Goal: Transaction & Acquisition: Register for event/course

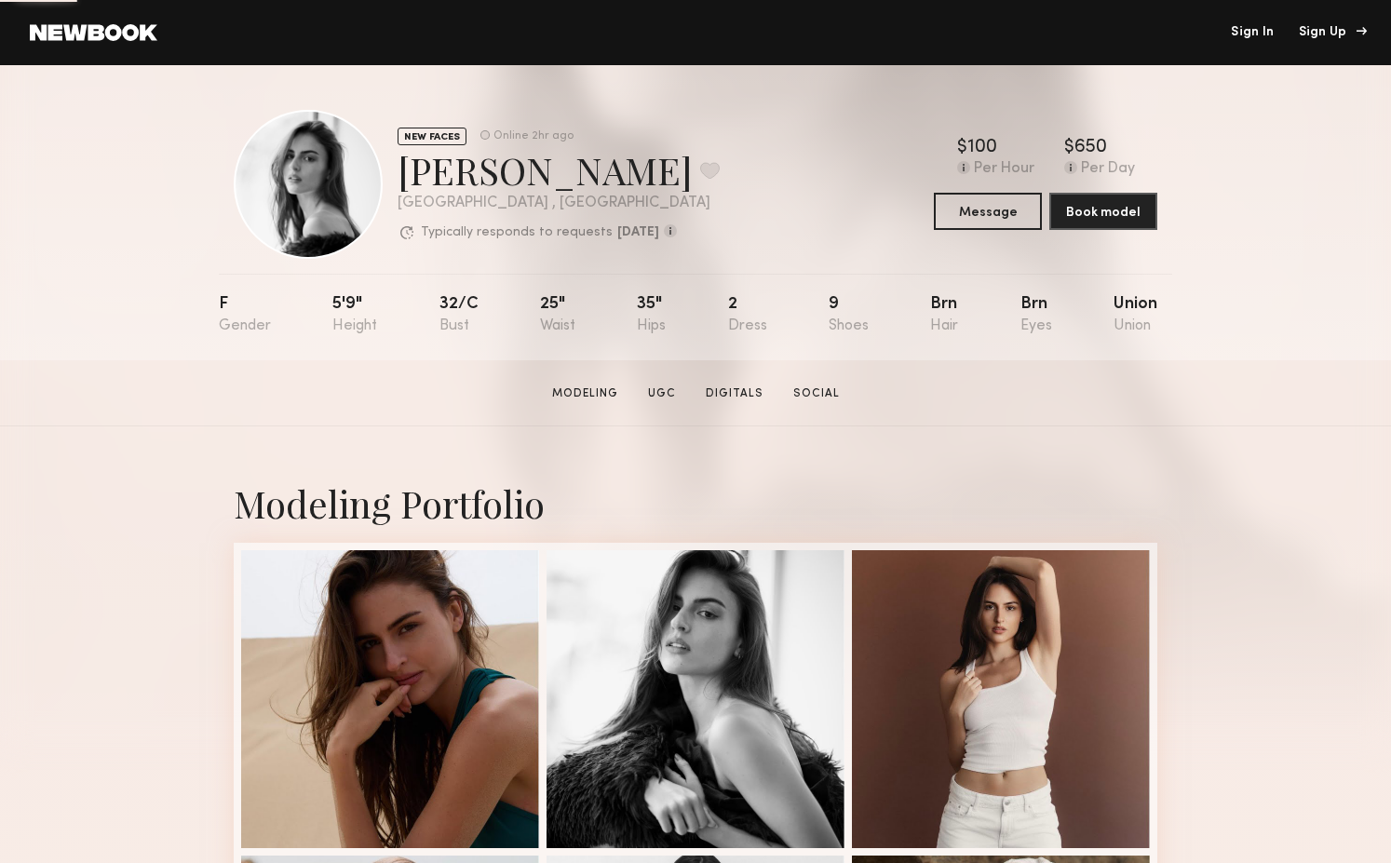
click at [1338, 34] on div "Sign Up" at bounding box center [1330, 32] width 62 height 13
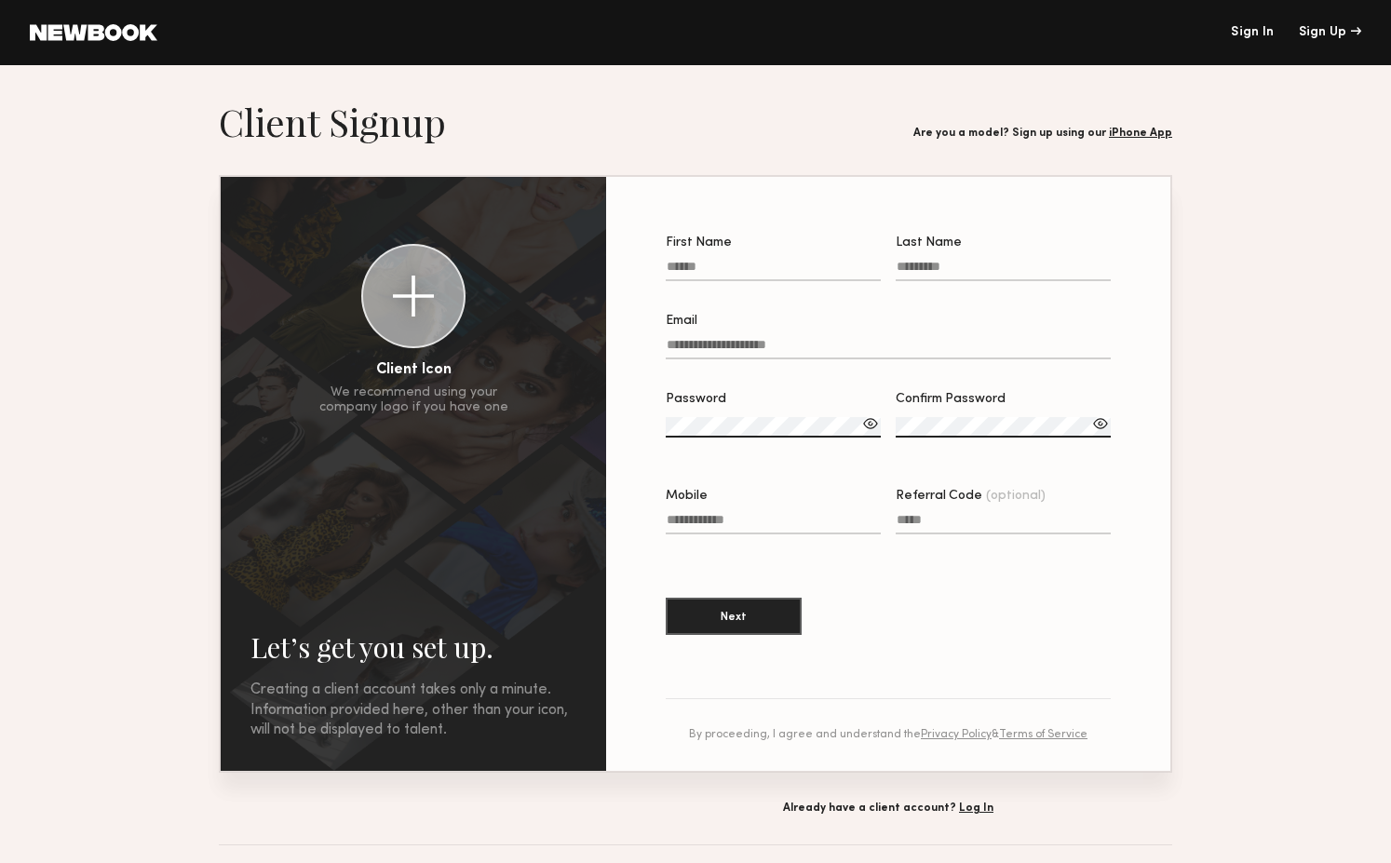
click at [769, 285] on label "First Name" at bounding box center [773, 268] width 215 height 63
click at [769, 281] on input "First Name" at bounding box center [773, 270] width 215 height 21
click at [782, 266] on input "First Name" at bounding box center [773, 270] width 215 height 21
click at [769, 267] on input "First Name" at bounding box center [773, 270] width 215 height 21
type input "*******"
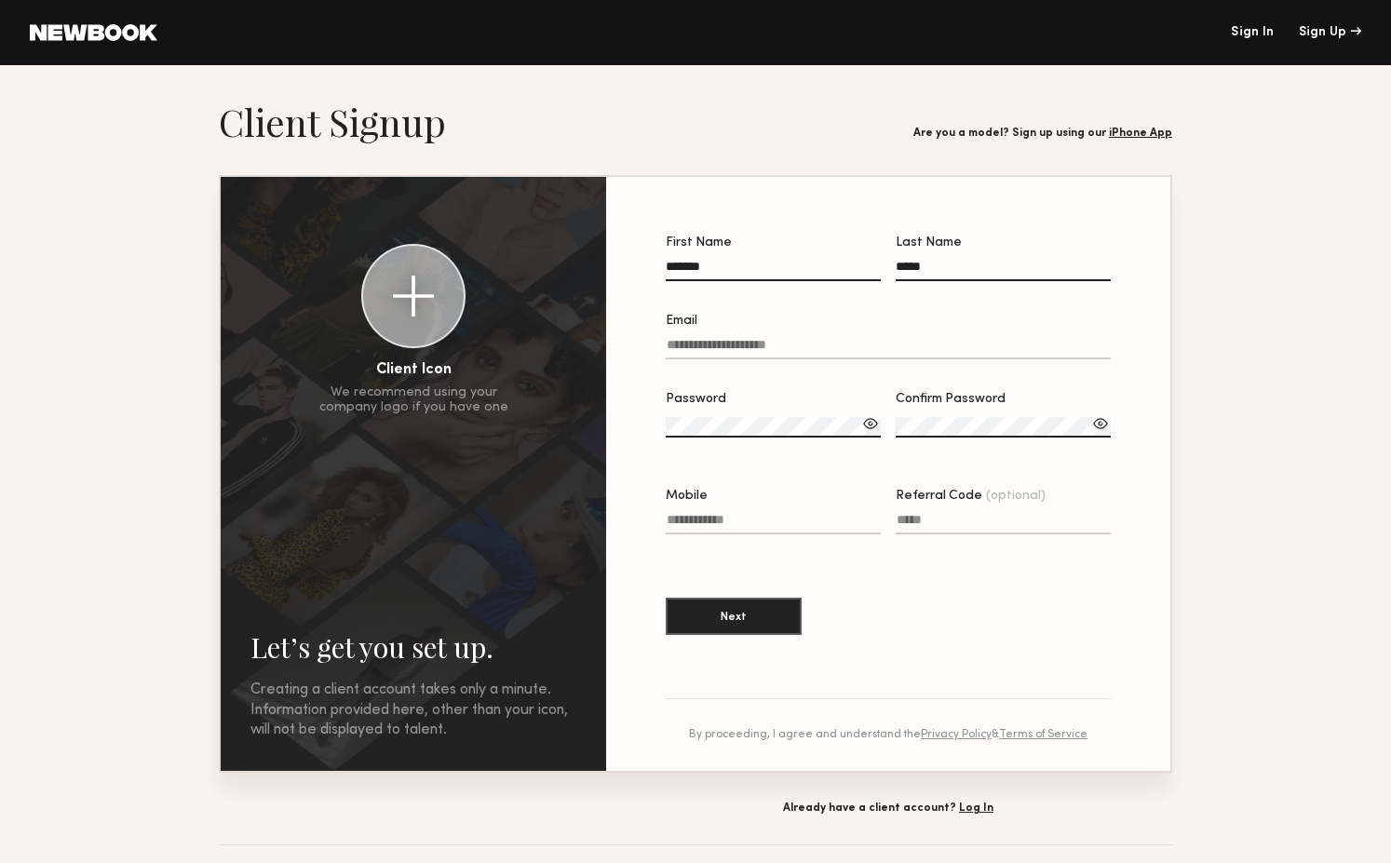
type input "*****"
type input "**********"
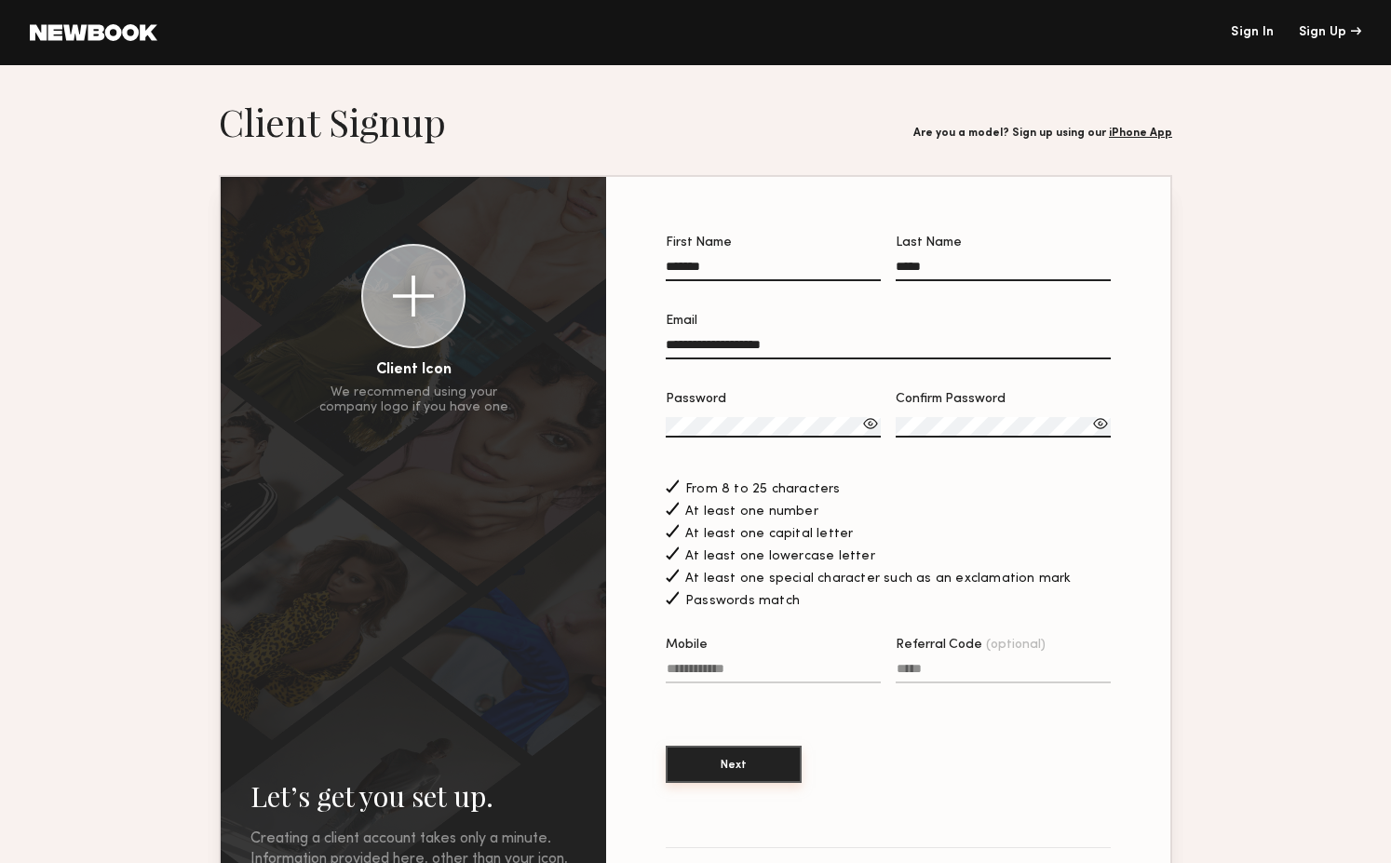
click at [729, 756] on button "Next" at bounding box center [734, 764] width 136 height 37
click at [735, 671] on input "Mobile Invalid phone format" at bounding box center [773, 672] width 215 height 21
type input "**********"
click at [746, 762] on button "Next" at bounding box center [734, 764] width 136 height 37
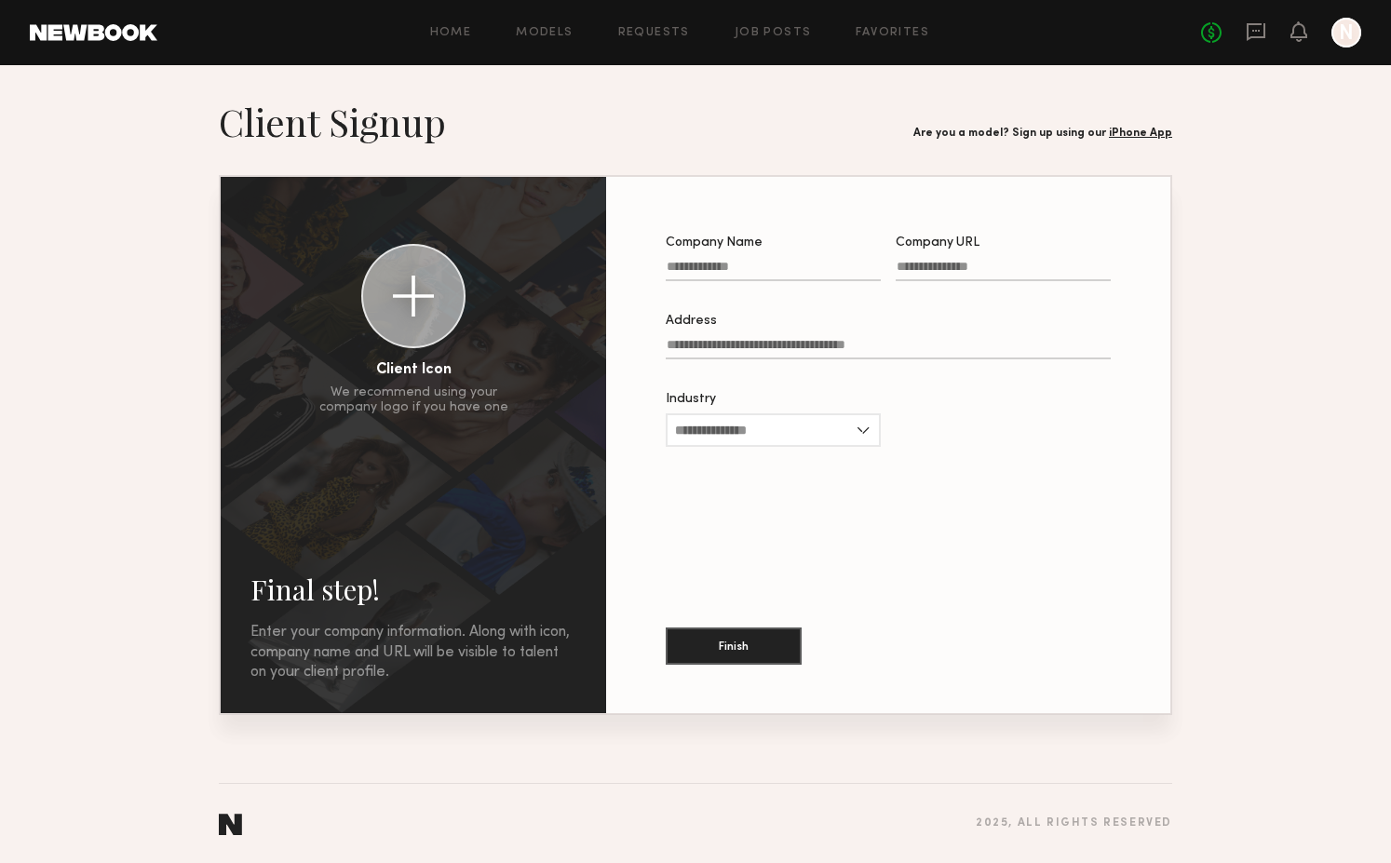
click at [801, 257] on label "Company Name" at bounding box center [773, 268] width 215 height 63
click at [801, 260] on input "Company Name" at bounding box center [773, 270] width 215 height 21
type input "*********"
type input "**********"
click at [745, 434] on input "Industry" at bounding box center [773, 430] width 215 height 34
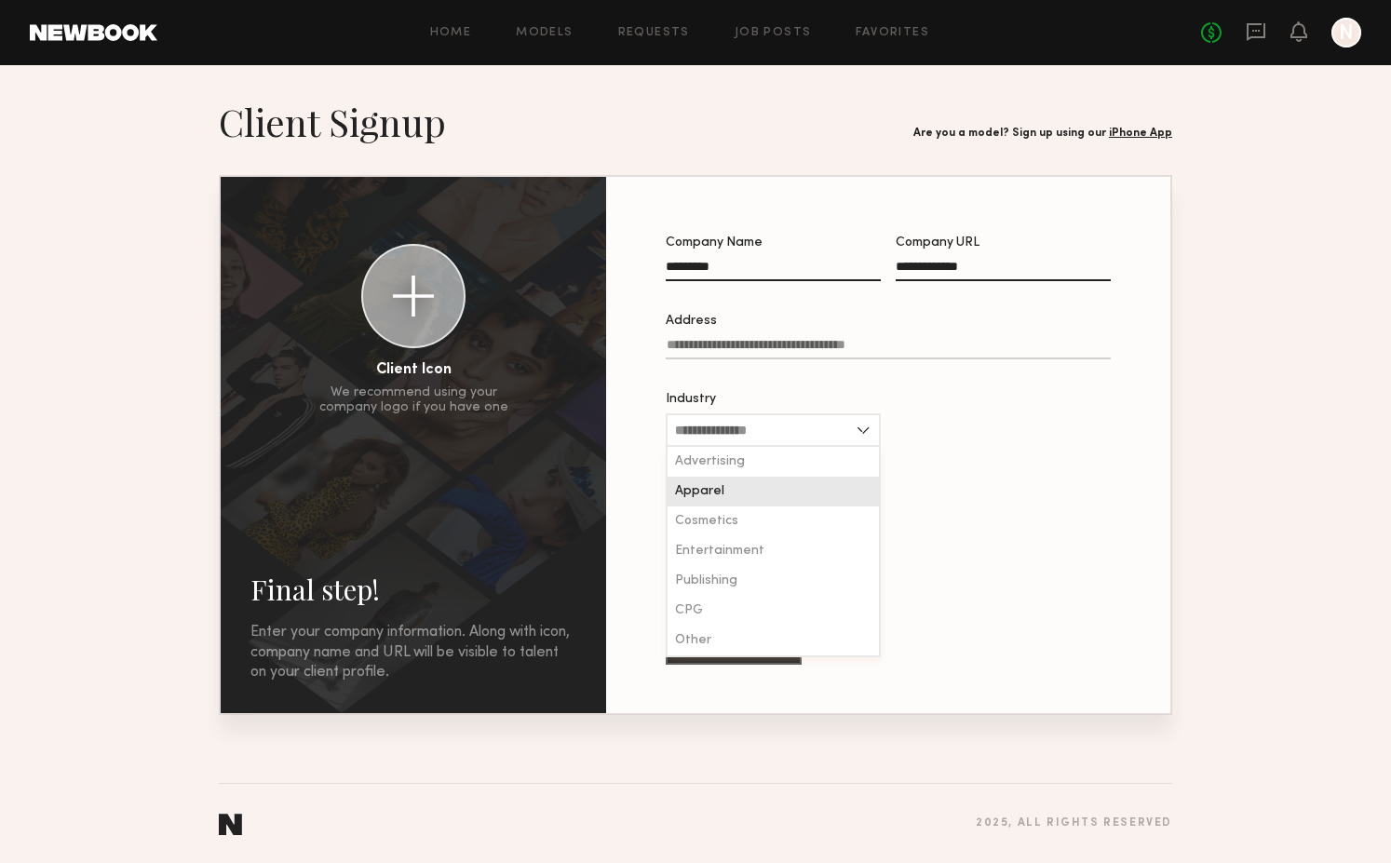
click at [743, 483] on div "Apparel" at bounding box center [773, 492] width 211 height 30
type input "*******"
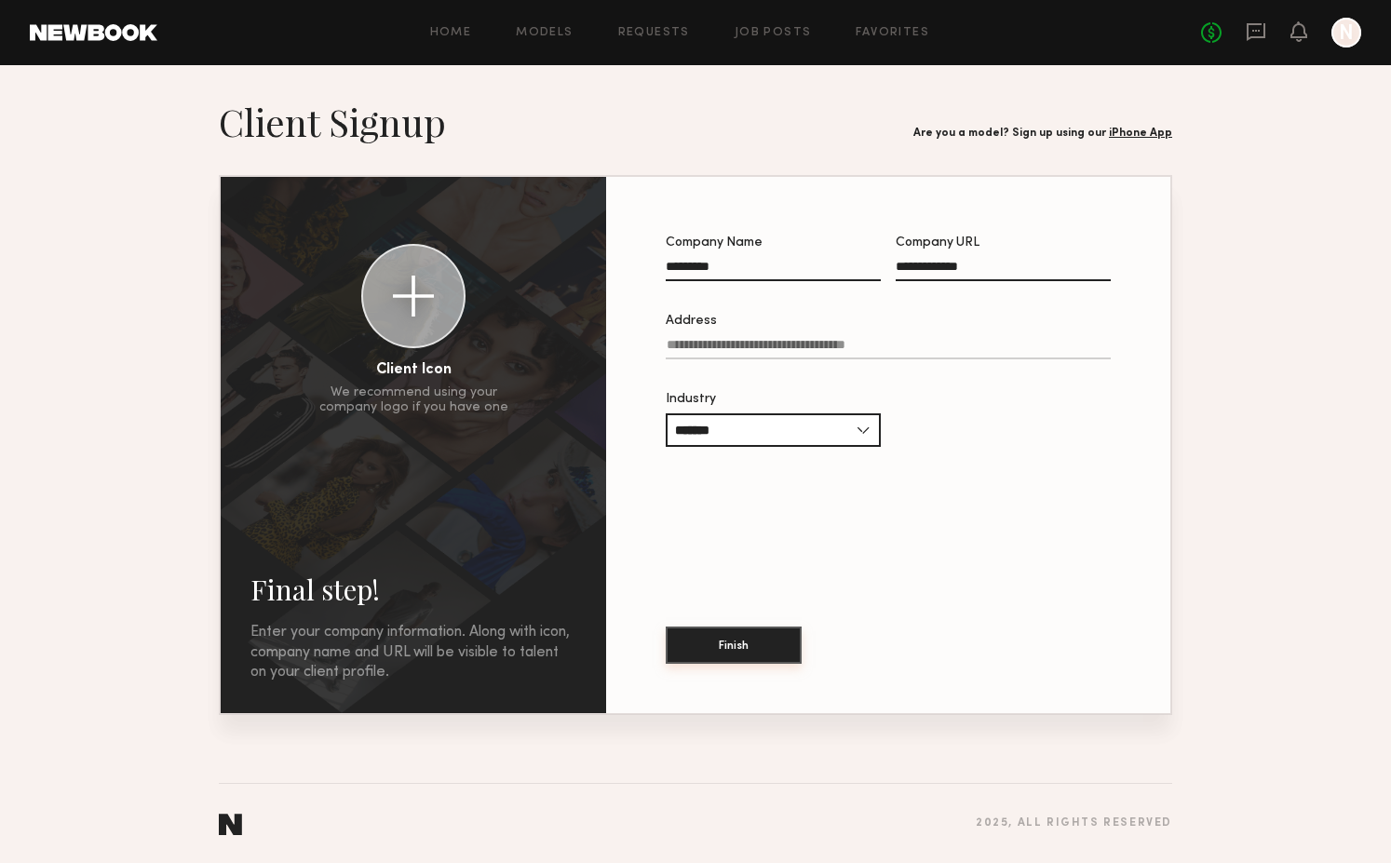
click at [739, 633] on button "Finish" at bounding box center [734, 645] width 136 height 37
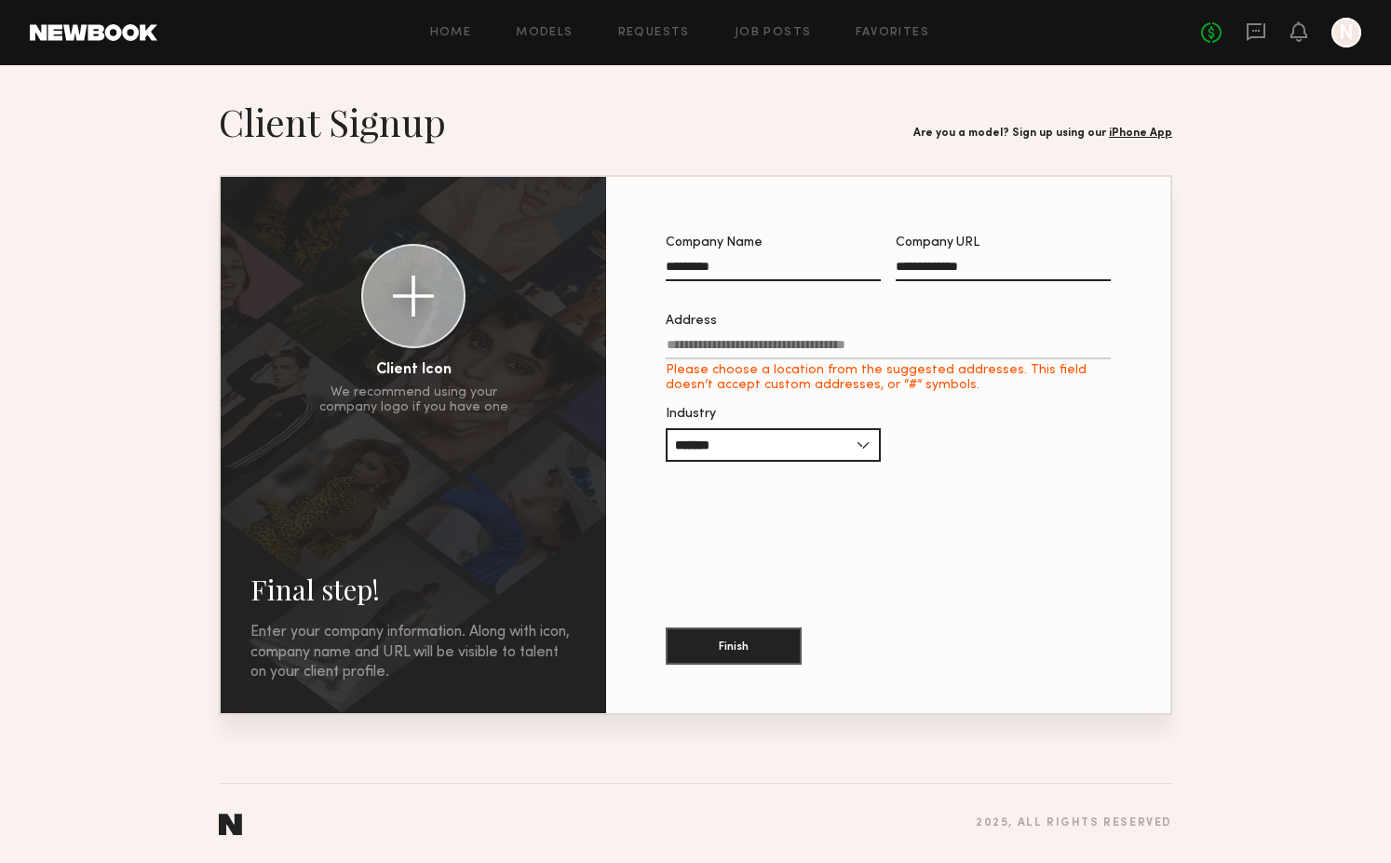
click at [778, 349] on input "Address Please choose a location from the suggested addresses. This field doesn…" at bounding box center [888, 348] width 445 height 21
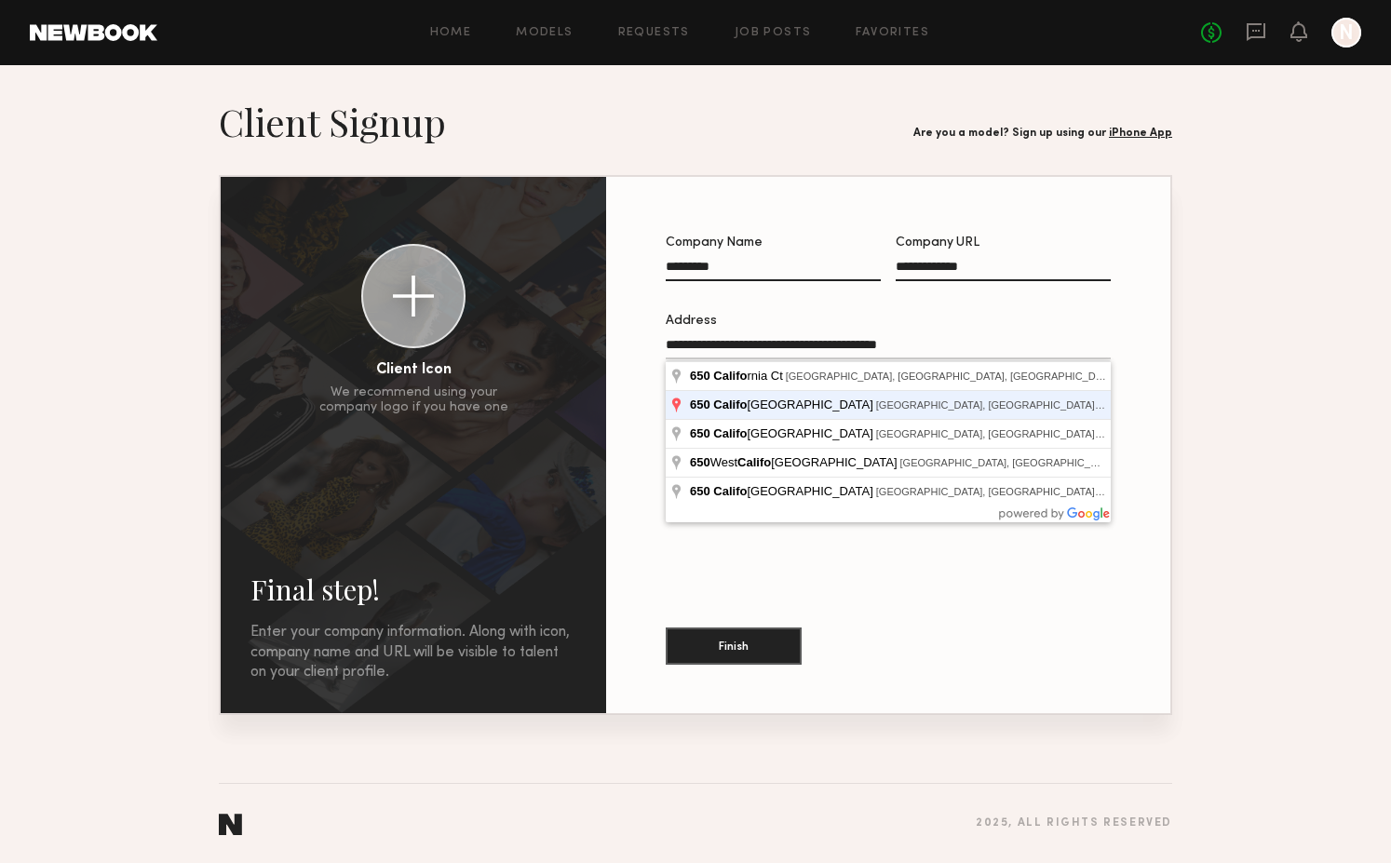
click at [666, 628] on button "Finish" at bounding box center [734, 646] width 136 height 37
type input "**********"
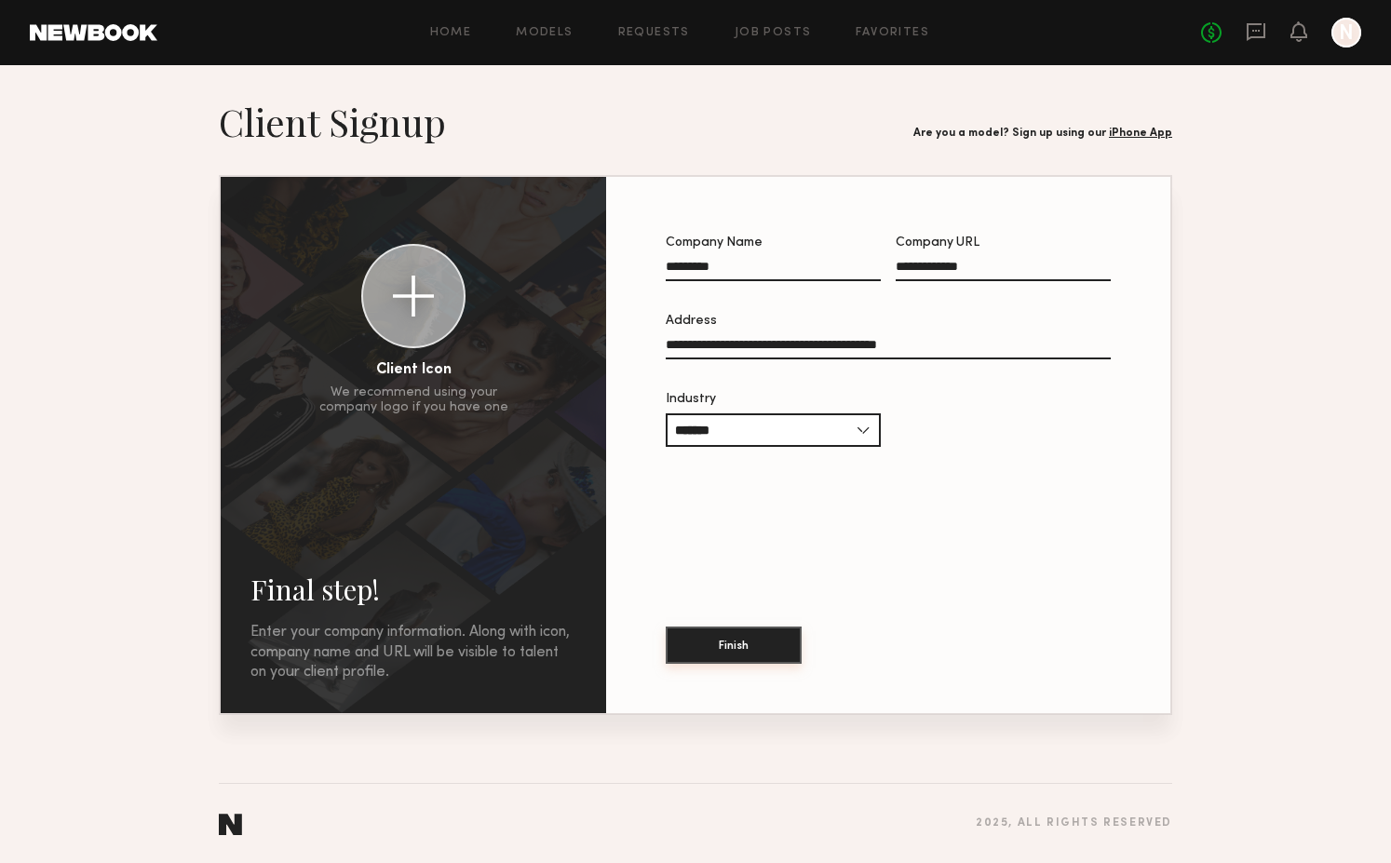
click at [759, 636] on button "Finish" at bounding box center [734, 645] width 136 height 37
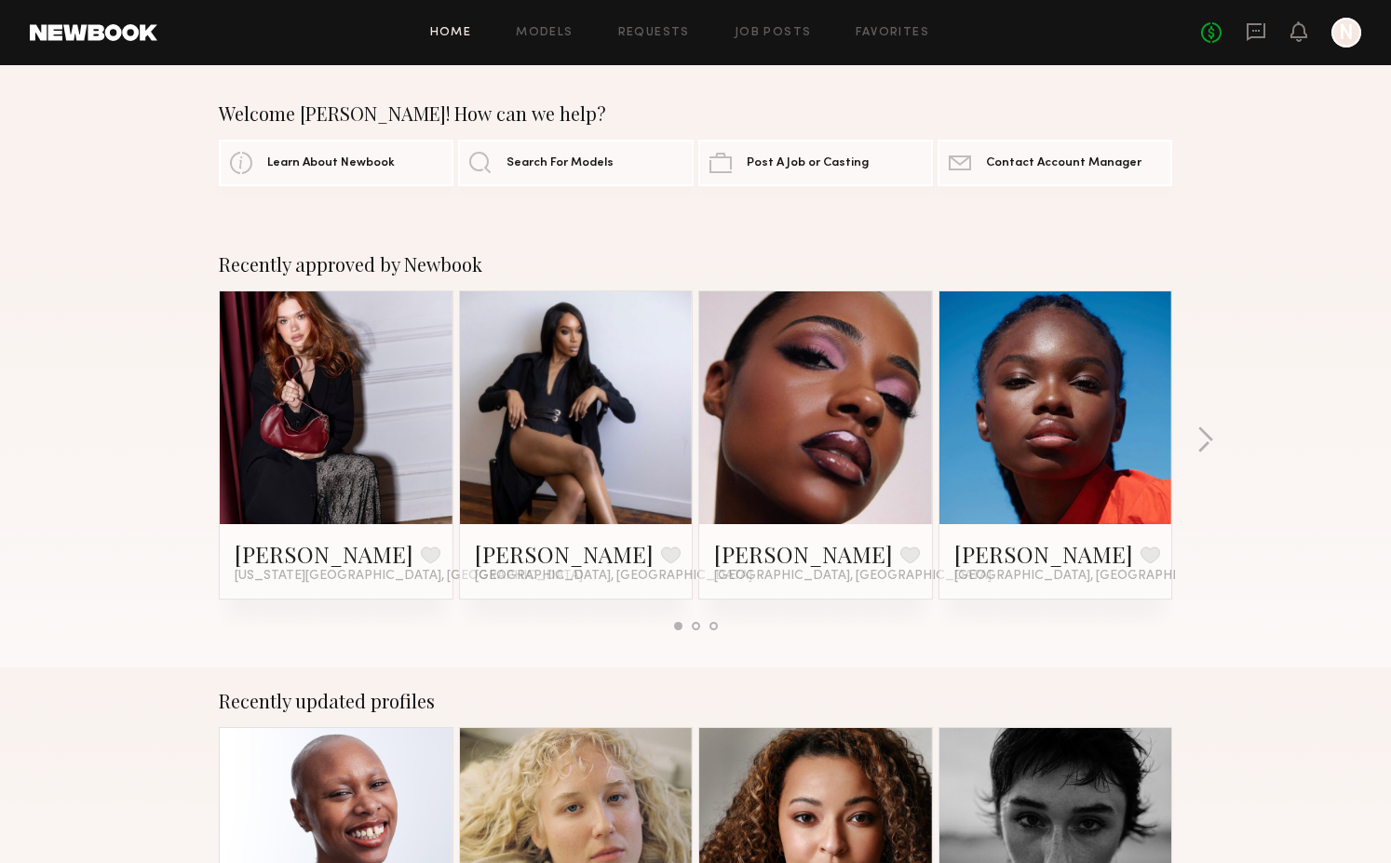
click at [547, 25] on div "Home Models Requests Job Posts Favorites Sign Out No fees up to $5,000 N" at bounding box center [759, 33] width 1204 height 30
click at [548, 34] on link "Models" at bounding box center [544, 33] width 57 height 12
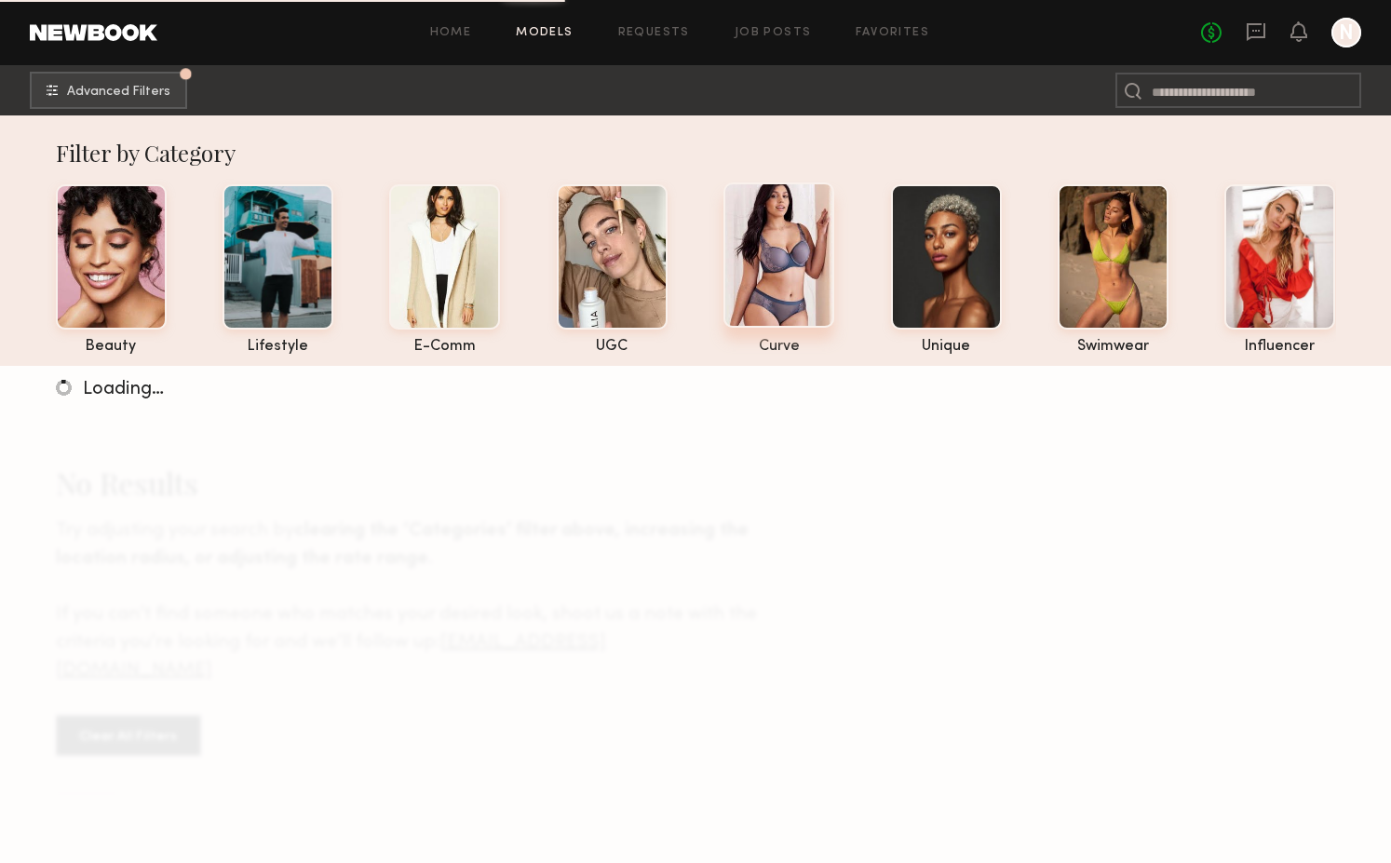
click at [794, 285] on div at bounding box center [779, 255] width 111 height 145
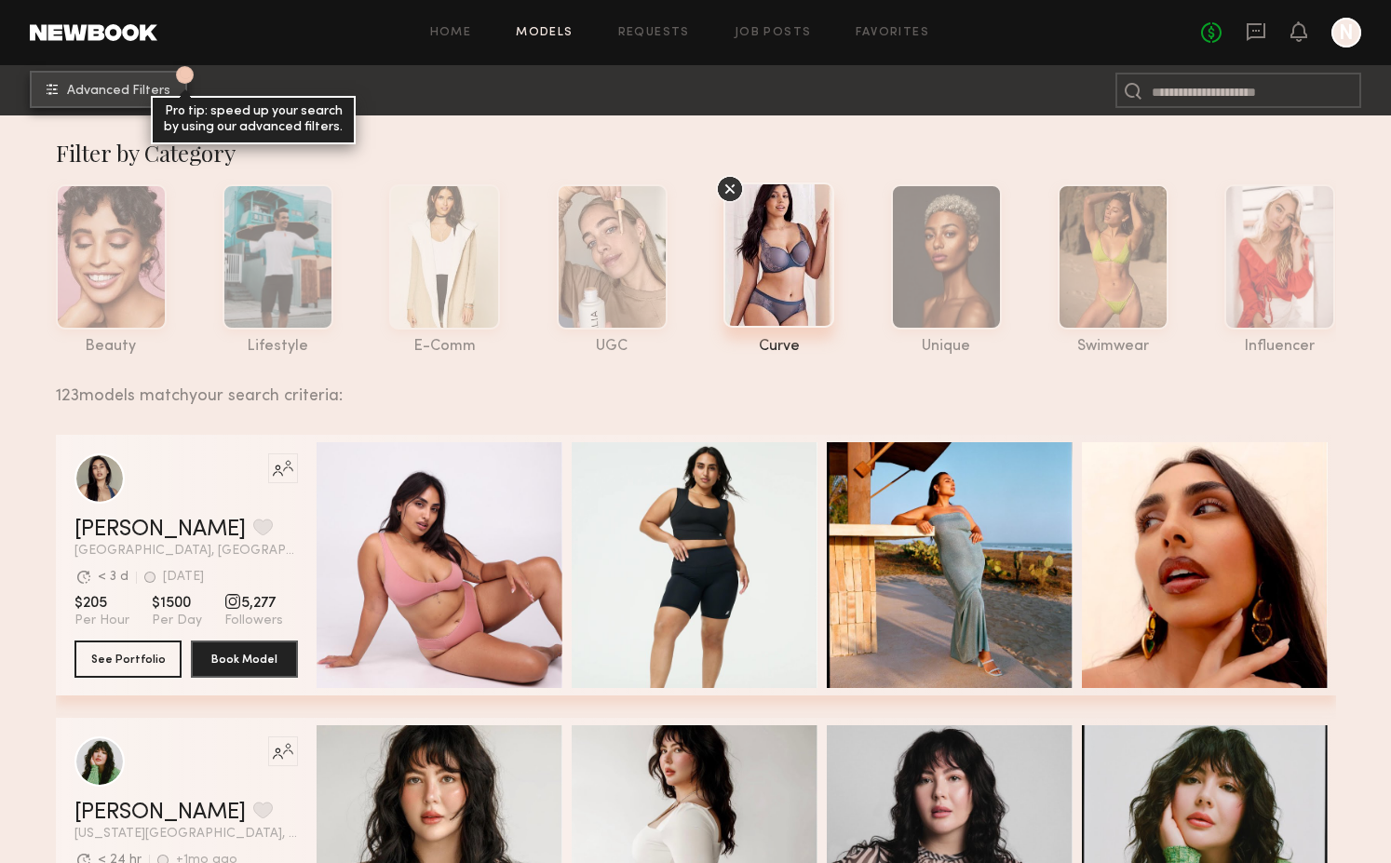
click at [147, 87] on span "Advanced Filters" at bounding box center [118, 91] width 103 height 13
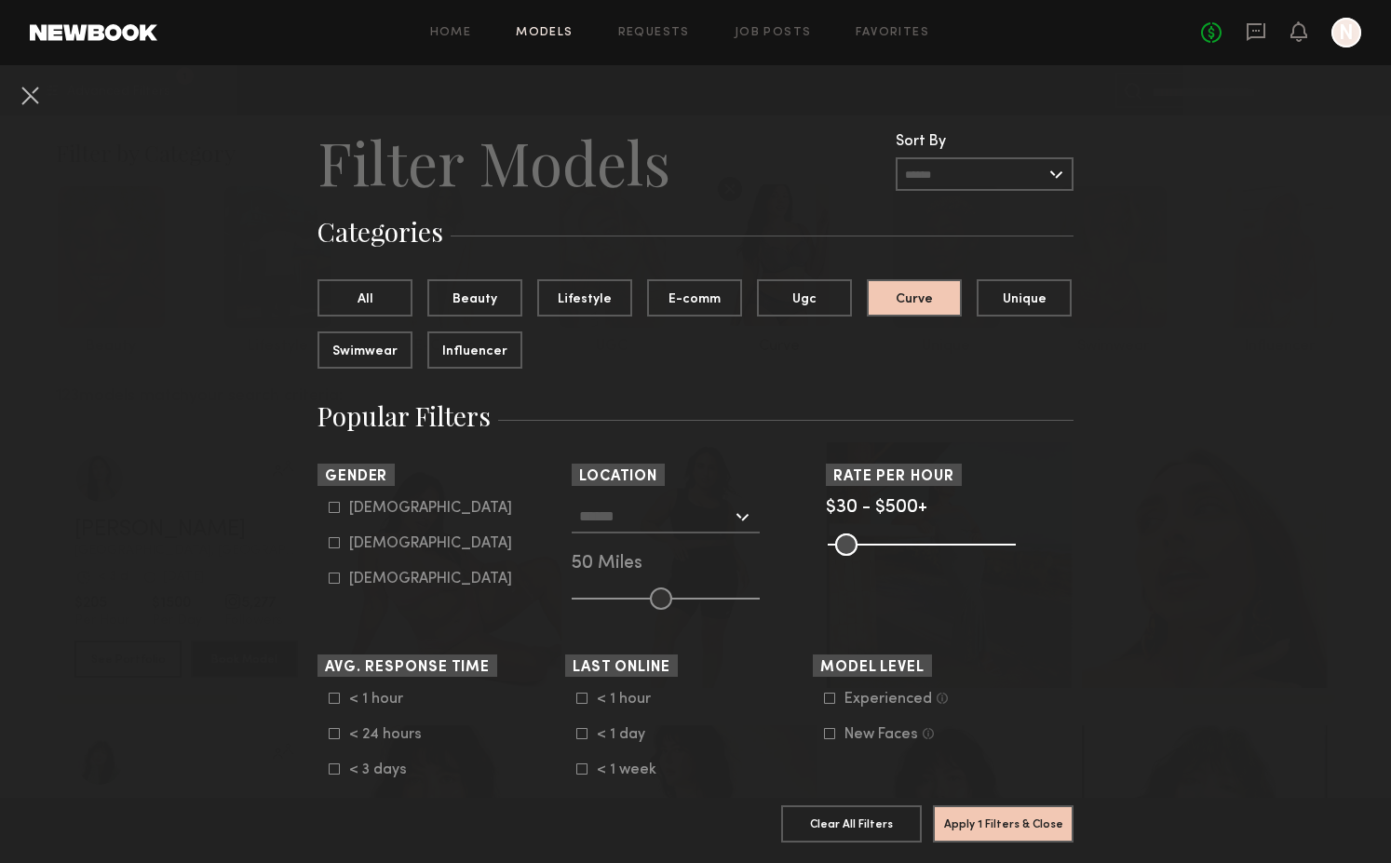
click at [368, 553] on form "Male Female Non-binary" at bounding box center [447, 544] width 237 height 88
click at [360, 548] on div "Female" at bounding box center [430, 543] width 163 height 11
type input "**"
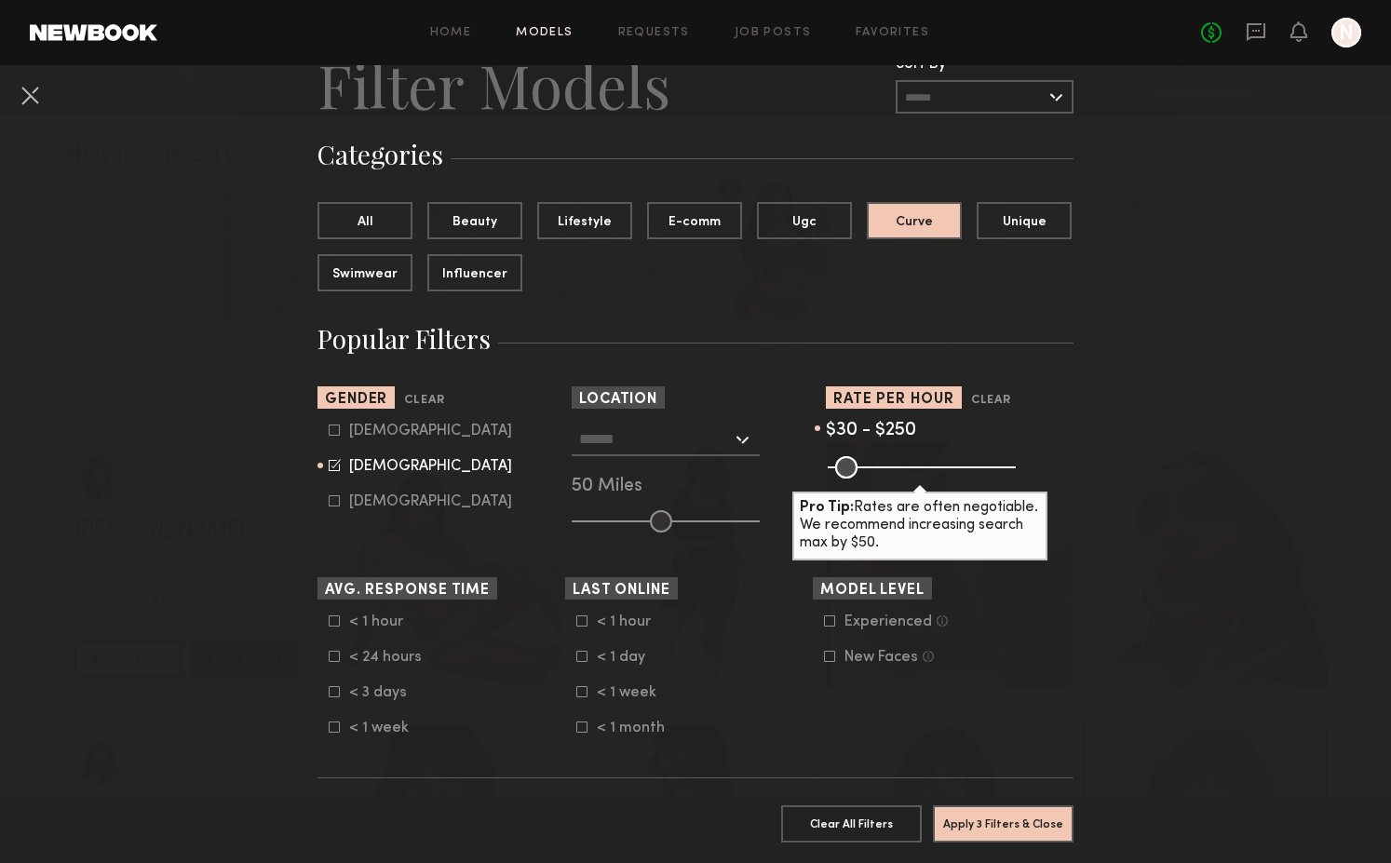
scroll to position [75, 0]
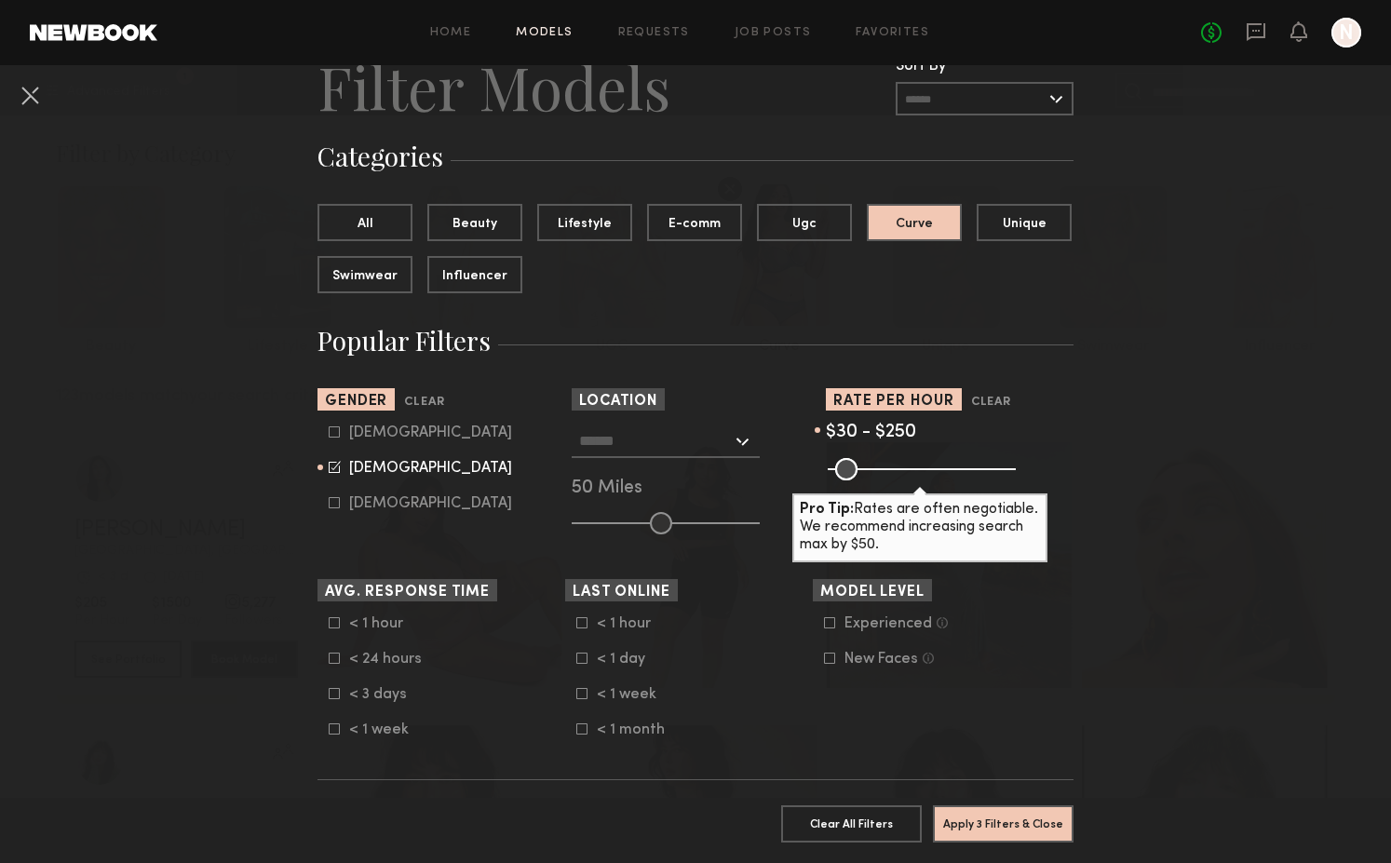
drag, startPoint x: 1008, startPoint y: 472, endPoint x: 916, endPoint y: 468, distance: 91.3
click at [916, 468] on input "range" at bounding box center [922, 469] width 188 height 22
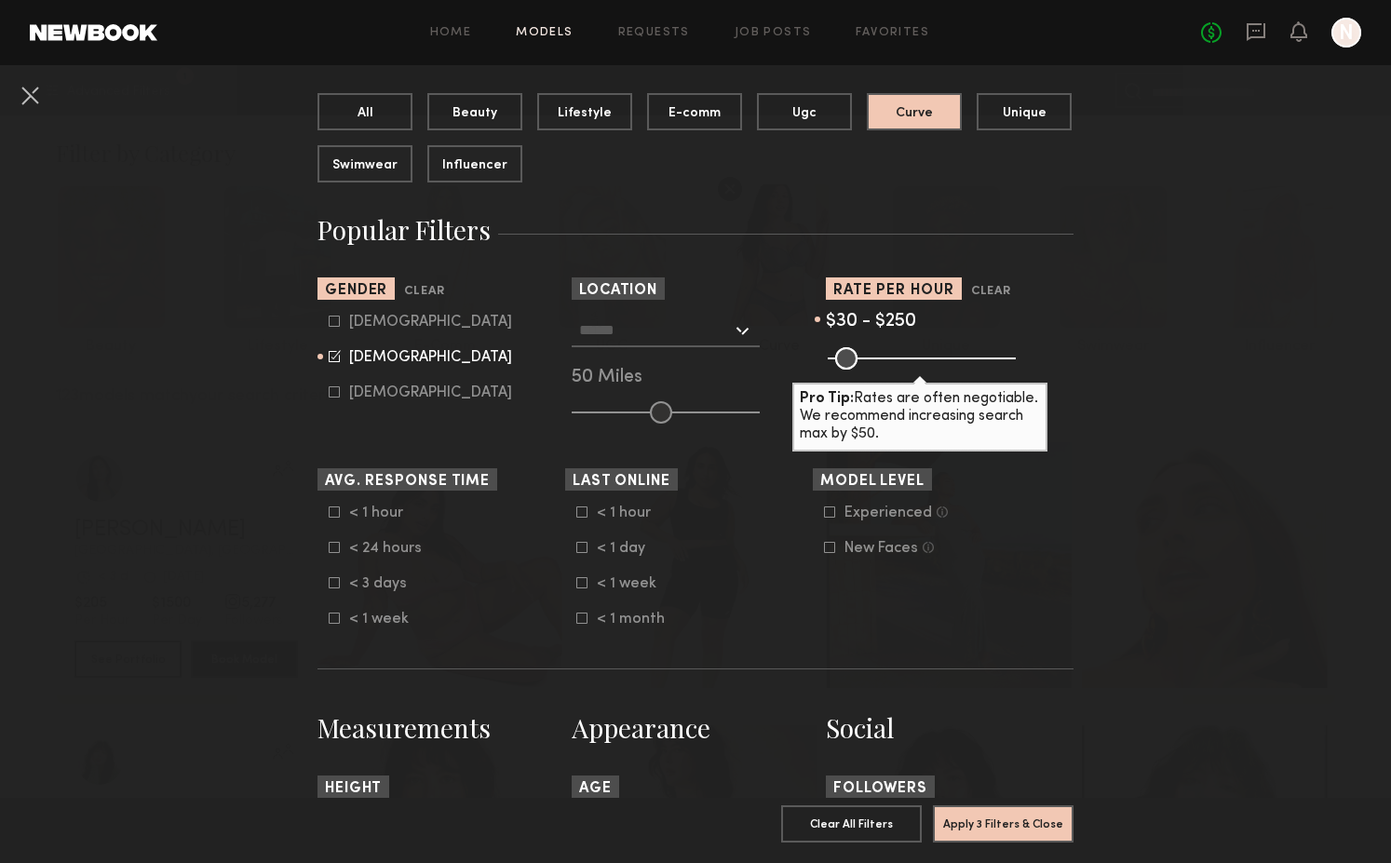
scroll to position [187, 0]
drag, startPoint x: 920, startPoint y: 361, endPoint x: 934, endPoint y: 356, distance: 15.0
type input "***"
click at [934, 356] on input "range" at bounding box center [922, 357] width 188 height 22
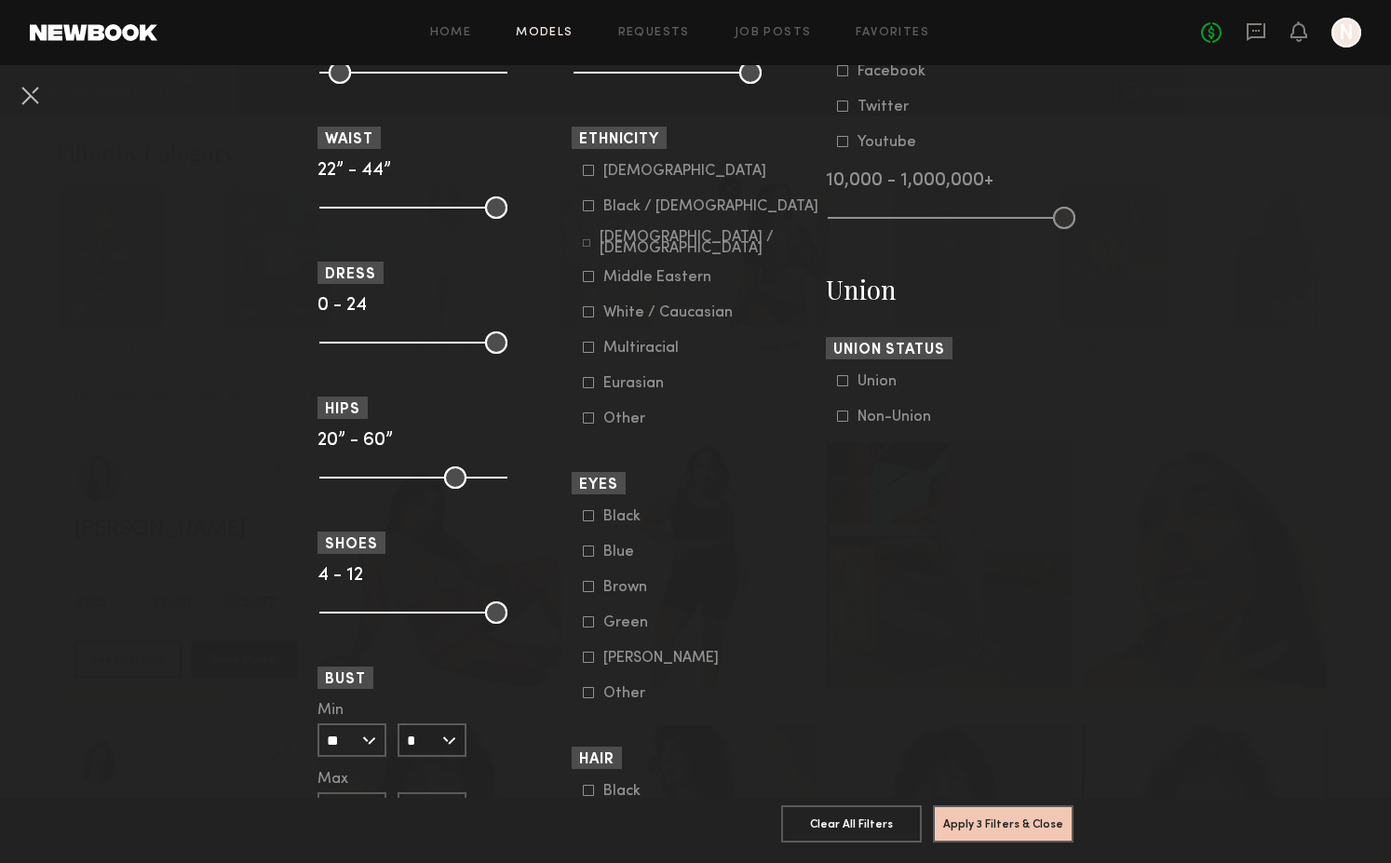
scroll to position [1086, 0]
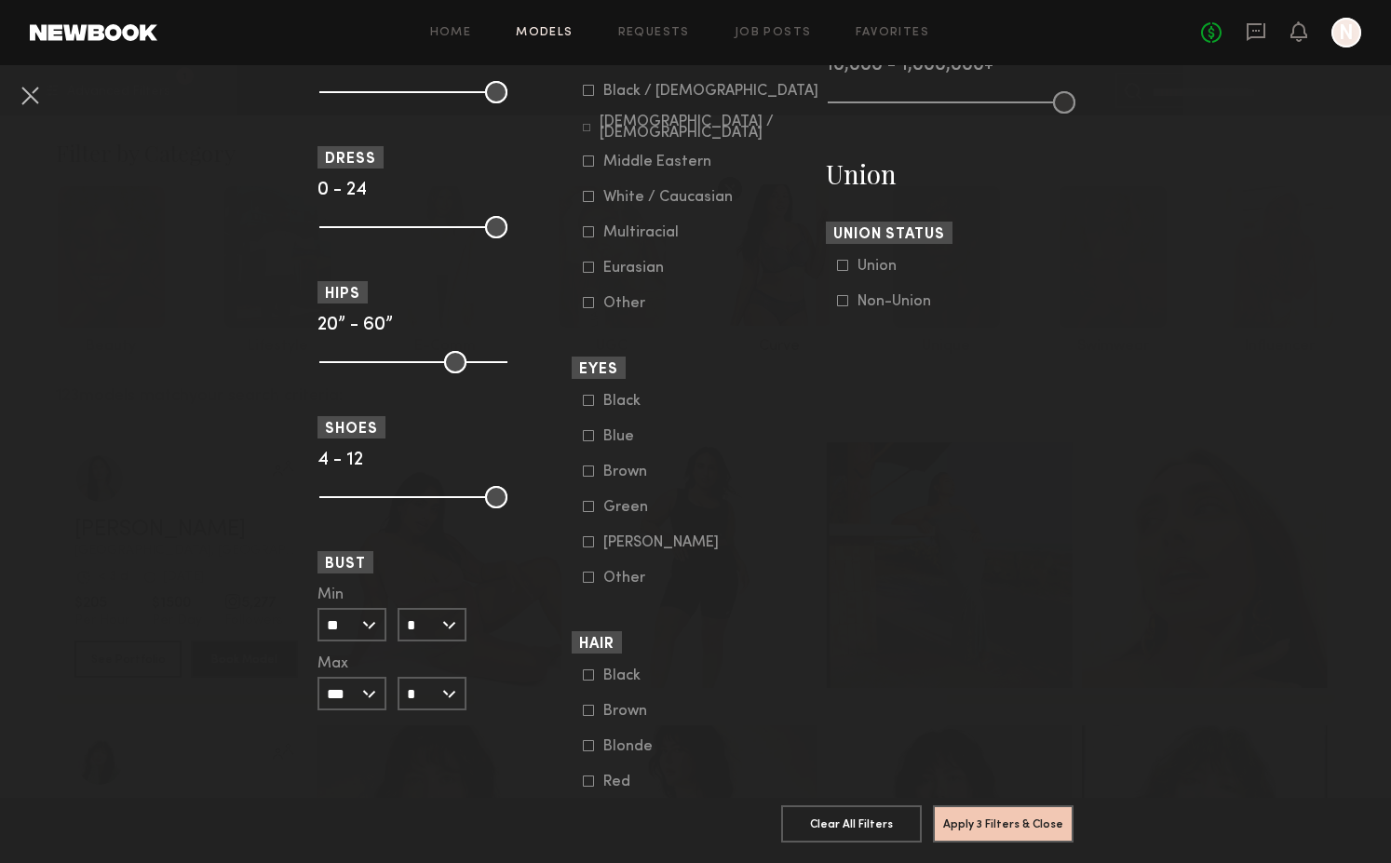
click at [357, 629] on input "**" at bounding box center [352, 625] width 69 height 34
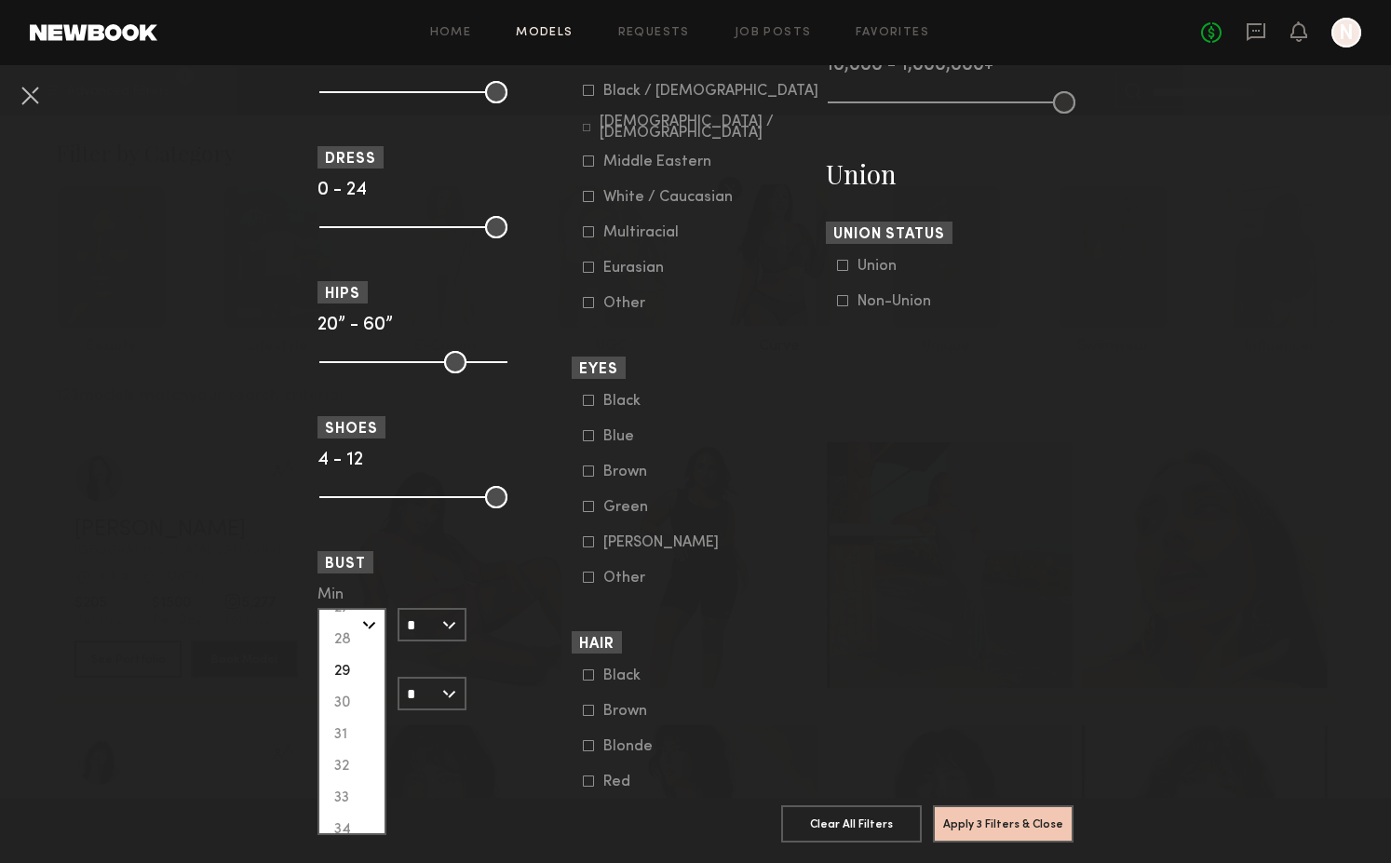
scroll to position [114, 0]
click at [338, 760] on div "32" at bounding box center [351, 766] width 65 height 32
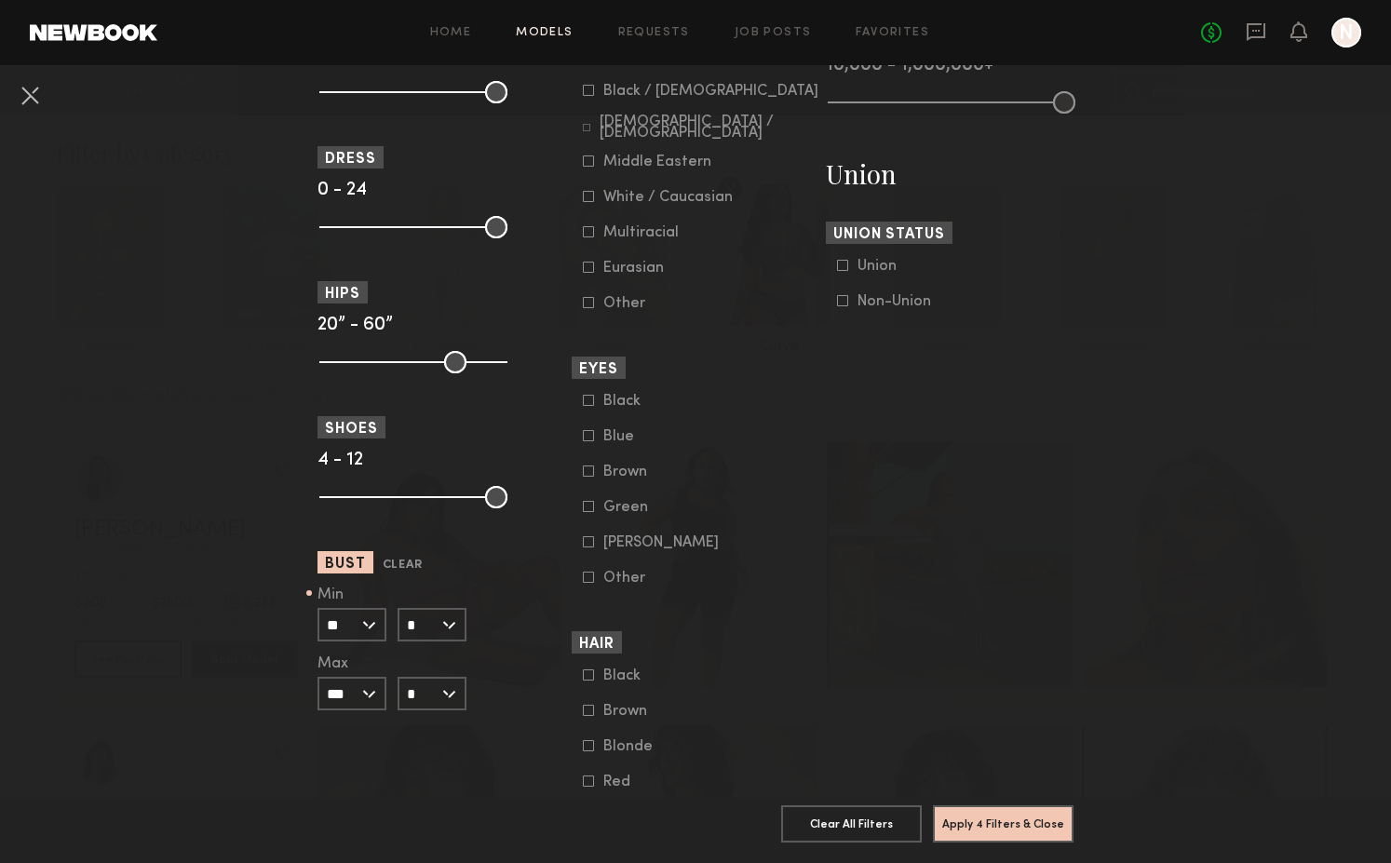
click at [345, 632] on input "**" at bounding box center [352, 625] width 69 height 34
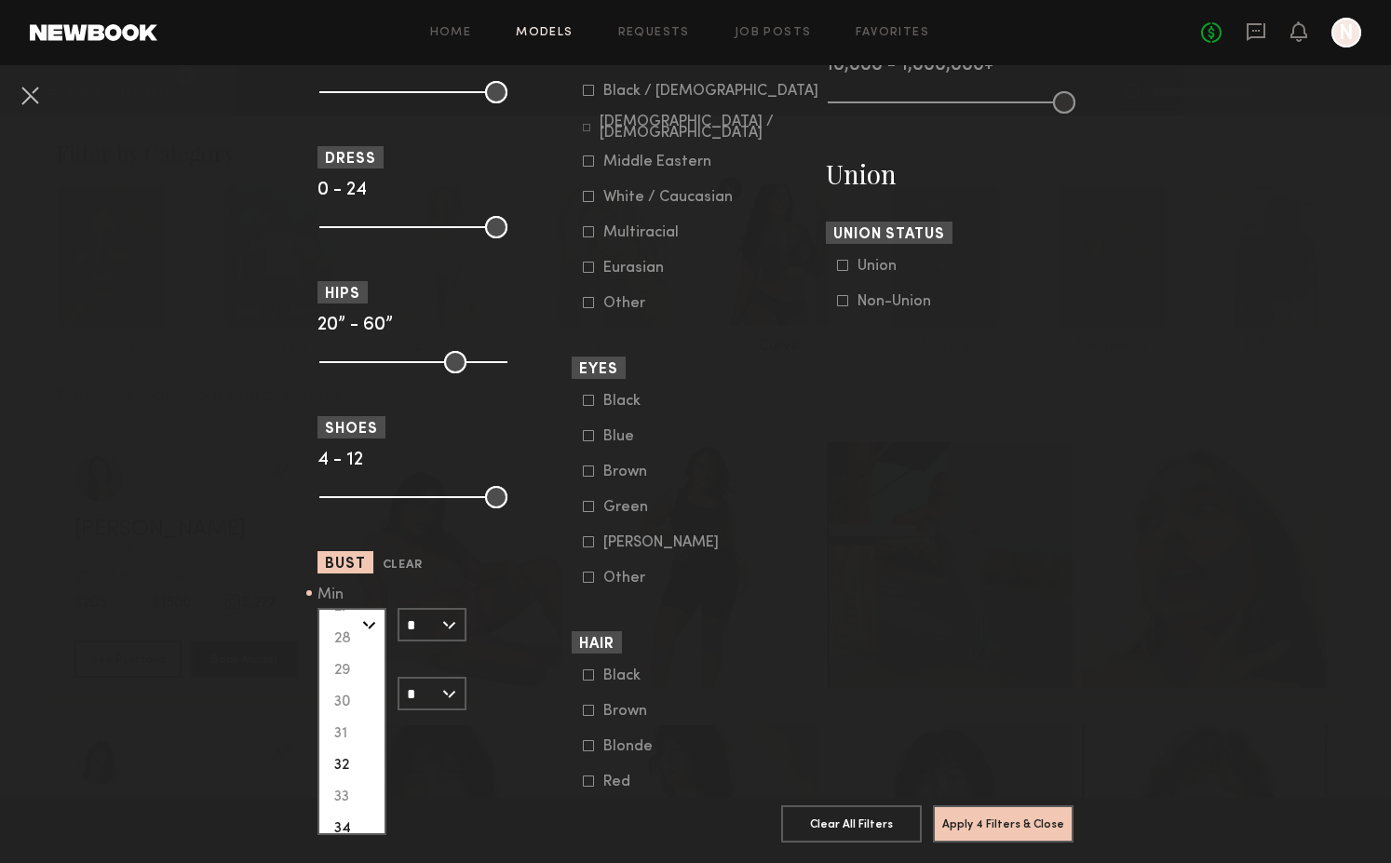
click at [355, 822] on div "34" at bounding box center [351, 829] width 65 height 32
type input "**"
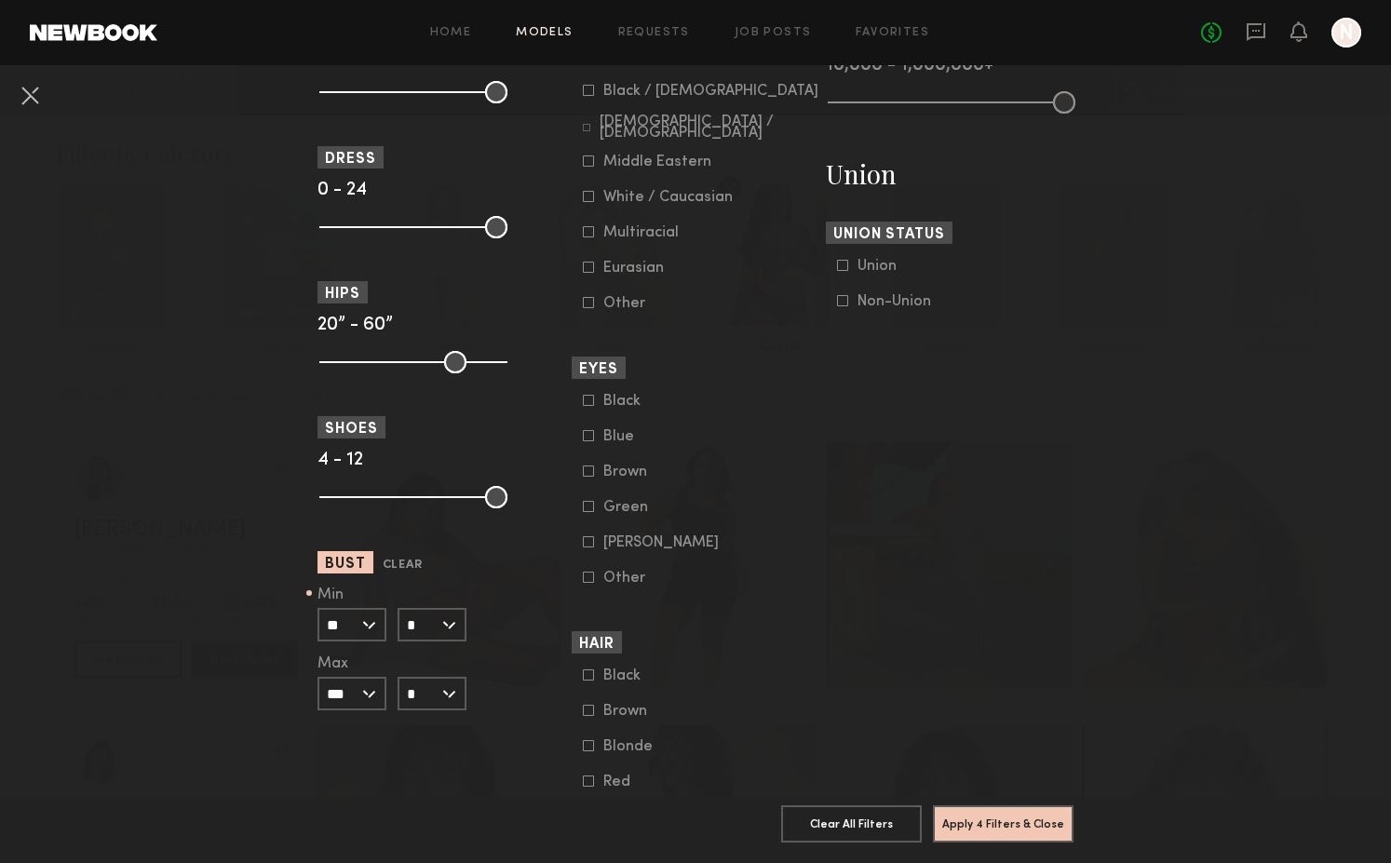
click at [413, 625] on input "*" at bounding box center [432, 625] width 69 height 34
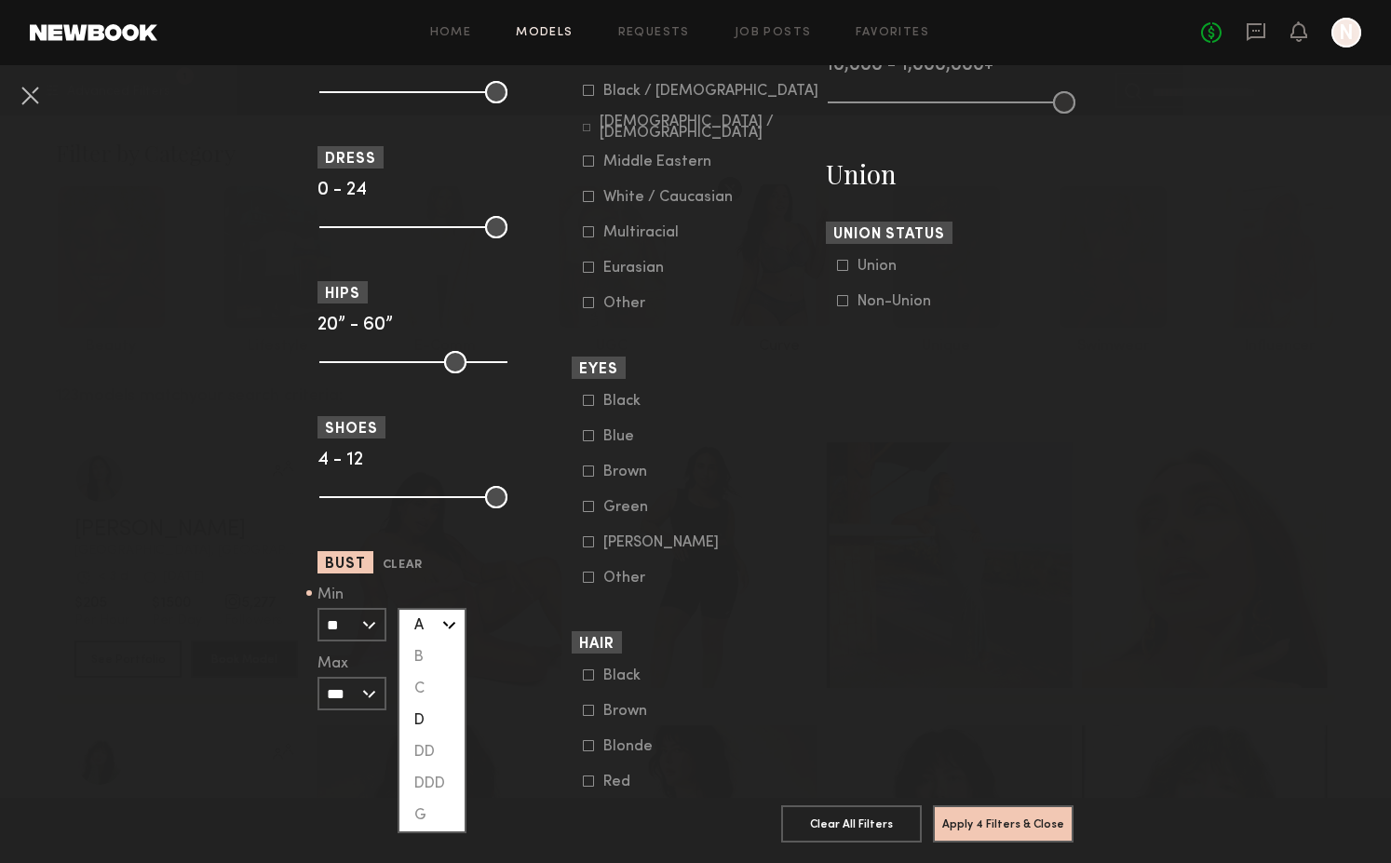
click at [421, 724] on div "D" at bounding box center [431, 721] width 65 height 32
type input "*"
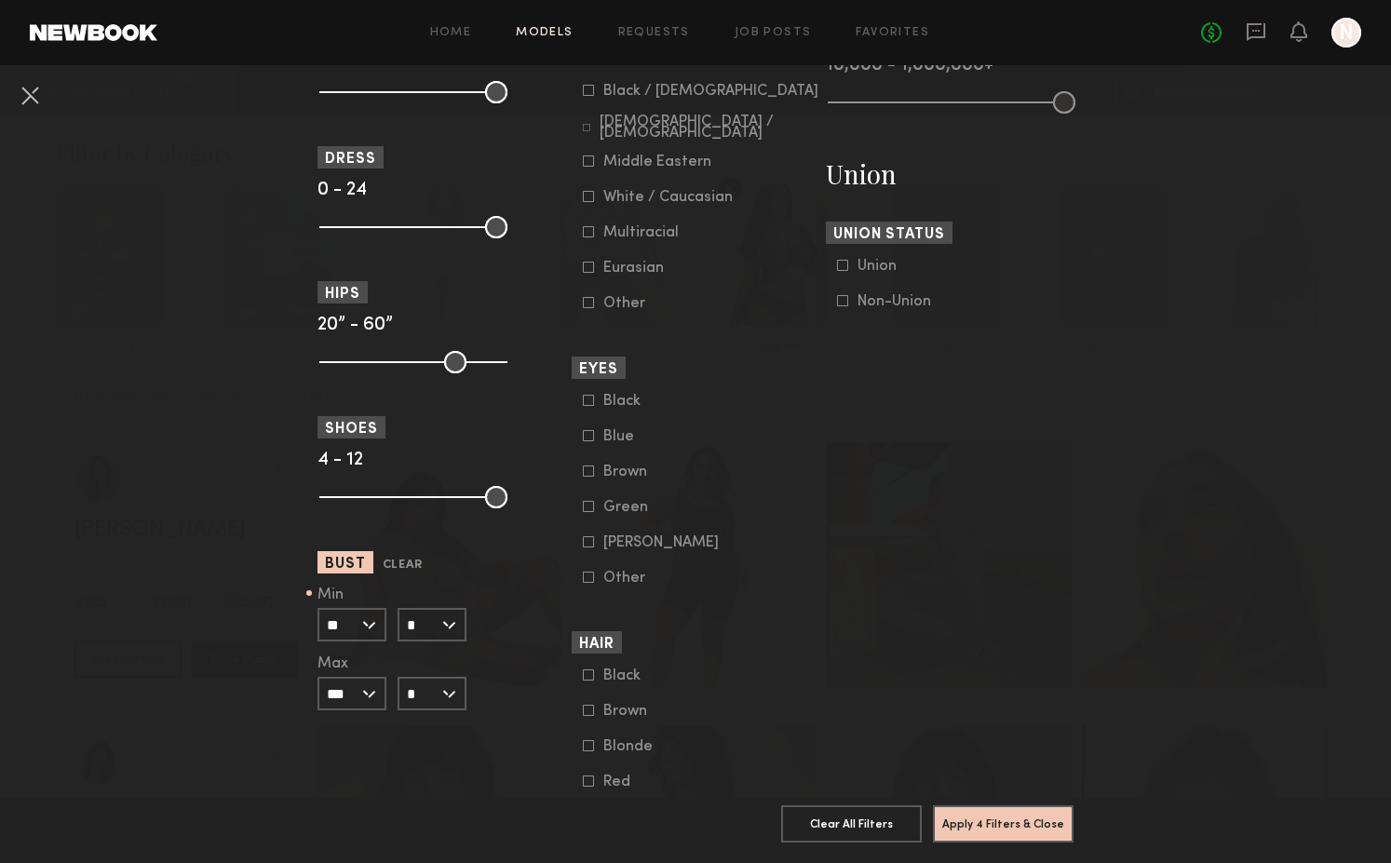
click at [375, 696] on input "***" at bounding box center [352, 694] width 69 height 34
click at [353, 761] on div "40" at bounding box center [351, 760] width 65 height 32
type input "**"
click at [976, 819] on button "Apply 4 Filters & Close" at bounding box center [1003, 823] width 141 height 37
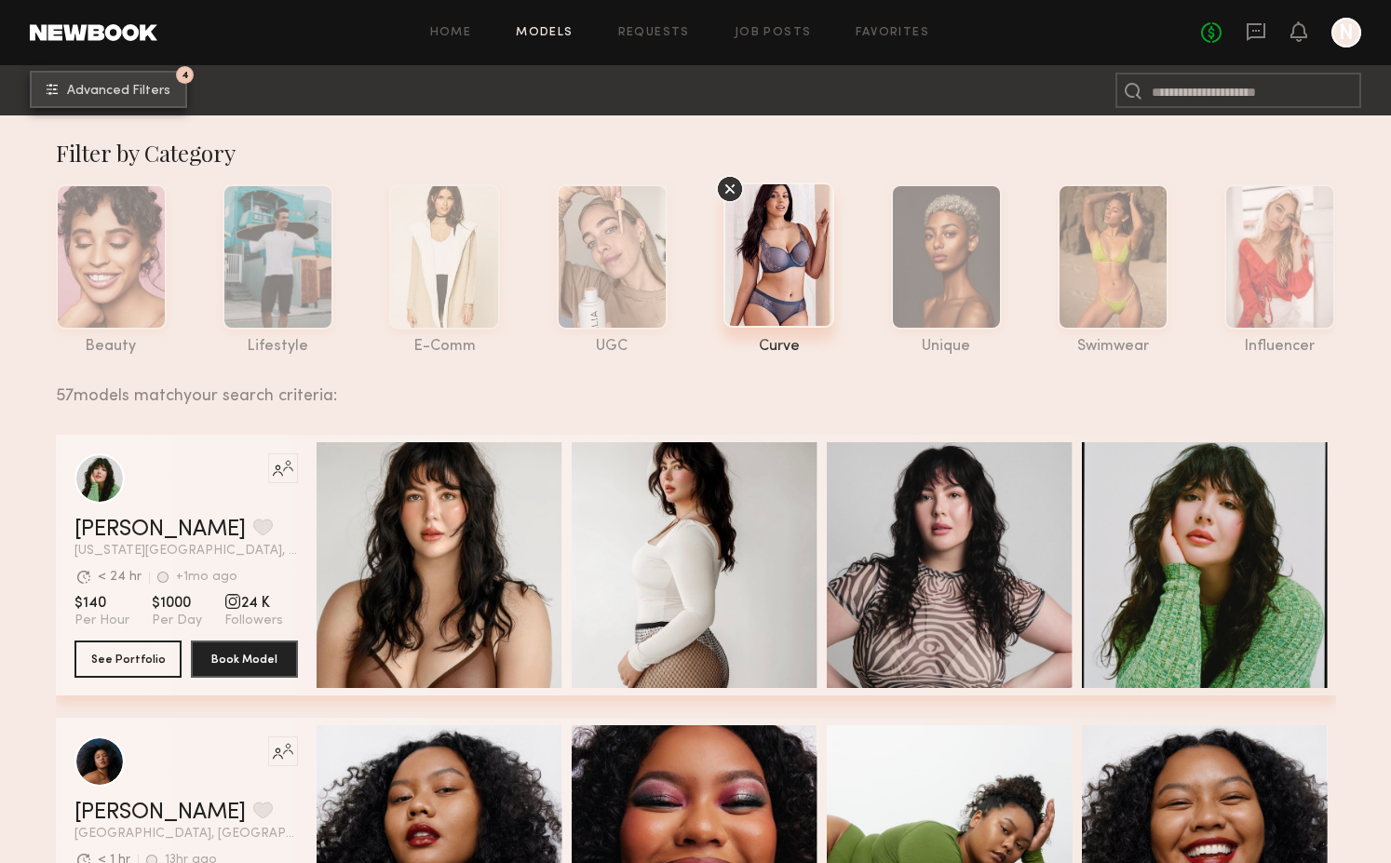
click at [123, 85] on span "Advanced Filters" at bounding box center [118, 91] width 103 height 13
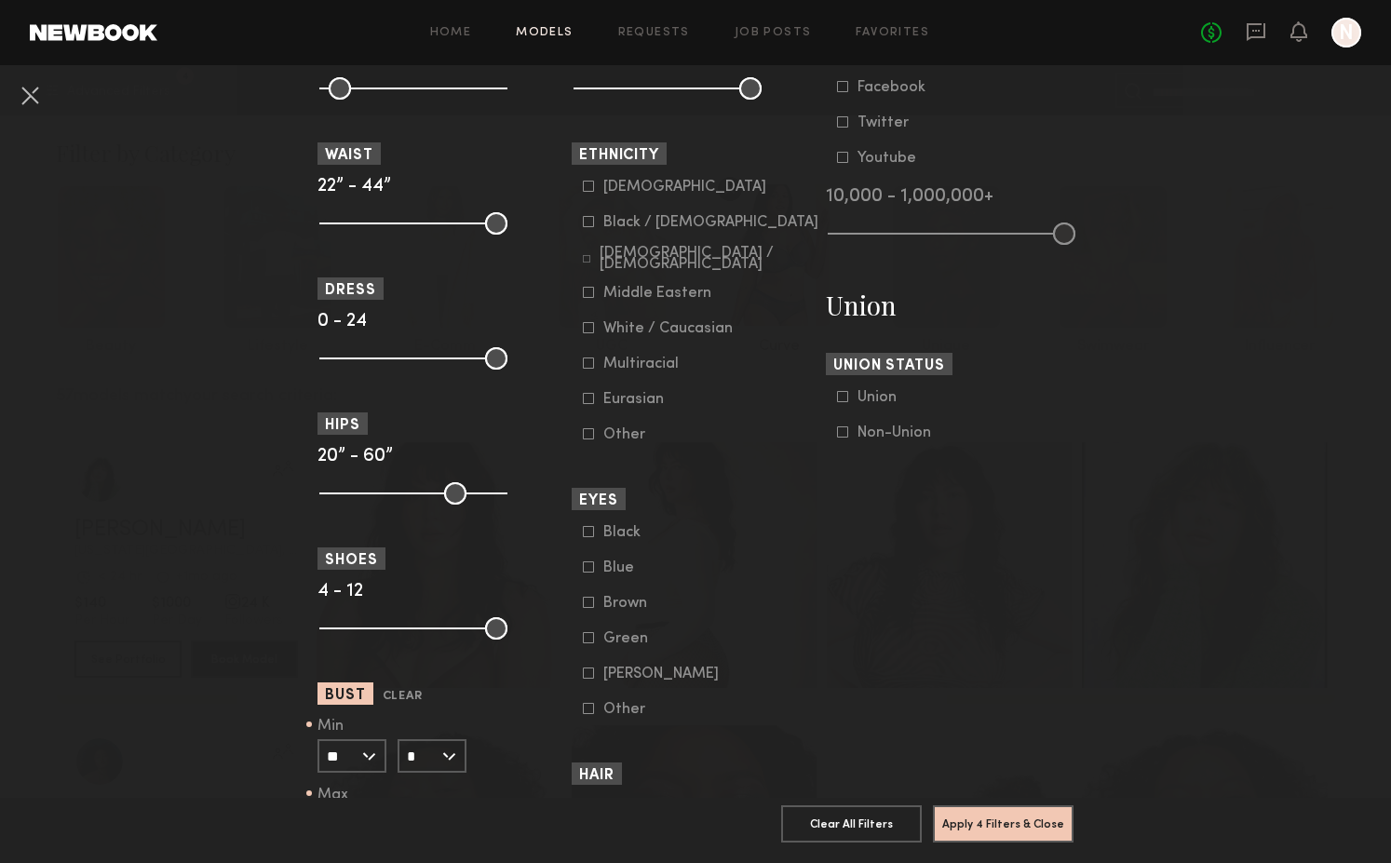
scroll to position [1255, 0]
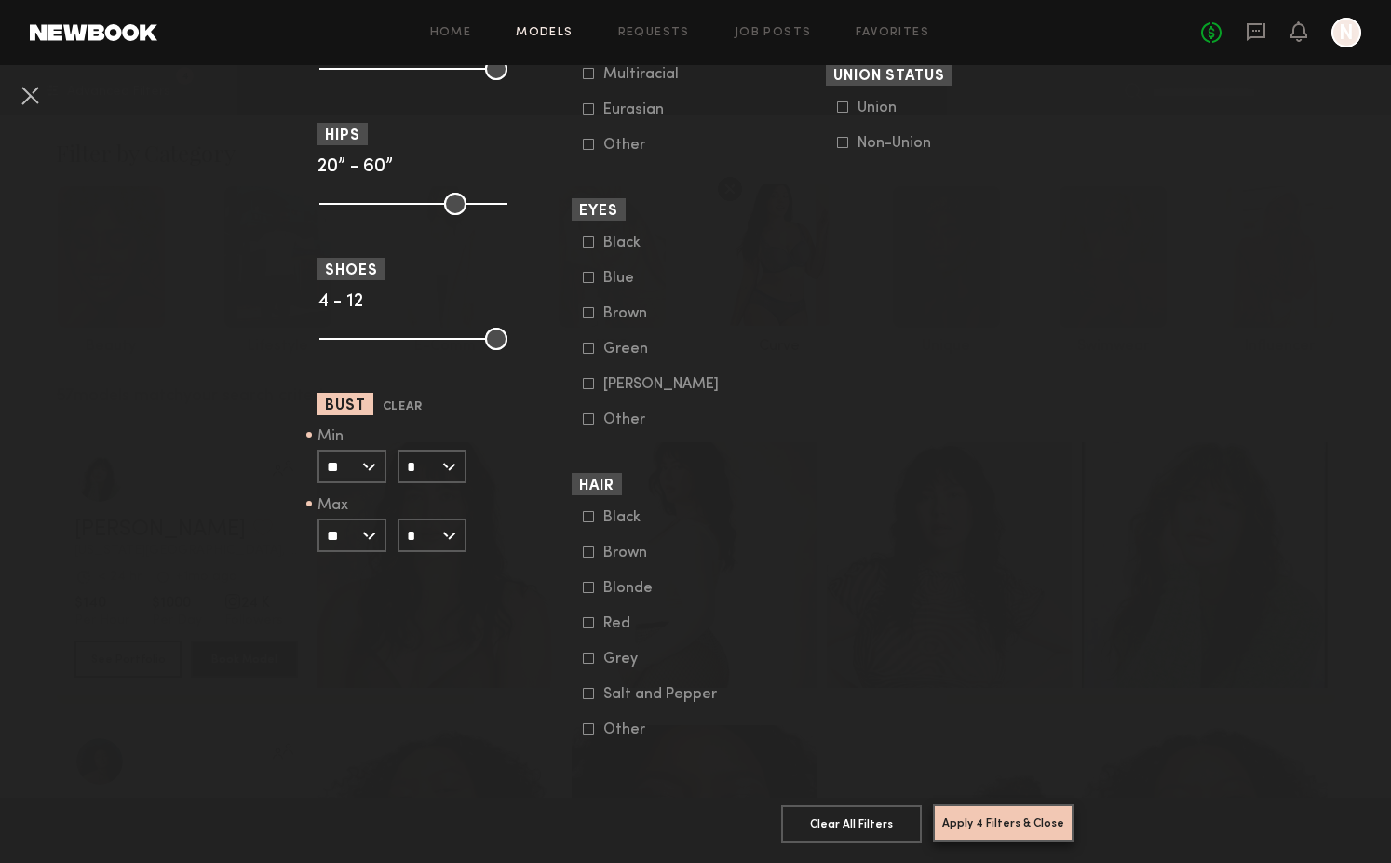
click at [1028, 819] on button "Apply 4 Filters & Close" at bounding box center [1003, 823] width 141 height 37
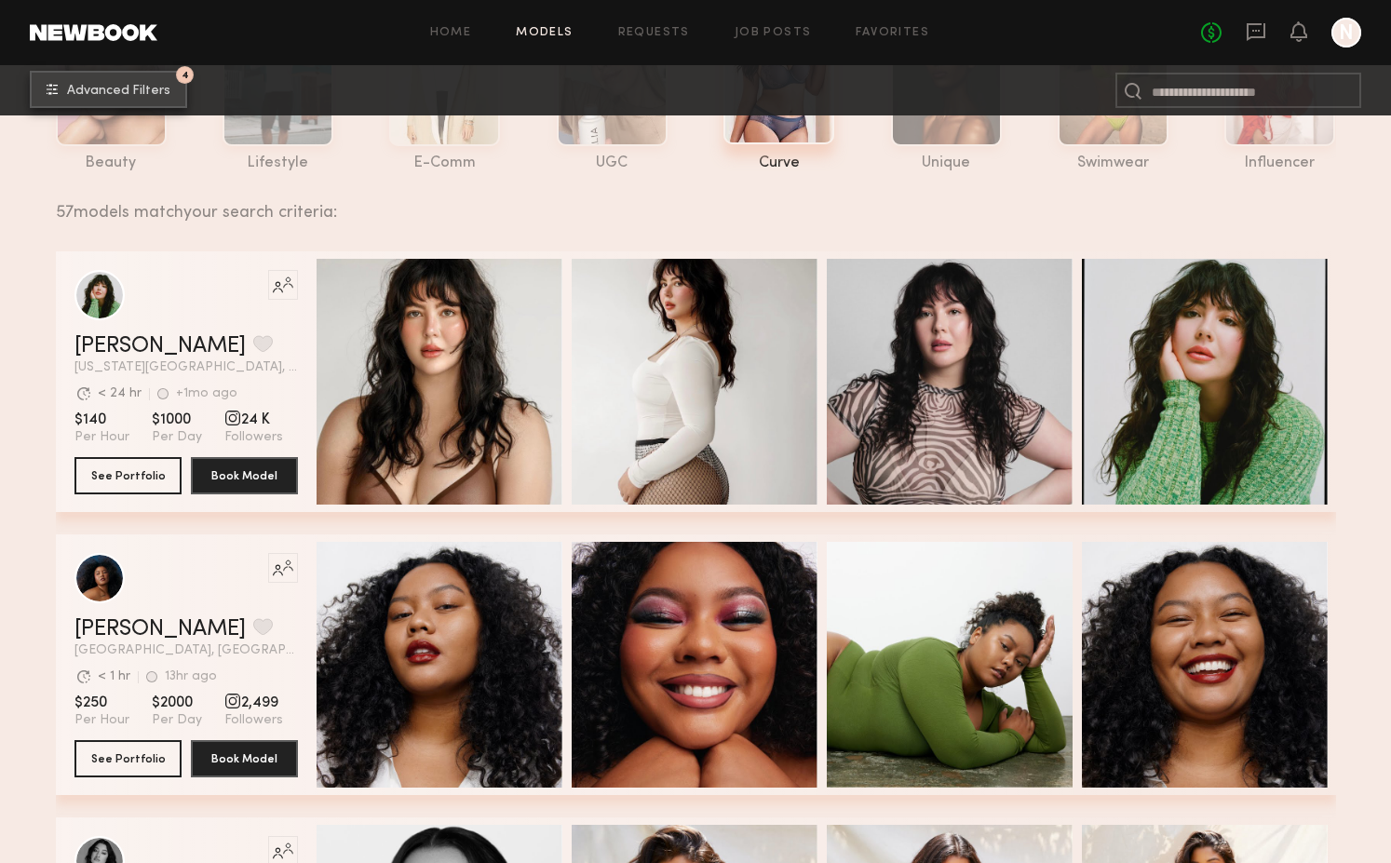
scroll to position [185, 0]
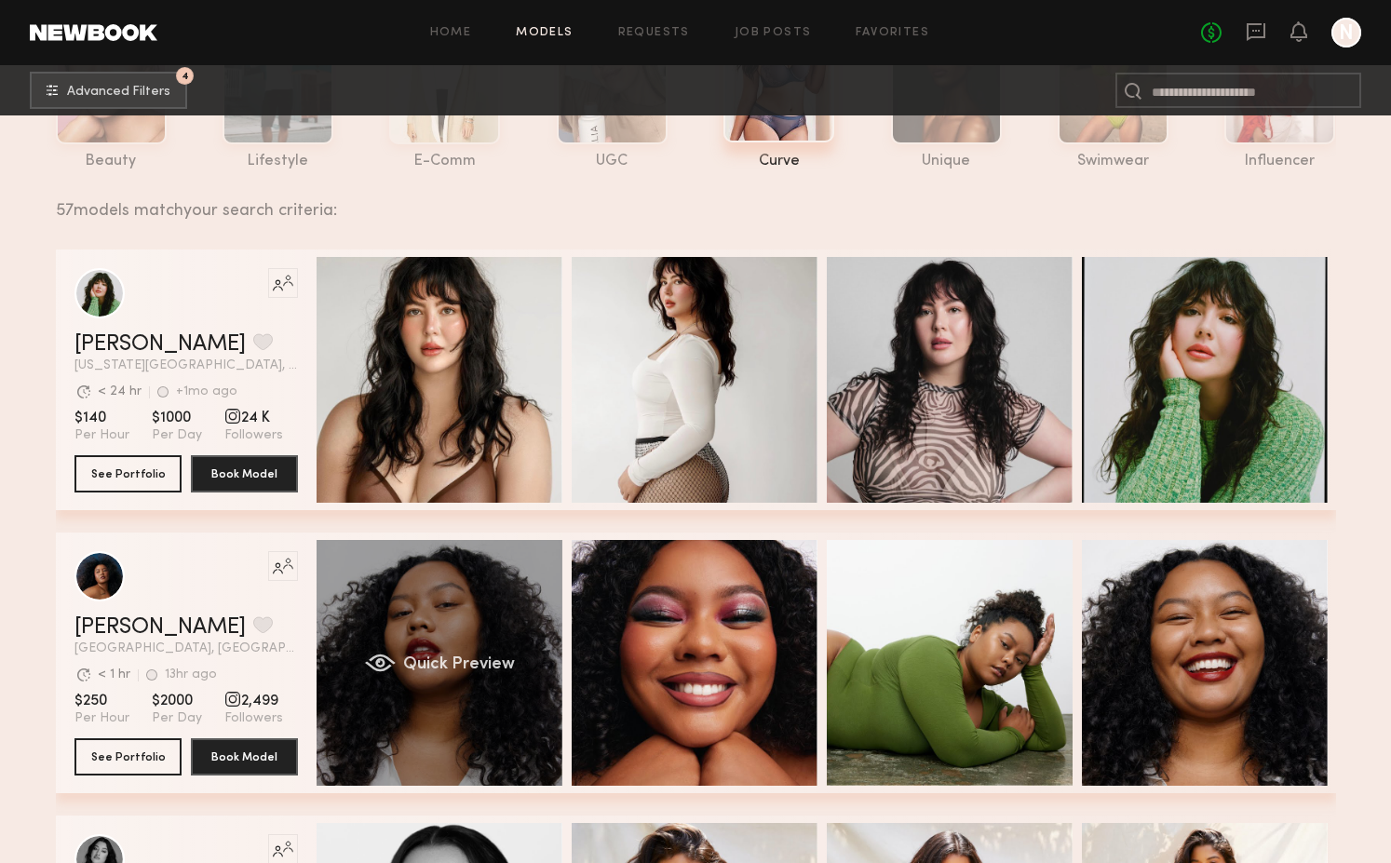
click at [510, 645] on div "Quick Preview" at bounding box center [440, 663] width 246 height 246
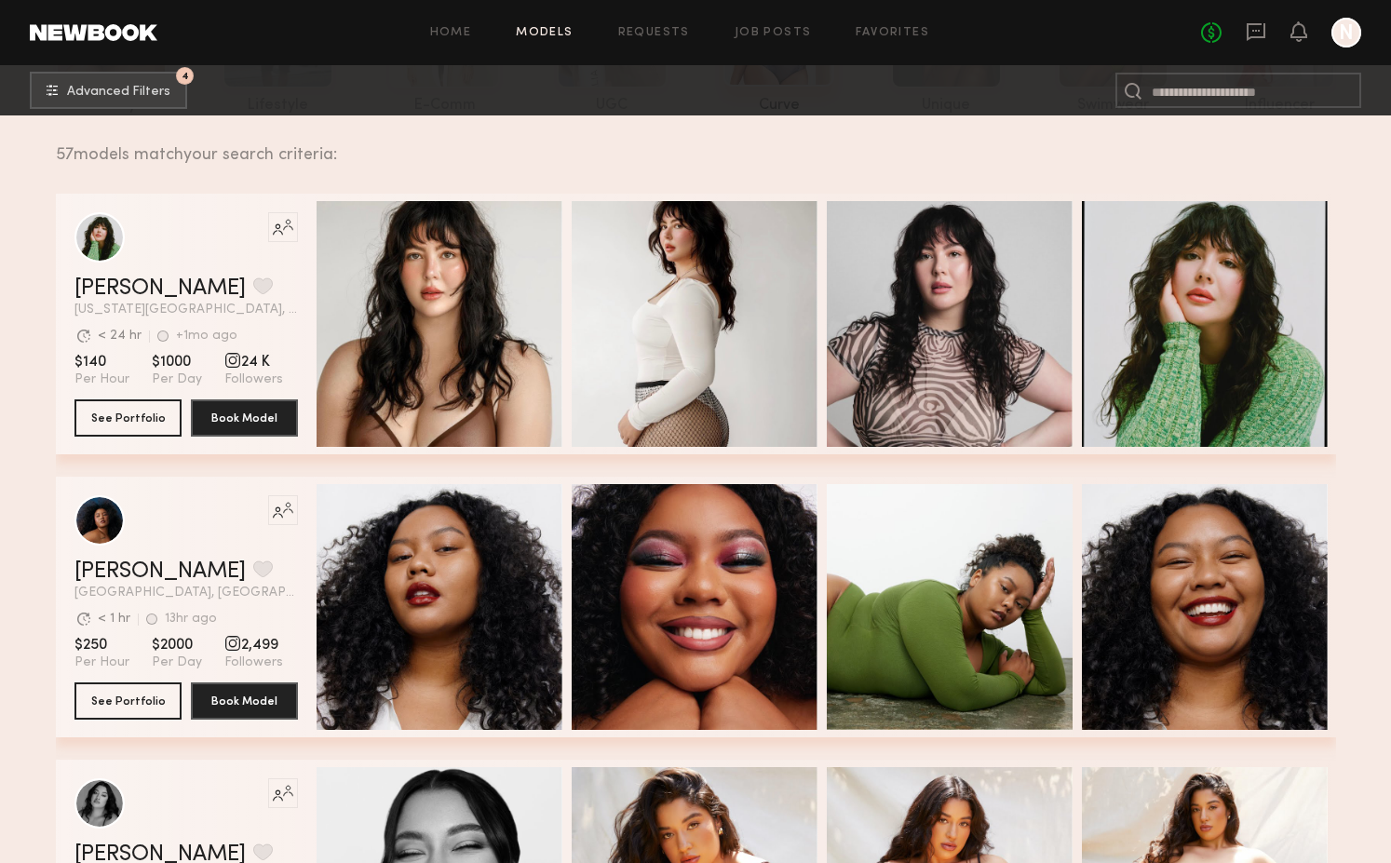
scroll to position [242, 0]
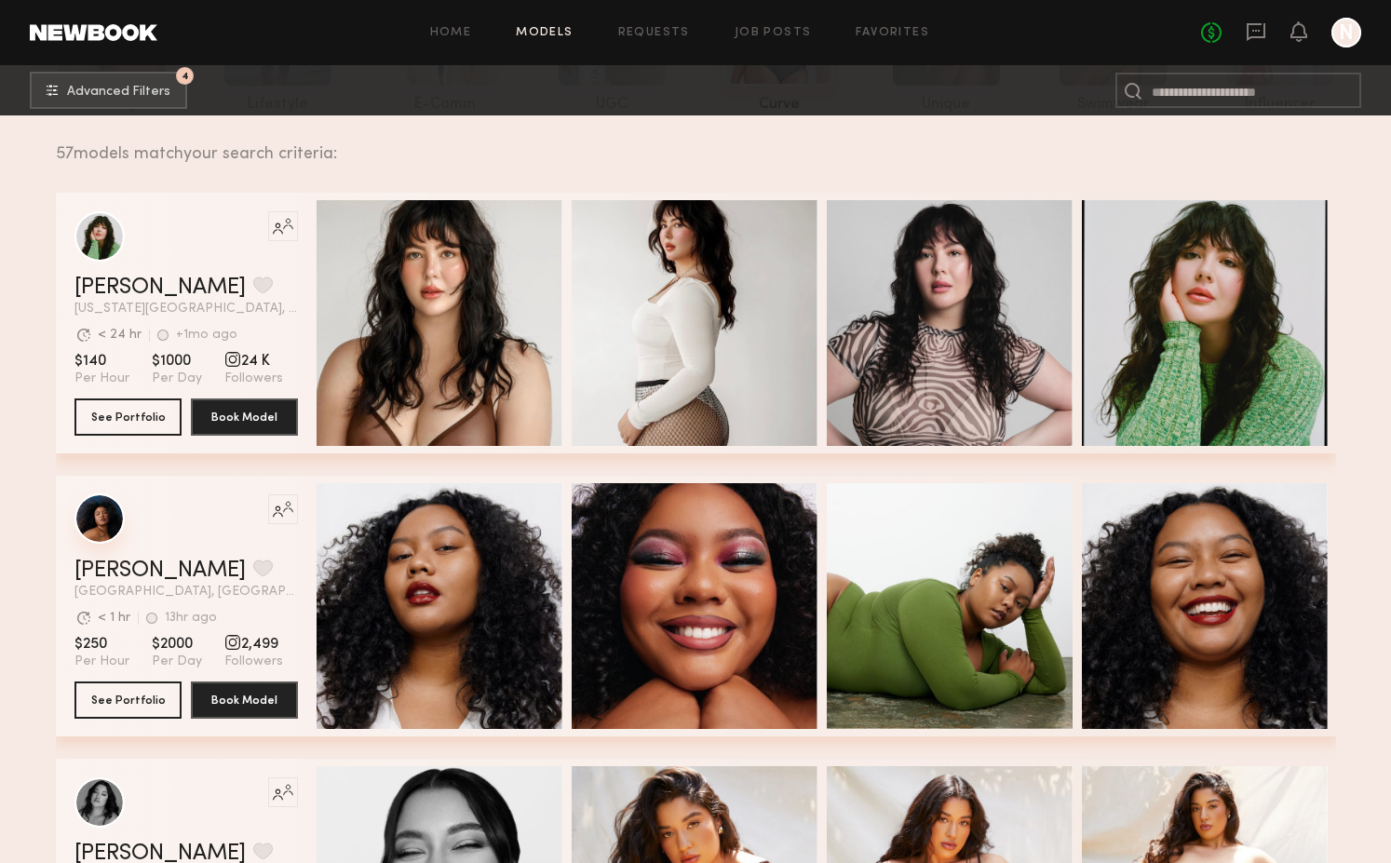
click at [98, 515] on div "grid" at bounding box center [99, 519] width 50 height 50
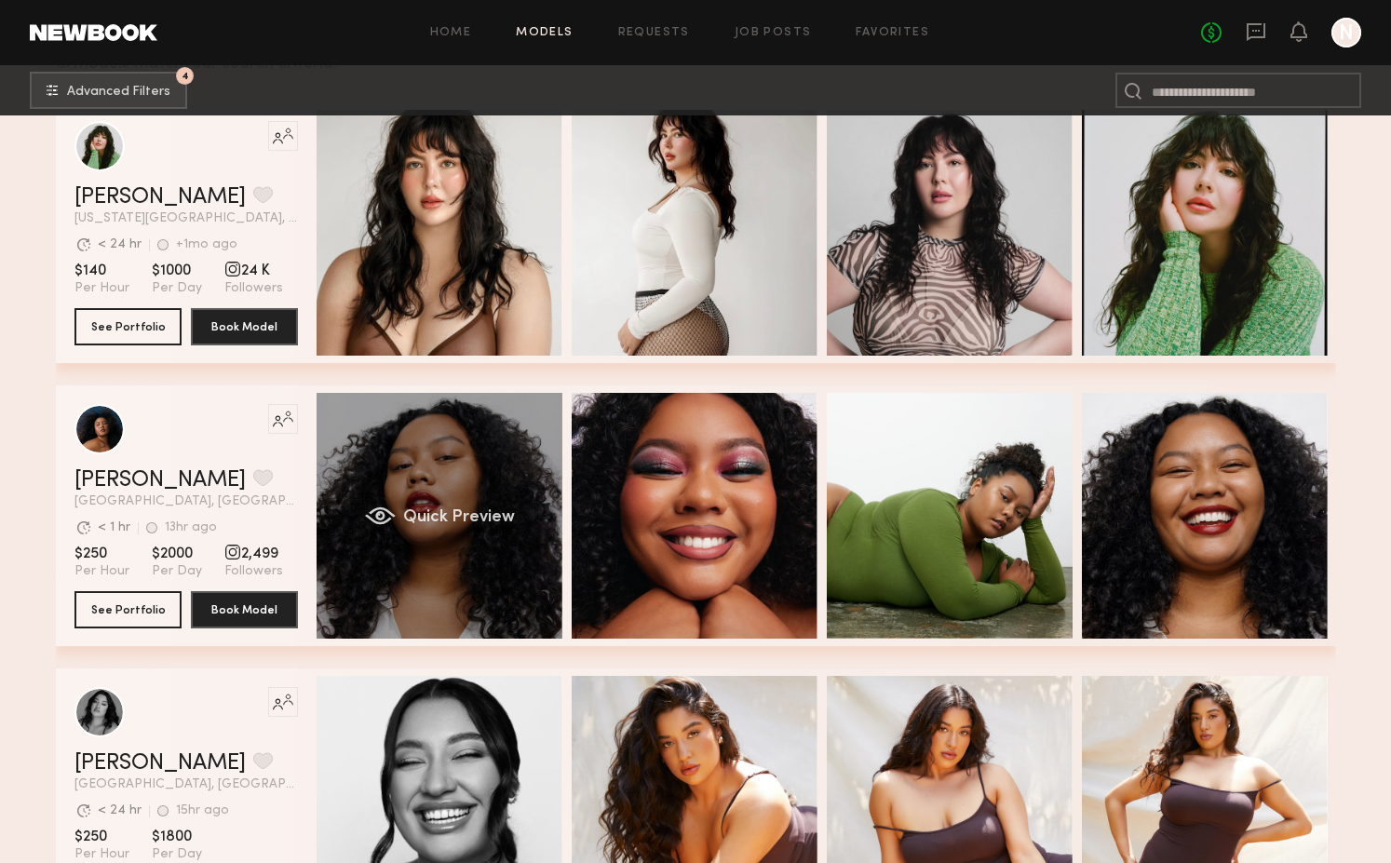
scroll to position [522, 0]
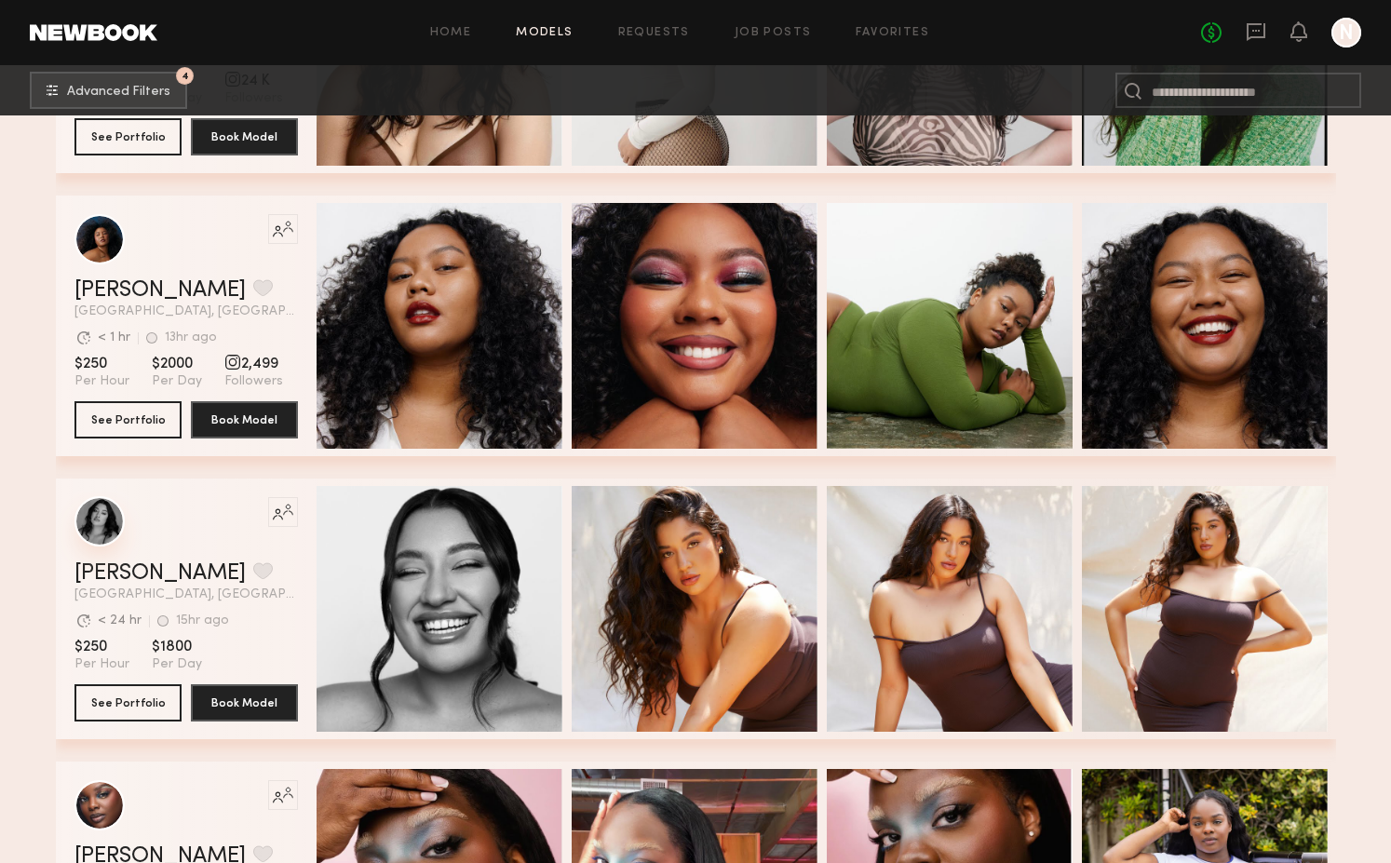
click at [114, 519] on div "grid" at bounding box center [99, 521] width 50 height 50
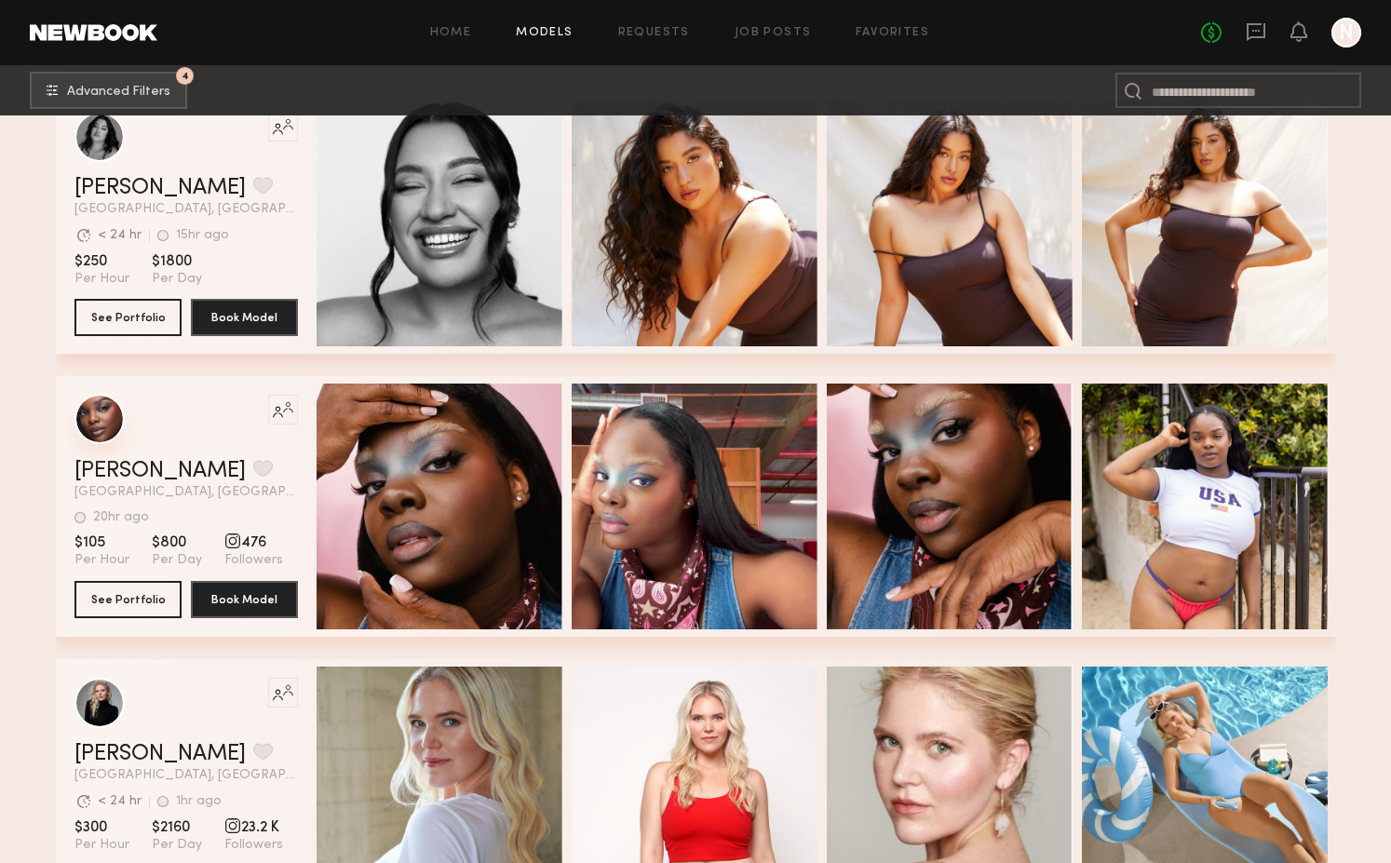
click at [95, 430] on div "grid" at bounding box center [99, 419] width 50 height 50
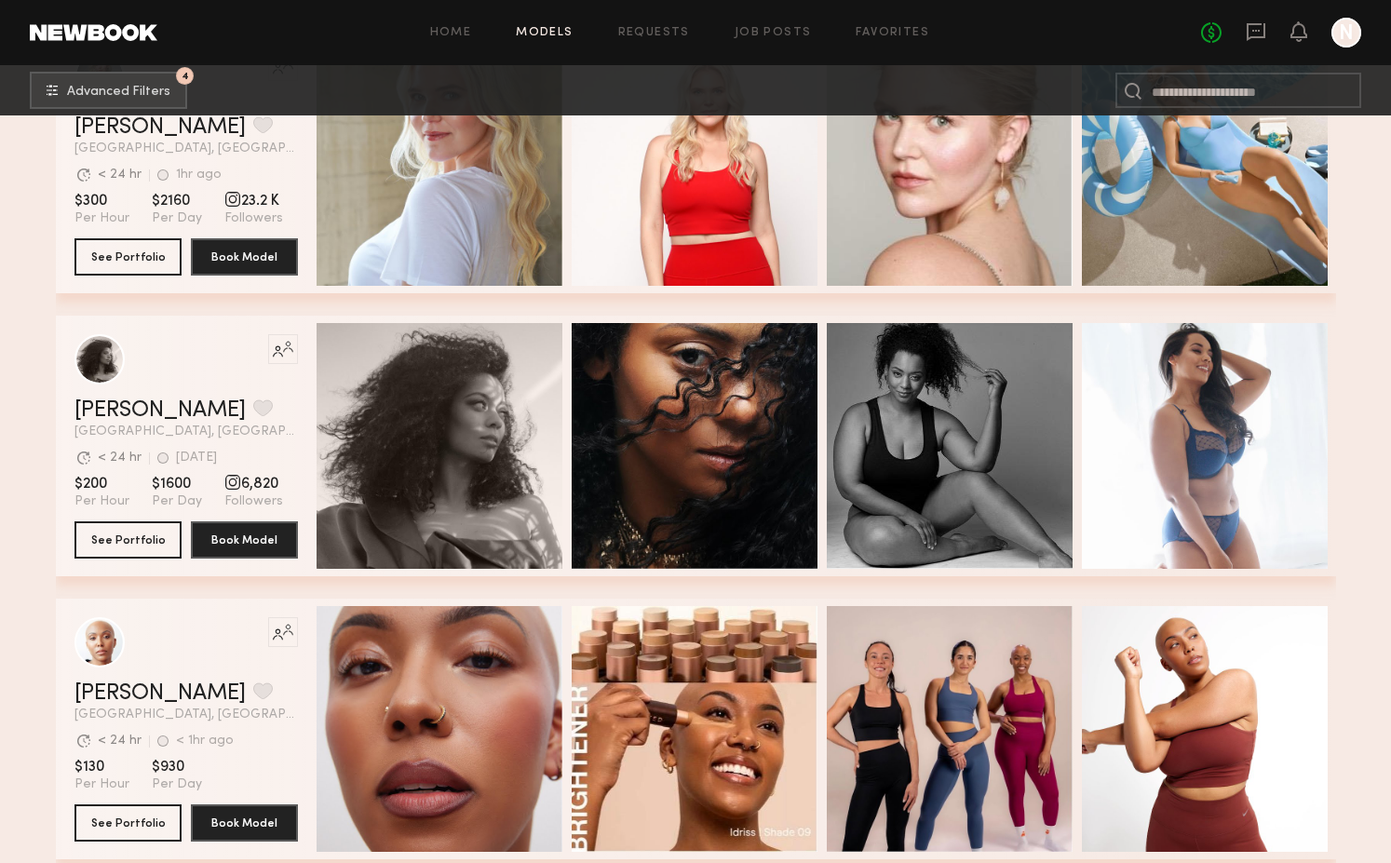
scroll to position [1326, 0]
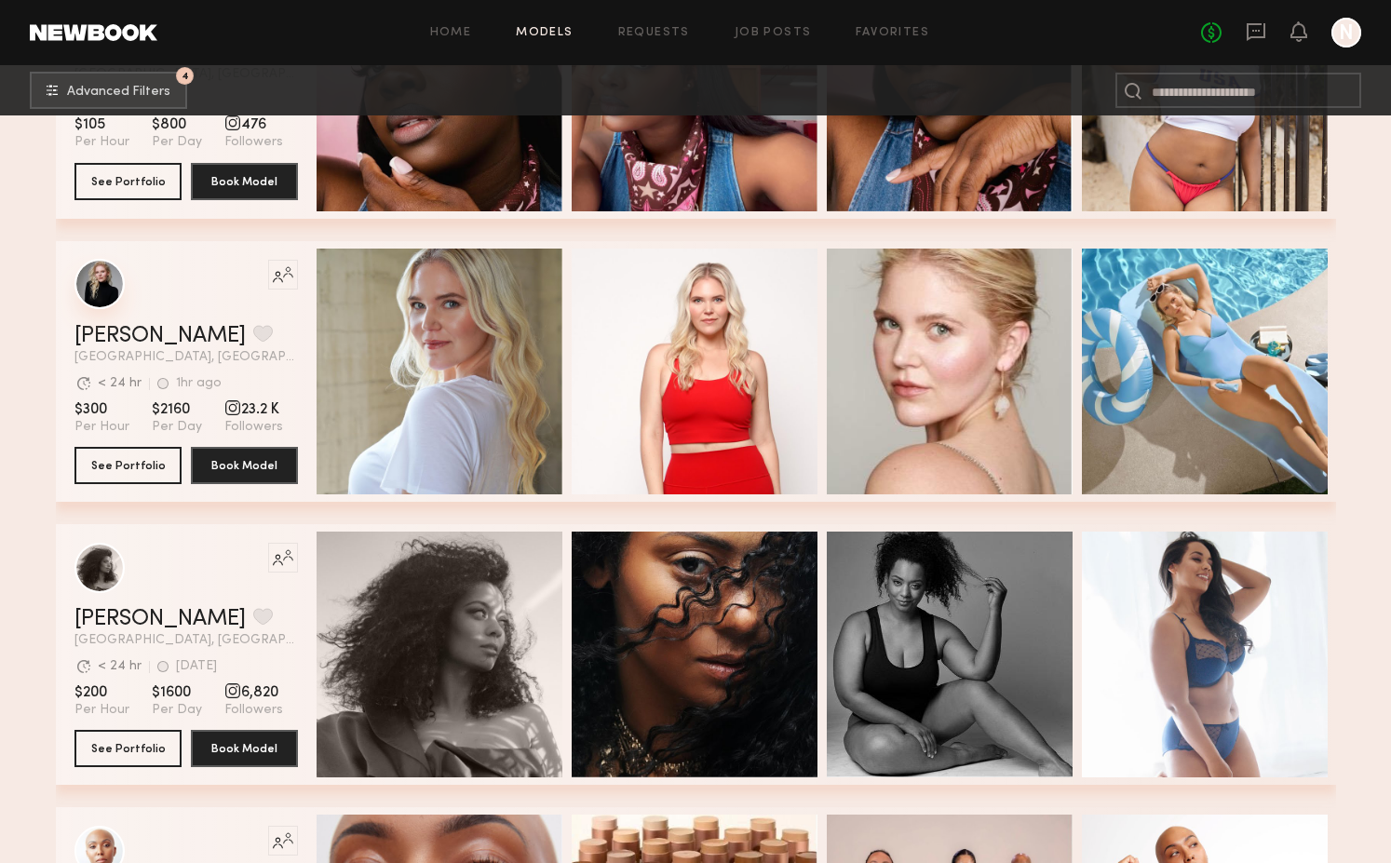
click at [108, 286] on div "grid" at bounding box center [99, 284] width 50 height 50
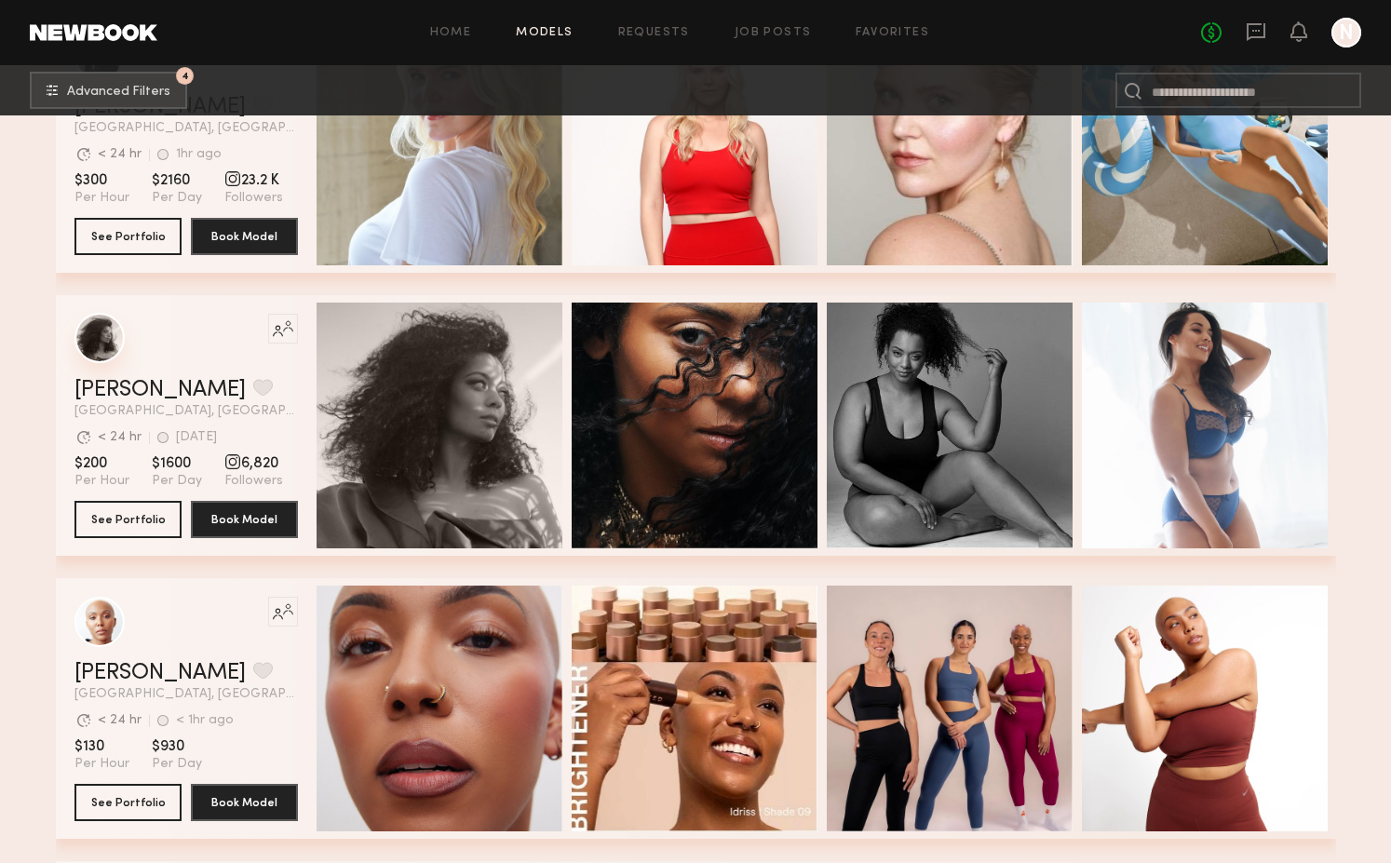
click at [102, 332] on div "grid" at bounding box center [99, 338] width 50 height 50
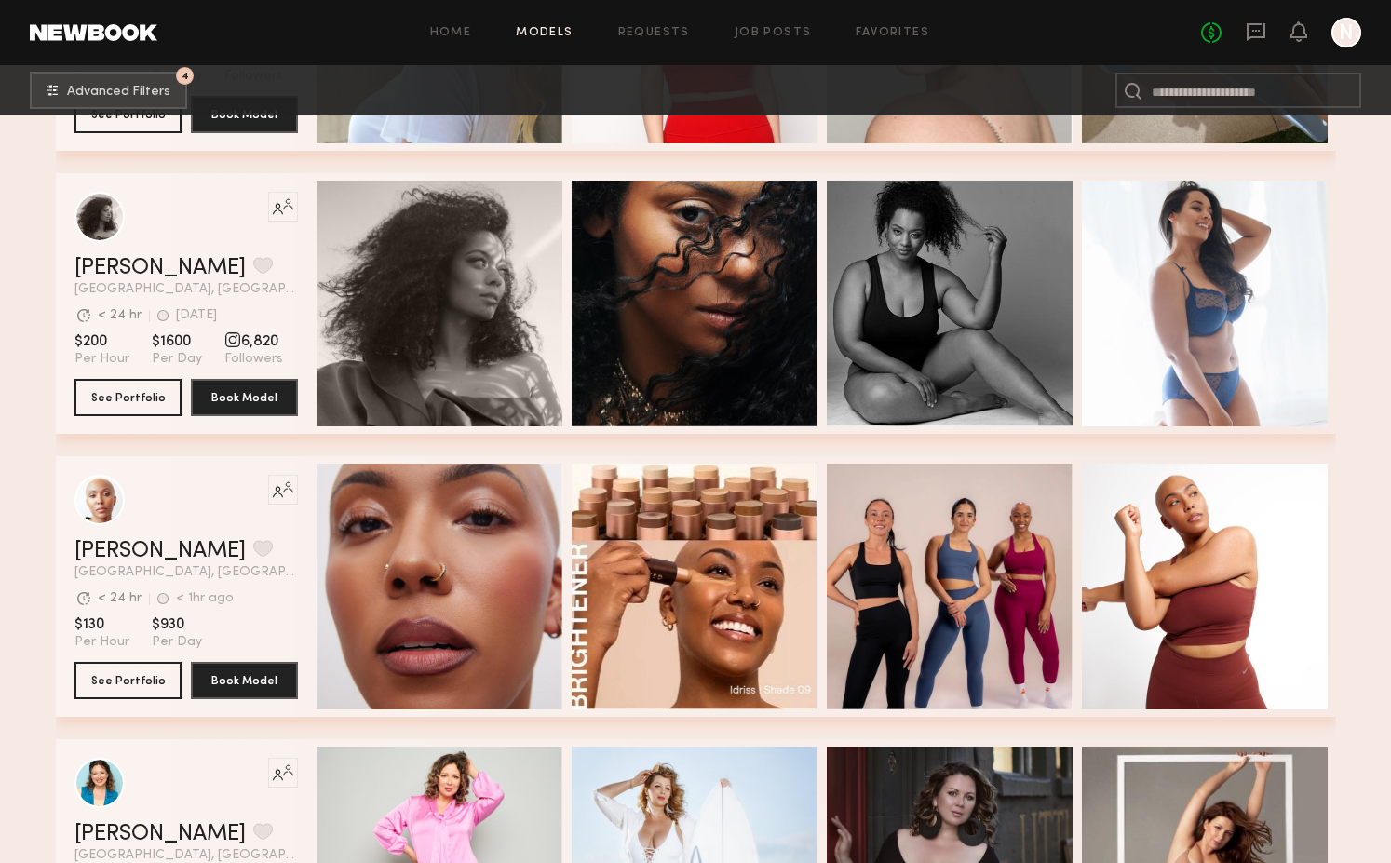
scroll to position [1682, 0]
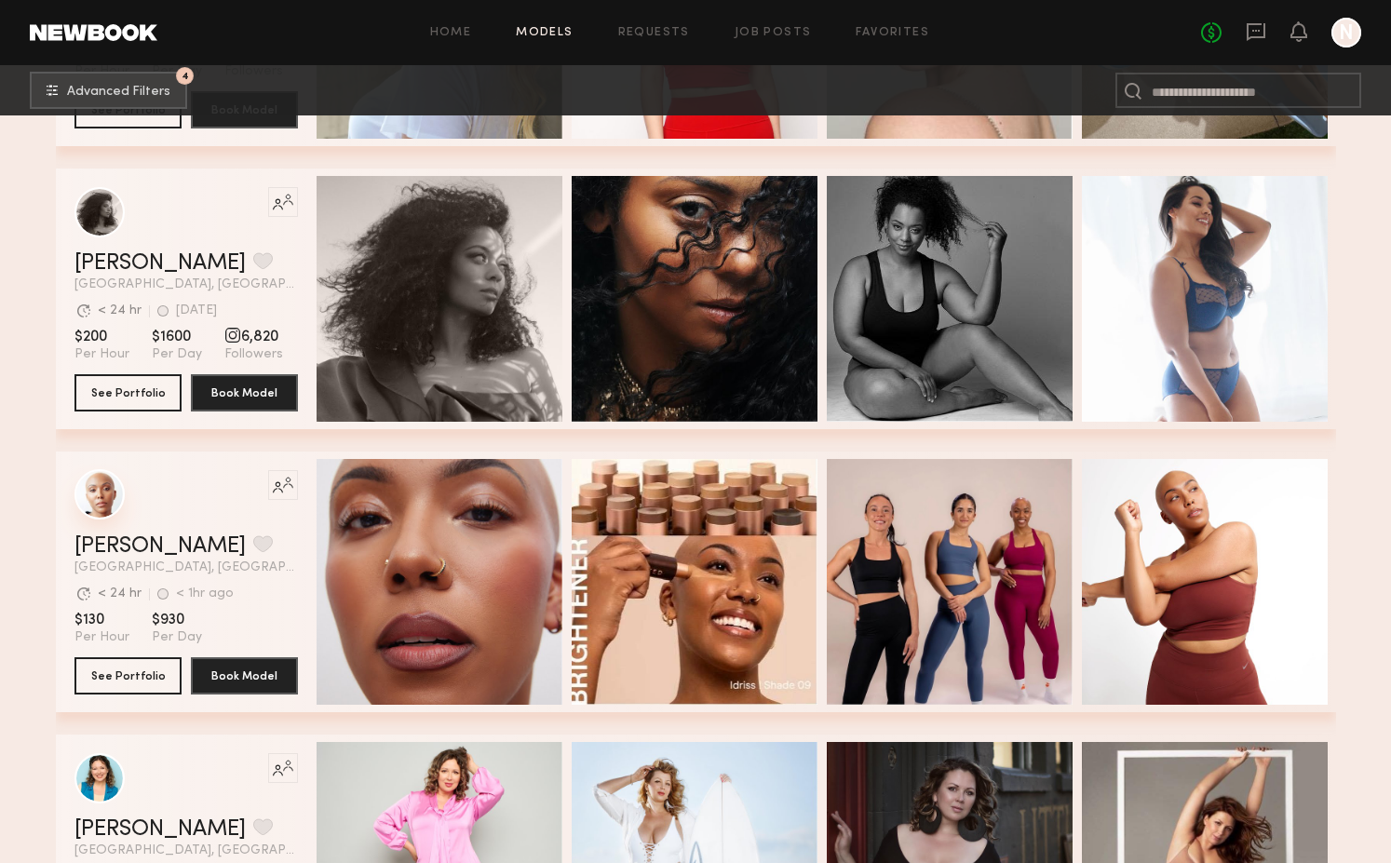
click at [97, 505] on div "grid" at bounding box center [99, 494] width 50 height 50
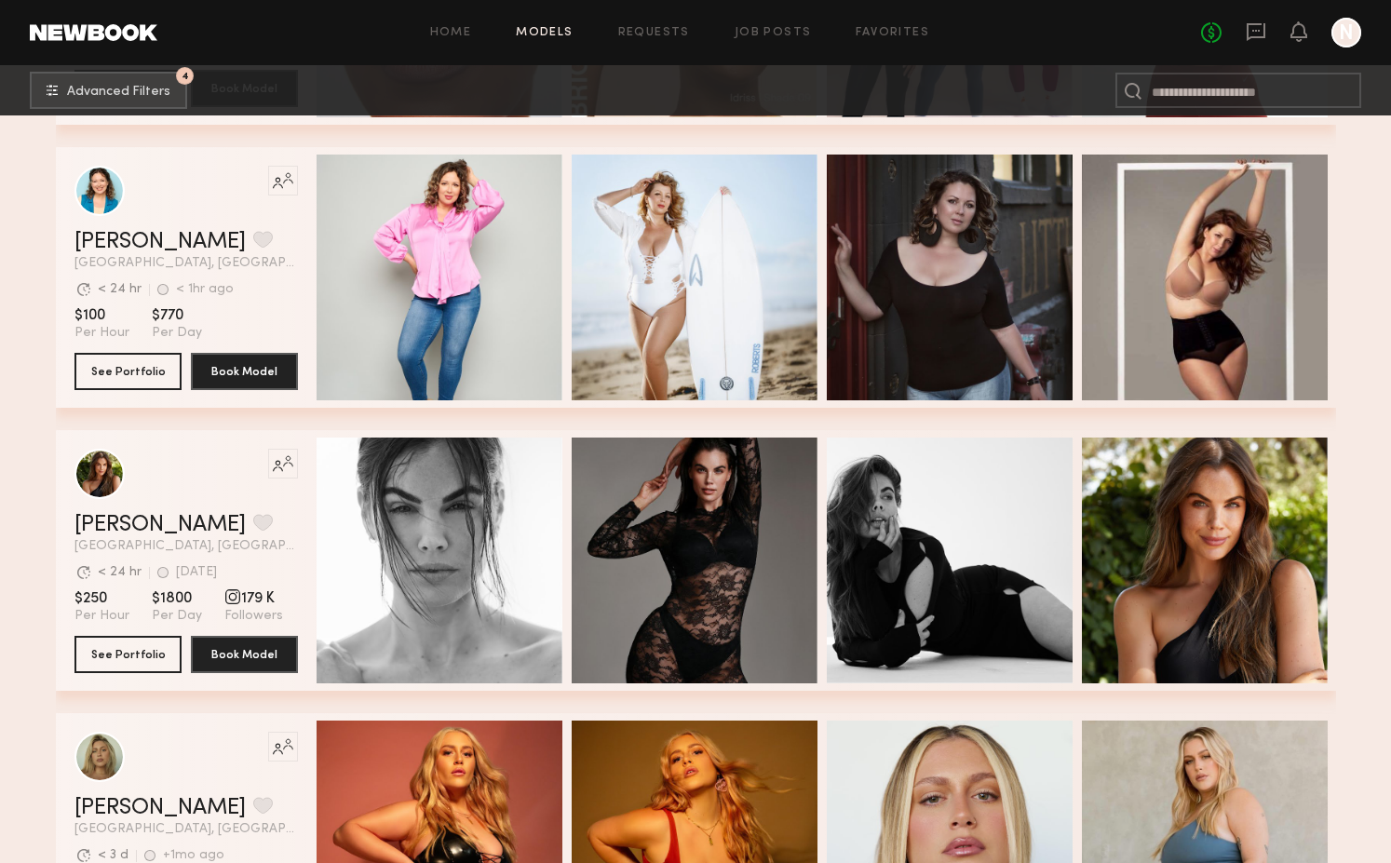
scroll to position [2270, 0]
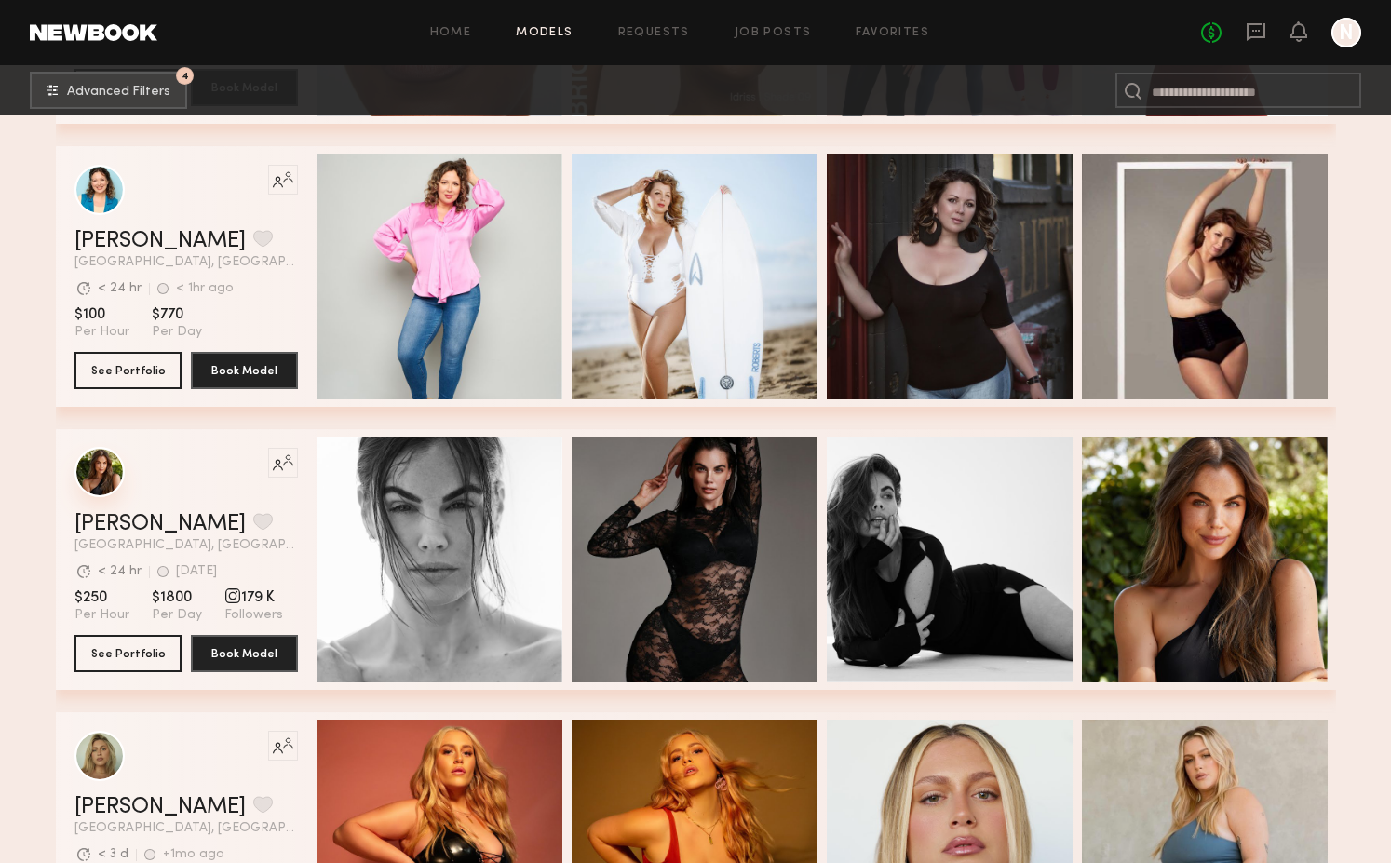
click at [99, 474] on div "grid" at bounding box center [99, 472] width 50 height 50
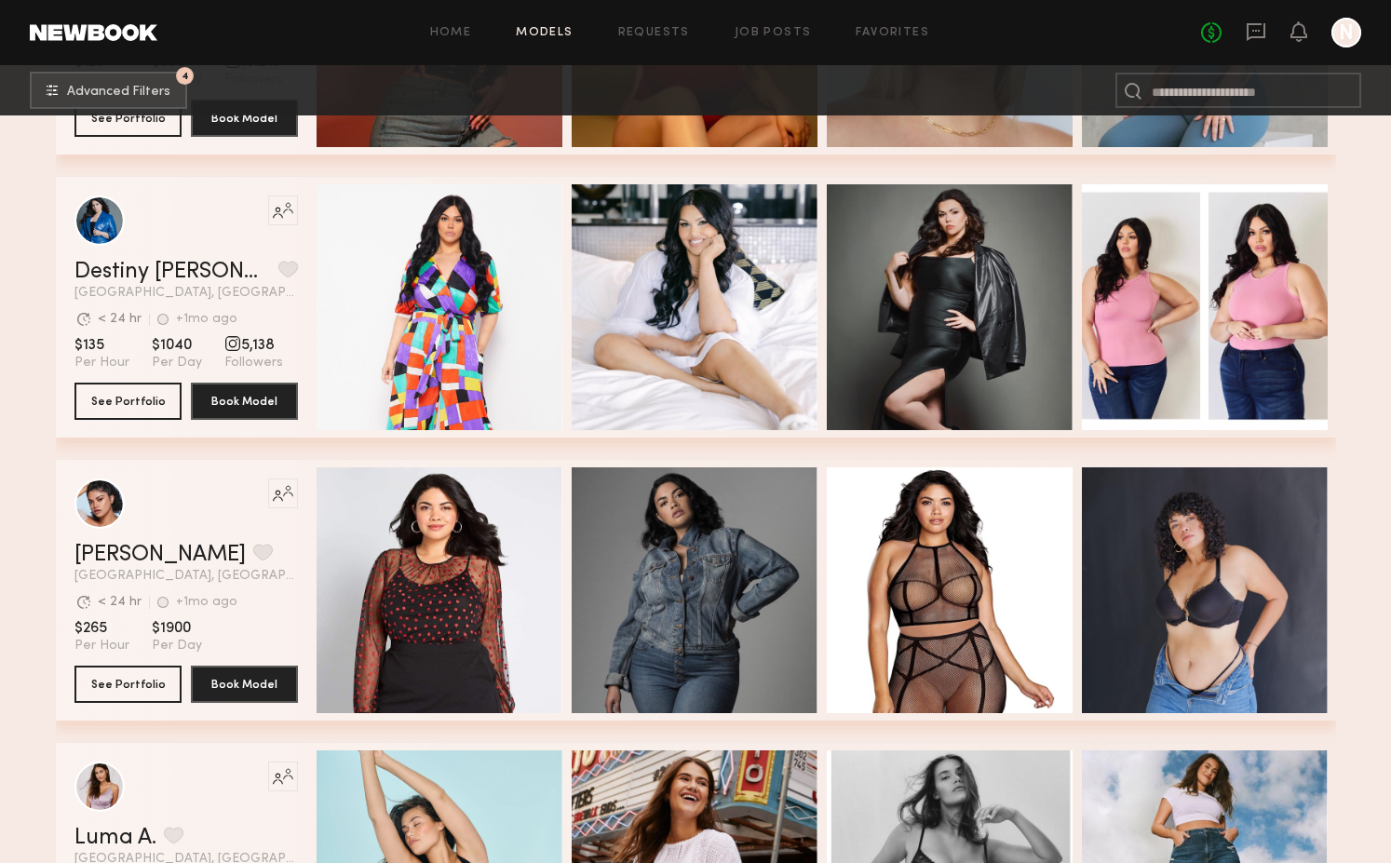
scroll to position [3434, 0]
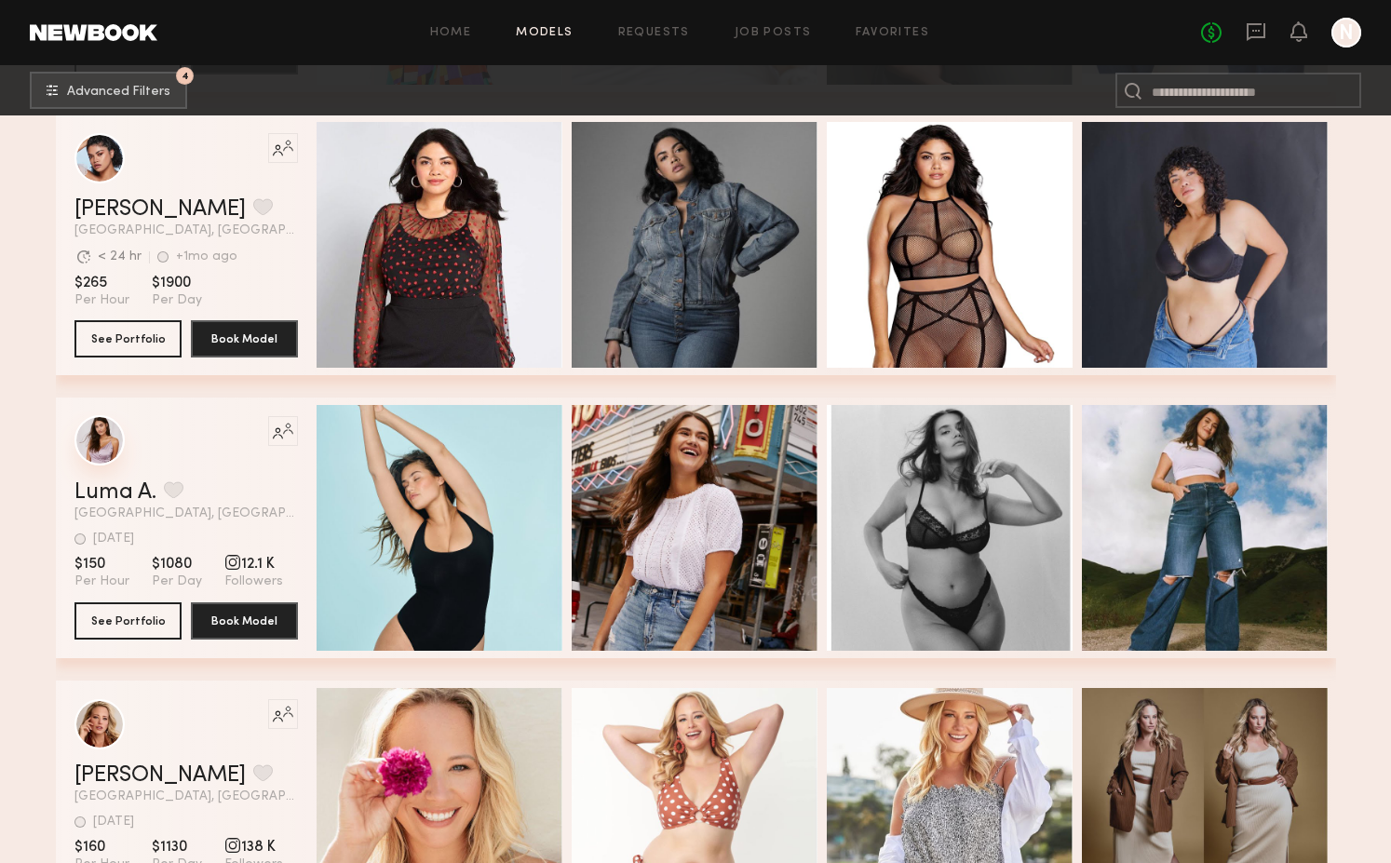
click at [103, 433] on div "grid" at bounding box center [99, 440] width 50 height 50
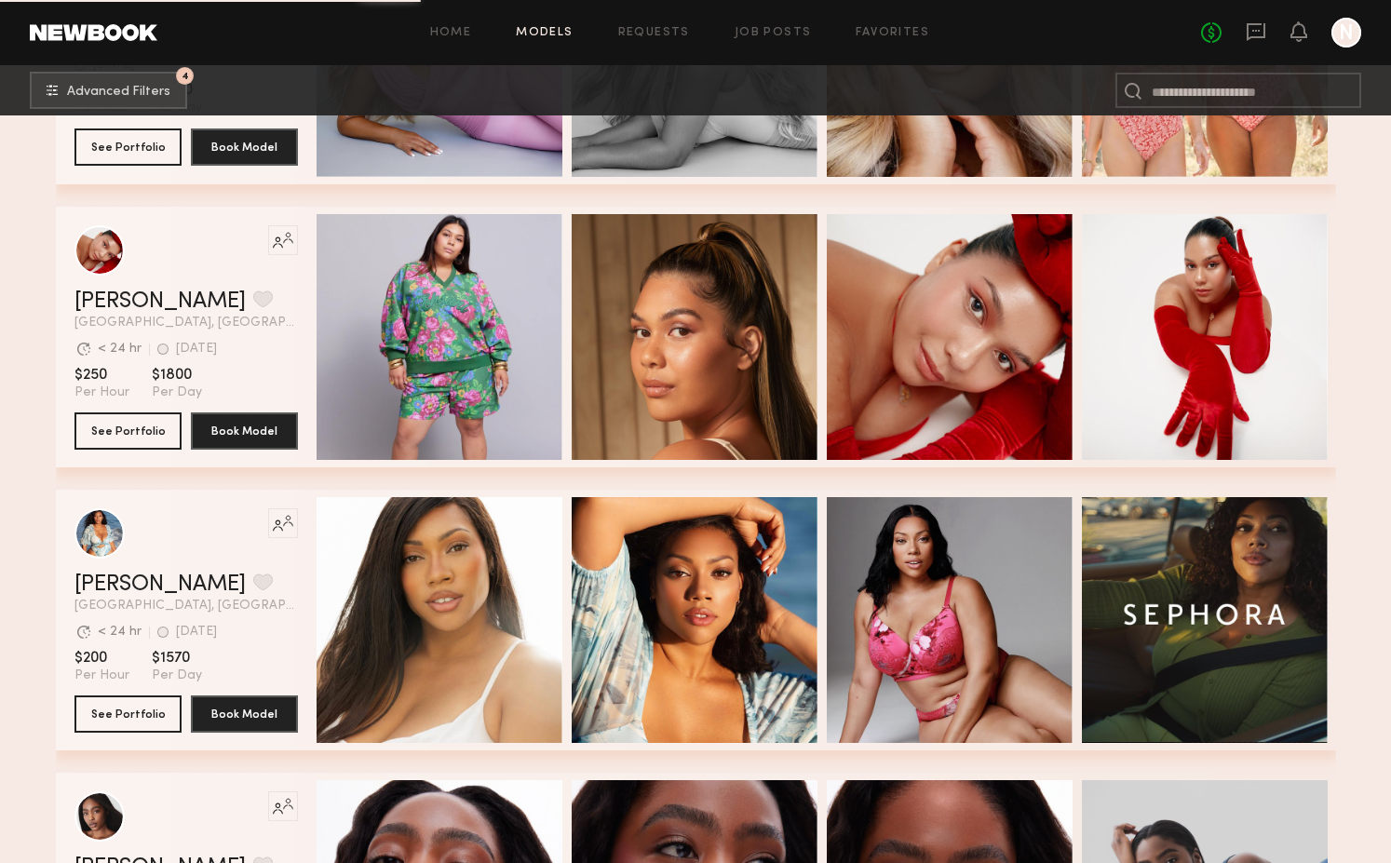
scroll to position [6299, 0]
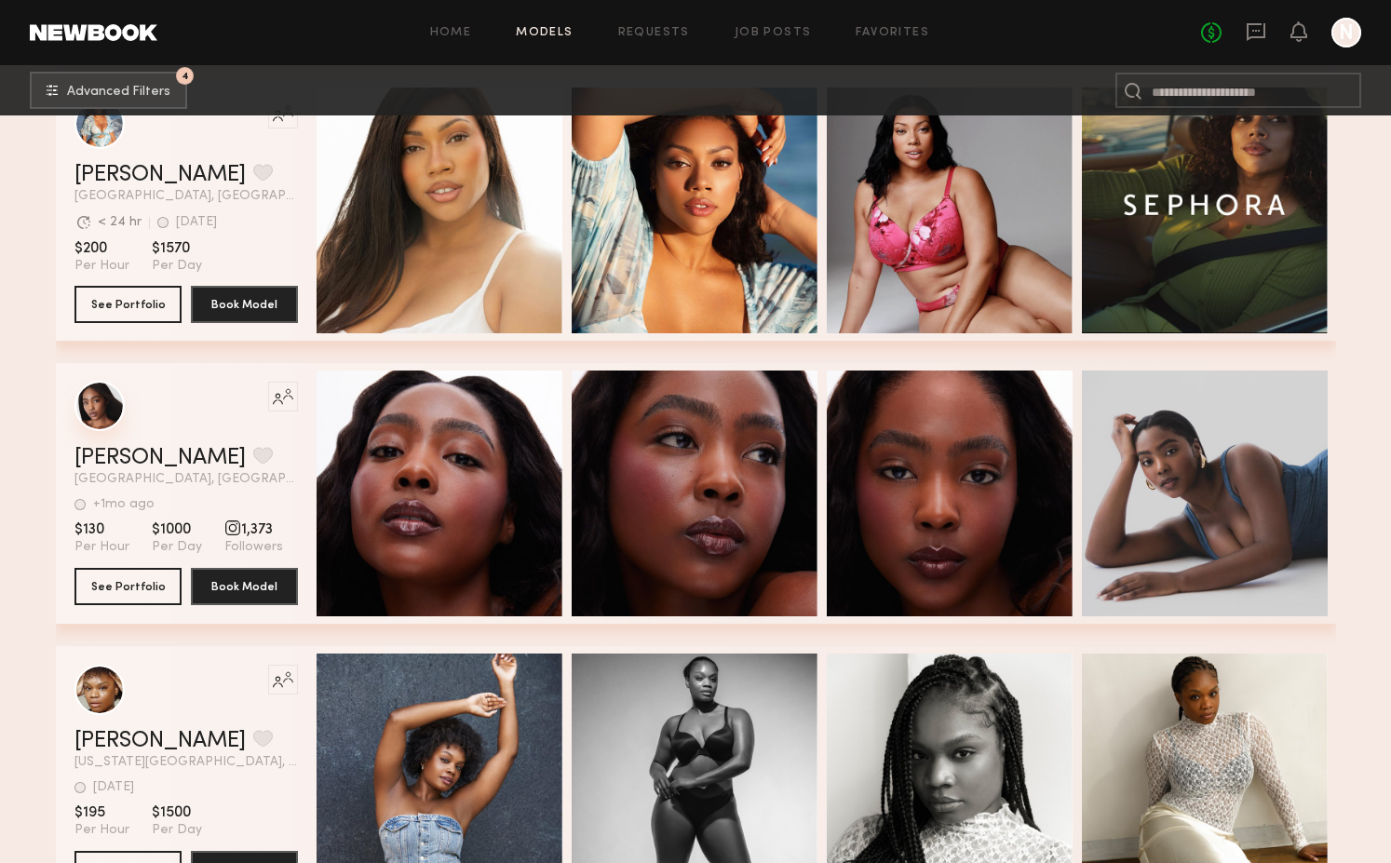
click at [102, 411] on div "grid" at bounding box center [99, 406] width 50 height 50
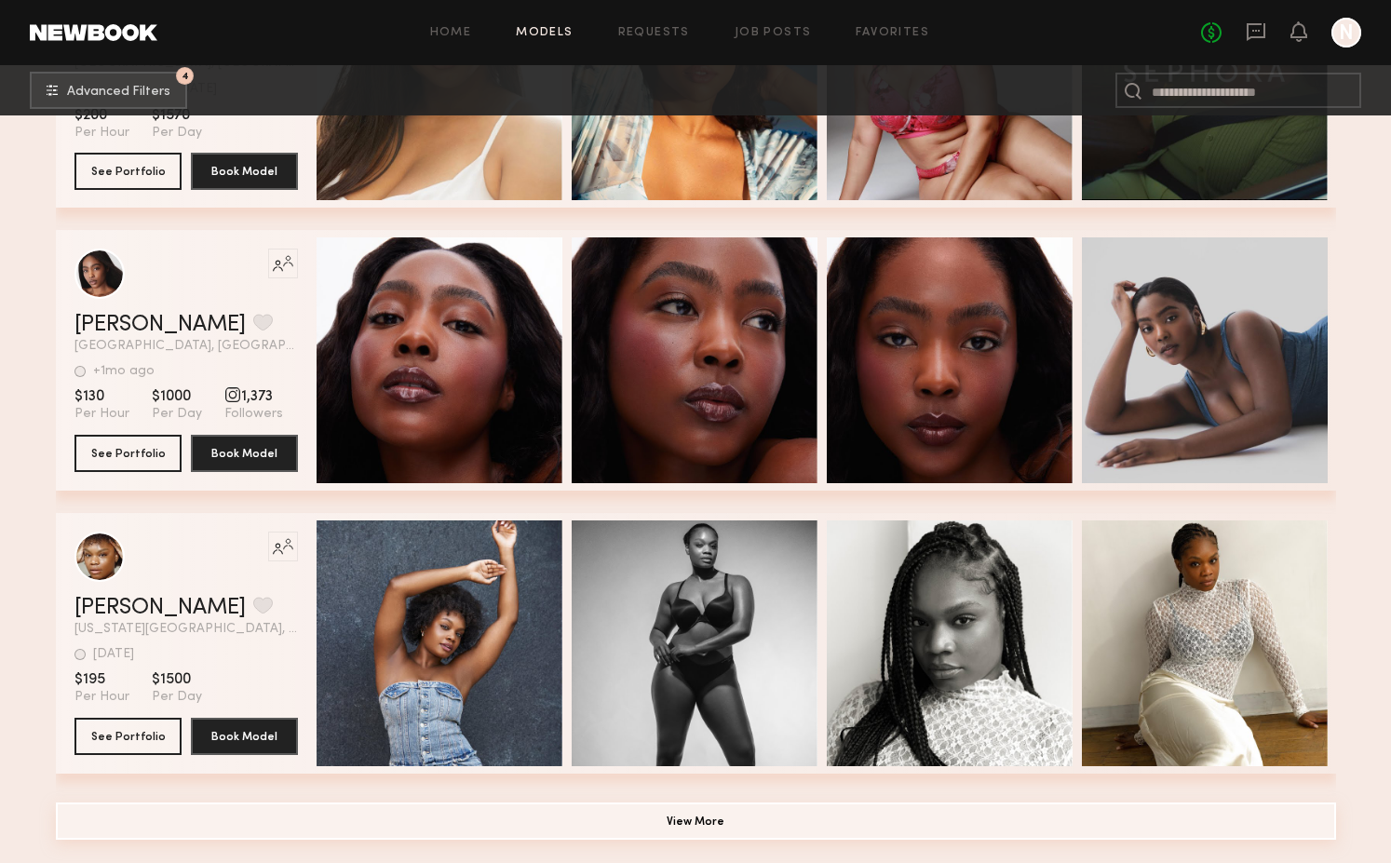
click at [718, 836] on button "View More" at bounding box center [696, 821] width 1280 height 37
click at [547, 43] on div "Home Models Requests Job Posts Favorites Sign Out No fees up to $5,000 N" at bounding box center [759, 33] width 1204 height 30
click at [541, 23] on div "Home Models Requests Job Posts Favorites Sign Out No fees up to $5,000 N" at bounding box center [759, 33] width 1204 height 30
click at [136, 95] on span "Advanced Filters" at bounding box center [118, 91] width 103 height 13
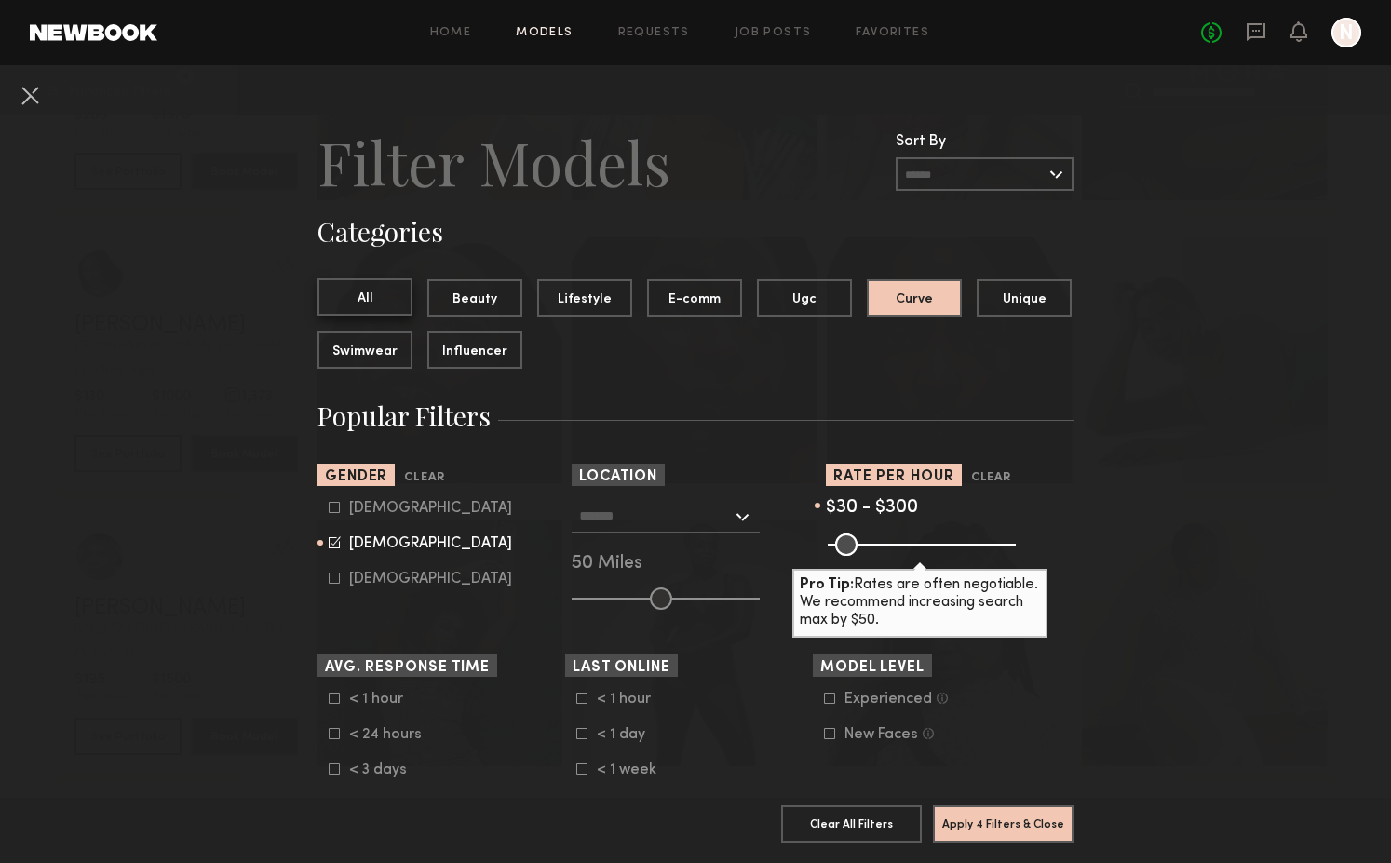
click at [364, 295] on button "All" at bounding box center [365, 296] width 95 height 37
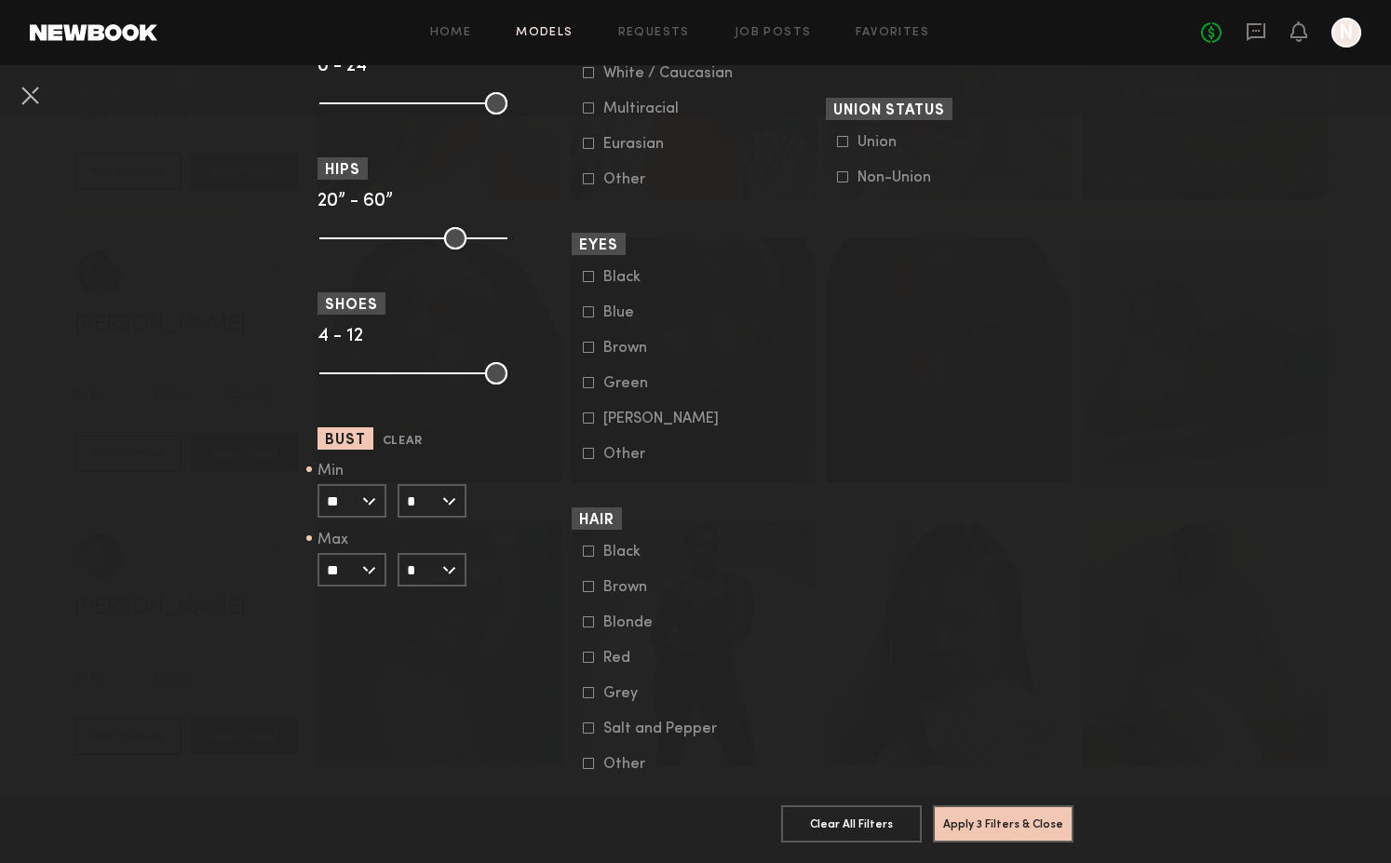
scroll to position [1255, 0]
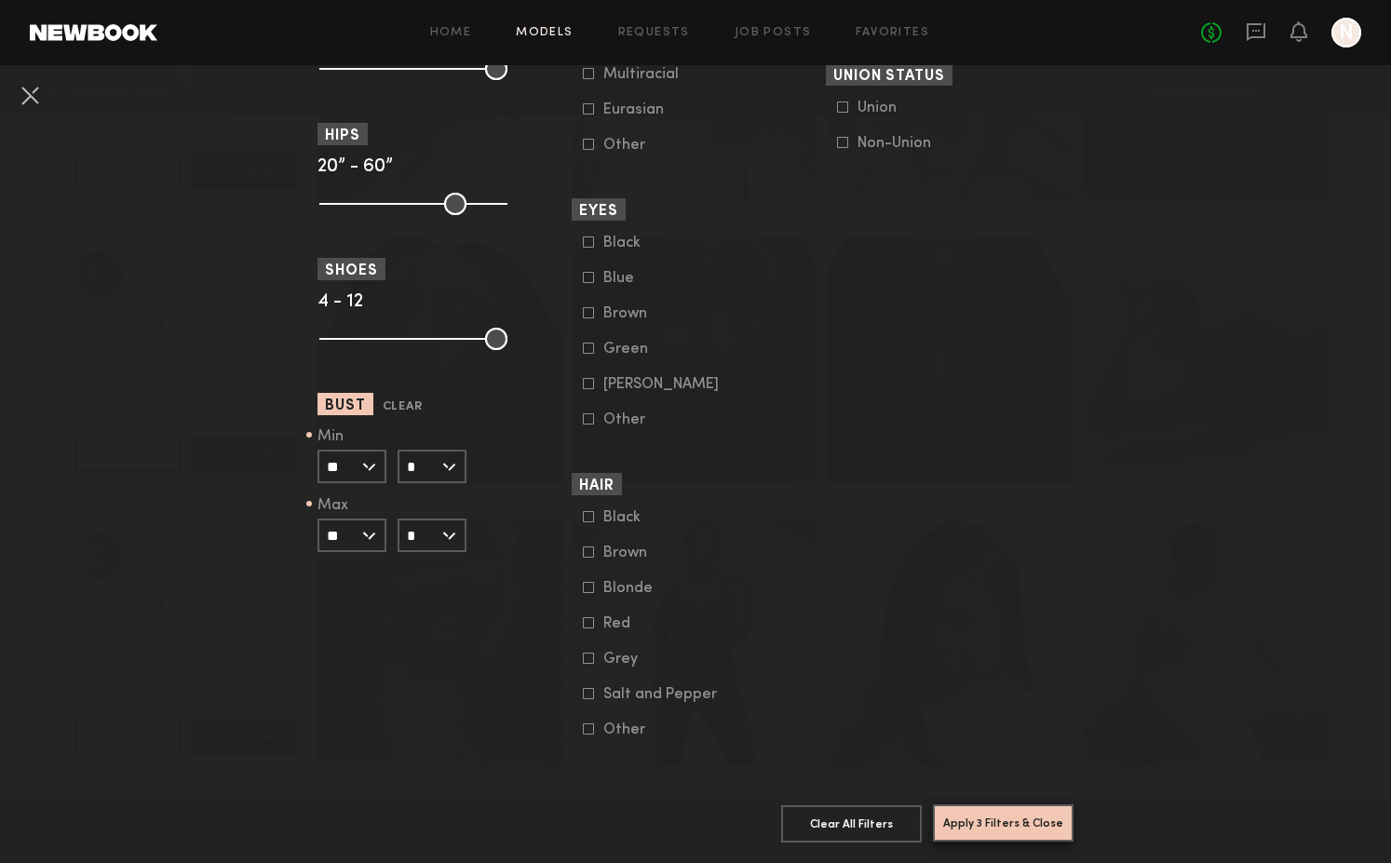
click at [1017, 818] on button "Apply 3 Filters & Close" at bounding box center [1003, 823] width 141 height 37
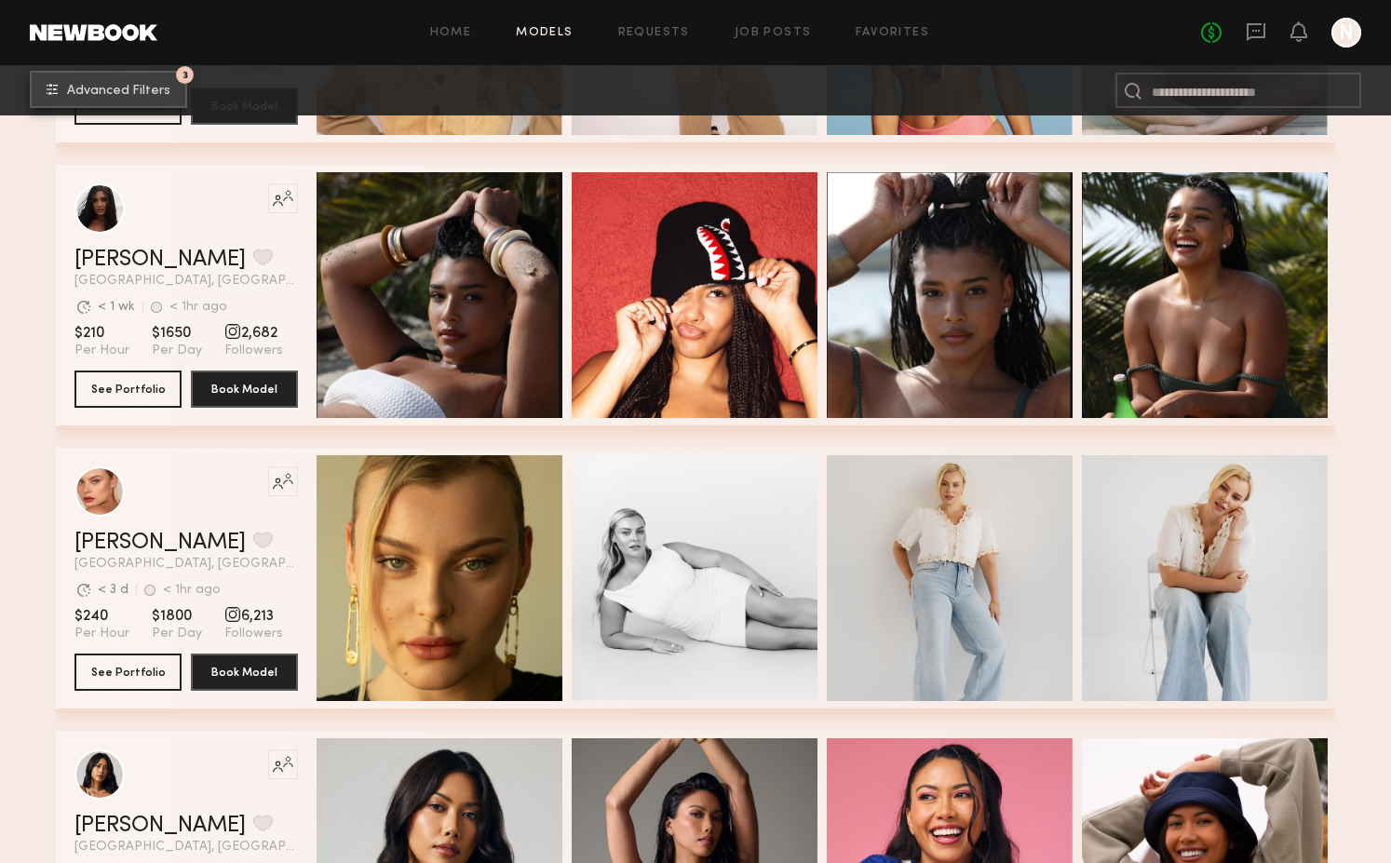
scroll to position [898, 0]
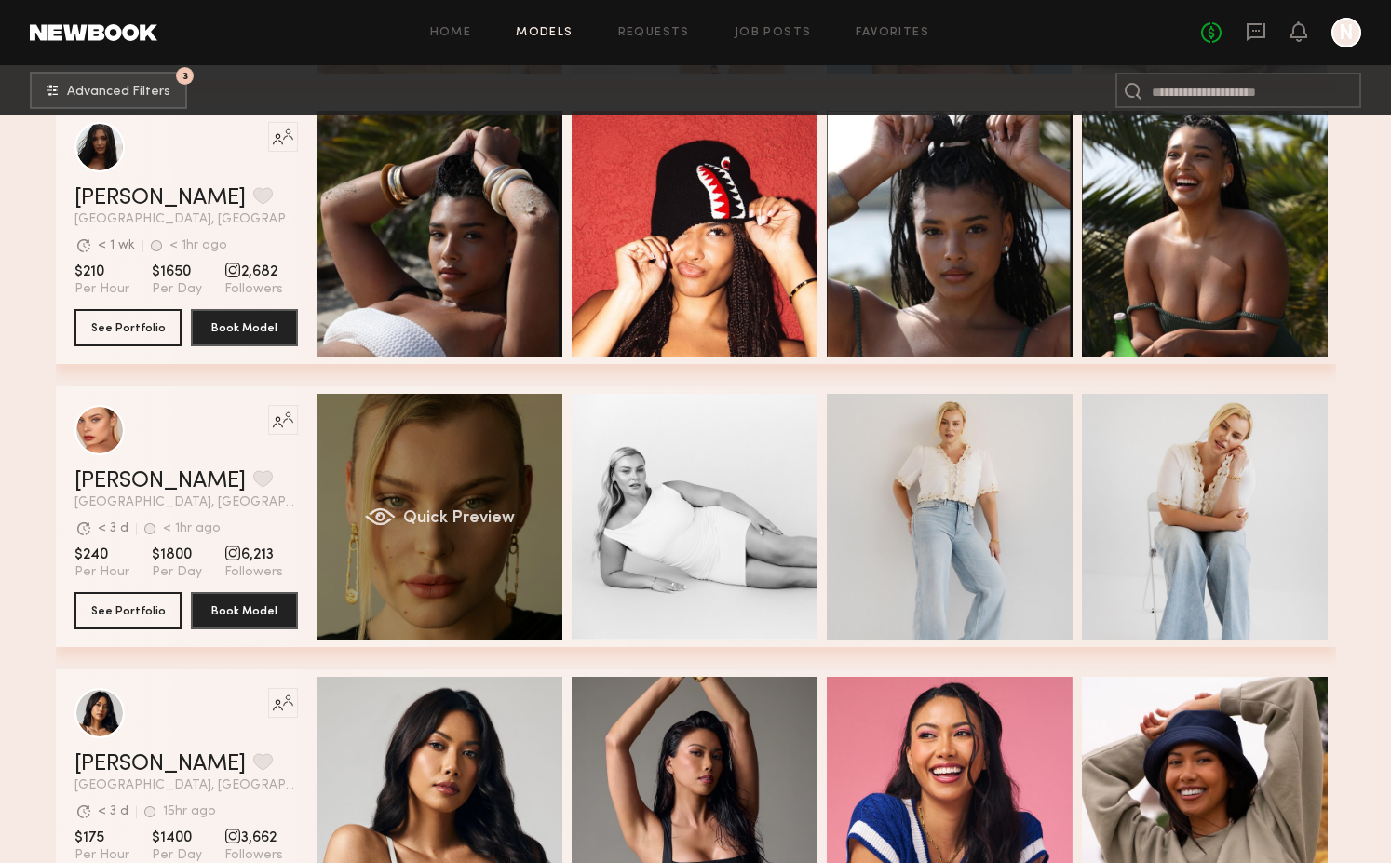
click at [479, 475] on div "Quick Preview" at bounding box center [440, 517] width 246 height 246
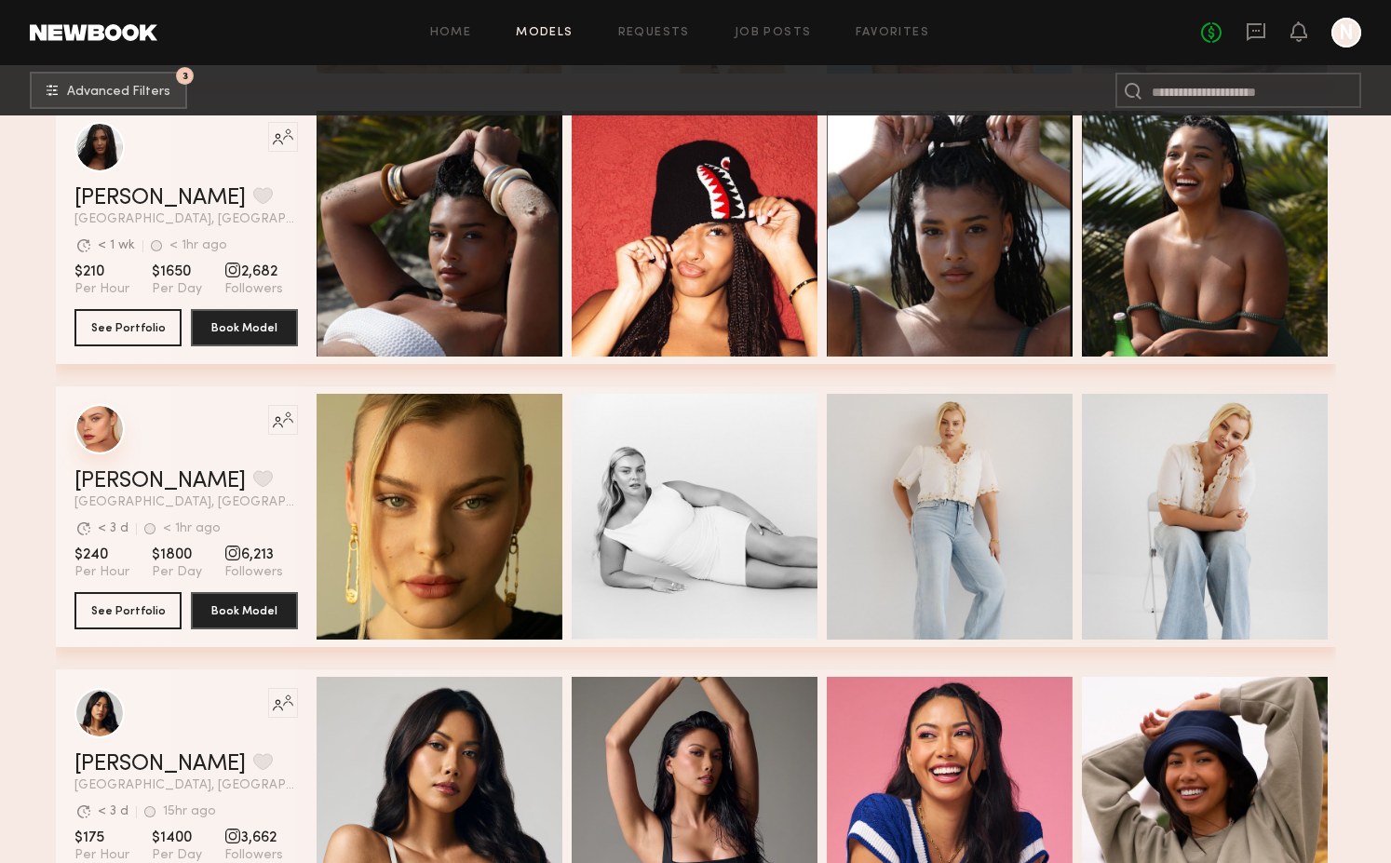
click at [92, 433] on div "grid" at bounding box center [99, 429] width 50 height 50
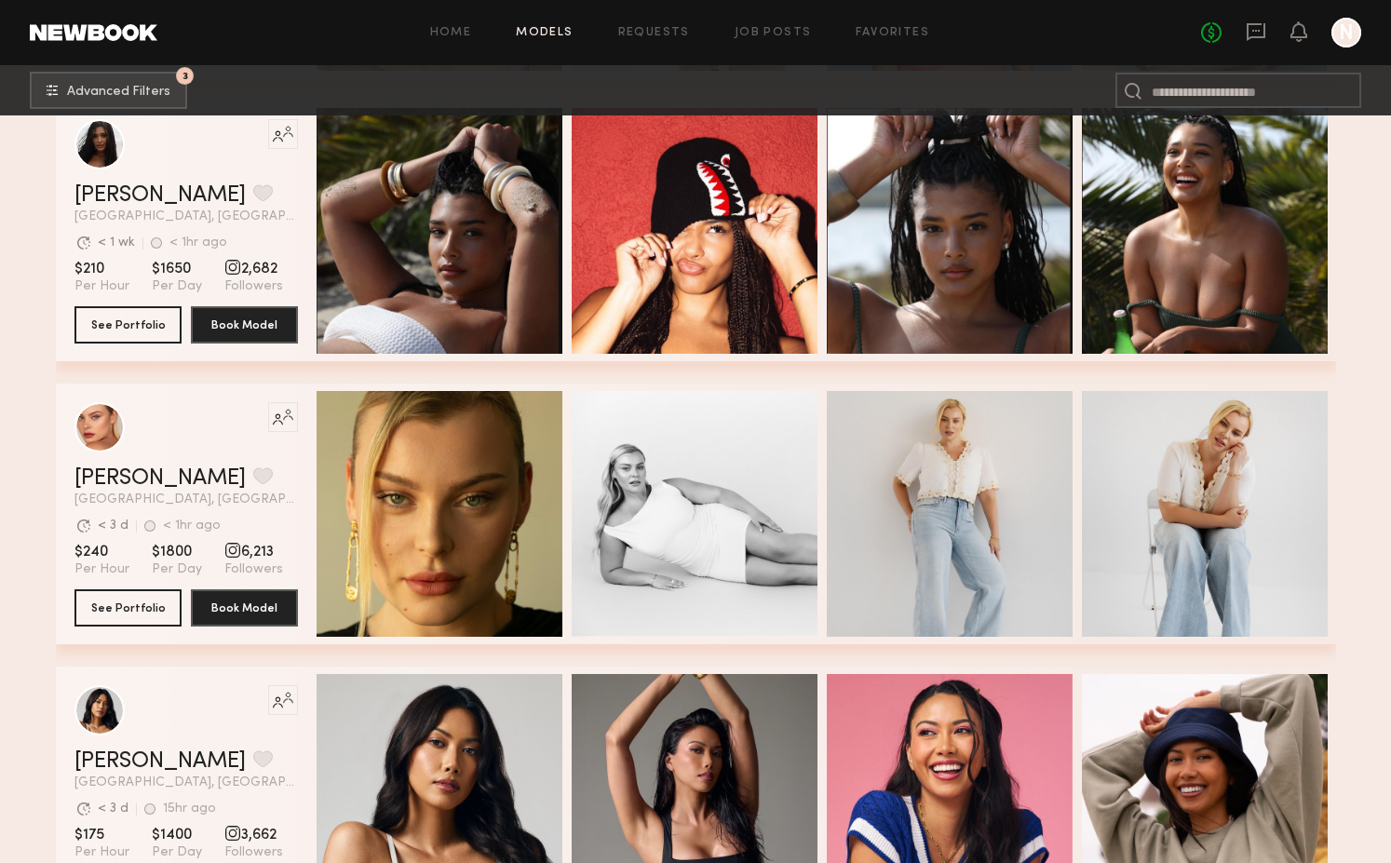
scroll to position [1181, 0]
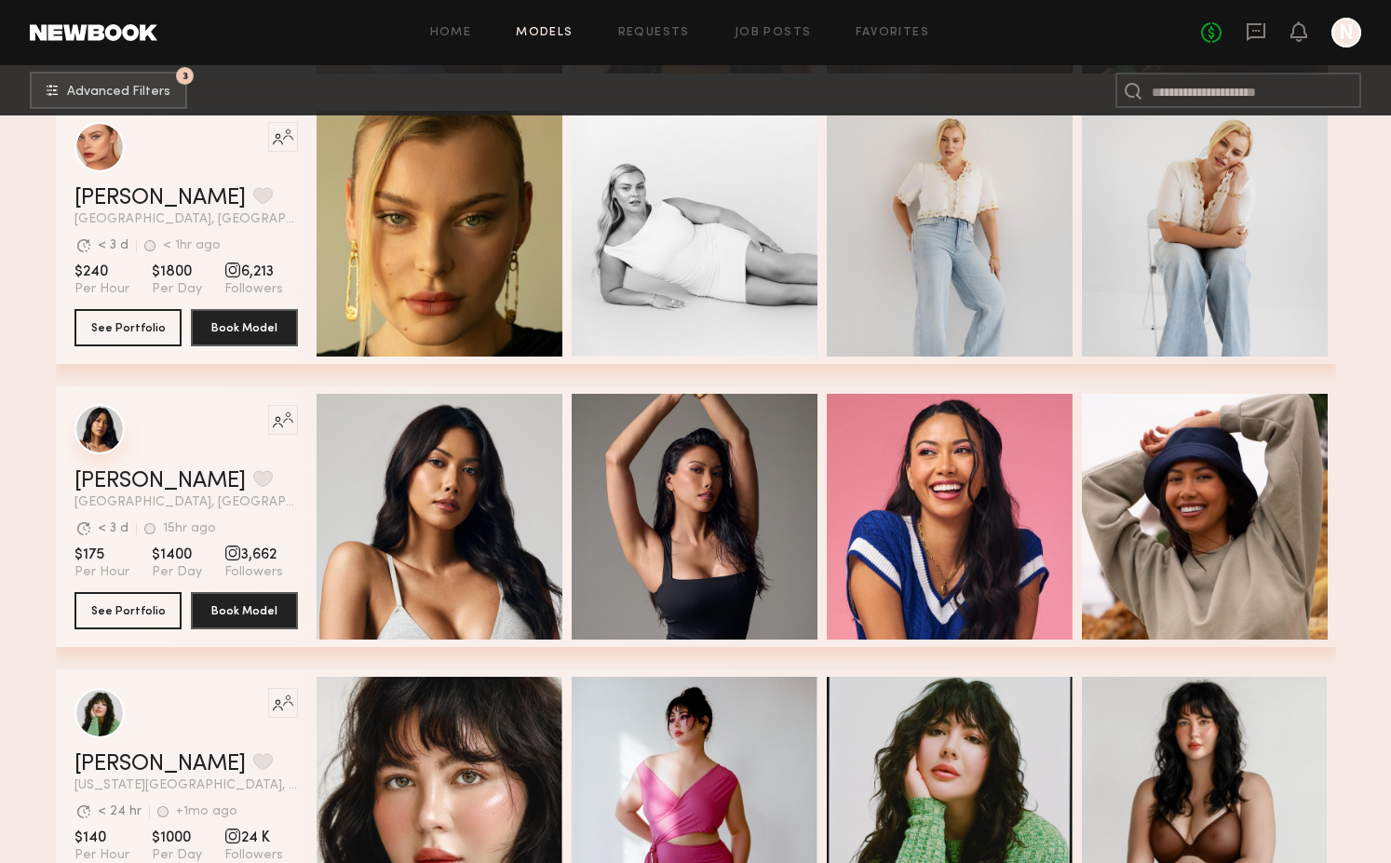
click at [103, 432] on div "grid" at bounding box center [99, 429] width 50 height 50
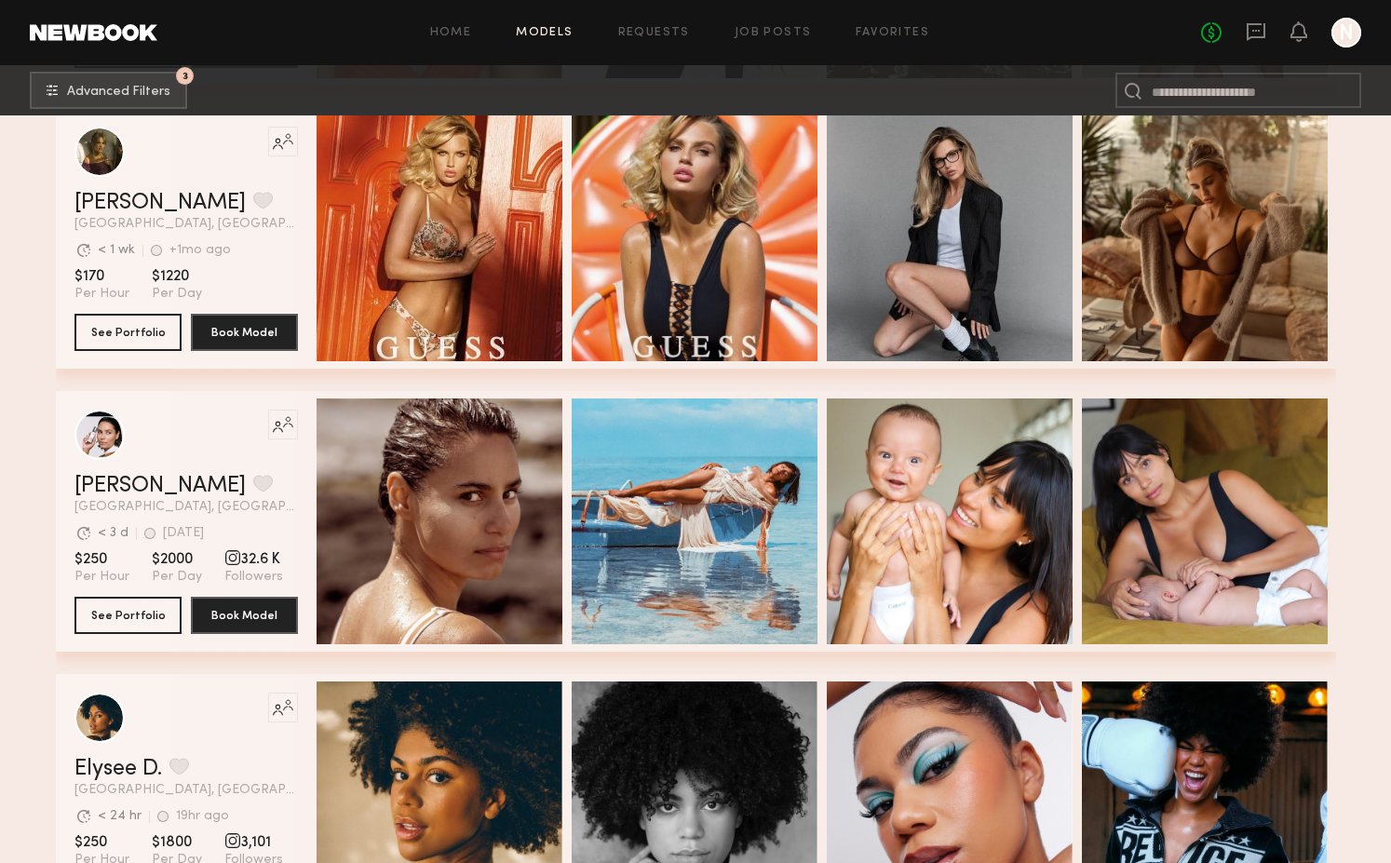
scroll to position [2588, 0]
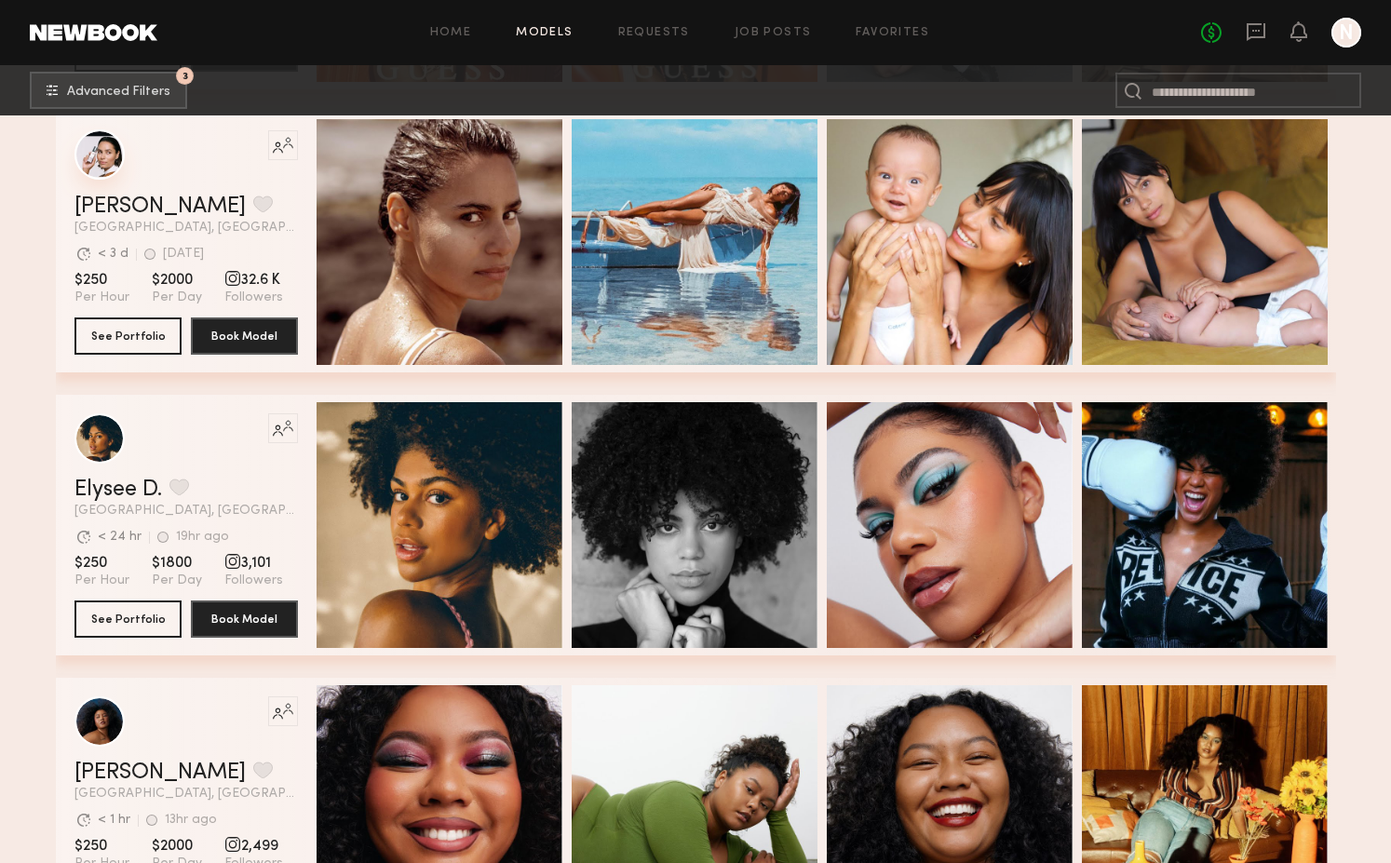
click at [113, 173] on div "grid" at bounding box center [99, 154] width 50 height 50
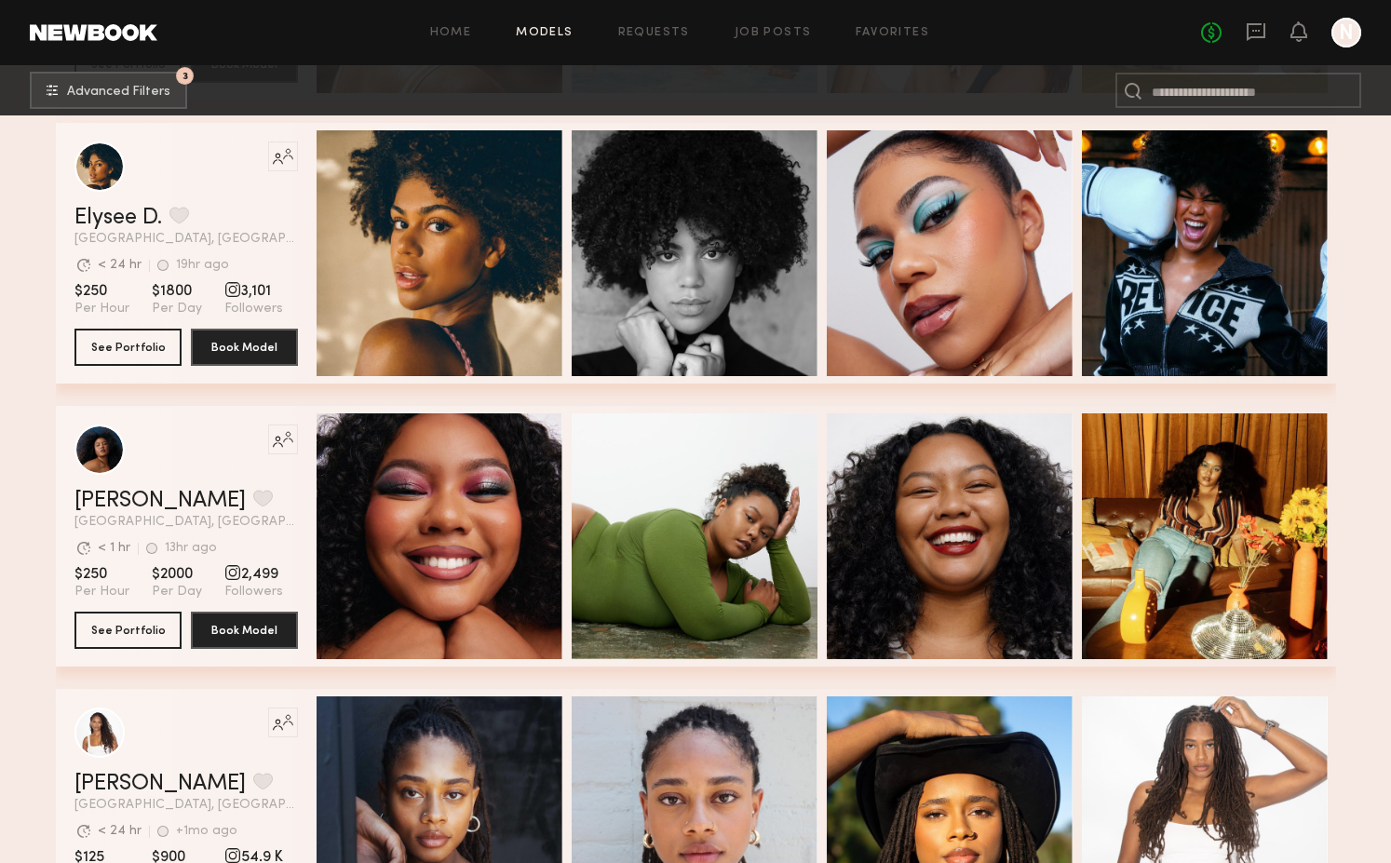
scroll to position [3421, 0]
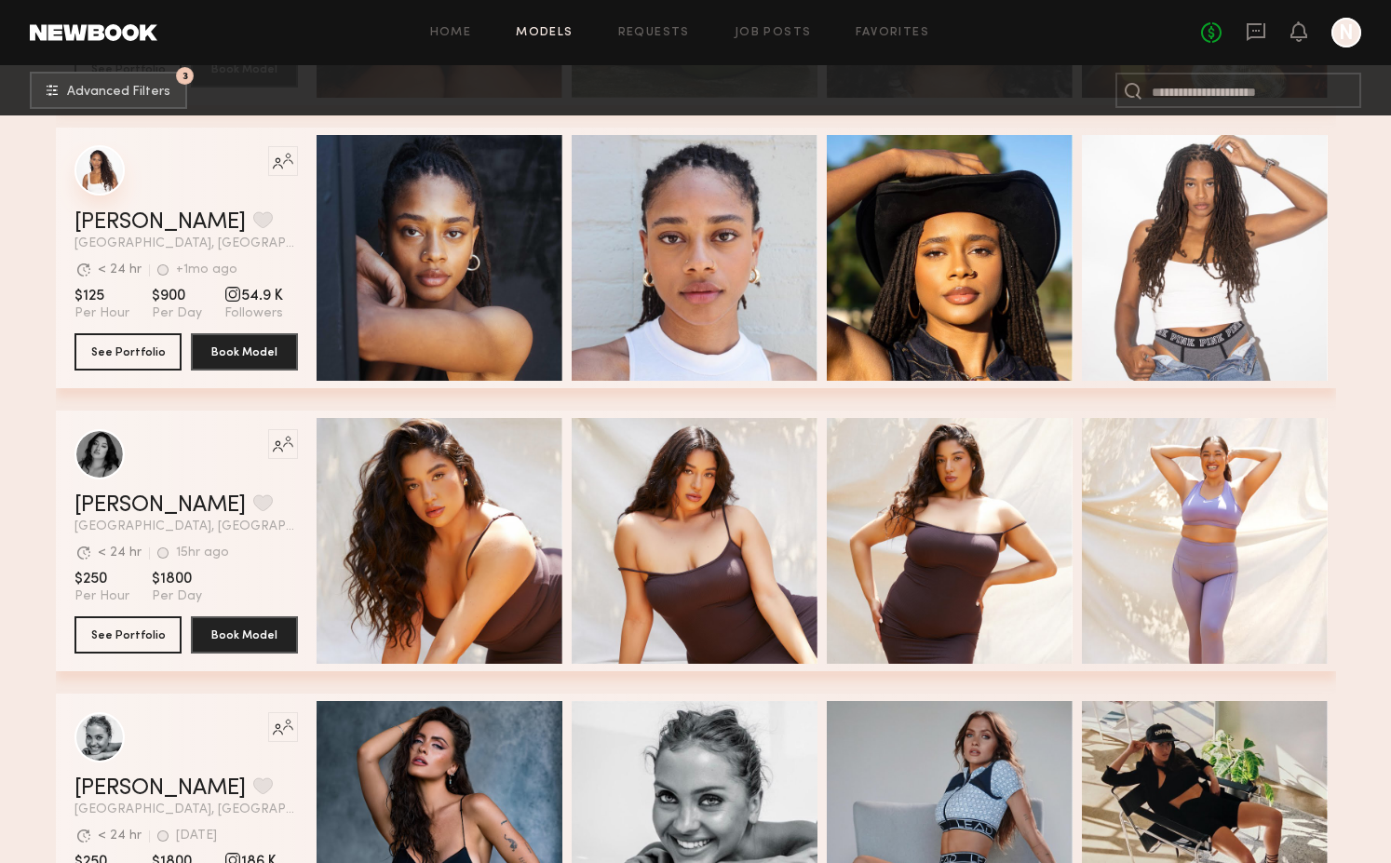
click at [105, 159] on div "grid" at bounding box center [99, 170] width 50 height 50
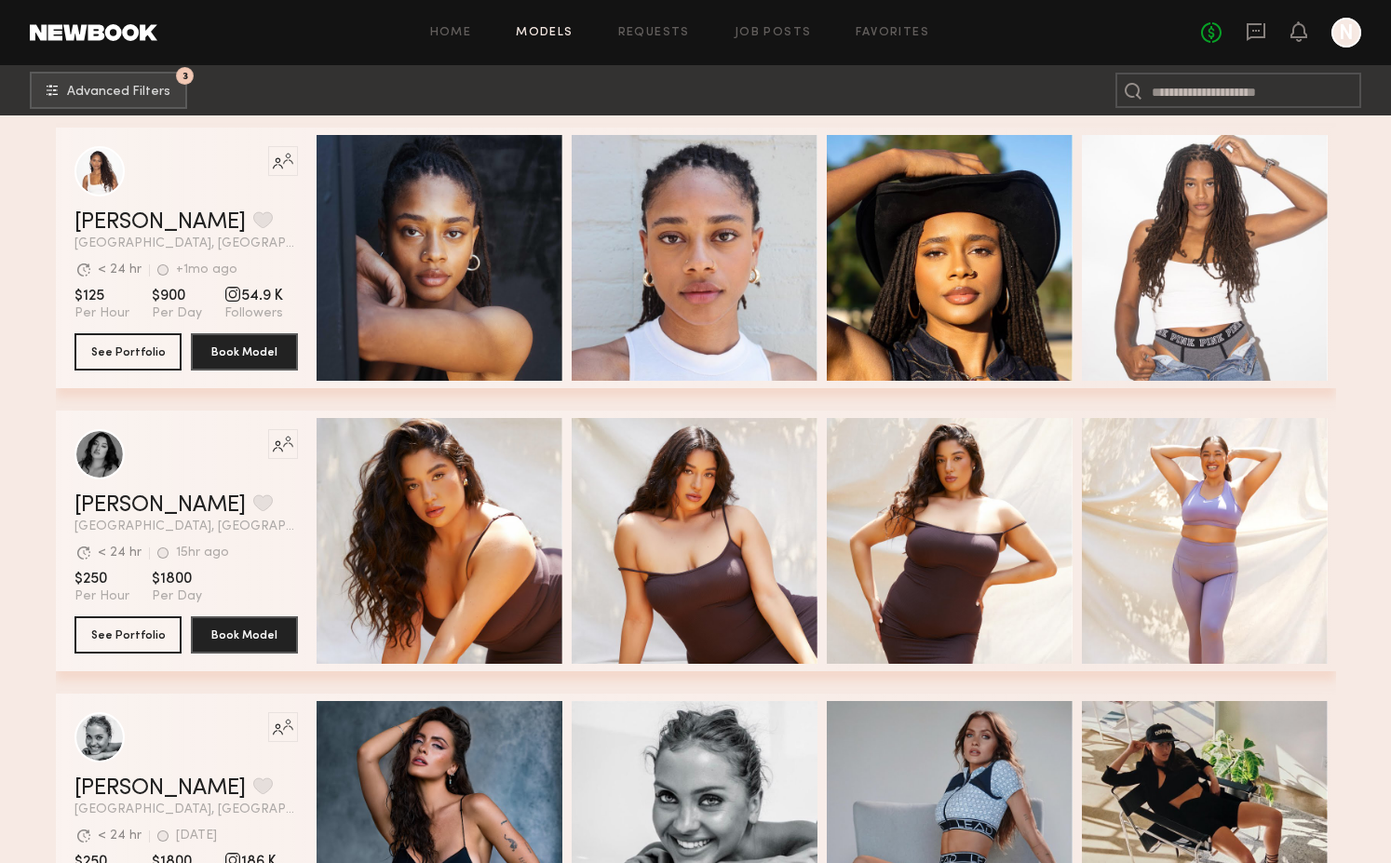
scroll to position [4008, 0]
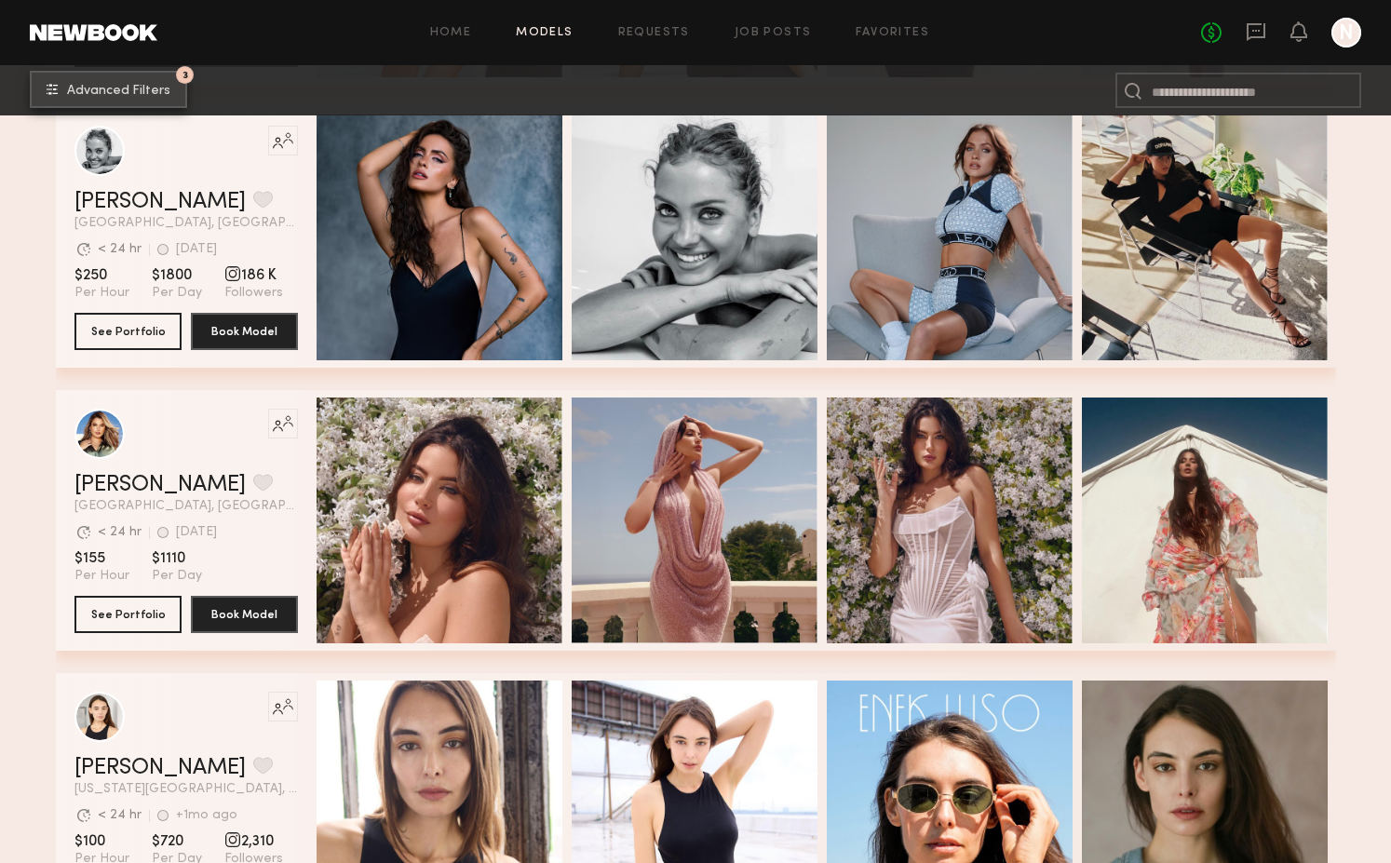
click at [123, 95] on span "Advanced Filters" at bounding box center [118, 91] width 103 height 13
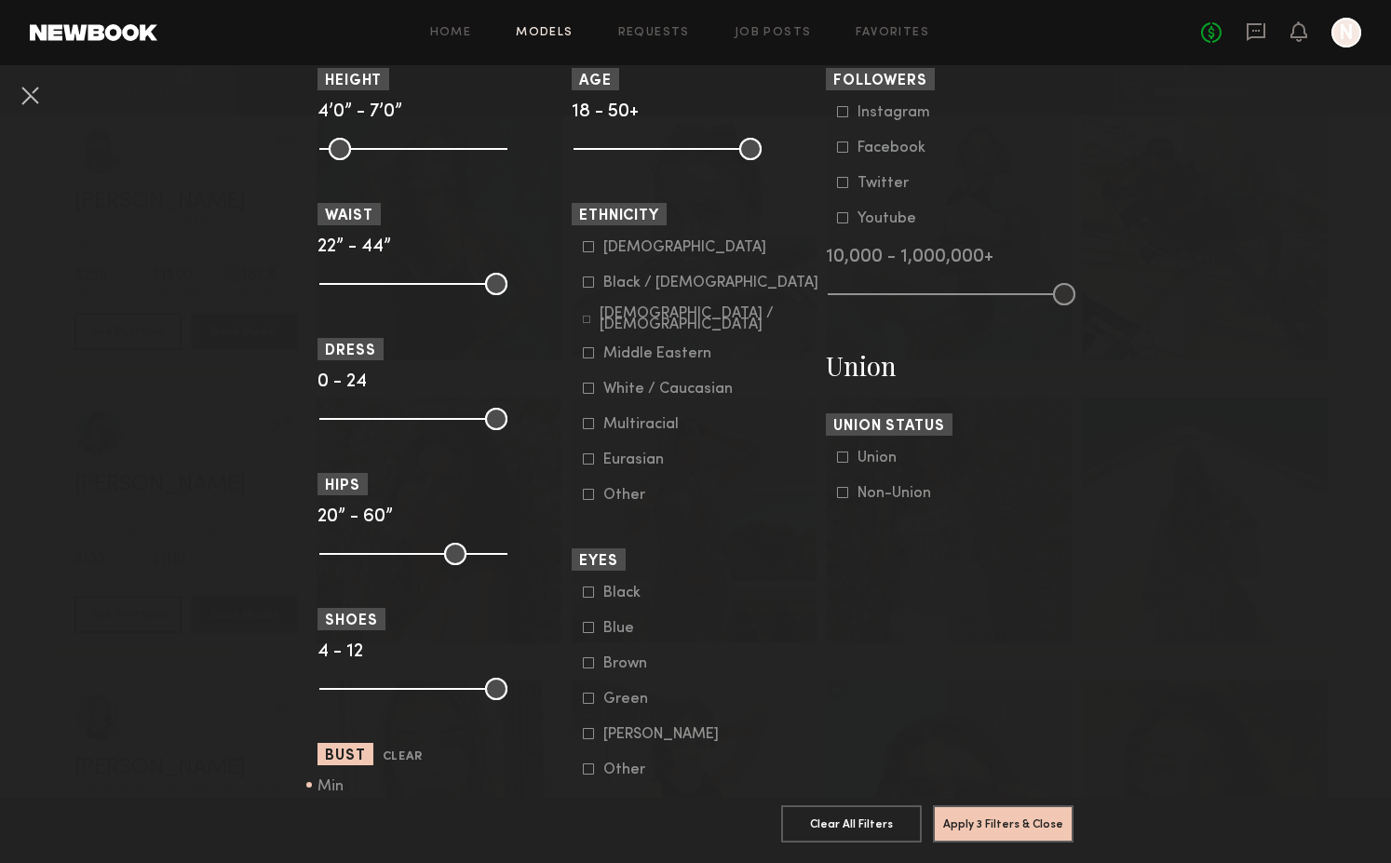
scroll to position [1255, 0]
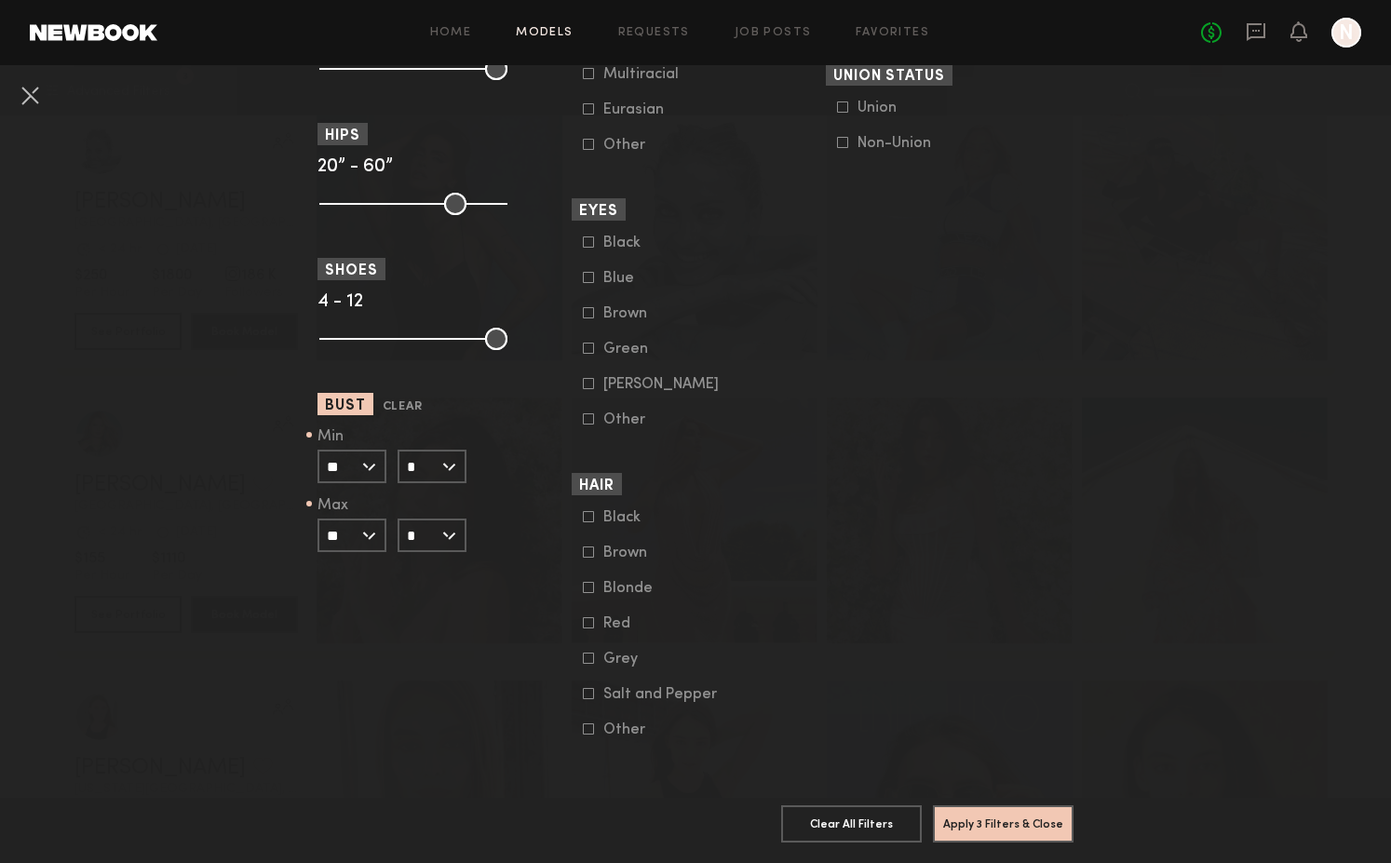
click at [431, 461] on input "*" at bounding box center [432, 467] width 69 height 34
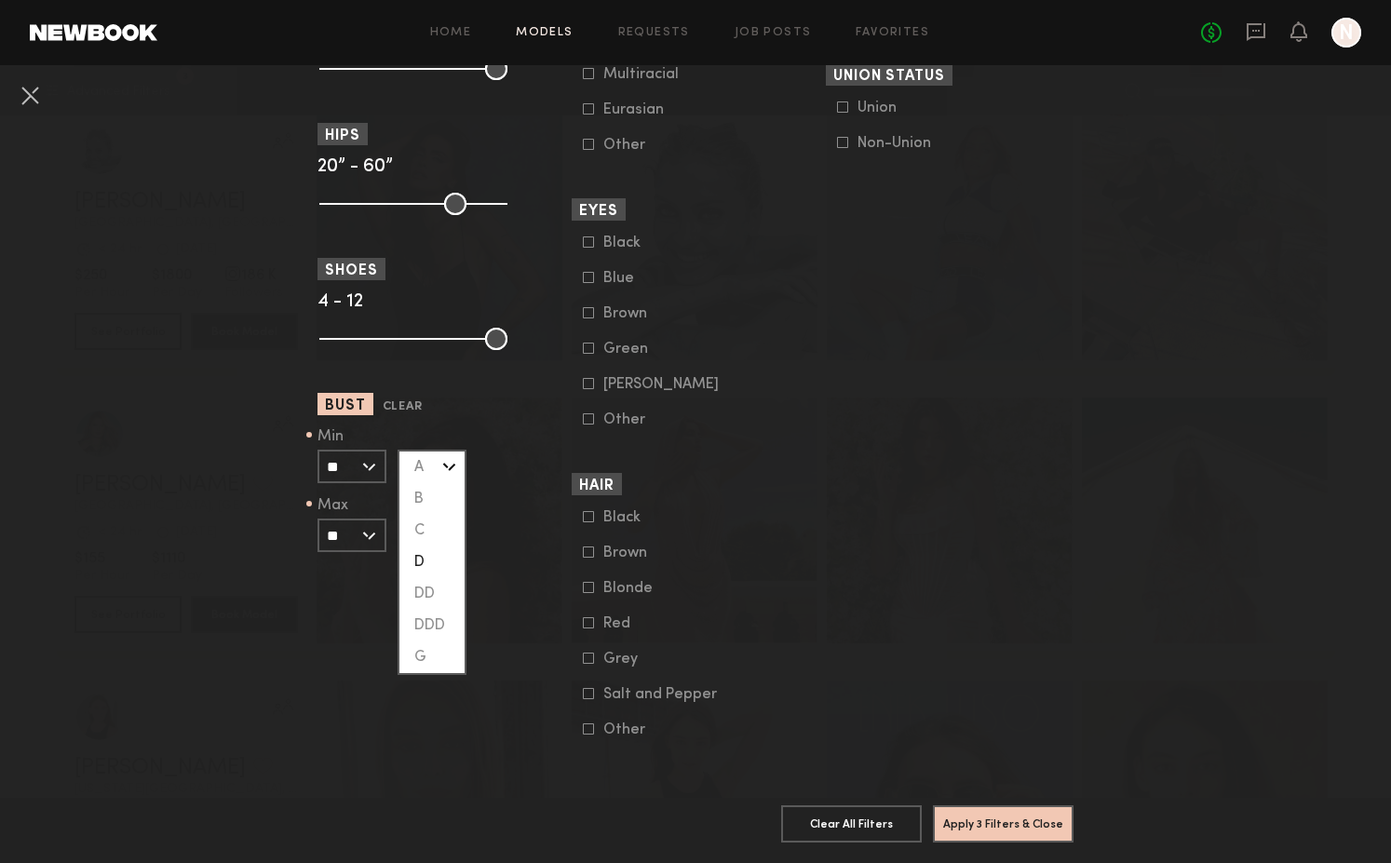
click at [435, 578] on div "DD" at bounding box center [431, 594] width 65 height 32
type input "**"
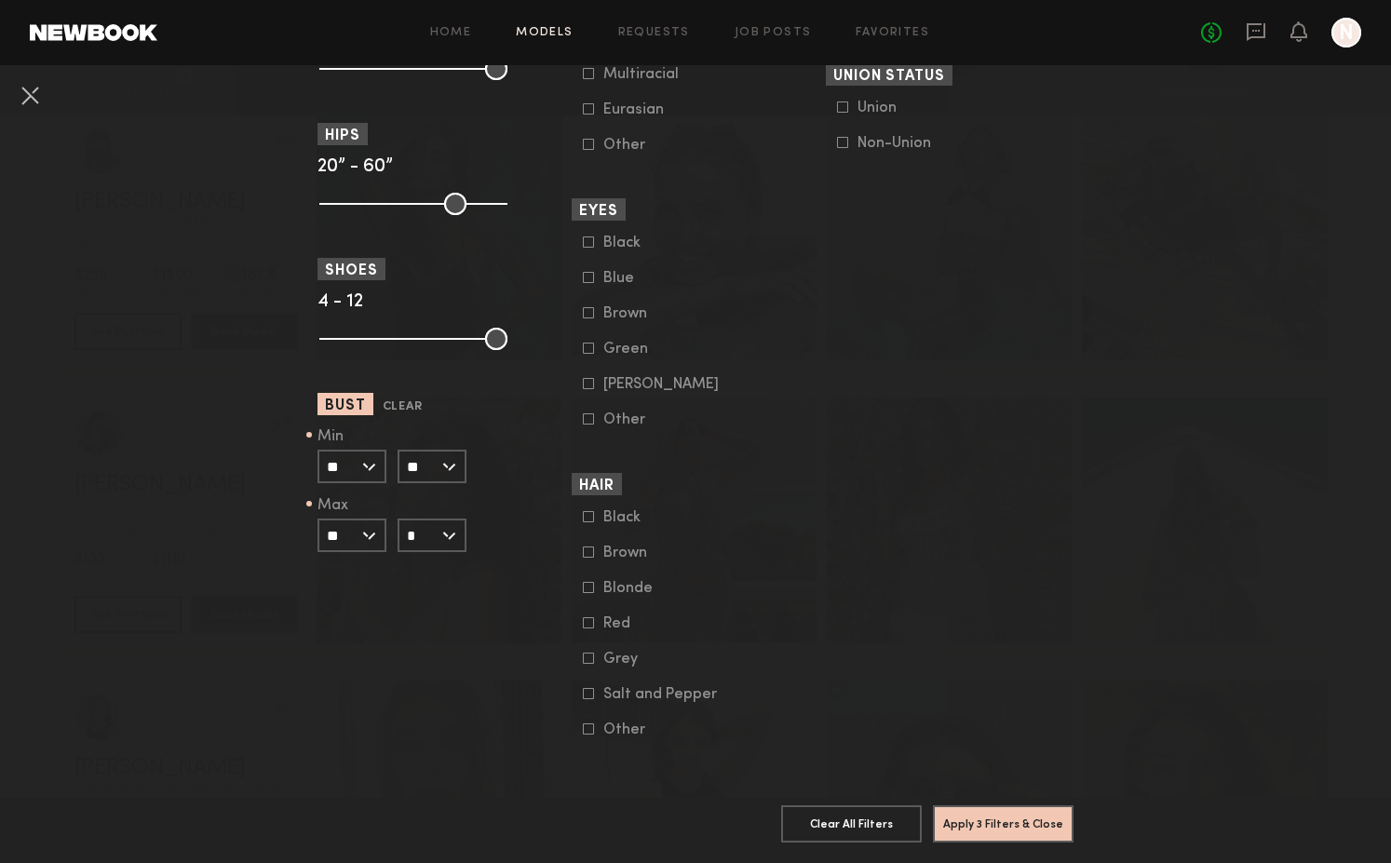
click at [1008, 799] on section "Apply 3 Filters & Close Clear All Filters Apply 3 Filters & Close" at bounding box center [696, 830] width 756 height 65
click at [1008, 821] on button "Apply 3 Filters & Close" at bounding box center [1003, 823] width 141 height 37
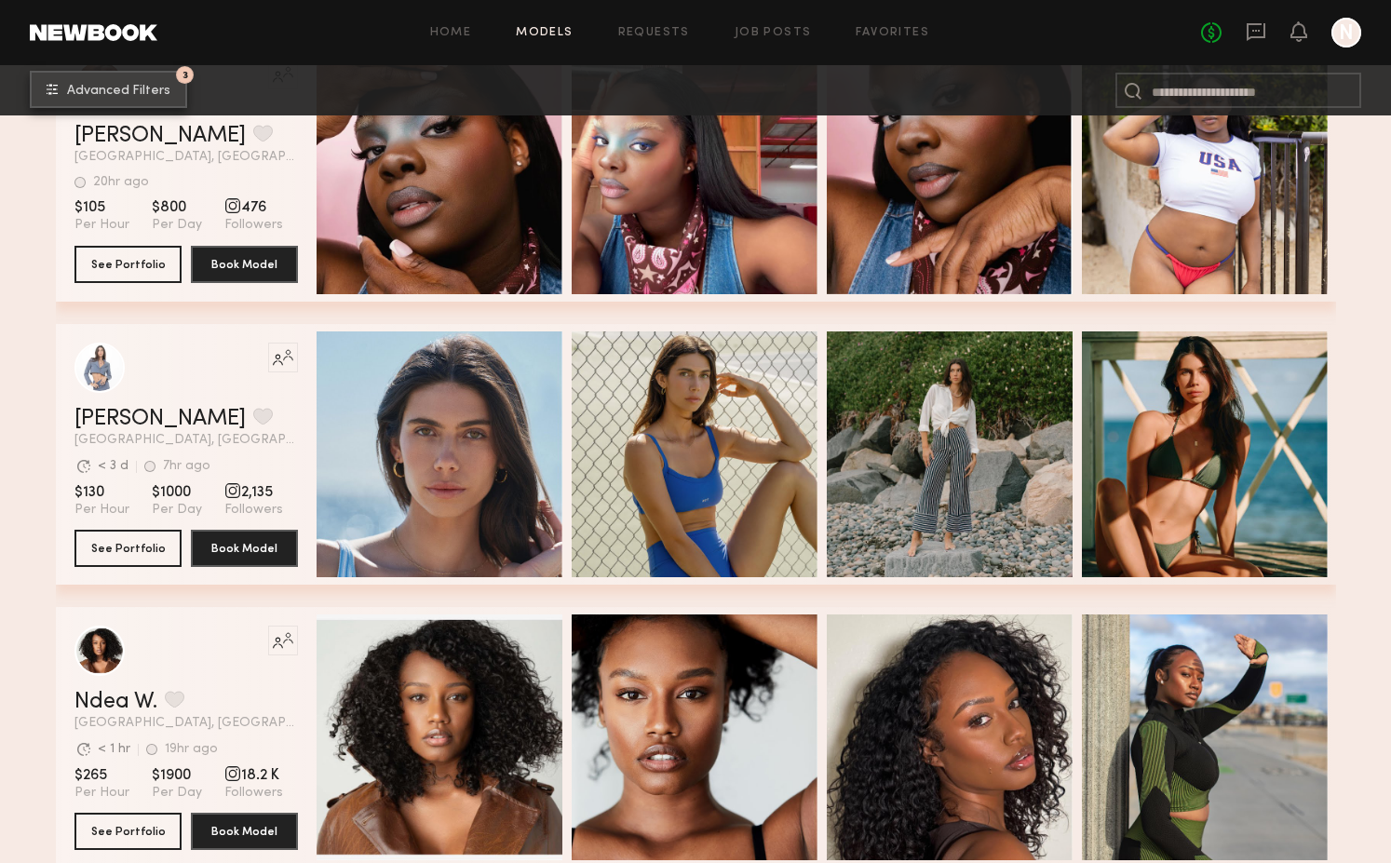
scroll to position [2661, 0]
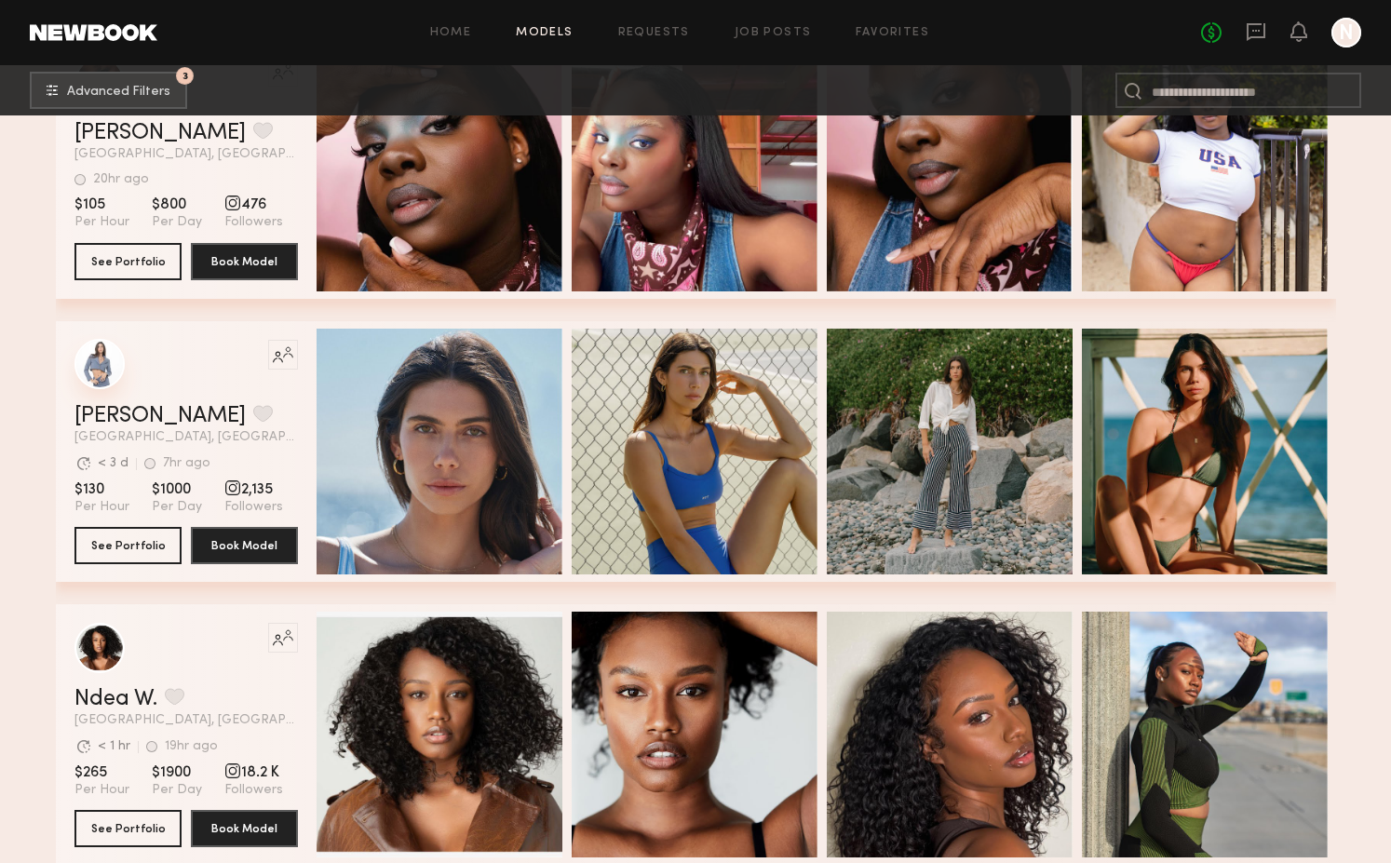
click at [77, 359] on div "grid" at bounding box center [99, 364] width 50 height 50
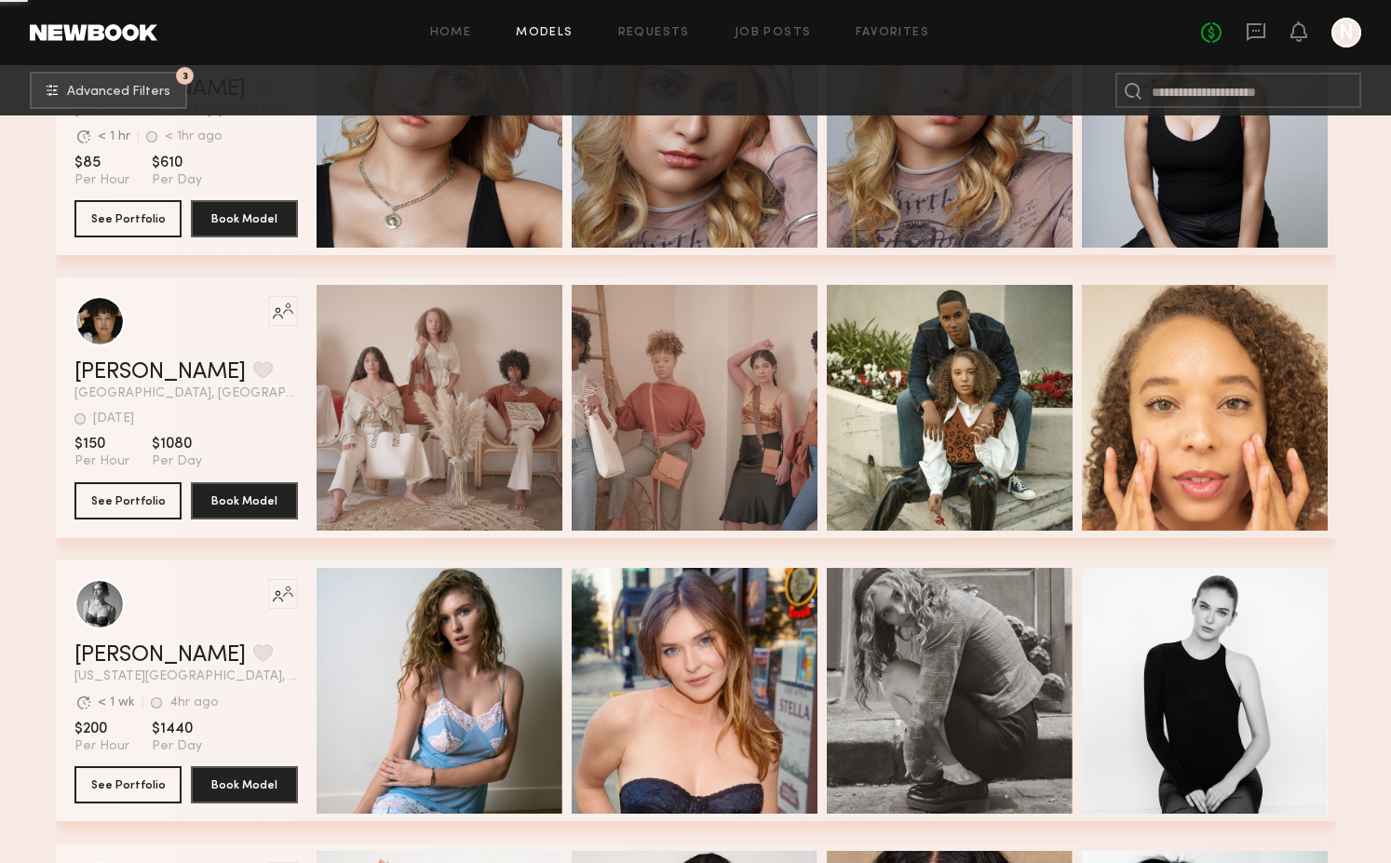
scroll to position [5539, 0]
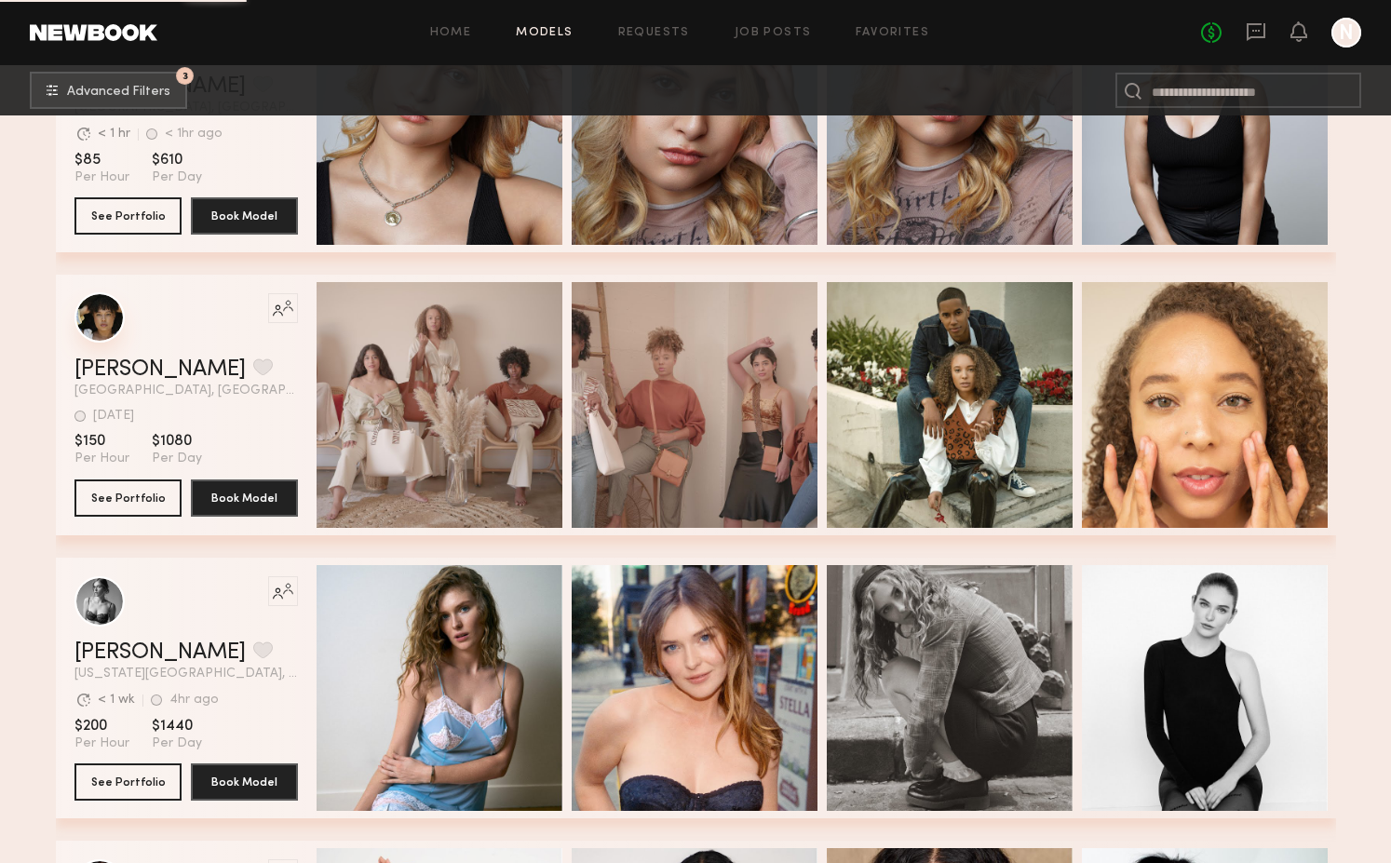
click at [90, 318] on div "grid" at bounding box center [99, 317] width 50 height 50
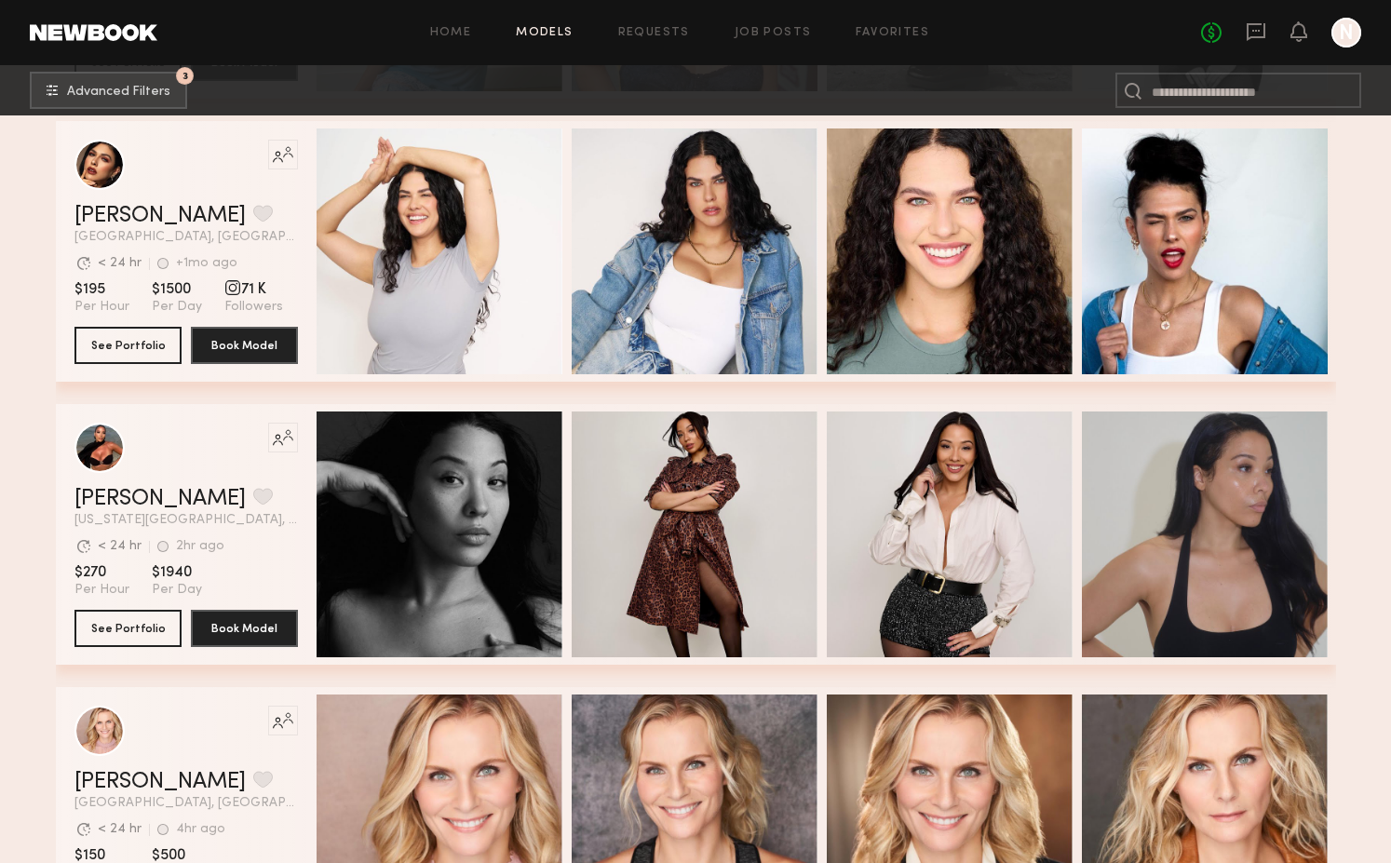
scroll to position [6260, 0]
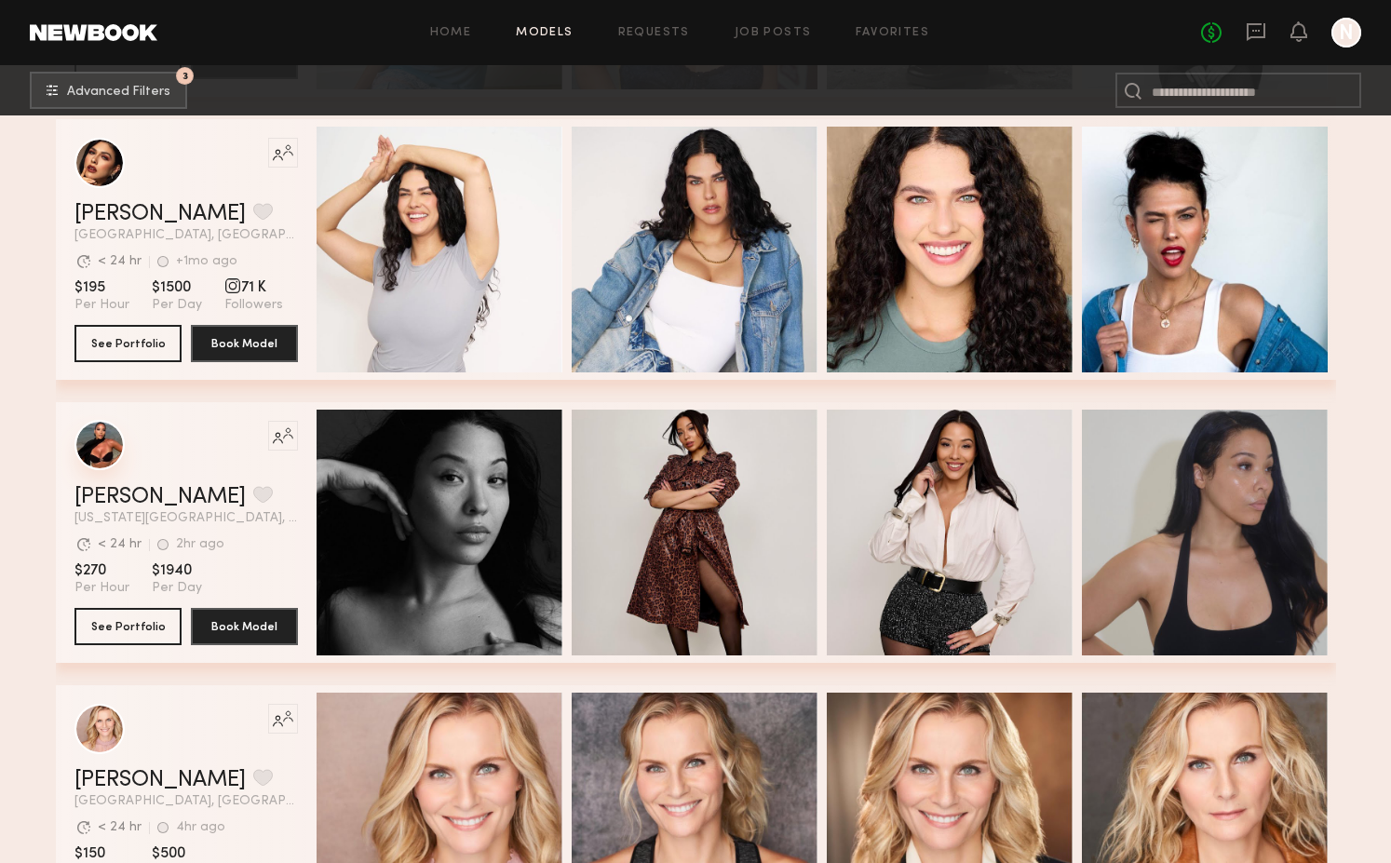
click at [101, 451] on div "grid" at bounding box center [99, 445] width 50 height 50
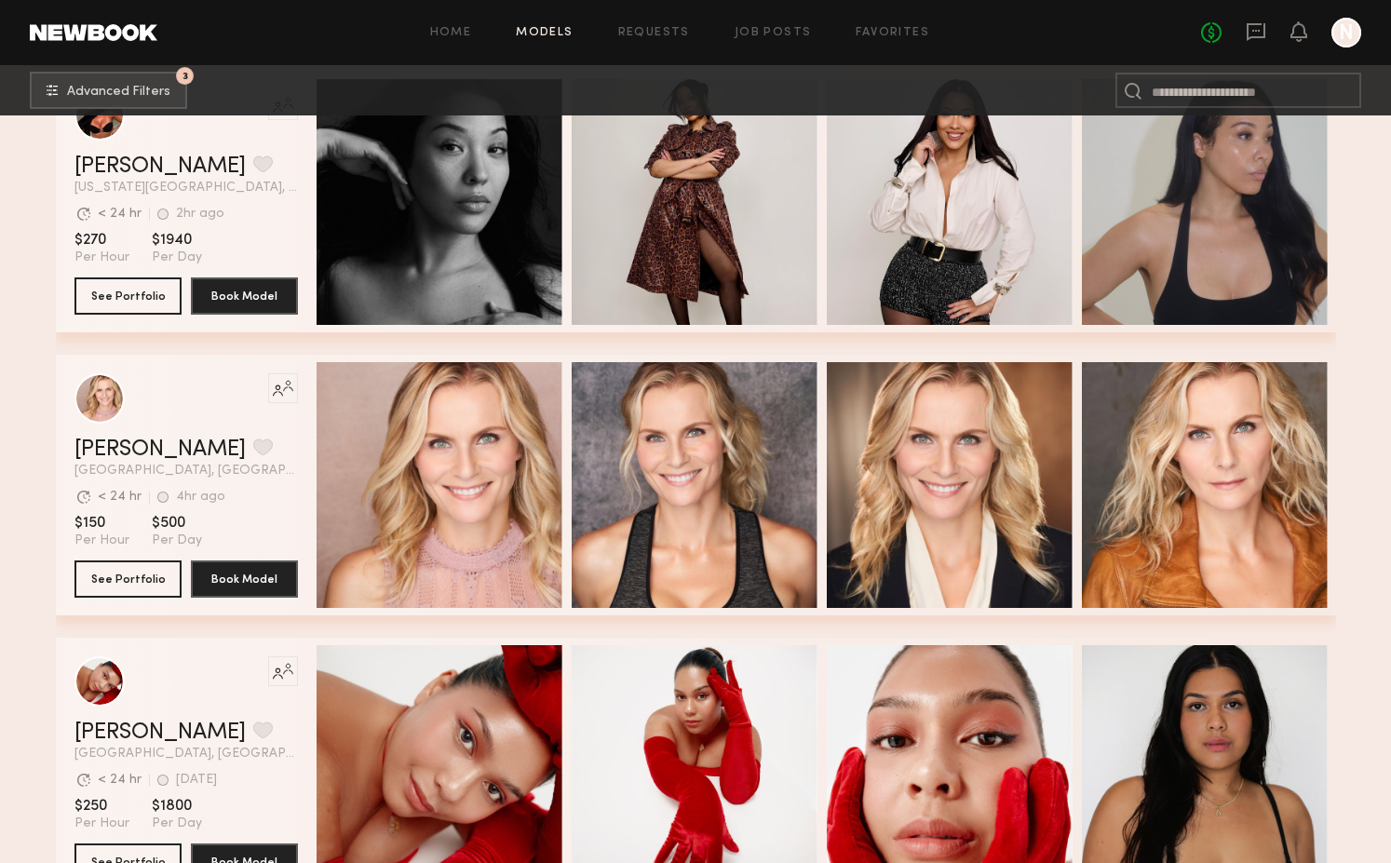
scroll to position [6842, 0]
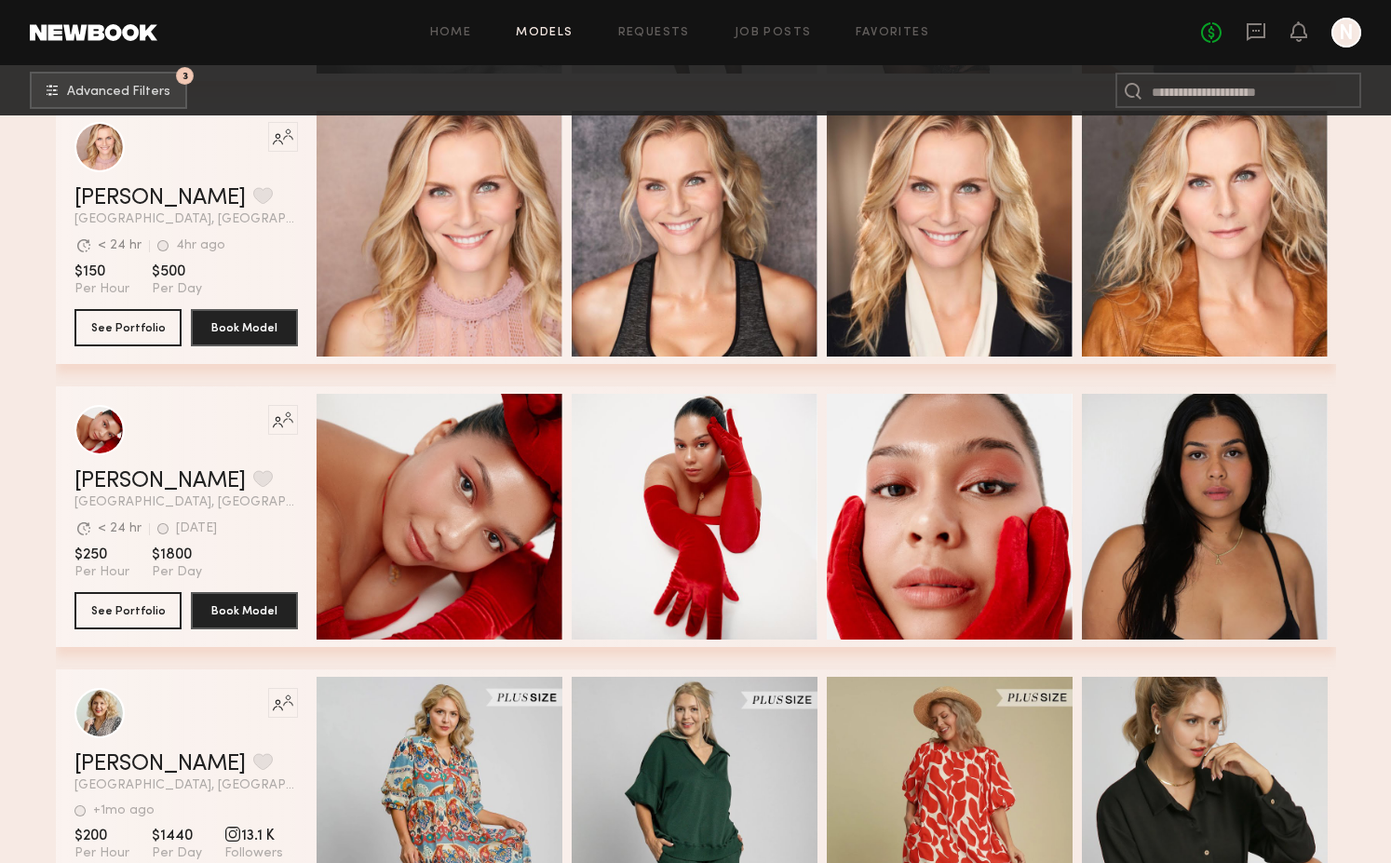
click at [156, 417] on div "Like this model’s look? Tap to explore similar talent profiles." at bounding box center [185, 430] width 223 height 50
click at [112, 417] on div "grid" at bounding box center [99, 429] width 50 height 50
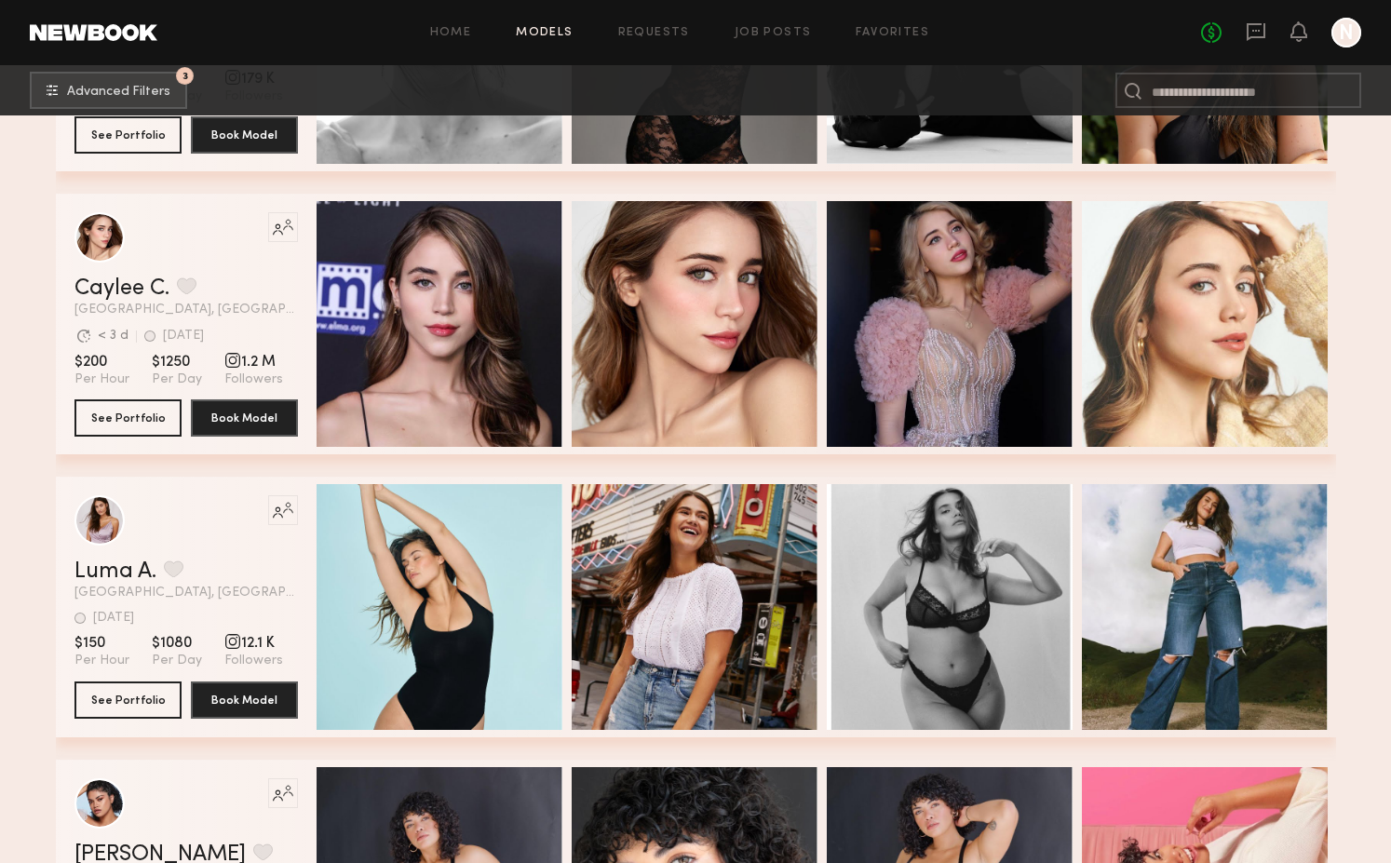
scroll to position [9299, 0]
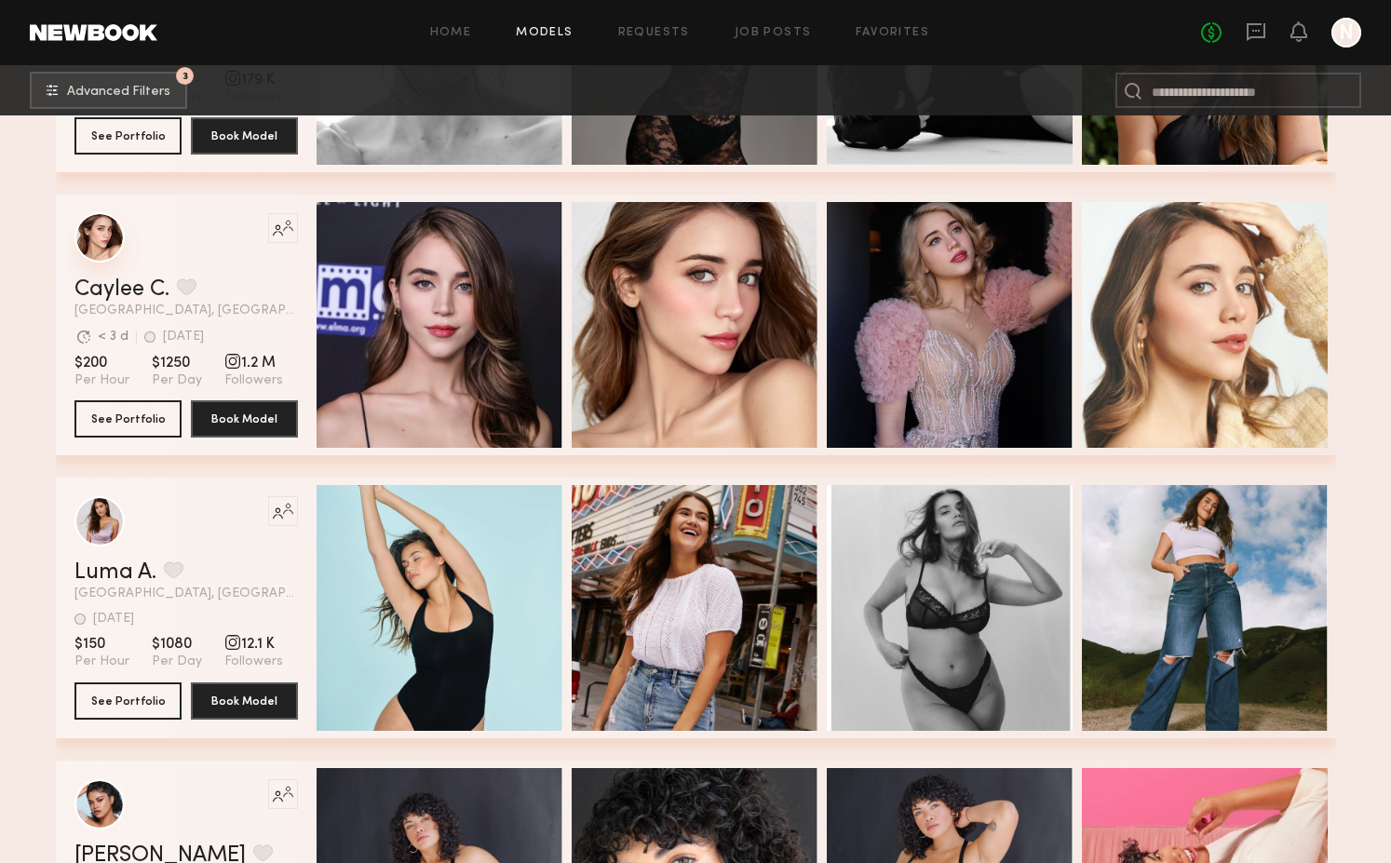
click at [112, 251] on div "grid" at bounding box center [99, 237] width 50 height 50
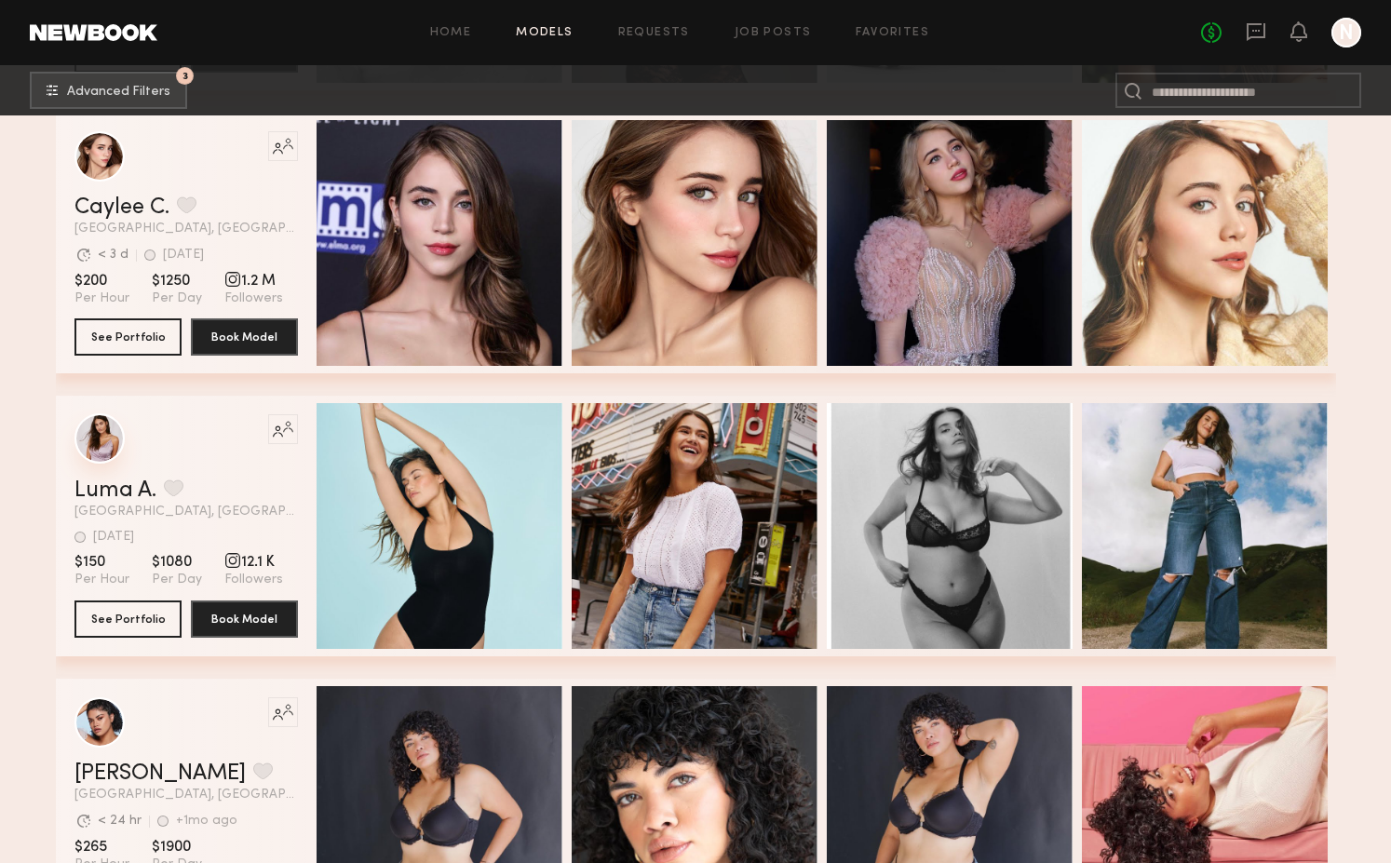
scroll to position [9746, 0]
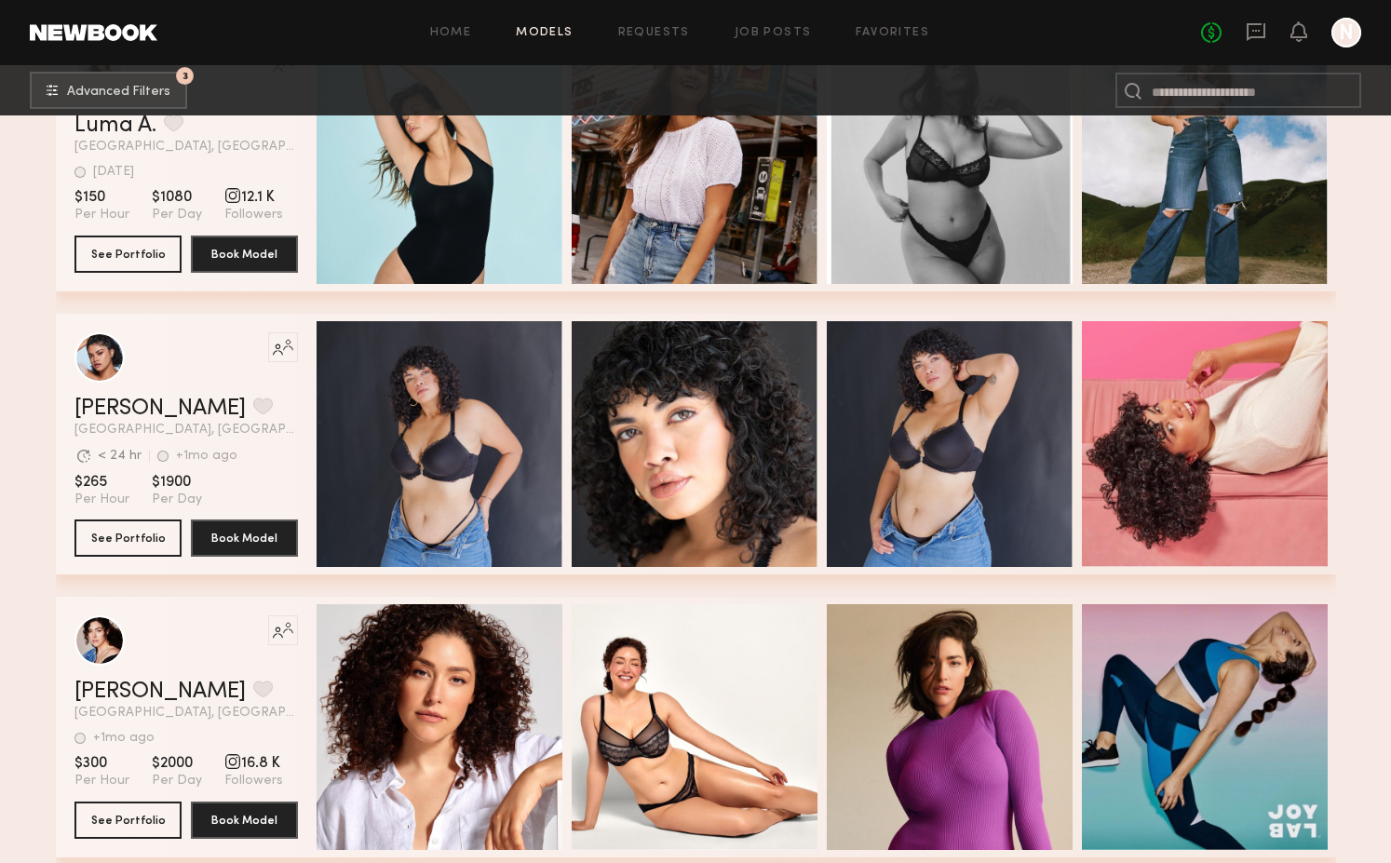
click at [93, 382] on div "Like this model’s look? Tap to explore similar talent profiles." at bounding box center [185, 357] width 223 height 50
click at [86, 359] on div "grid" at bounding box center [99, 357] width 50 height 50
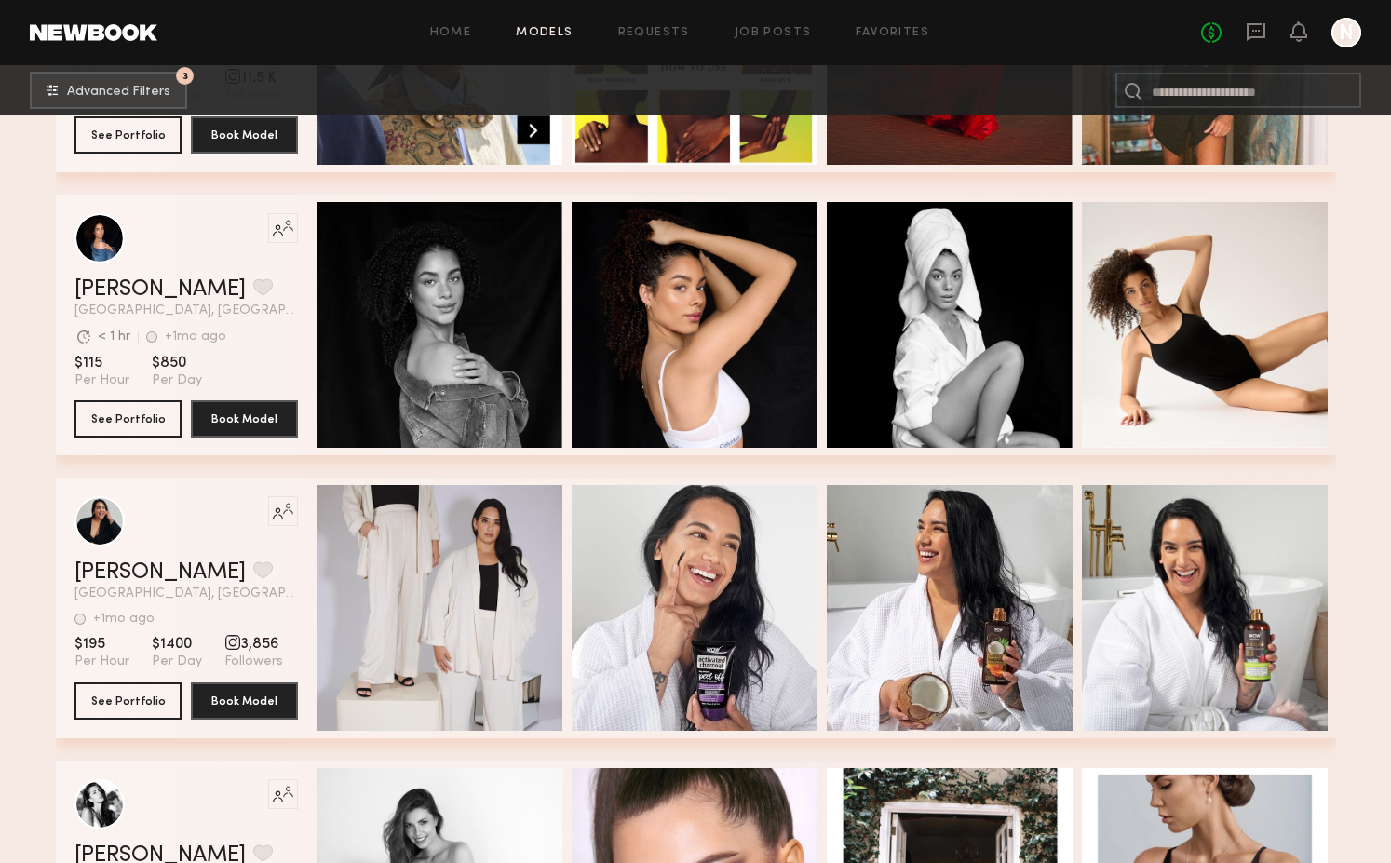
scroll to position [11771, 0]
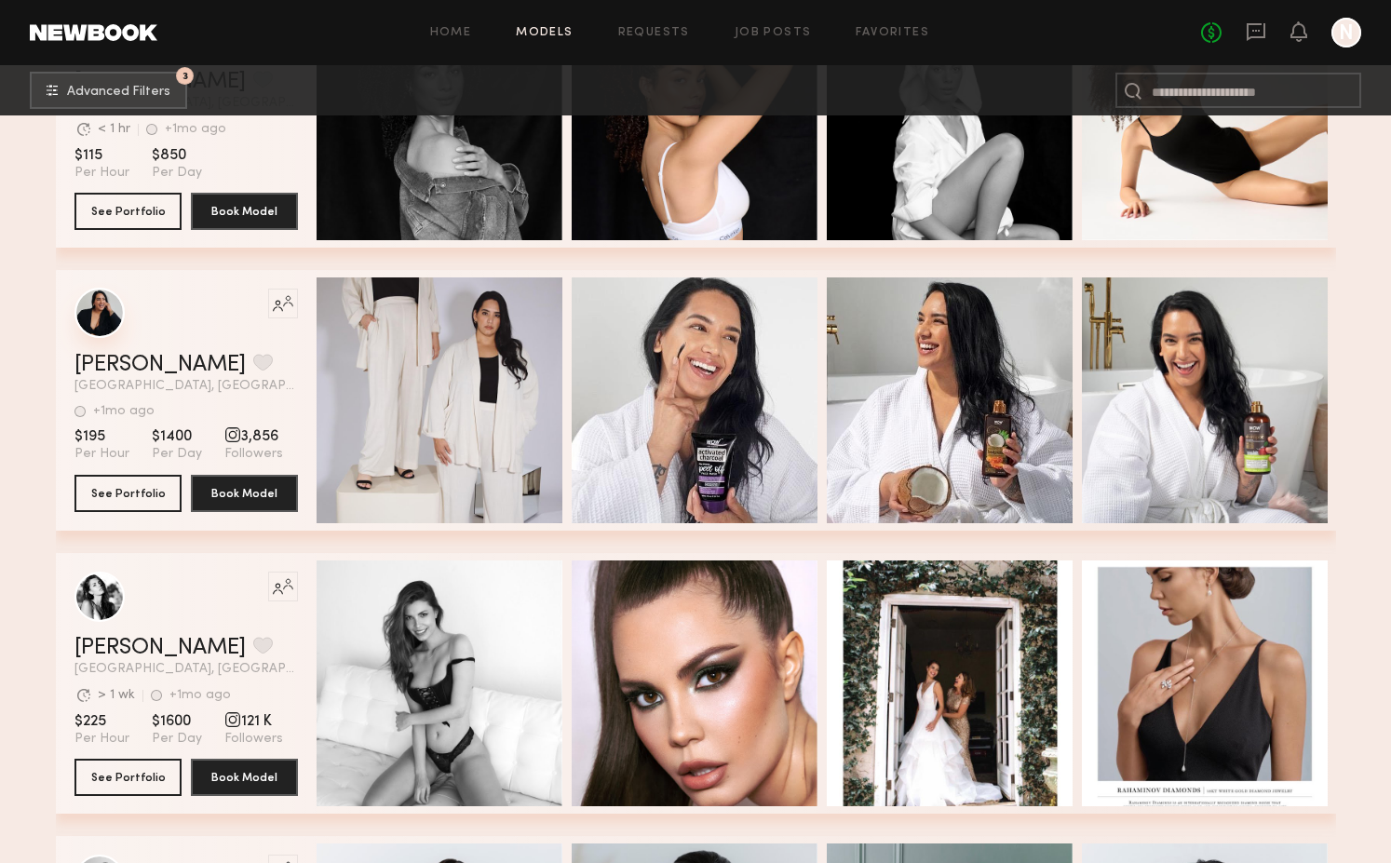
click at [94, 317] on div "grid" at bounding box center [99, 313] width 50 height 50
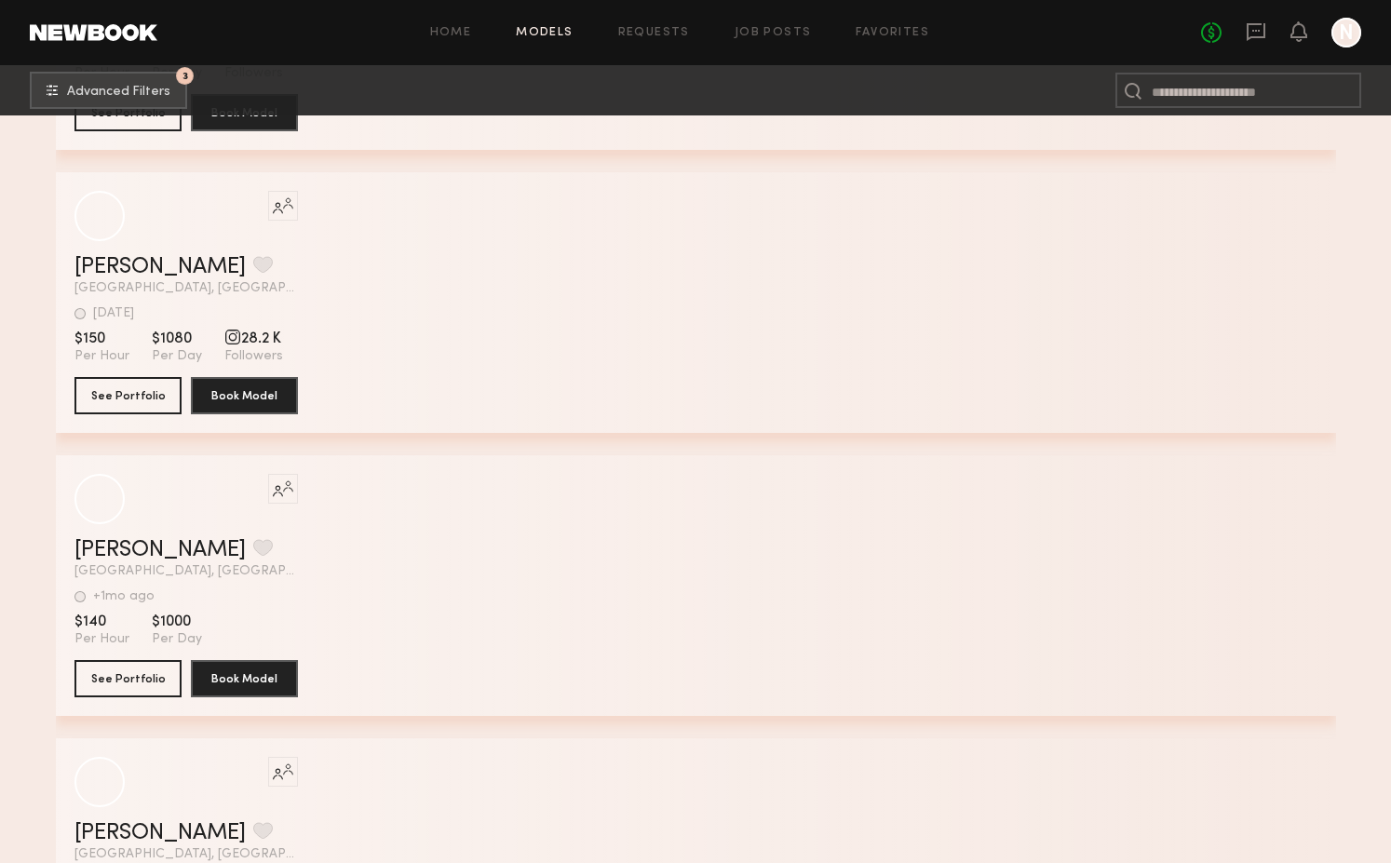
scroll to position [16404, 0]
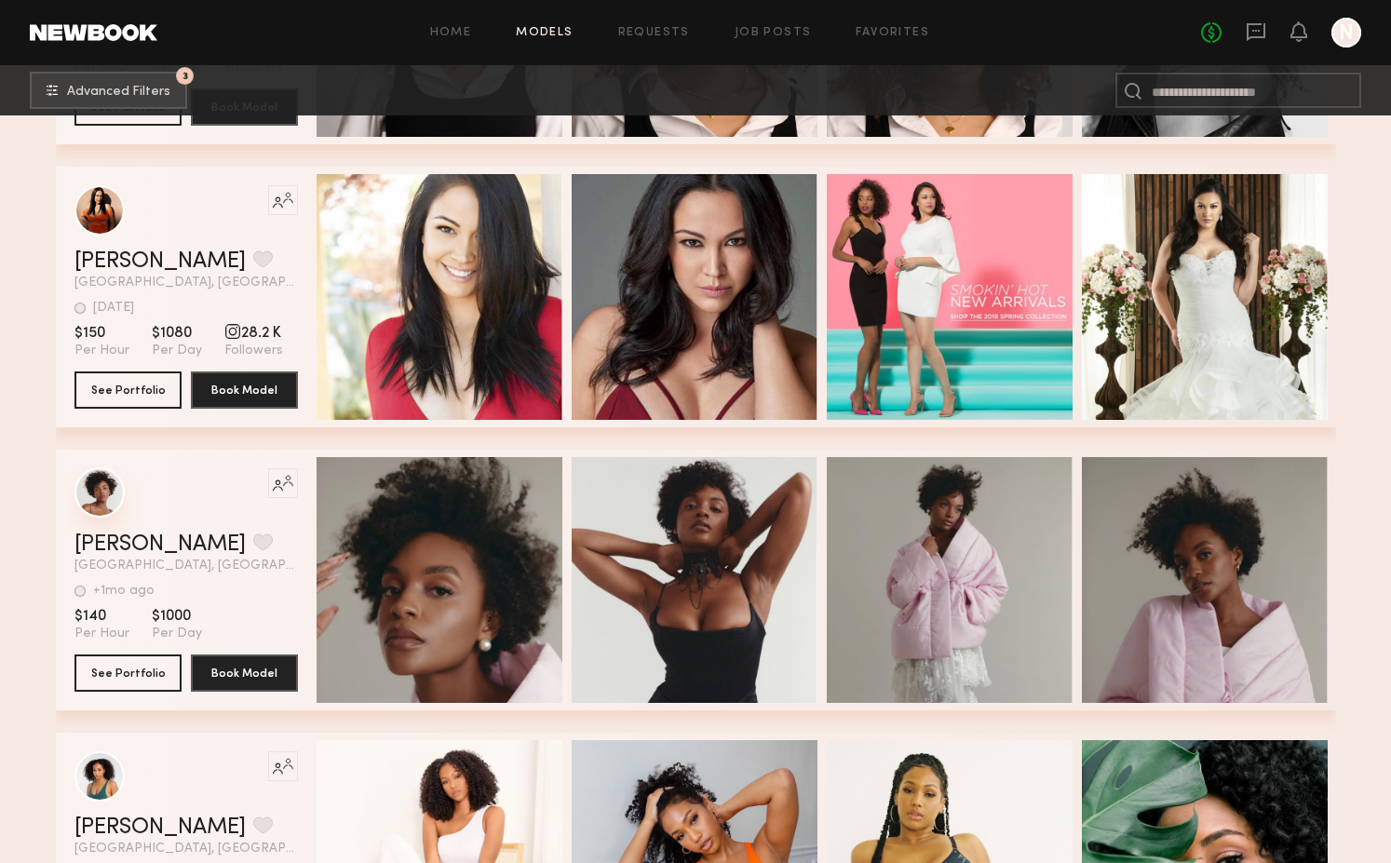
click at [93, 472] on div "grid" at bounding box center [99, 492] width 50 height 50
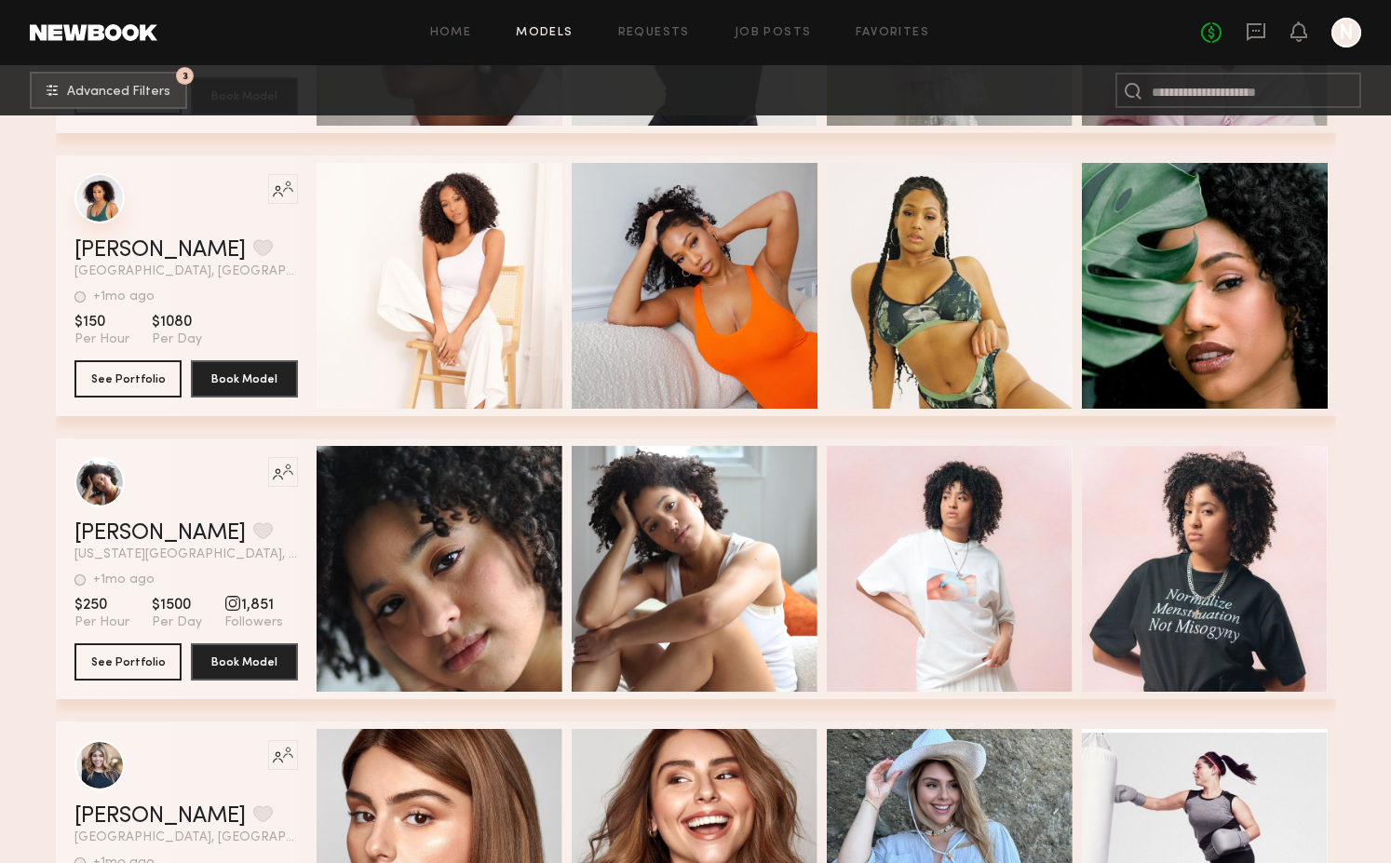
click at [101, 223] on div "Like this model’s look? Tap to explore similar talent profiles." at bounding box center [185, 199] width 223 height 50
click at [82, 180] on div "grid" at bounding box center [99, 198] width 50 height 50
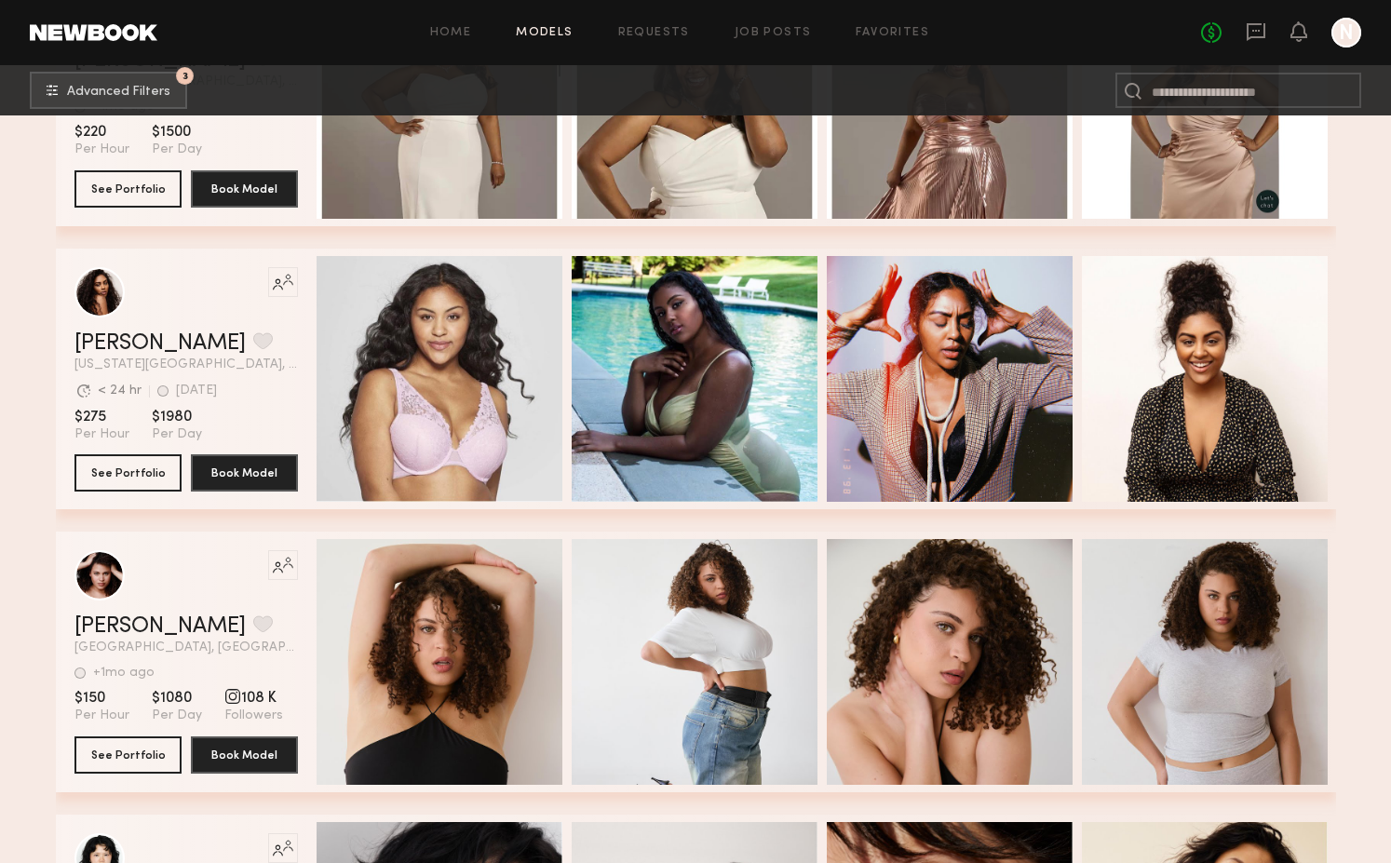
scroll to position [18453, 0]
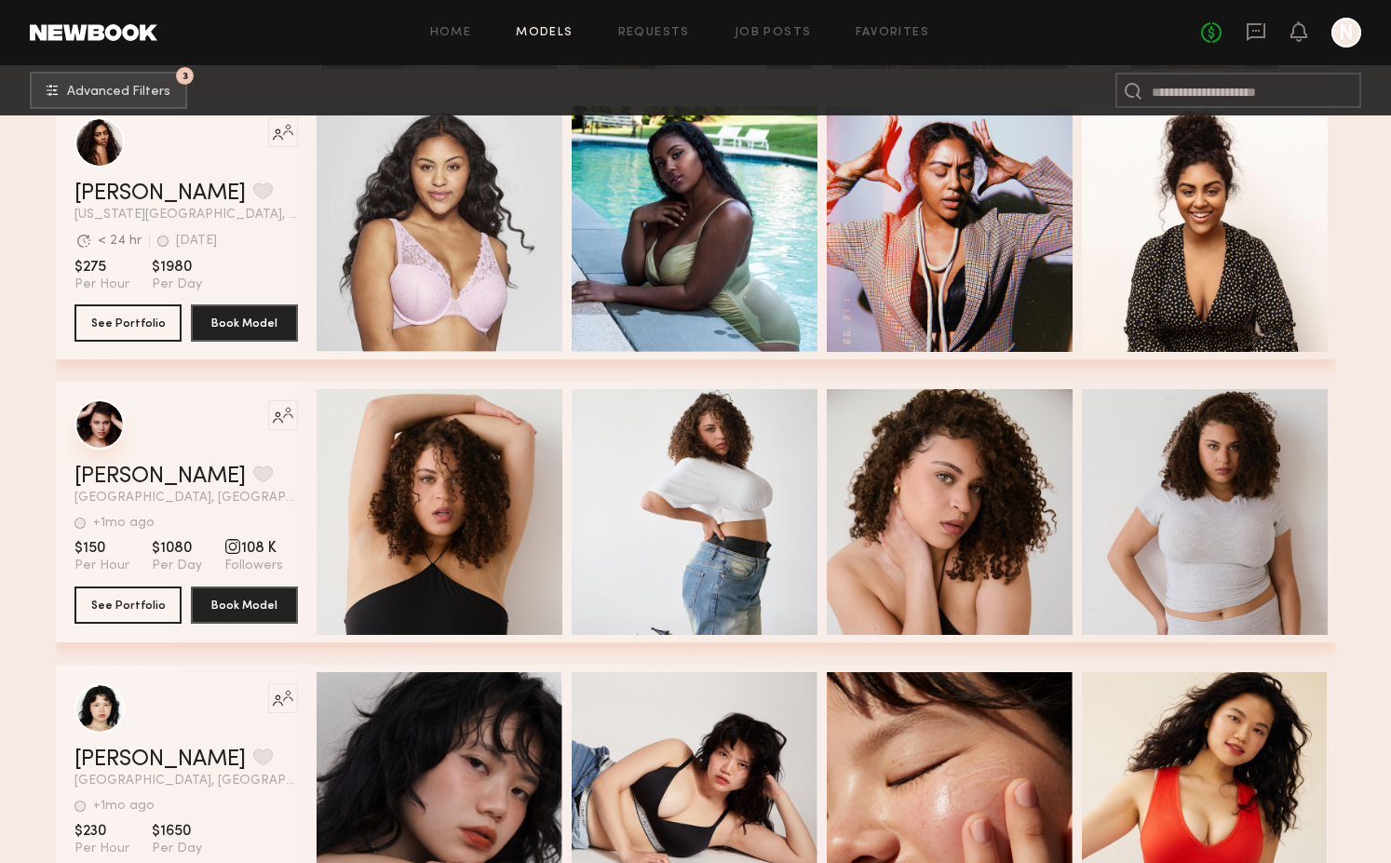
click at [98, 408] on div "grid" at bounding box center [99, 424] width 50 height 50
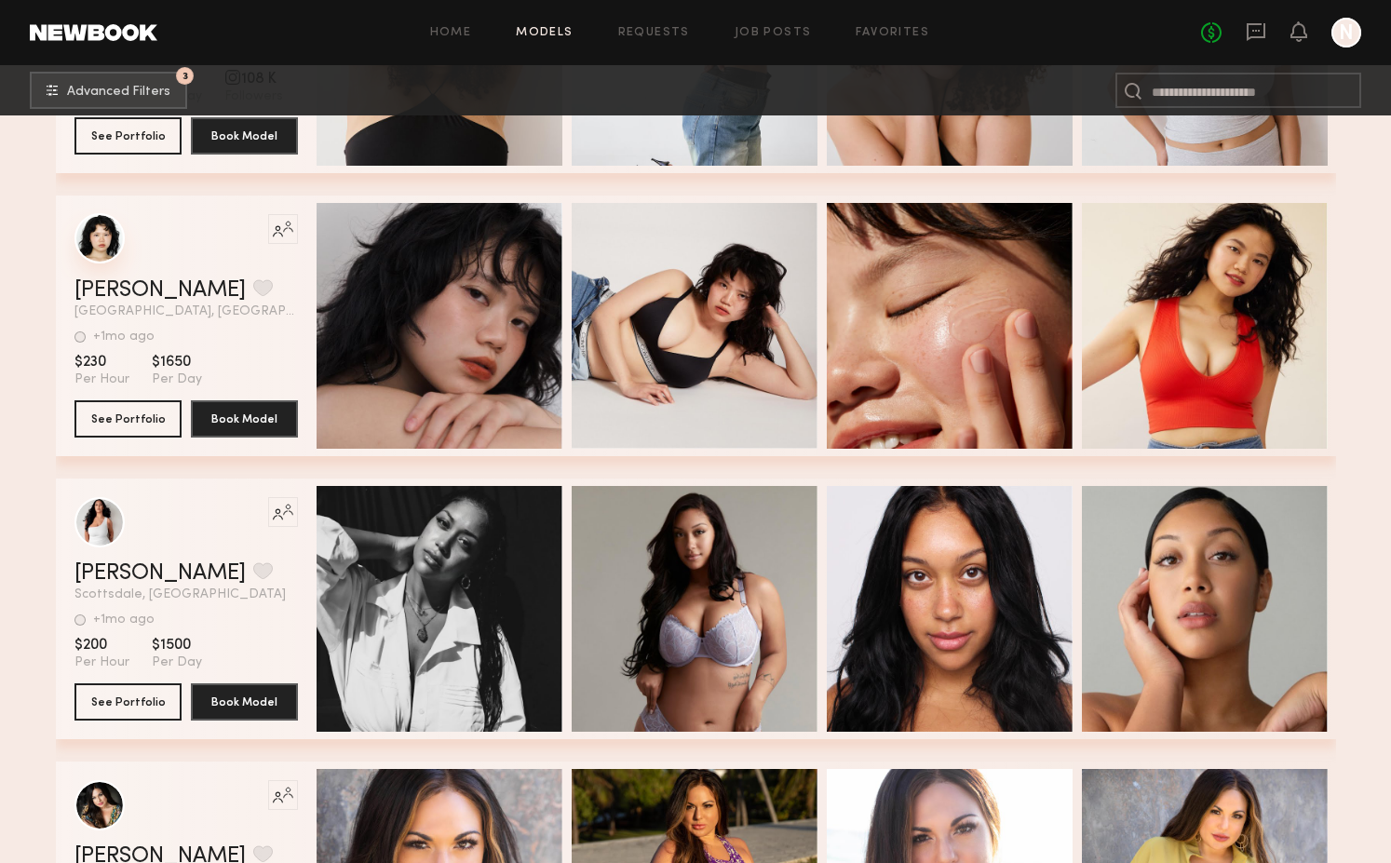
click at [95, 219] on div "grid" at bounding box center [99, 238] width 50 height 50
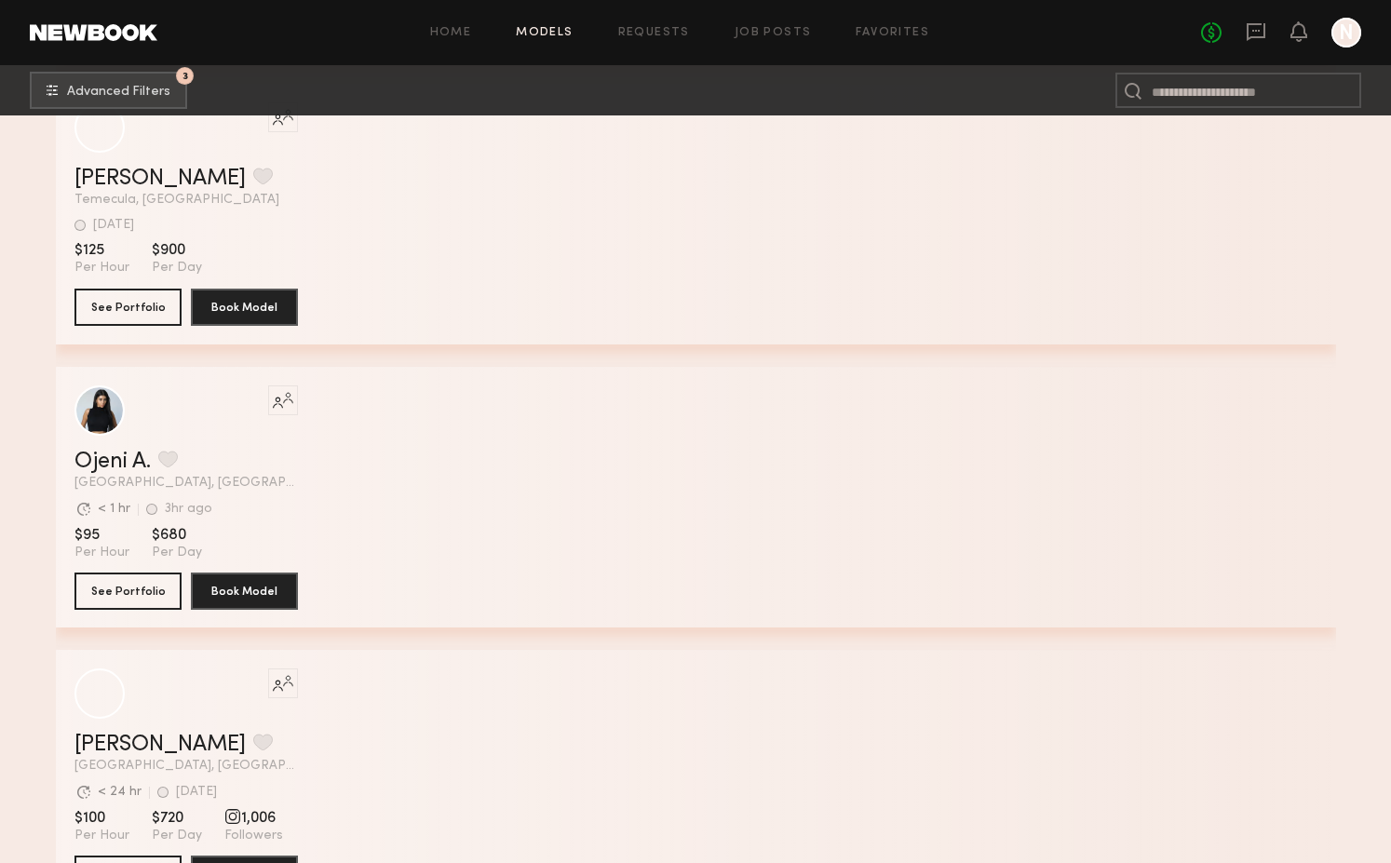
scroll to position [22697, 0]
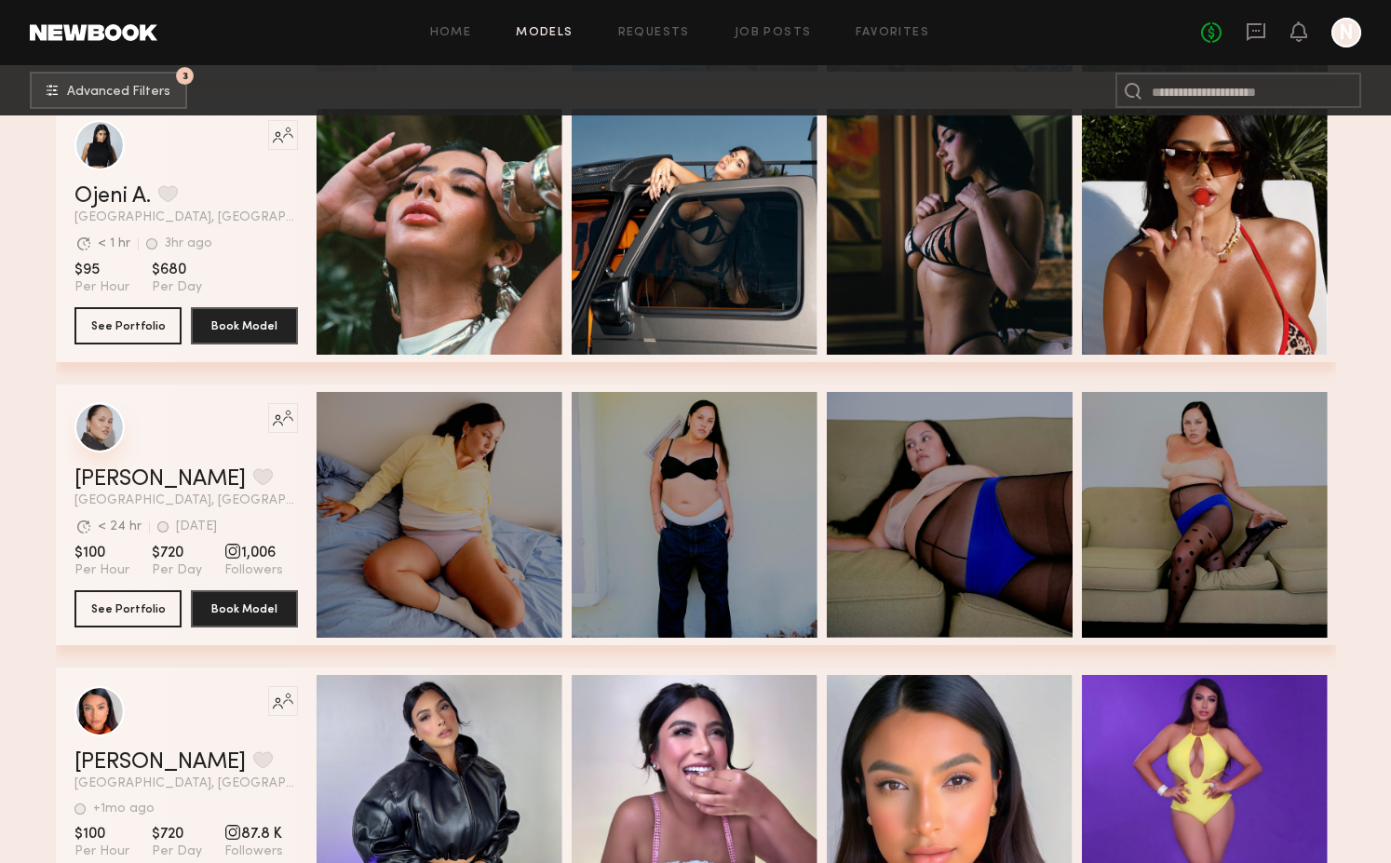
click at [89, 420] on div "grid" at bounding box center [99, 427] width 50 height 50
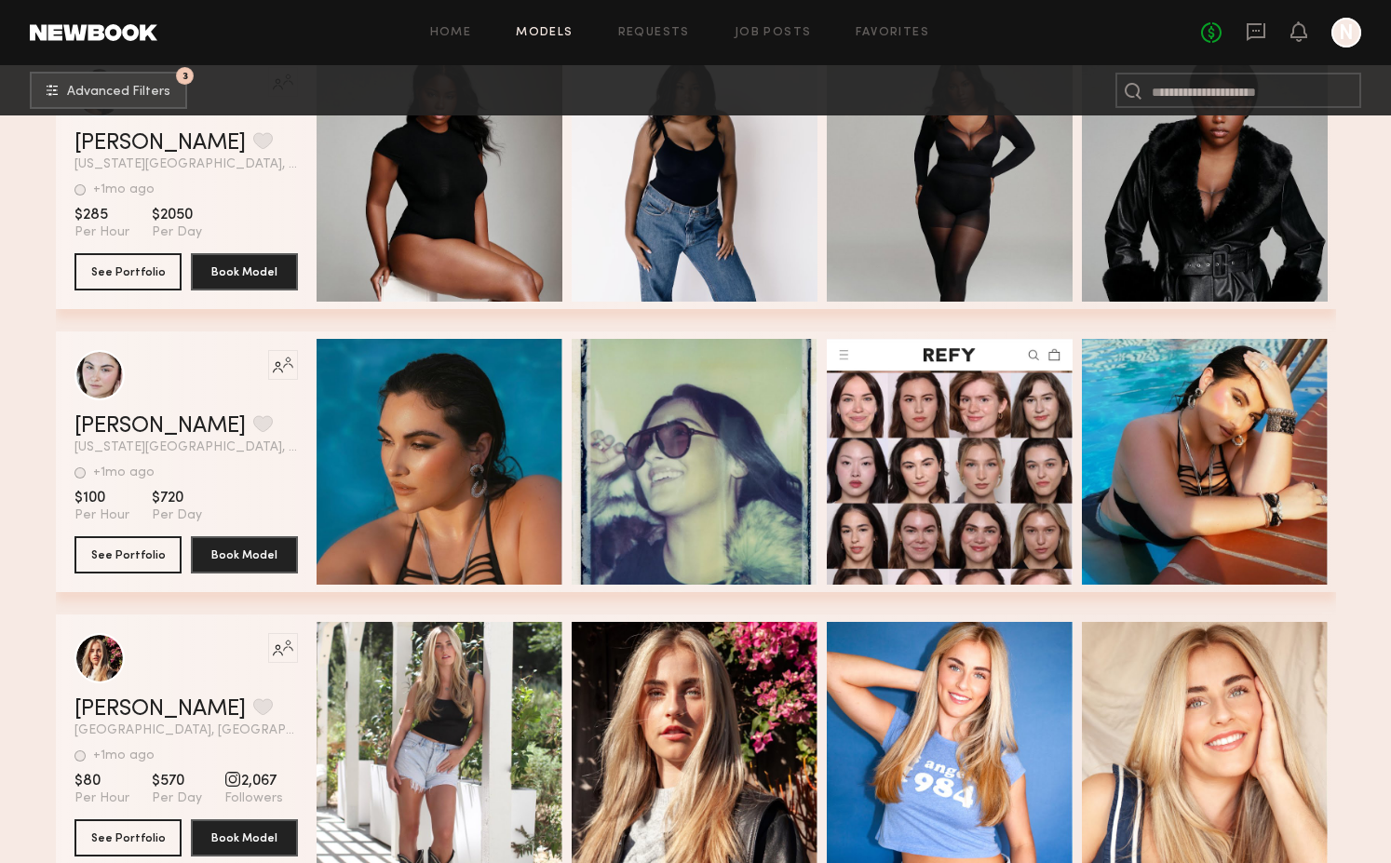
scroll to position [24269, 0]
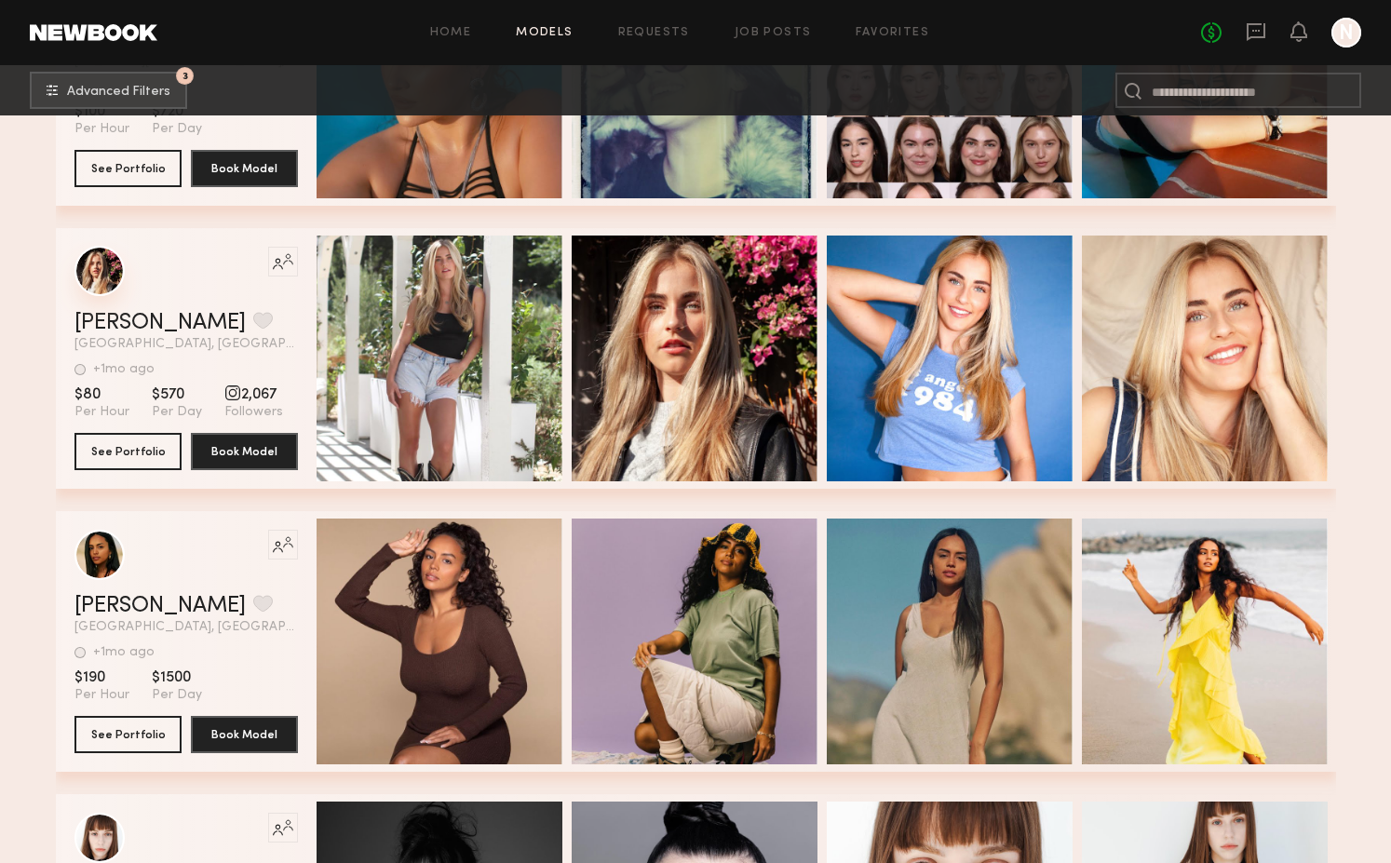
click at [97, 266] on div "grid" at bounding box center [99, 271] width 50 height 50
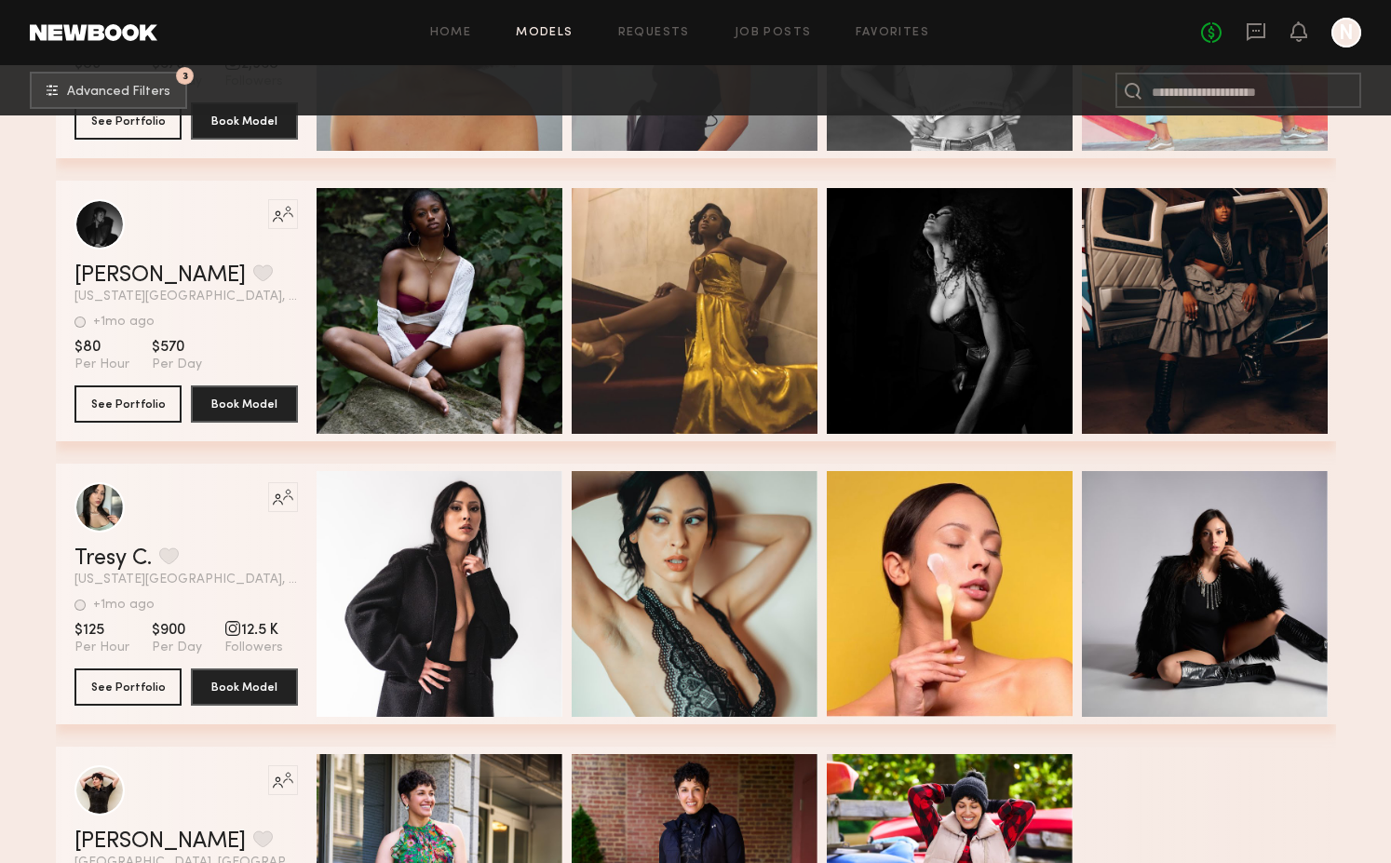
scroll to position [29899, 0]
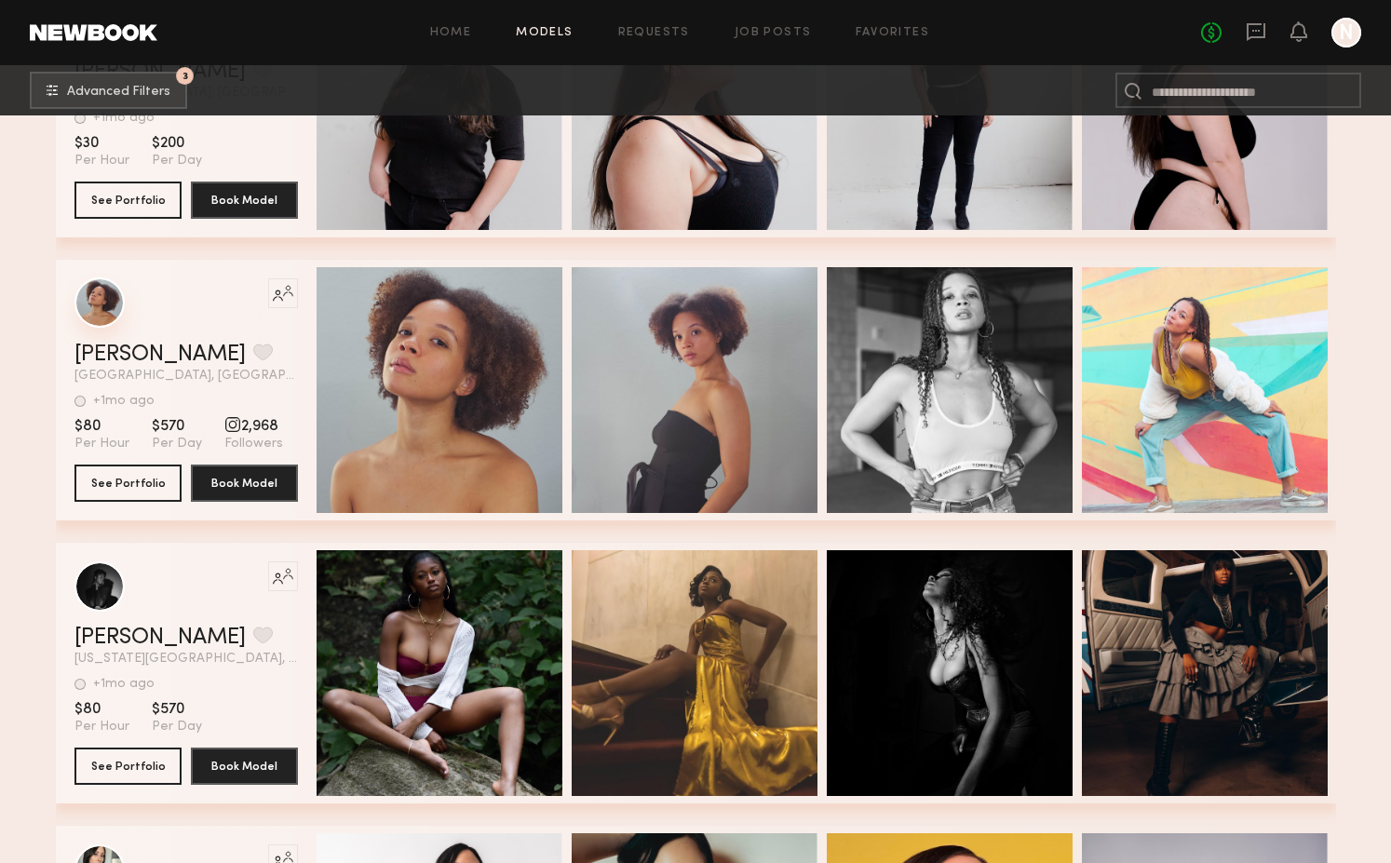
click at [83, 291] on div "grid" at bounding box center [99, 302] width 50 height 50
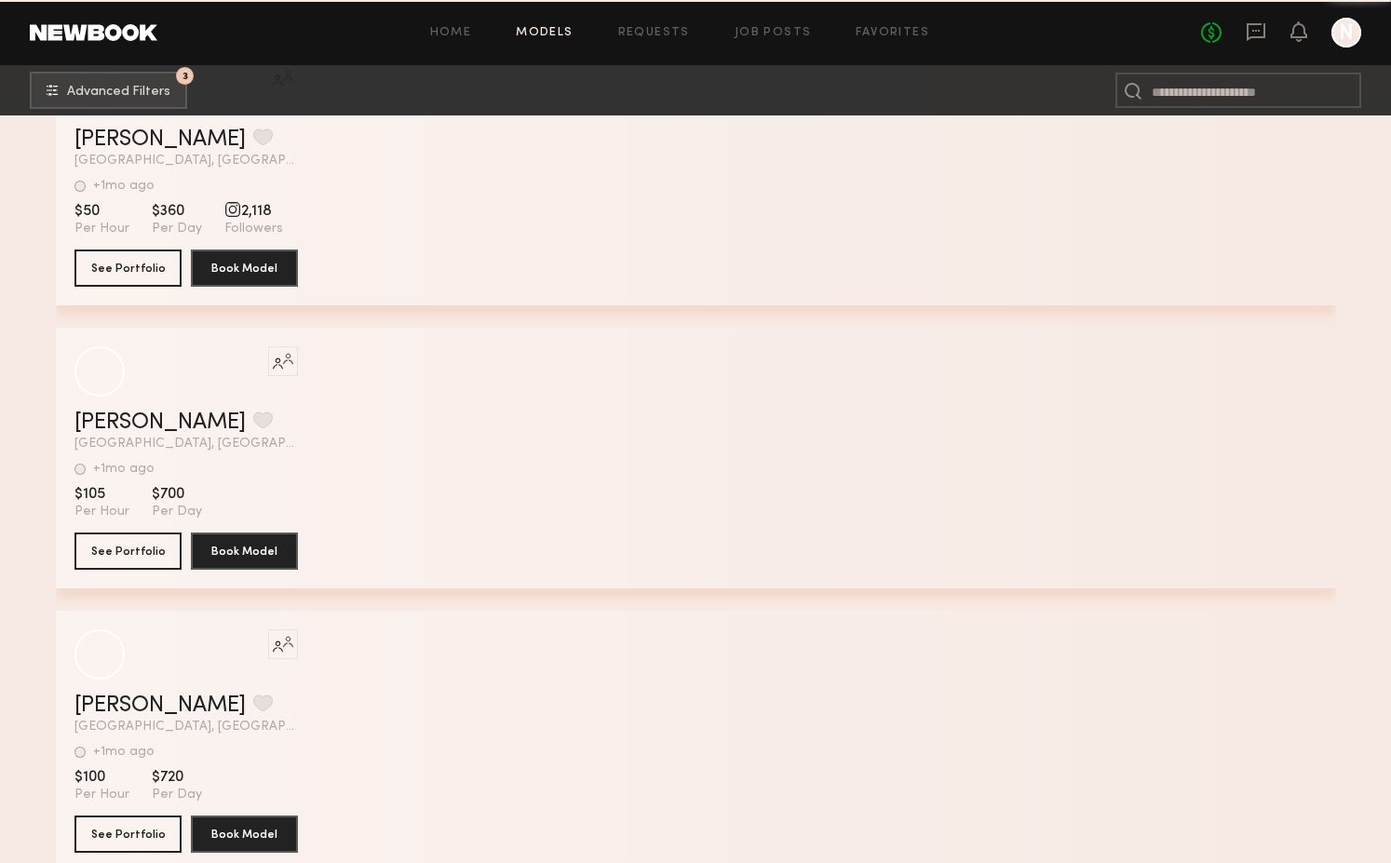
scroll to position [33795, 0]
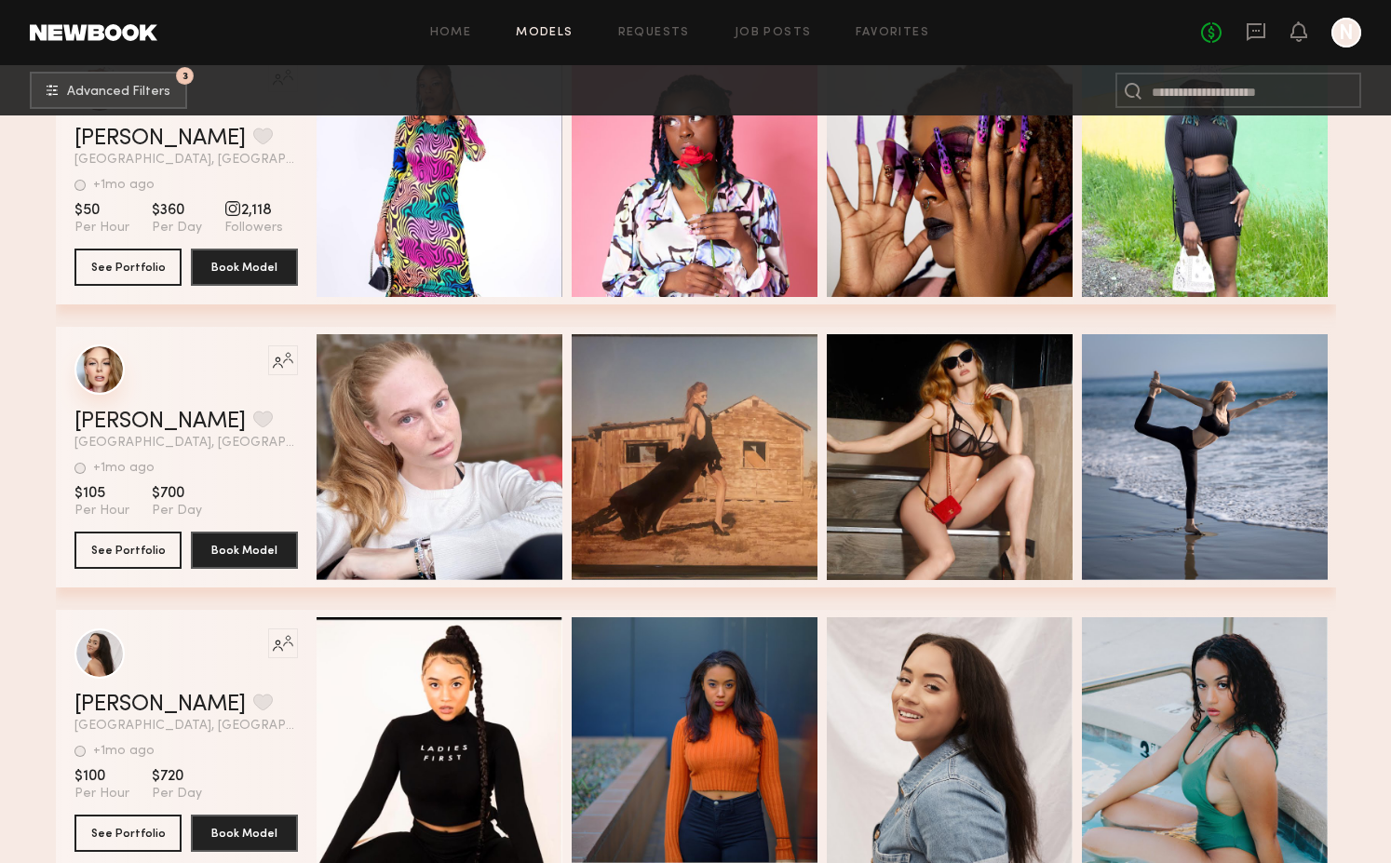
click at [100, 373] on div "grid" at bounding box center [99, 370] width 50 height 50
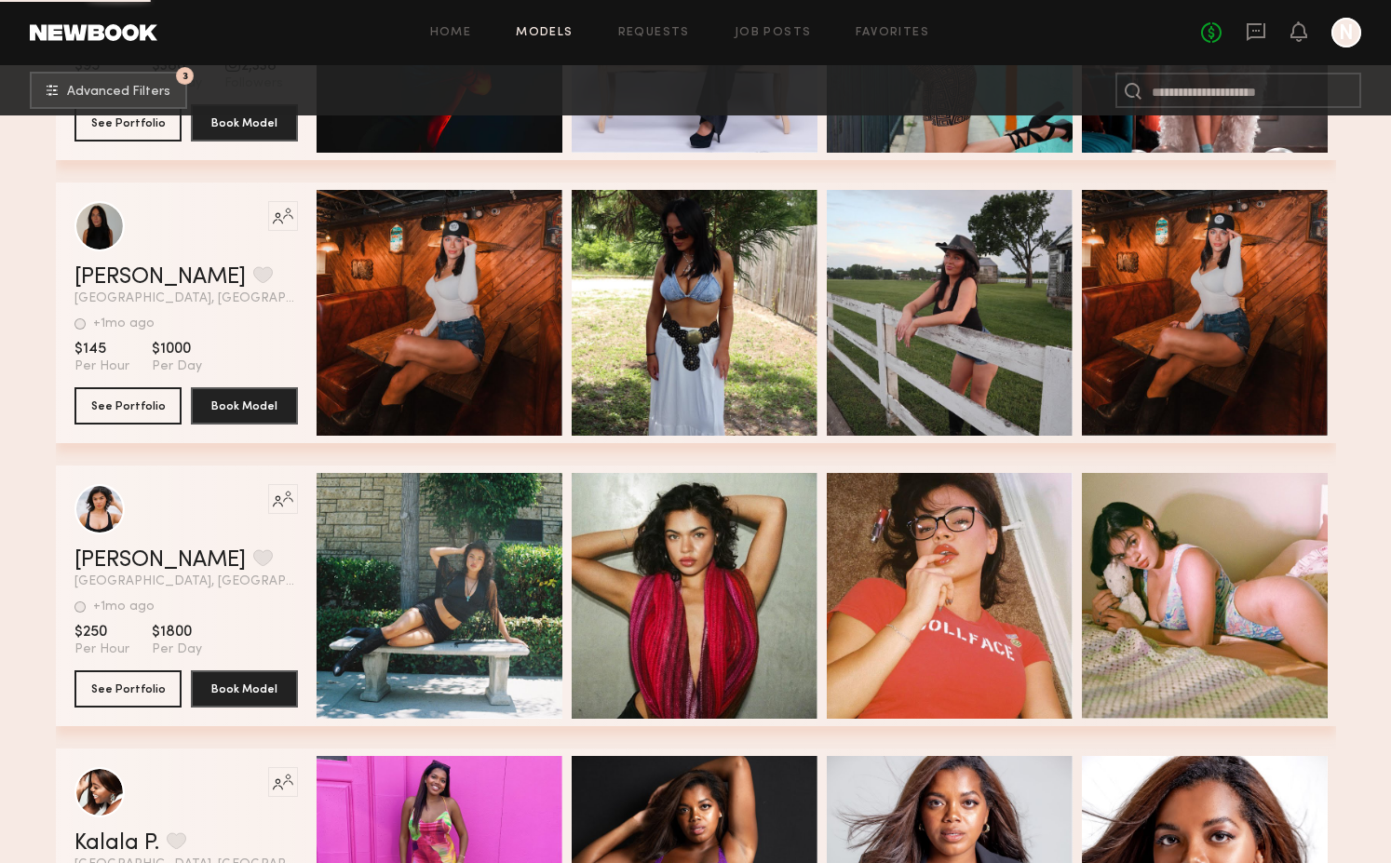
scroll to position [36273, 0]
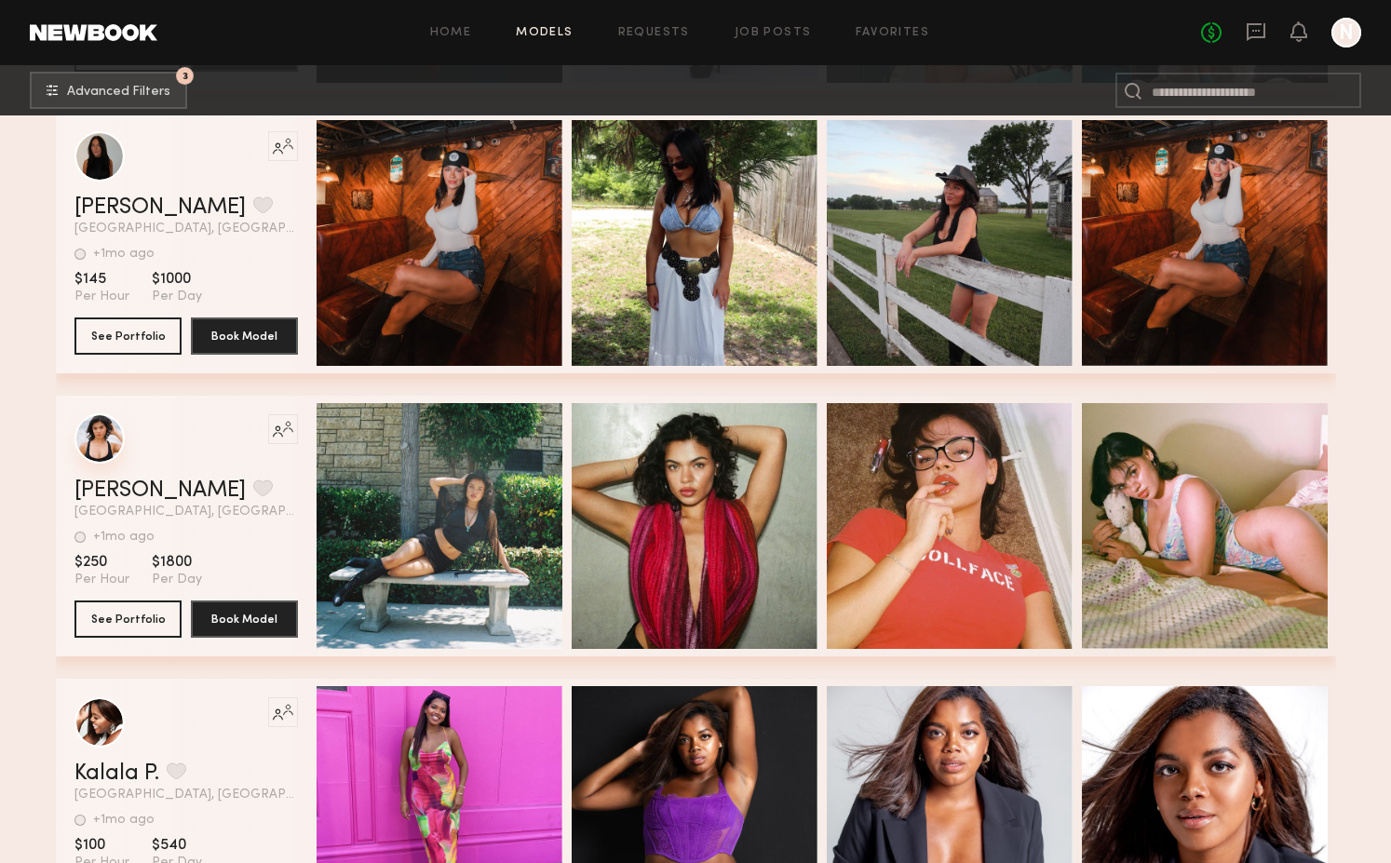
click at [115, 437] on div "grid" at bounding box center [99, 438] width 50 height 50
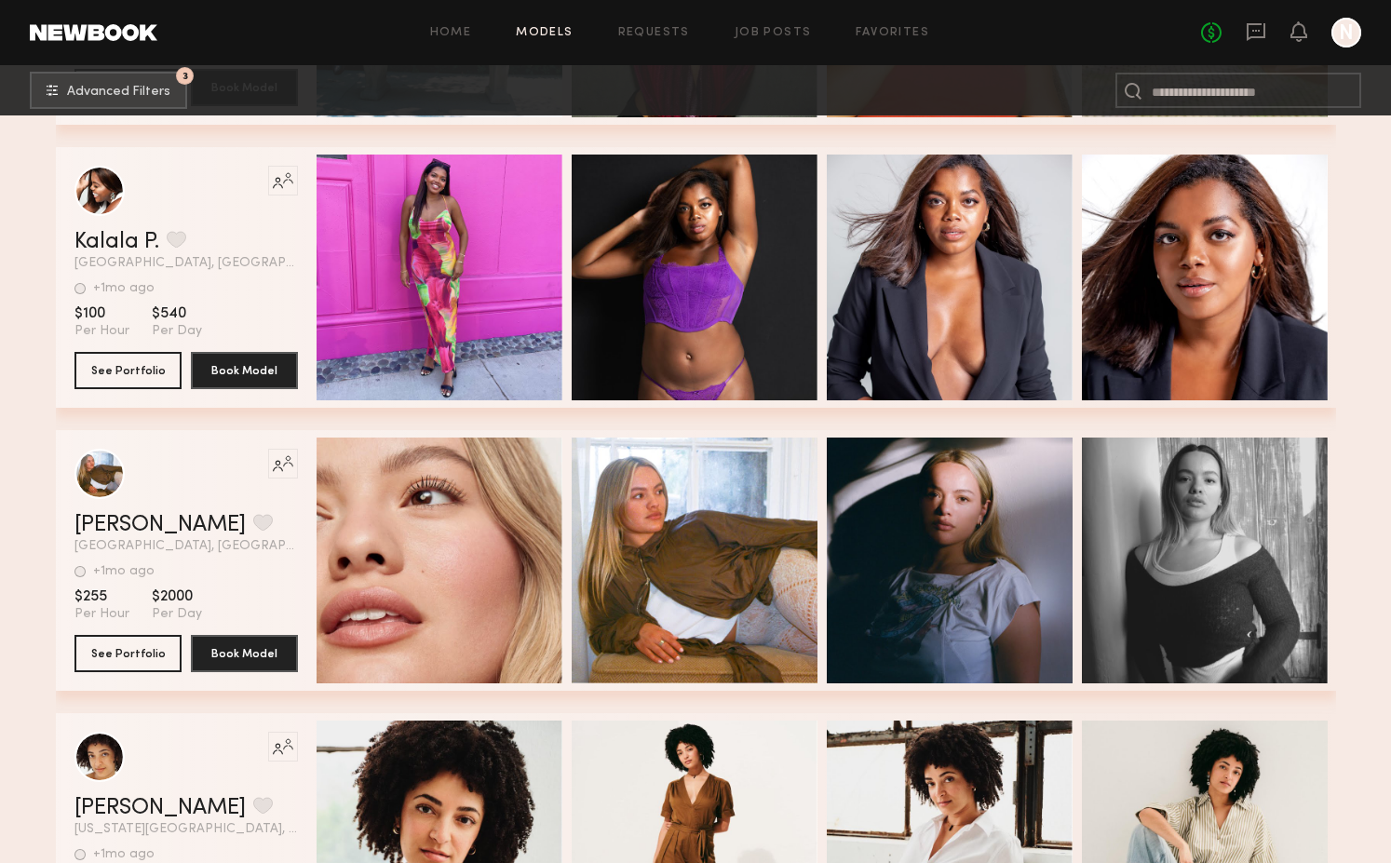
scroll to position [36836, 0]
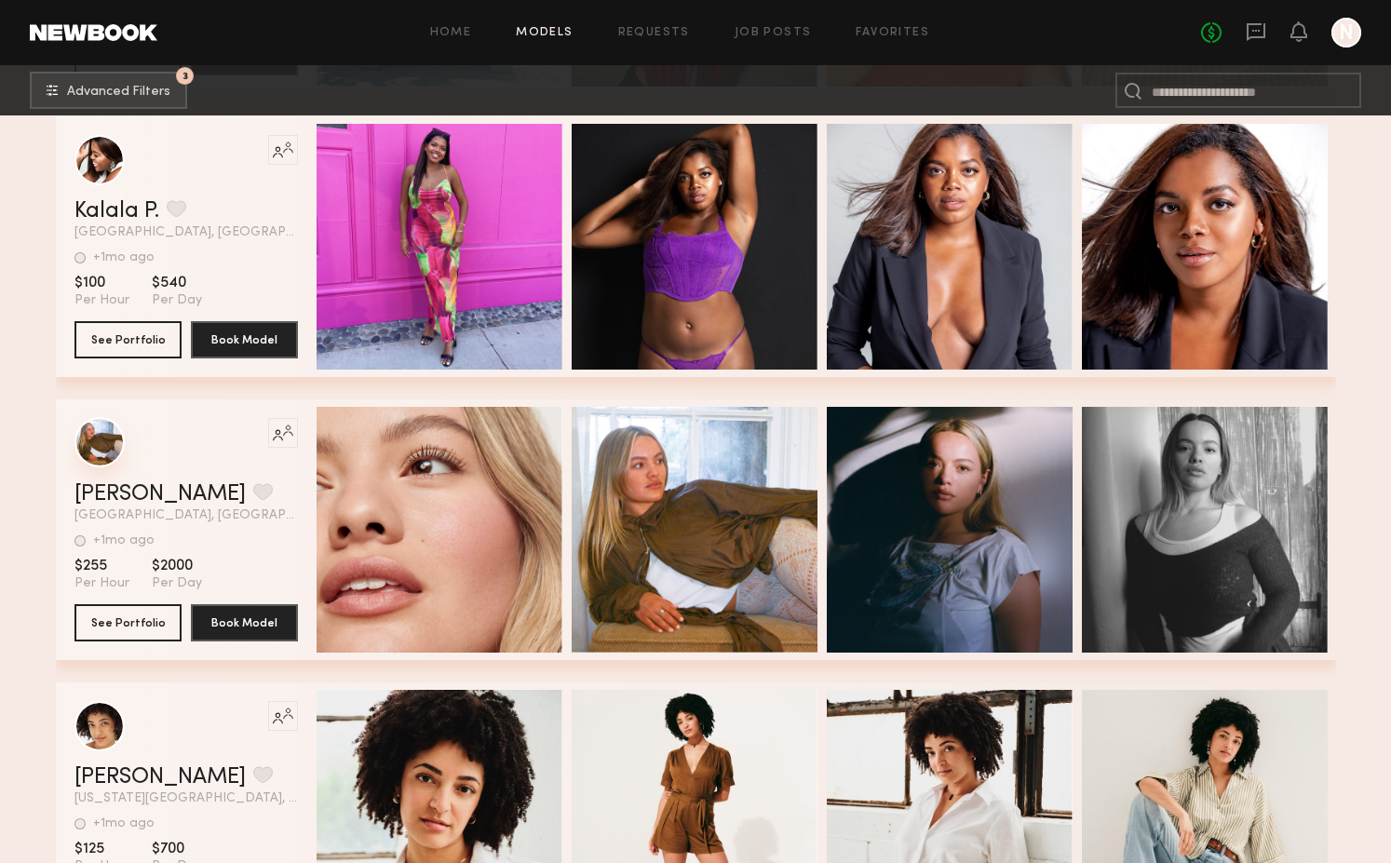
click at [99, 451] on div "grid" at bounding box center [99, 442] width 50 height 50
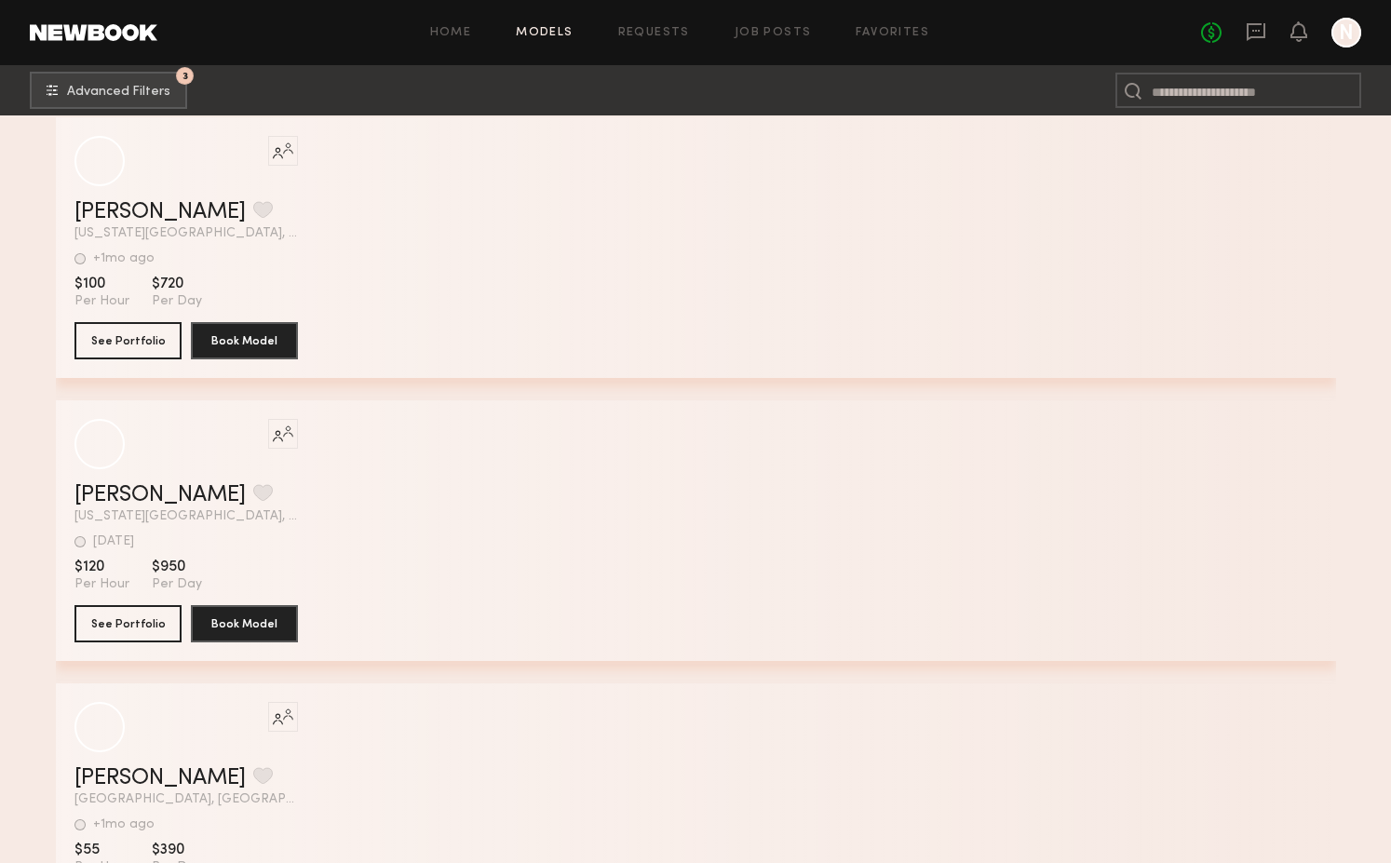
scroll to position [42890, 0]
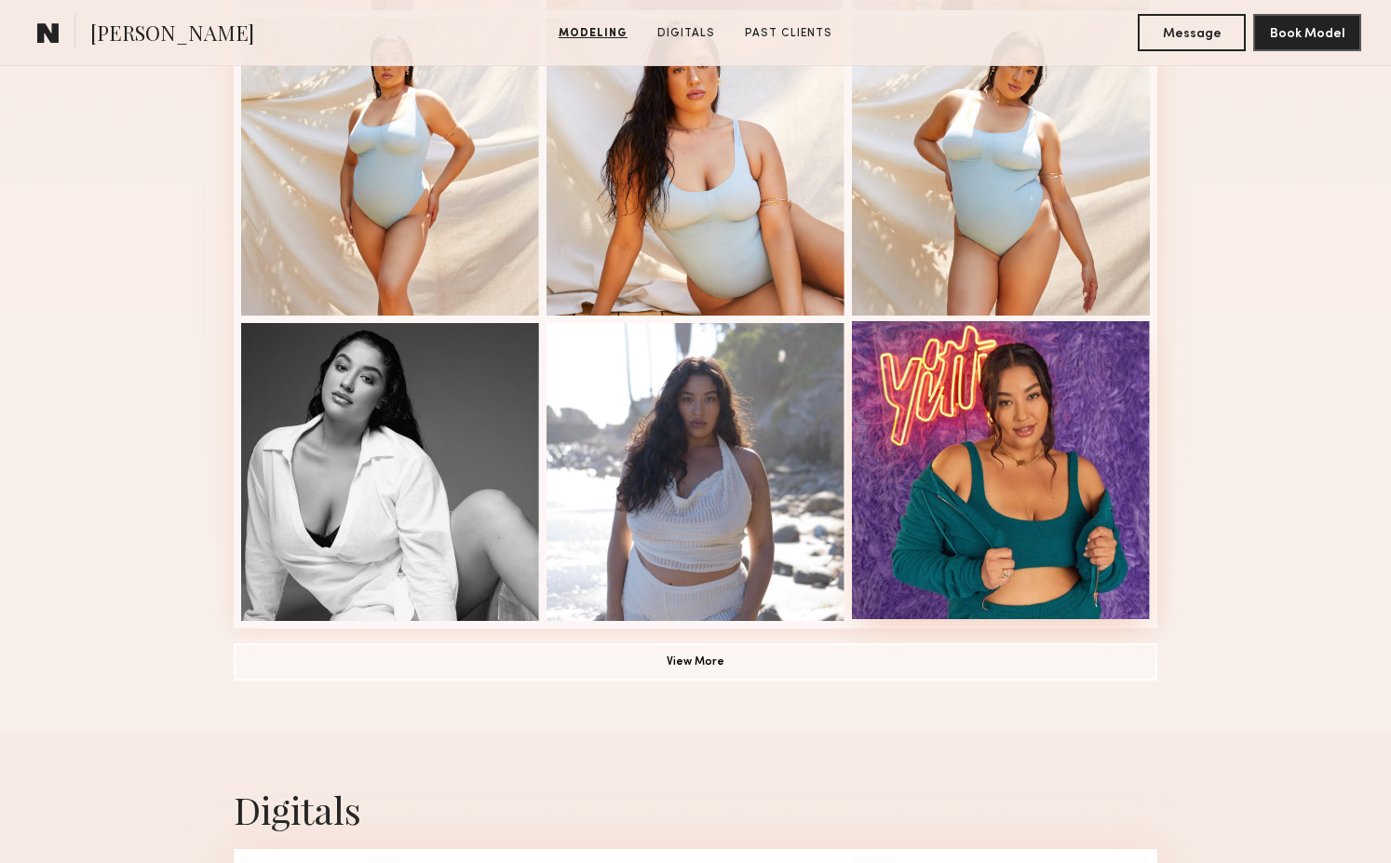
scroll to position [1140, 0]
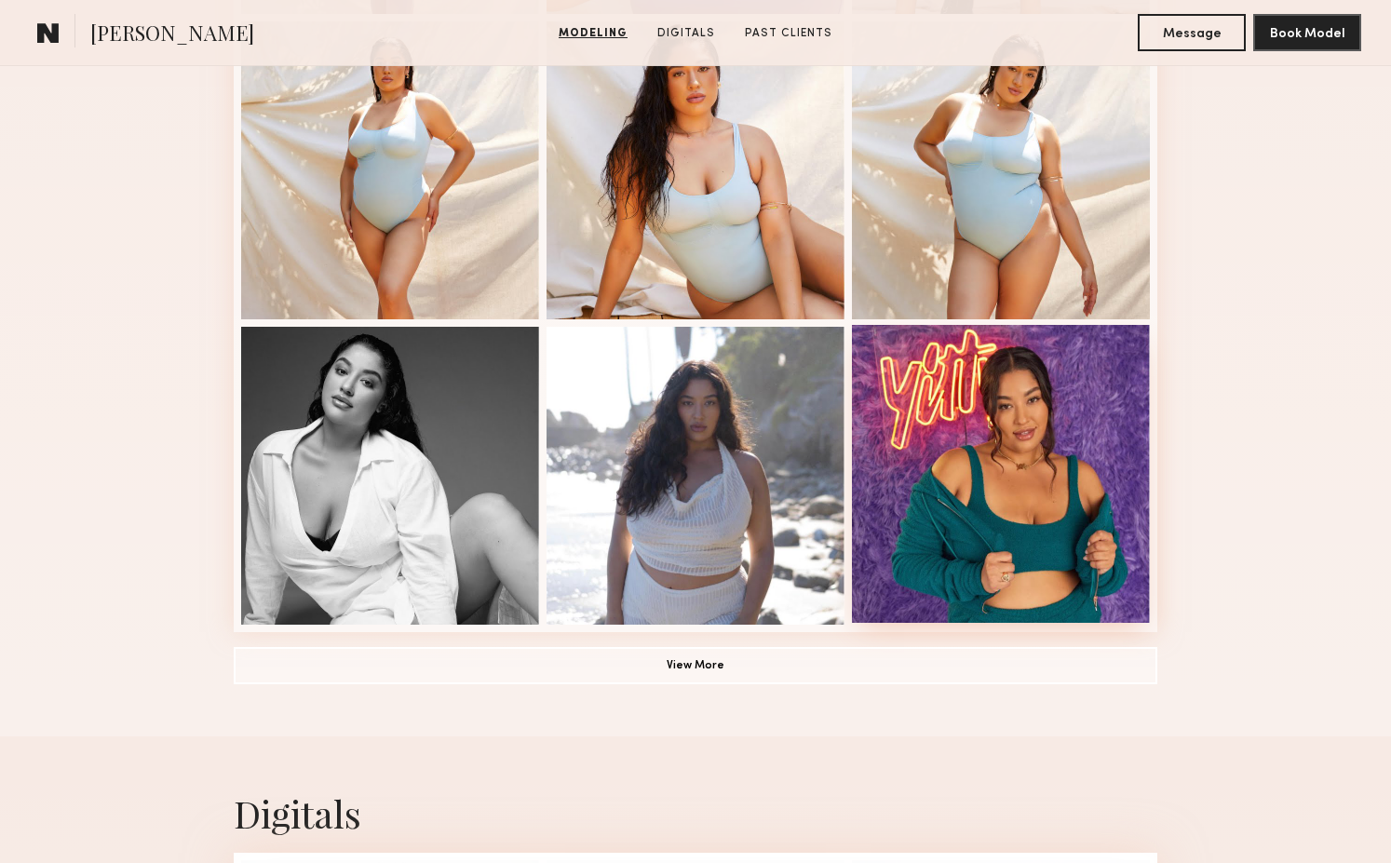
click at [1057, 393] on div at bounding box center [1001, 474] width 298 height 298
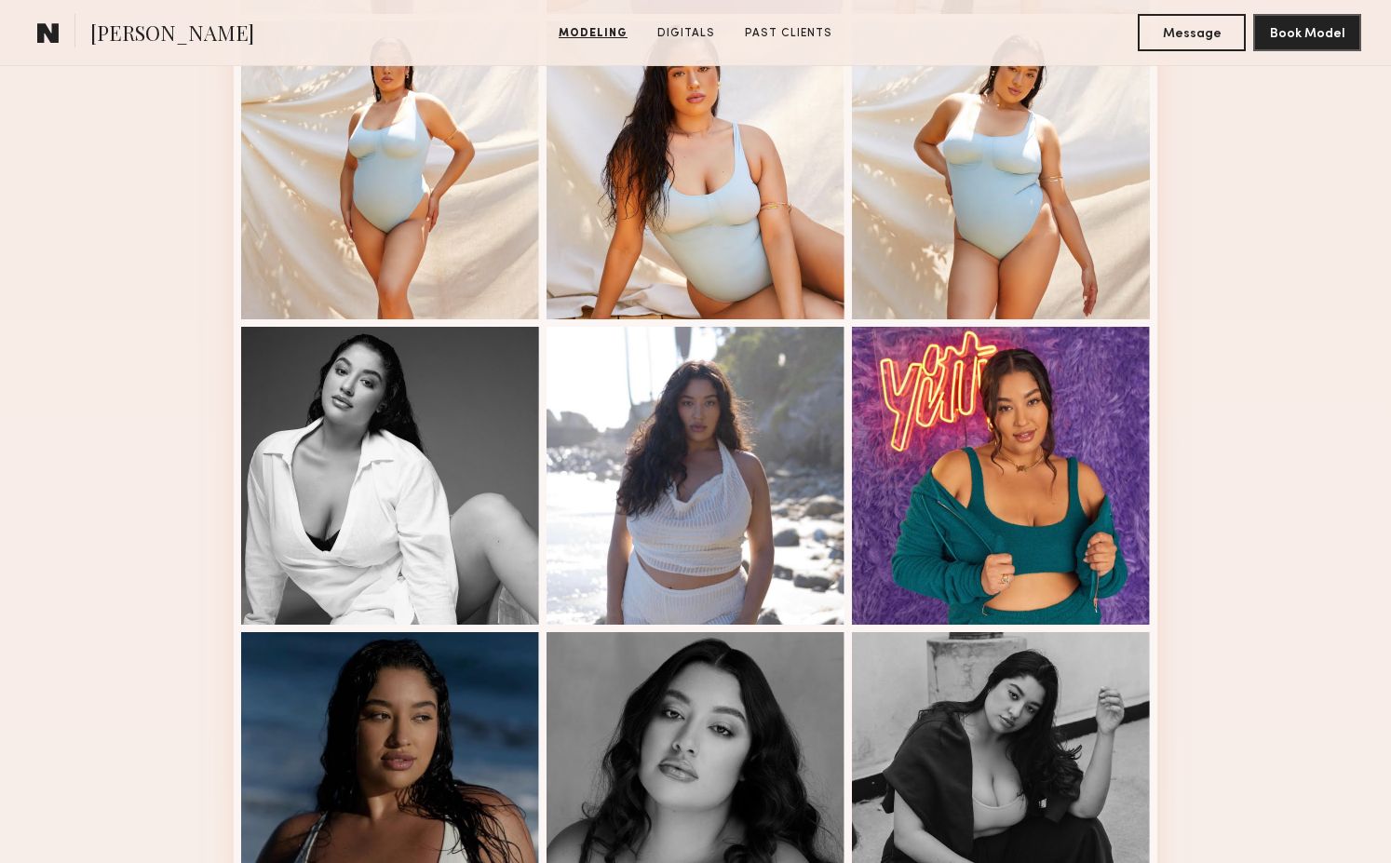
click at [1248, 407] on div "Modeling Portfolio" at bounding box center [695, 596] width 1391 height 2619
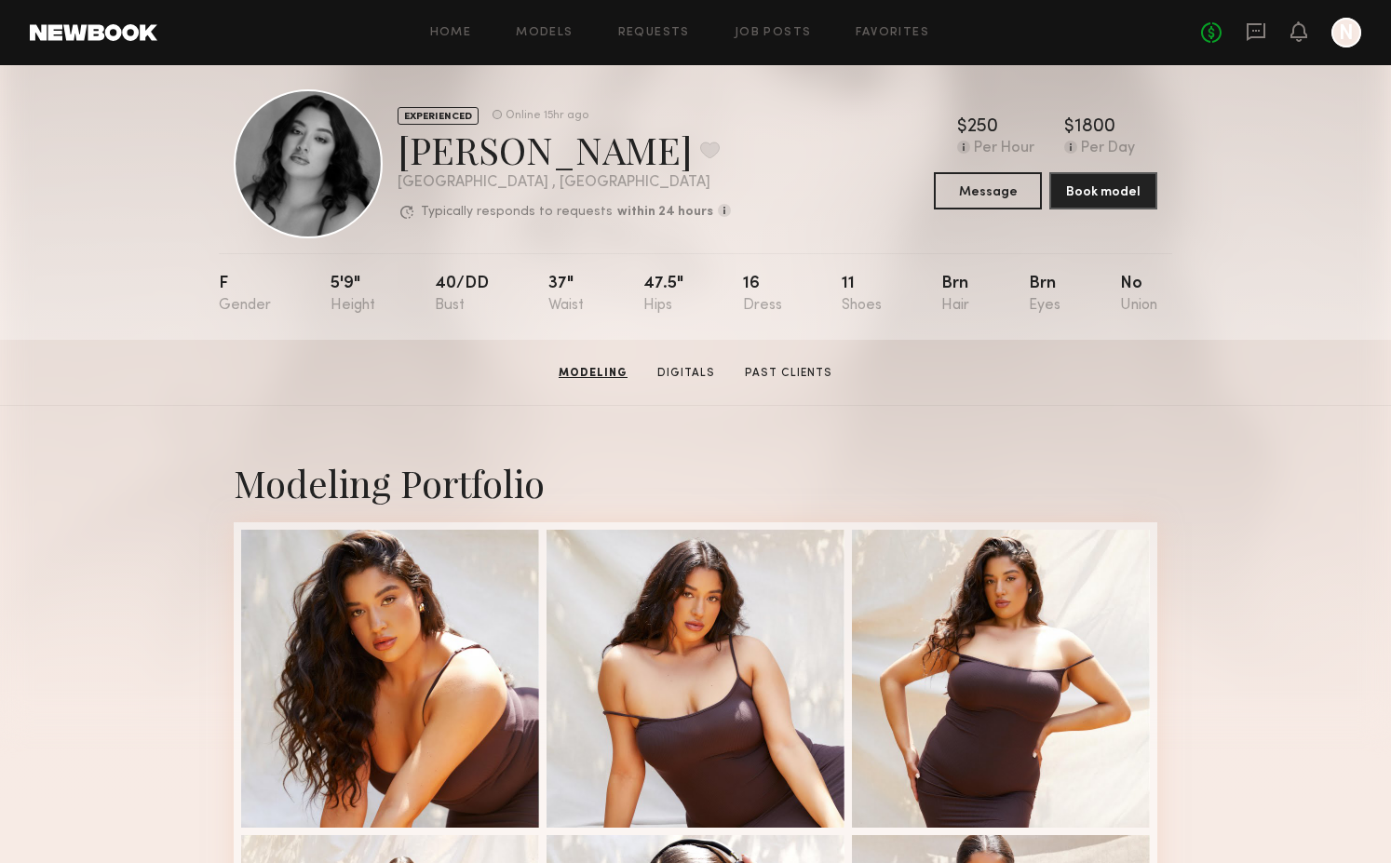
scroll to position [0, 0]
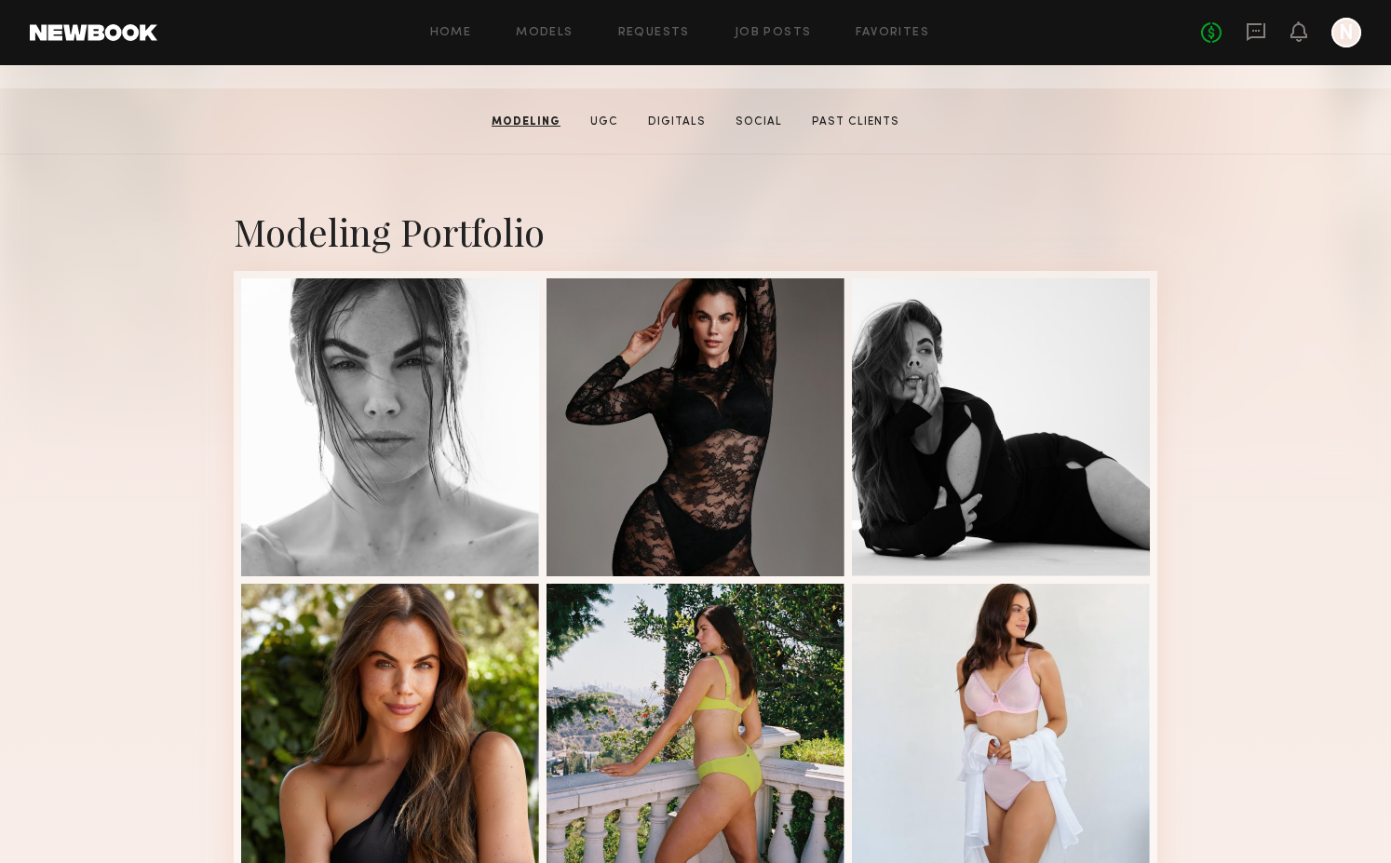
scroll to position [5, 0]
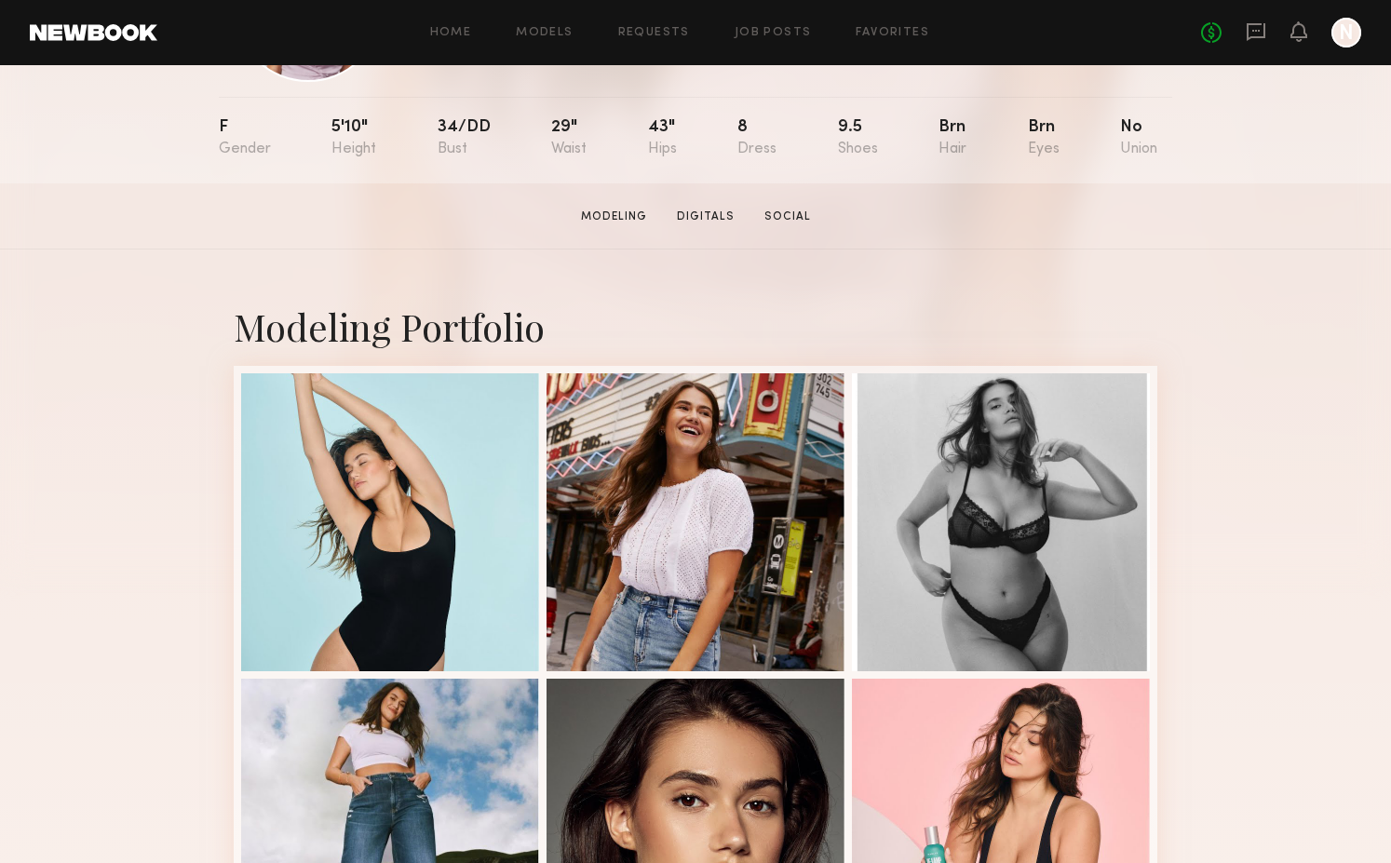
scroll to position [417, 0]
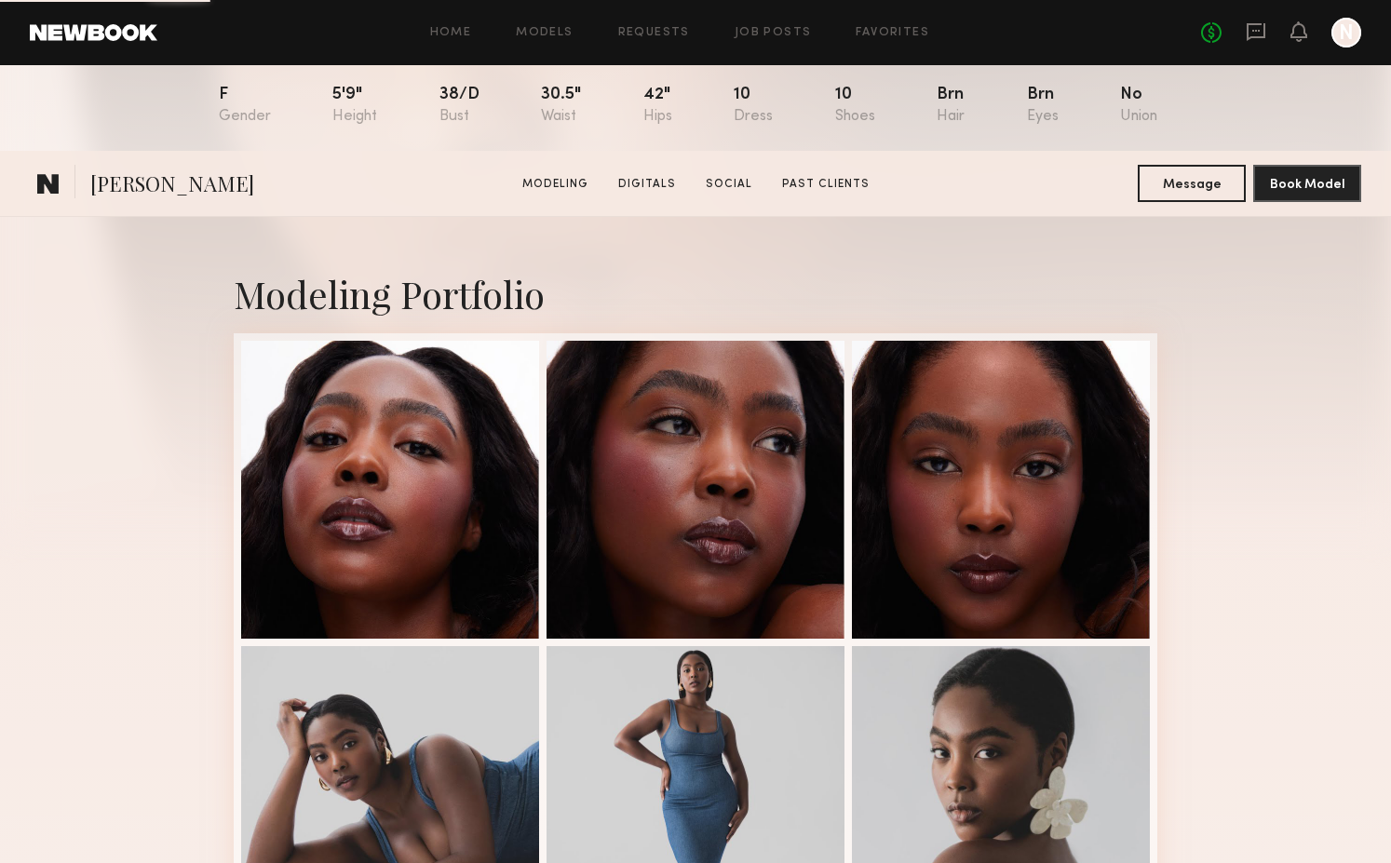
scroll to position [520, 0]
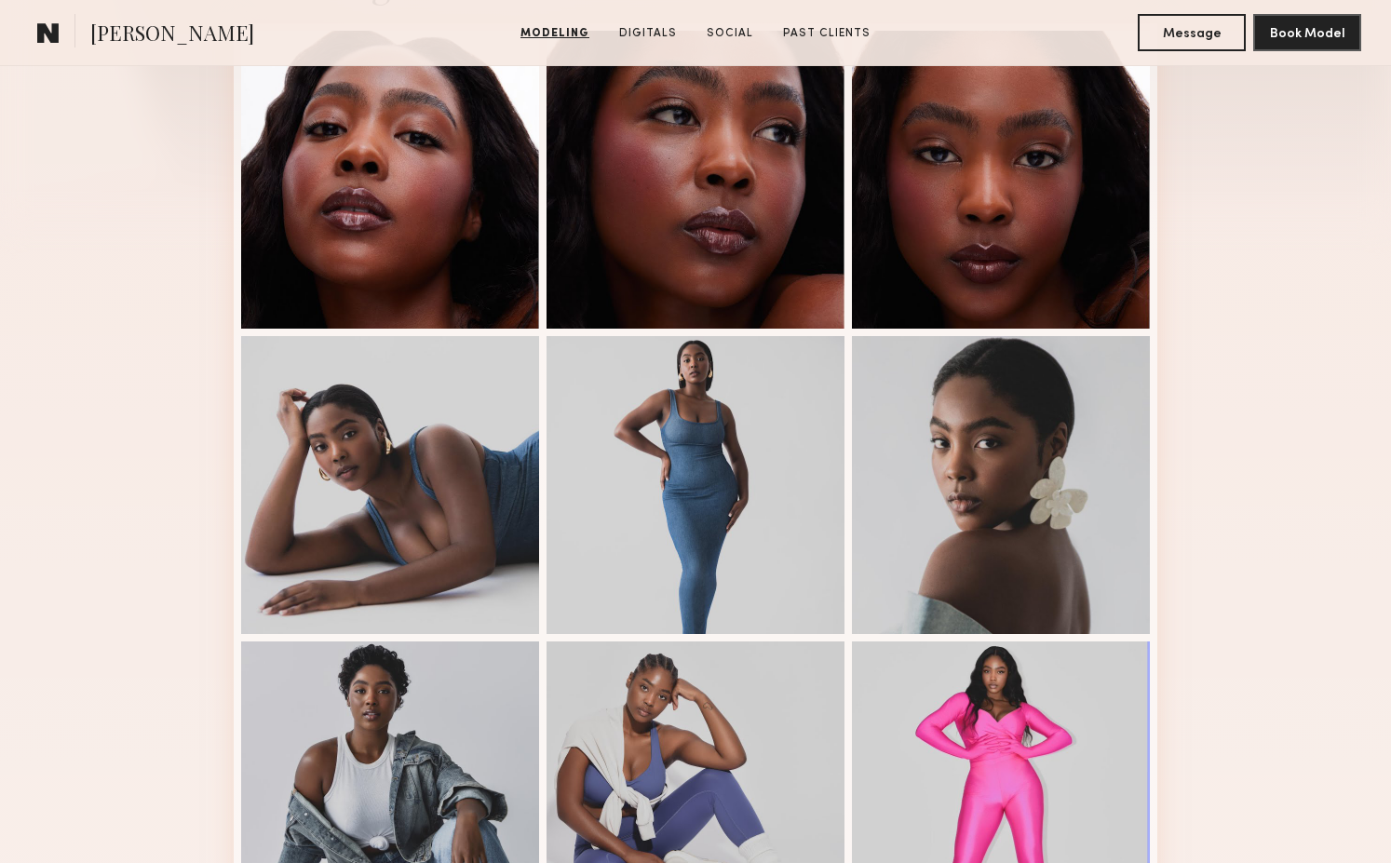
click at [1230, 322] on div "Modeling Portfolio" at bounding box center [695, 606] width 1391 height 1398
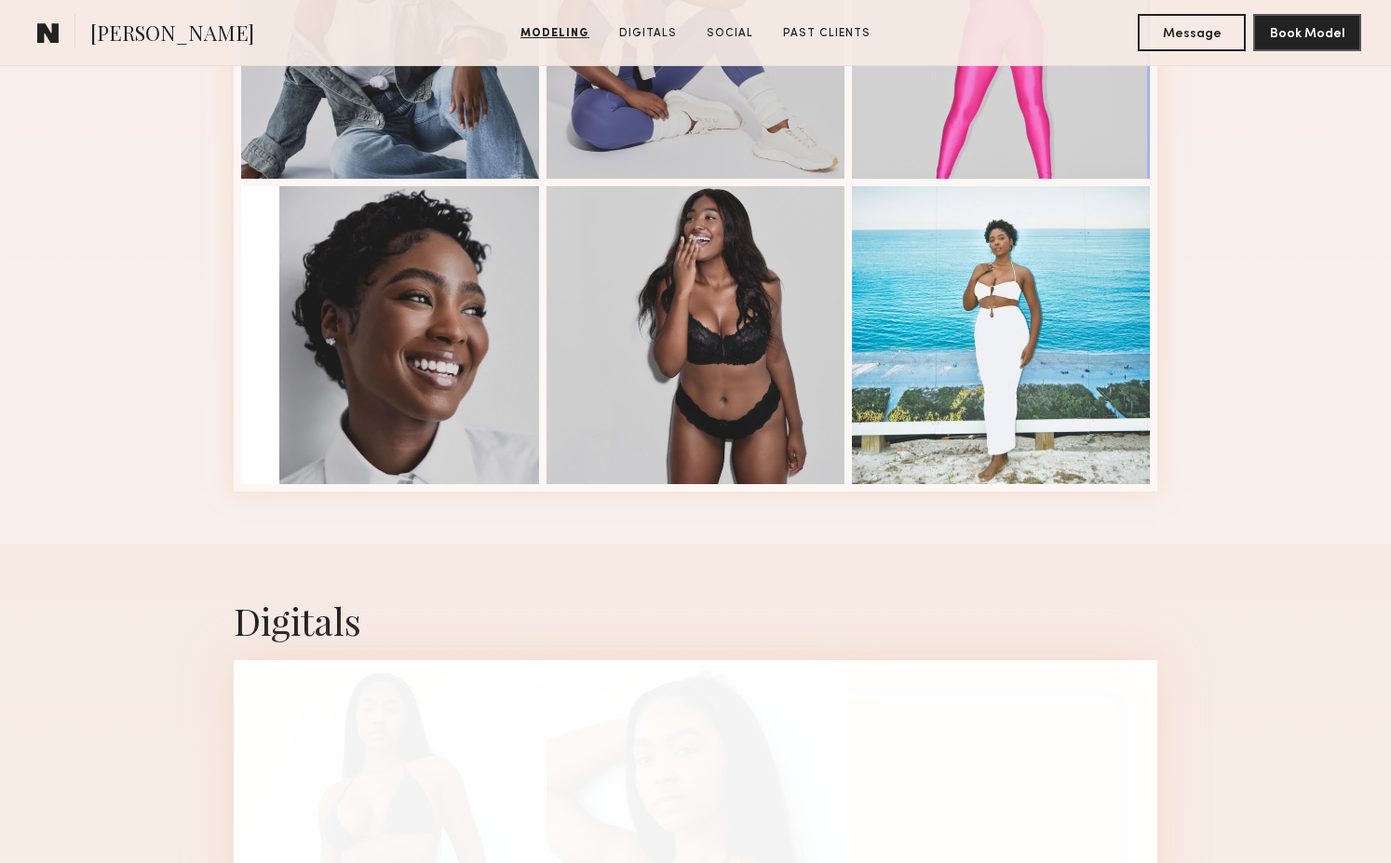
scroll to position [0, 0]
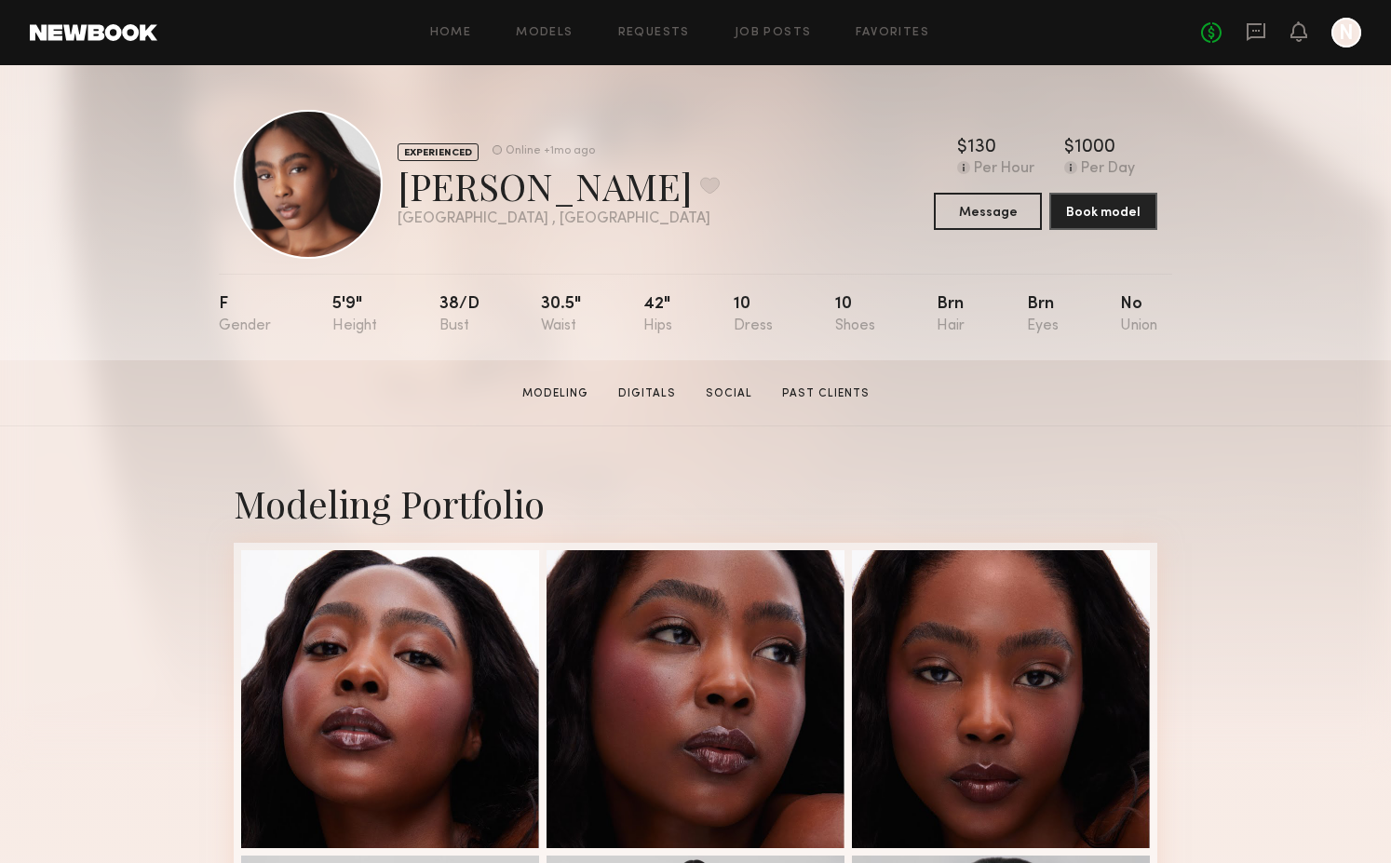
click at [71, 316] on div "EXPERIENCED Online +1mo ago Kayelyn S. Favorite Houston , TX Online +1mo ago $ …" at bounding box center [695, 212] width 1391 height 295
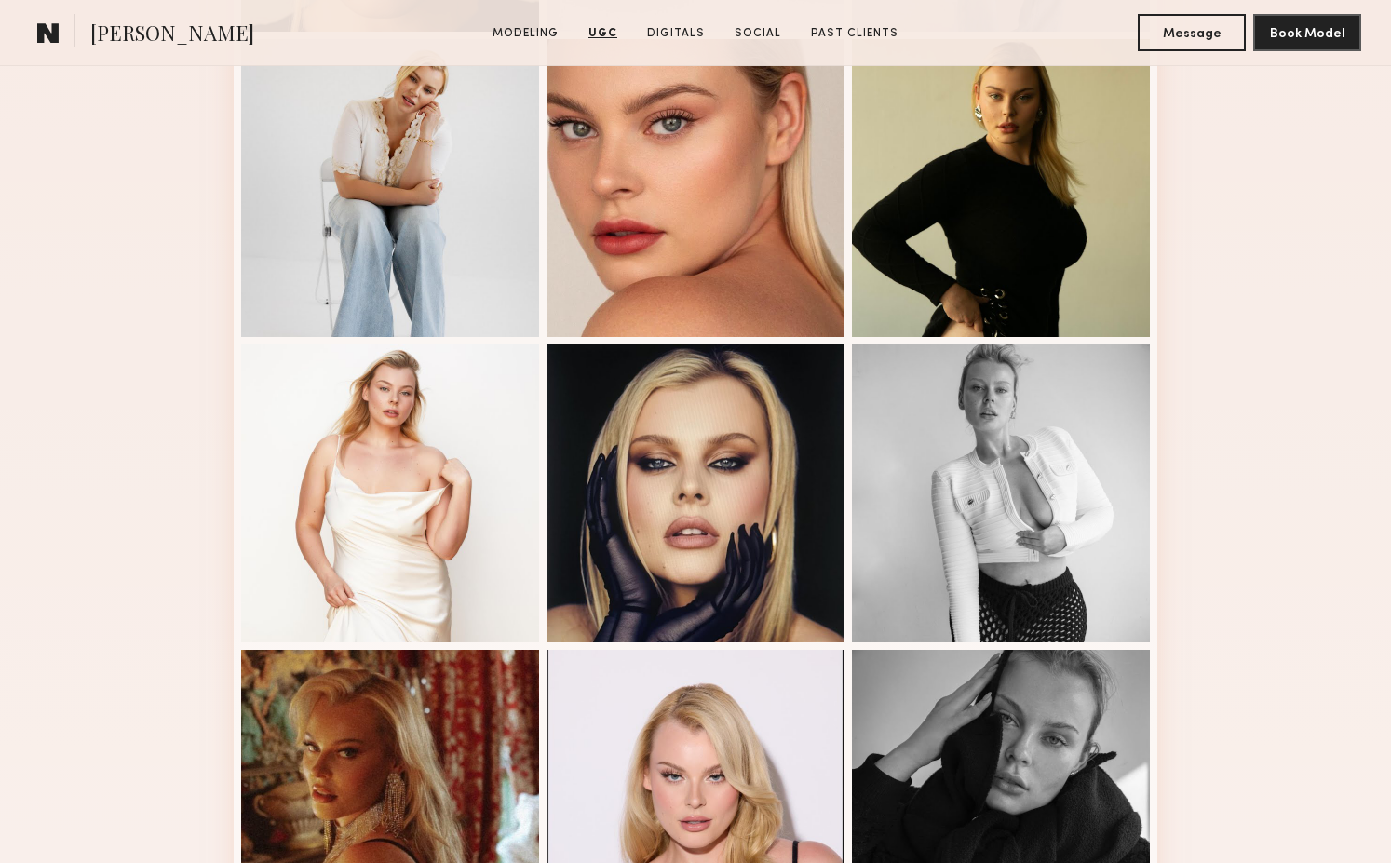
scroll to position [510, 0]
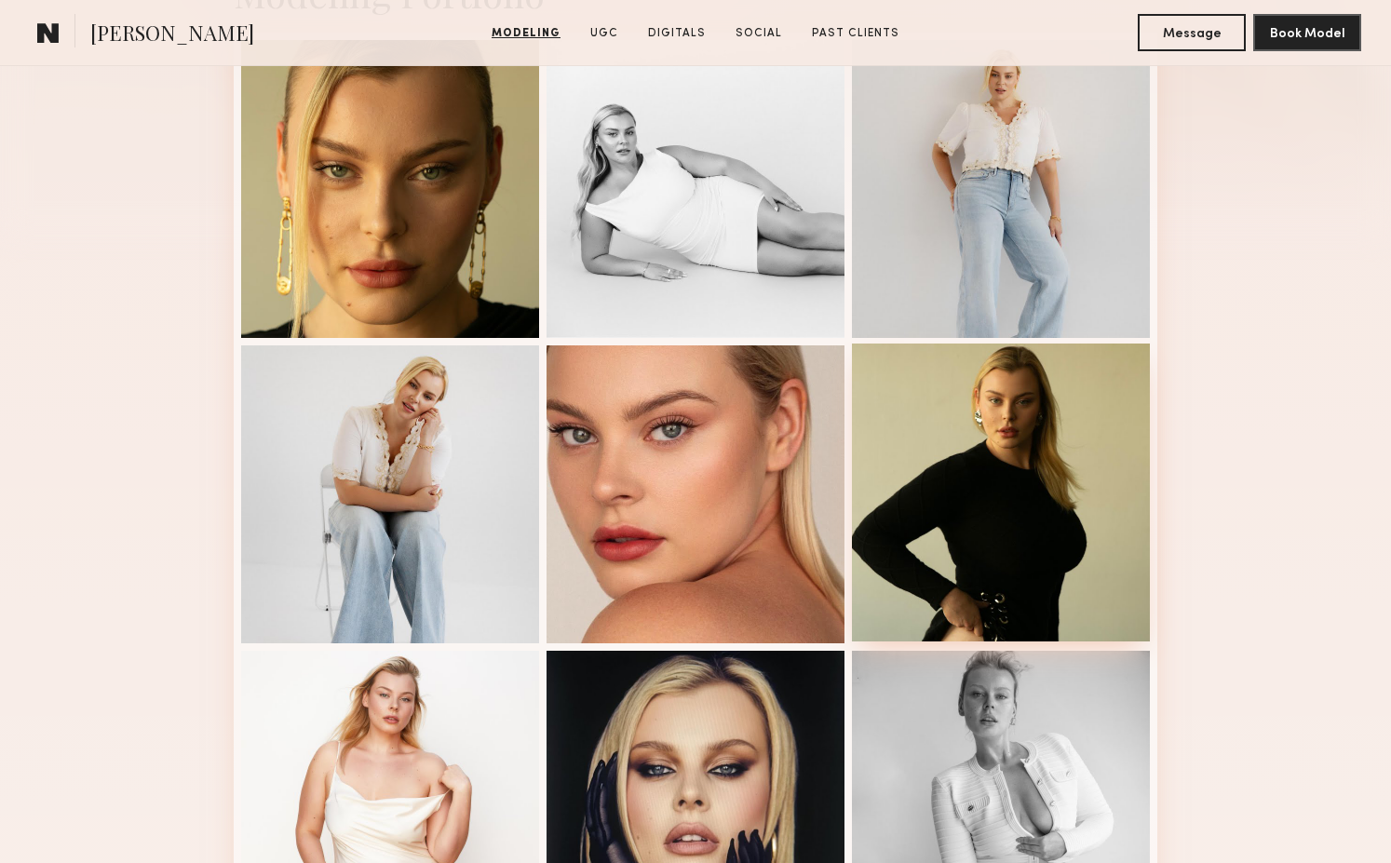
click at [1026, 399] on div at bounding box center [1001, 493] width 298 height 298
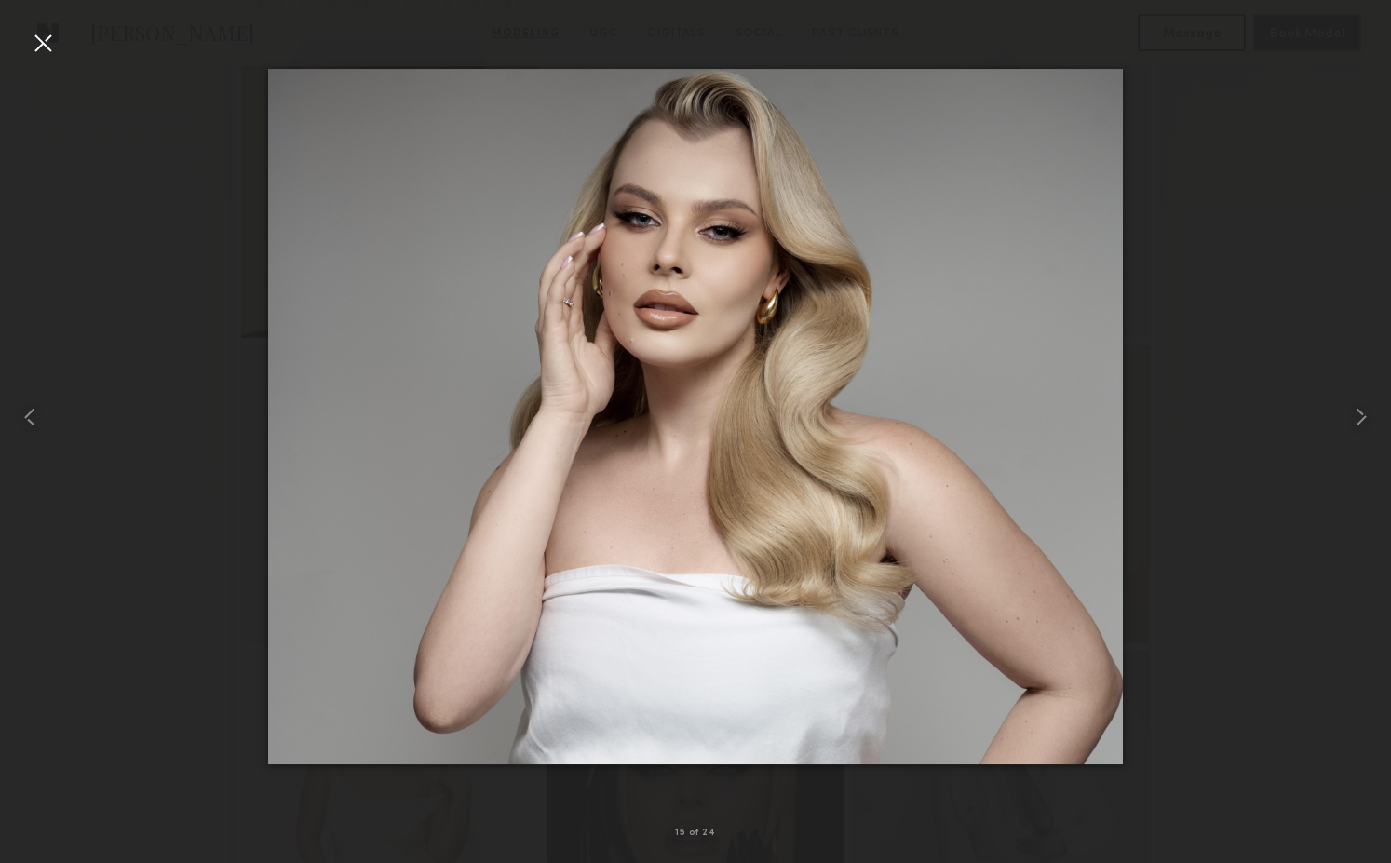
click at [1191, 321] on div at bounding box center [695, 417] width 1391 height 774
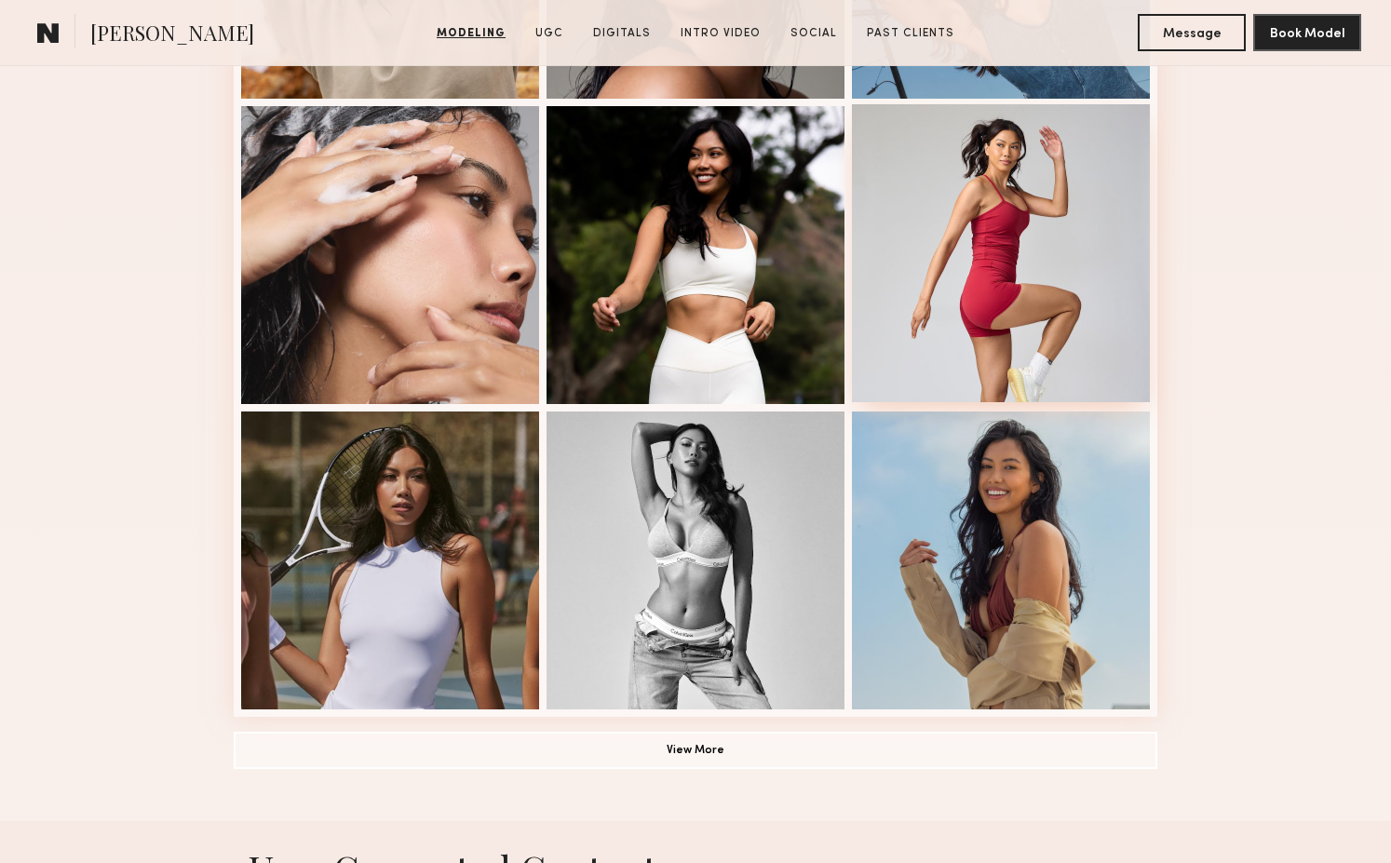
scroll to position [1111, 0]
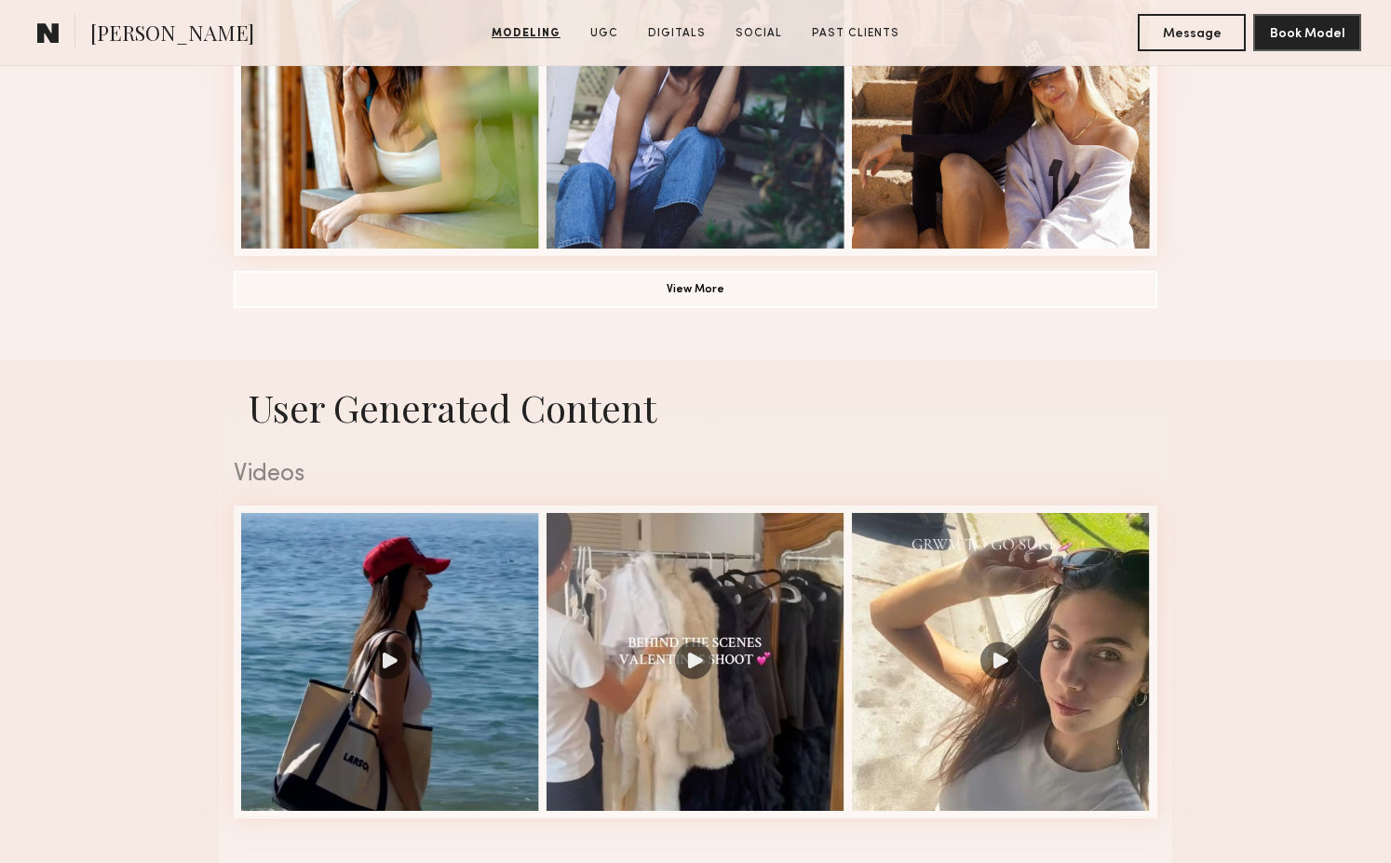
scroll to position [1920, 0]
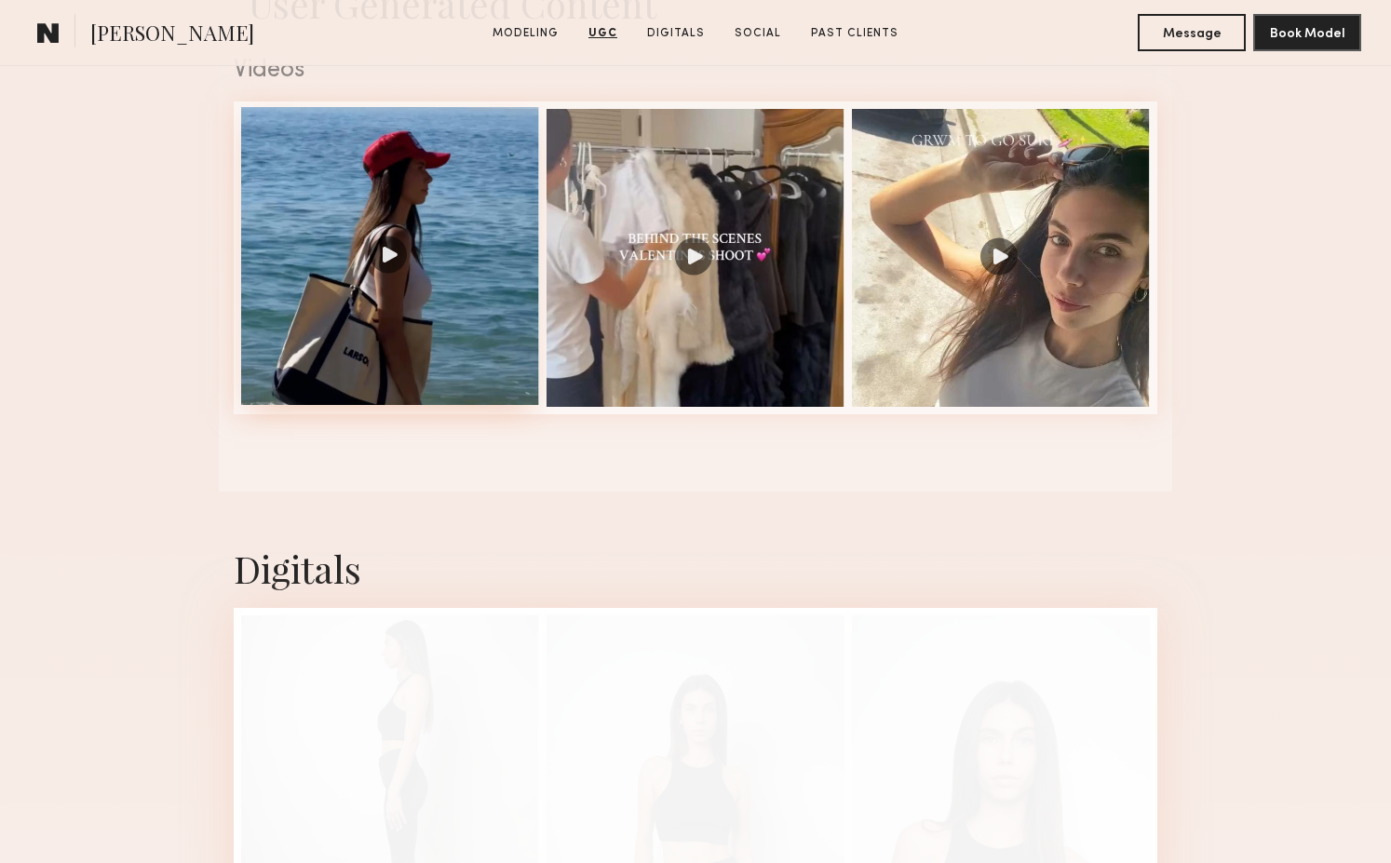
click at [391, 175] on div at bounding box center [390, 256] width 298 height 298
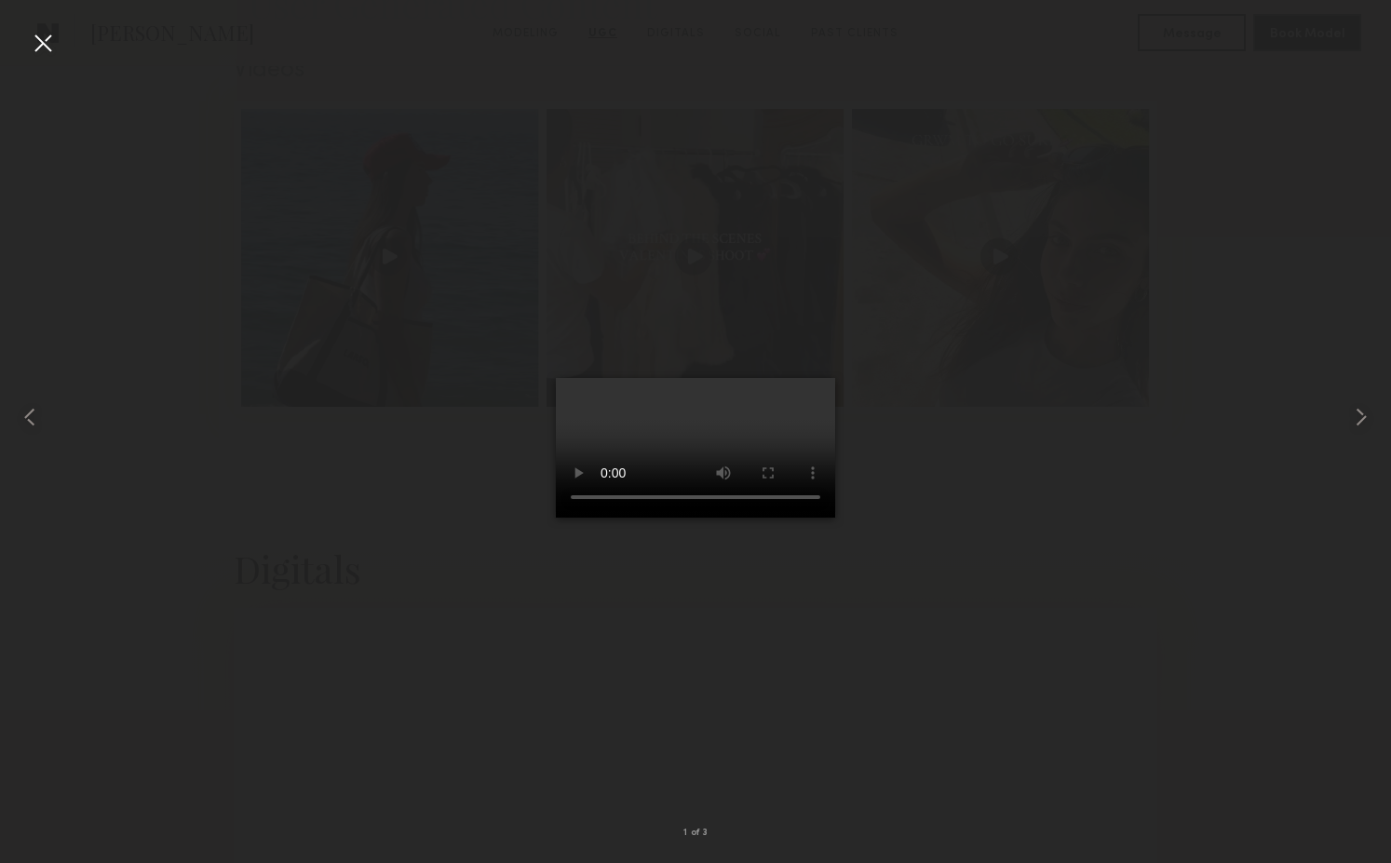
click at [1131, 218] on div at bounding box center [695, 417] width 1391 height 774
click at [1357, 426] on common-icon at bounding box center [1361, 417] width 30 height 30
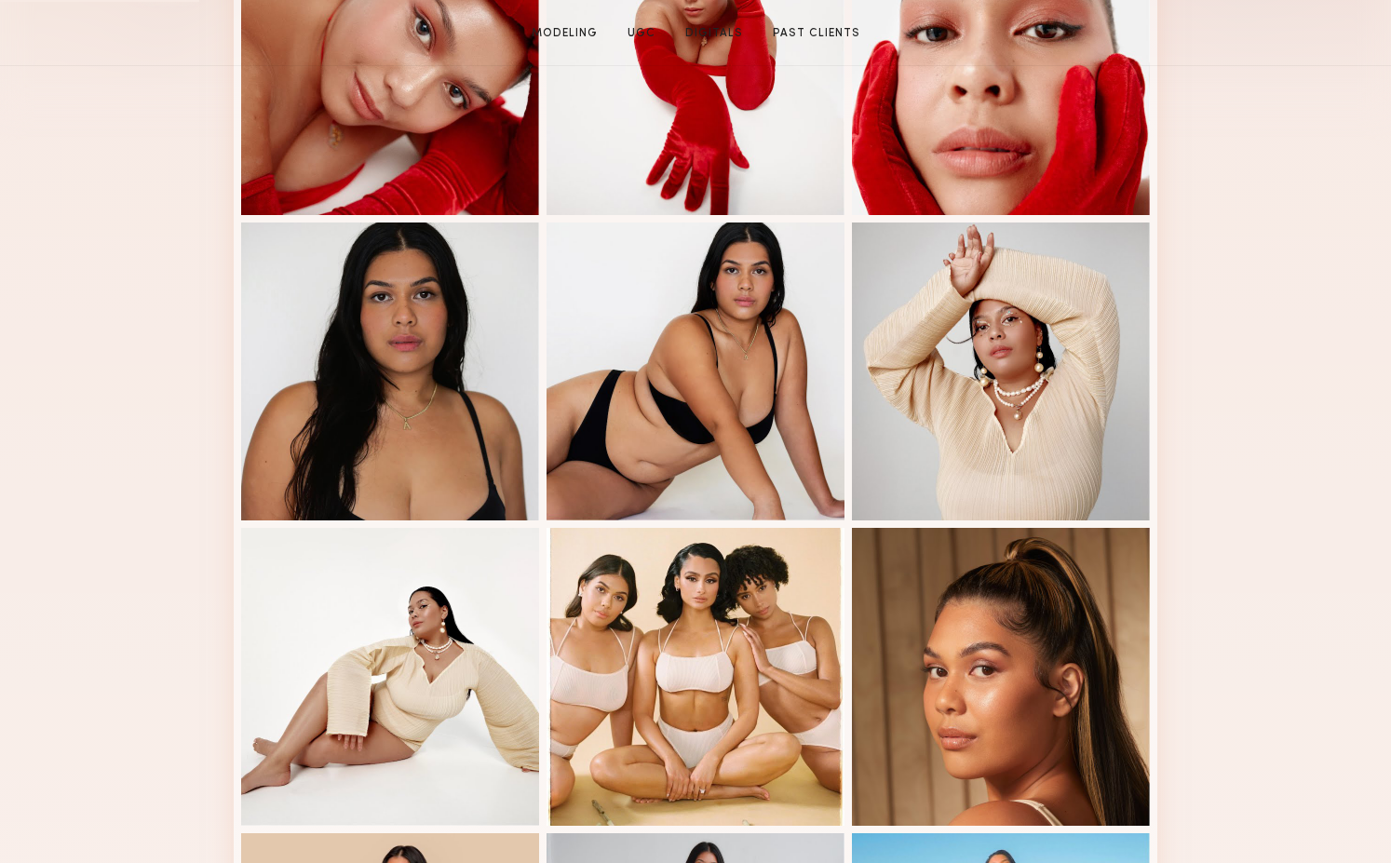
scroll to position [728, 0]
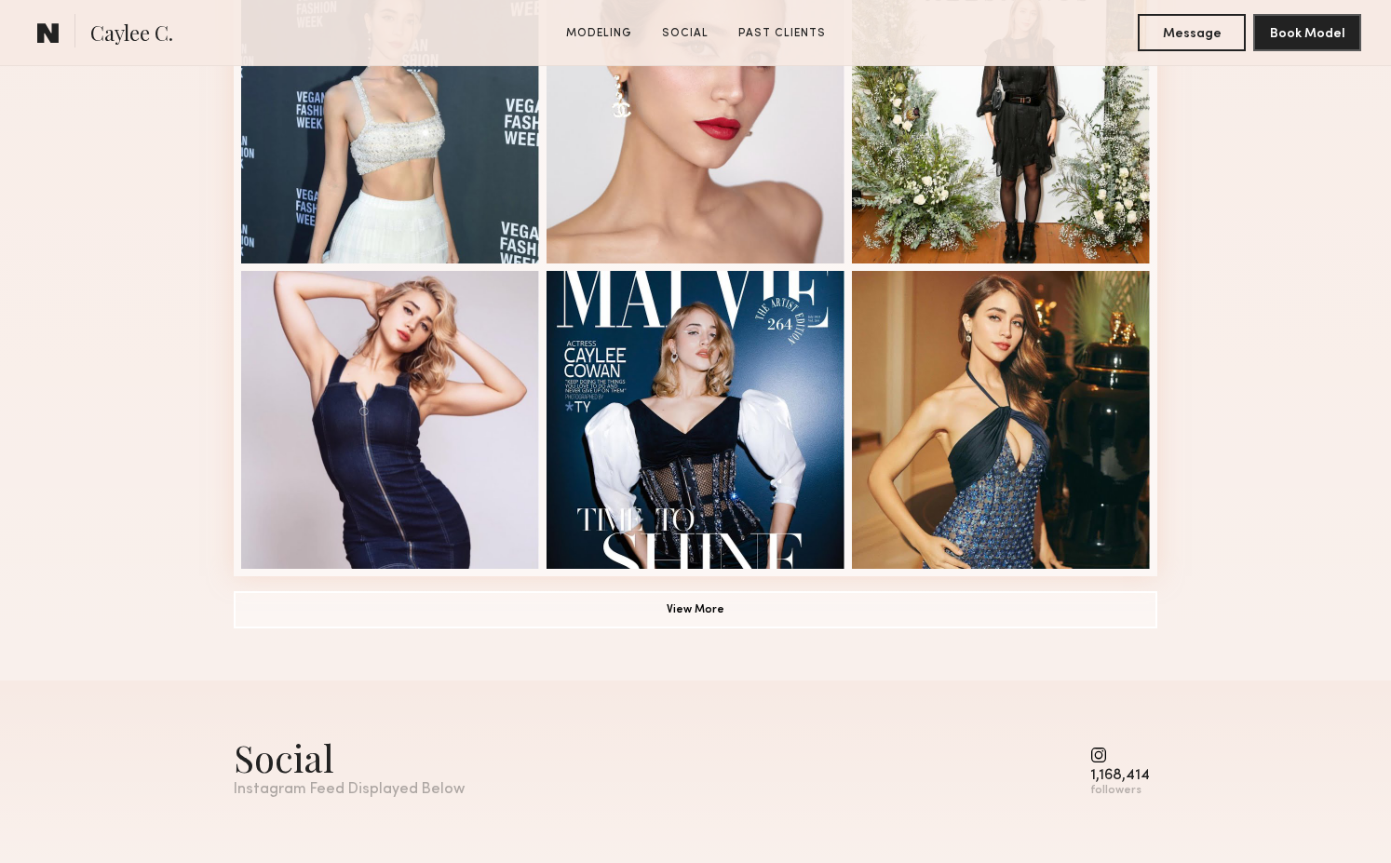
scroll to position [906, 0]
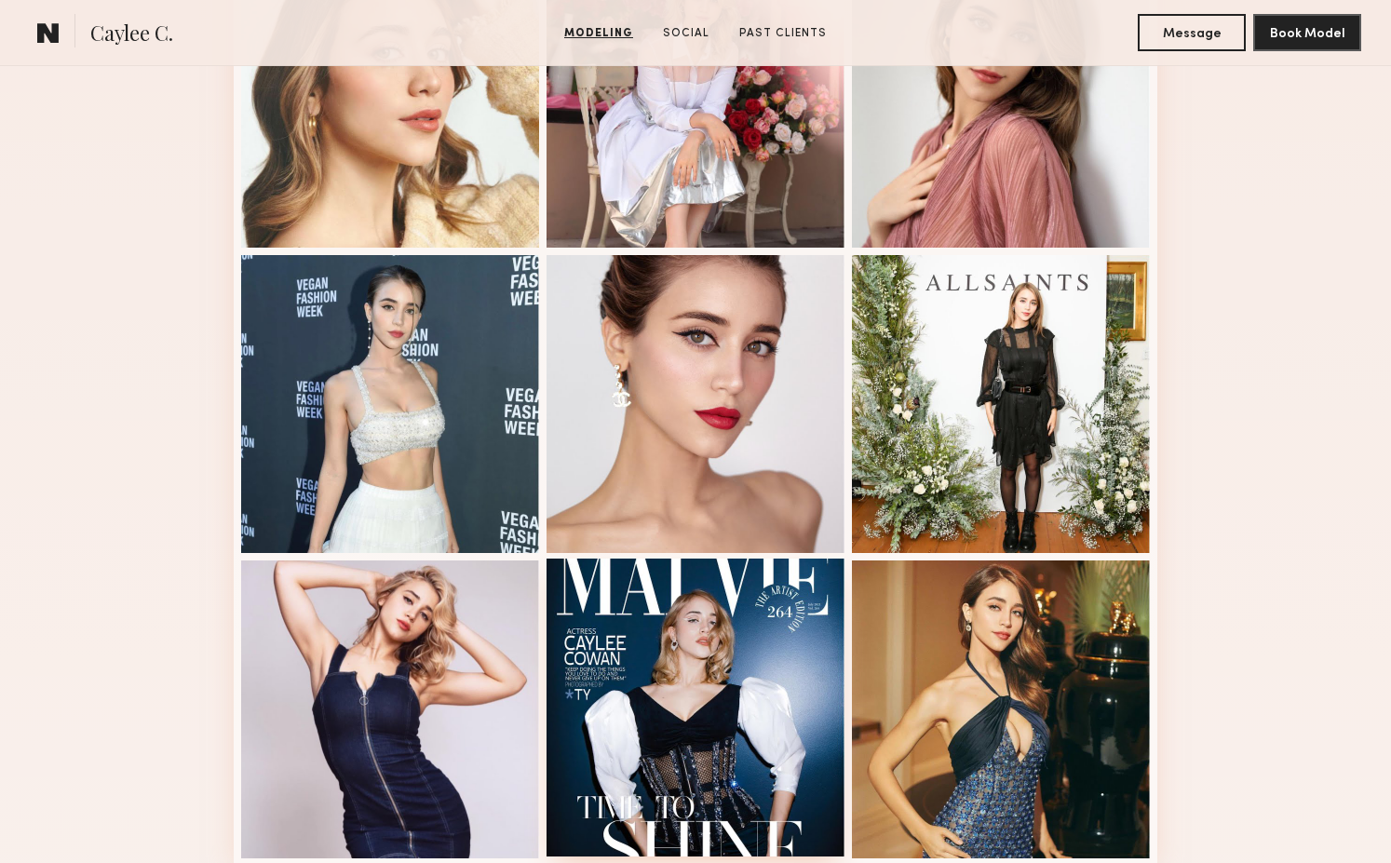
click at [691, 581] on div at bounding box center [696, 708] width 298 height 298
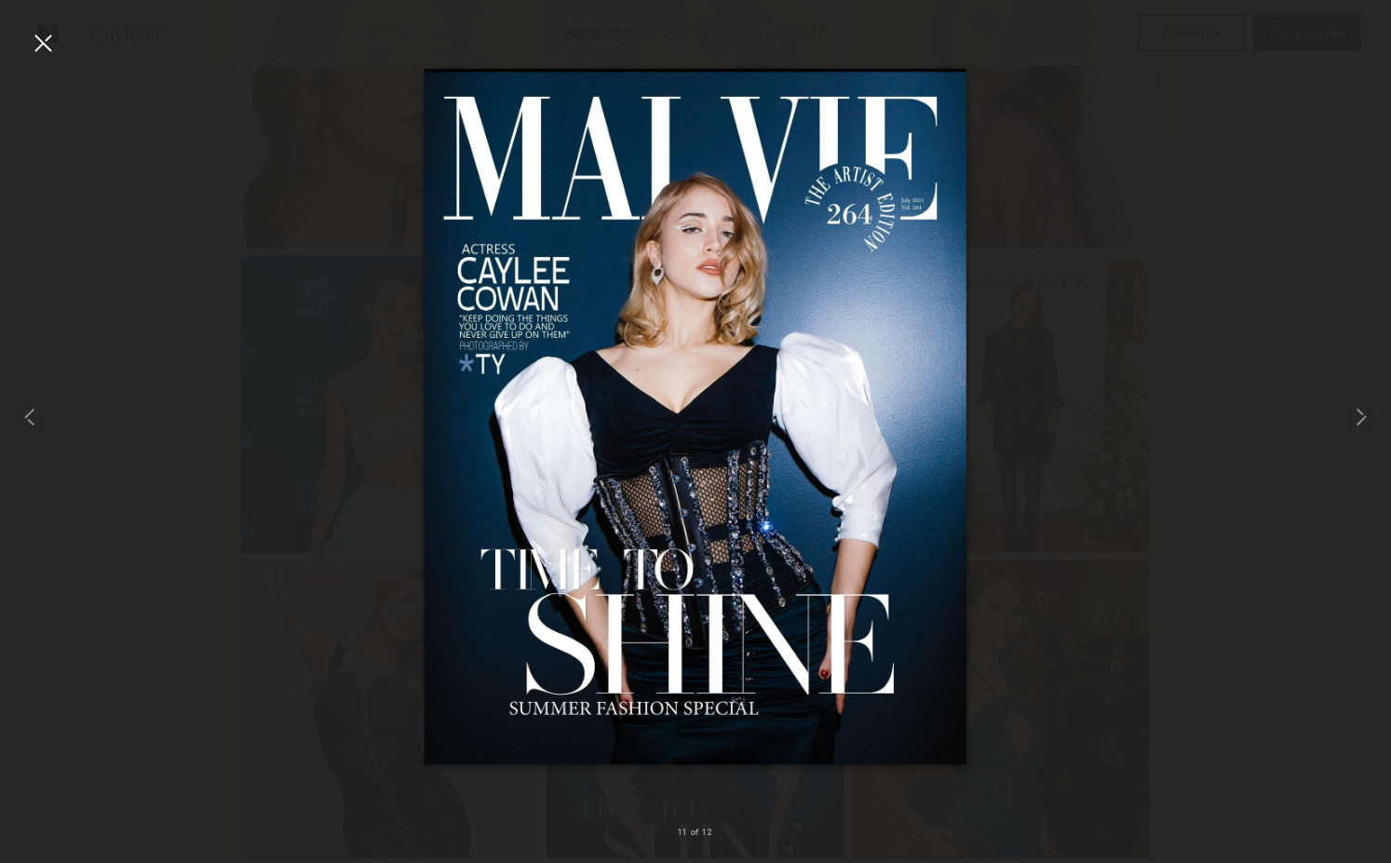
click at [236, 469] on div at bounding box center [695, 417] width 1391 height 774
click at [1089, 296] on div at bounding box center [695, 417] width 1391 height 774
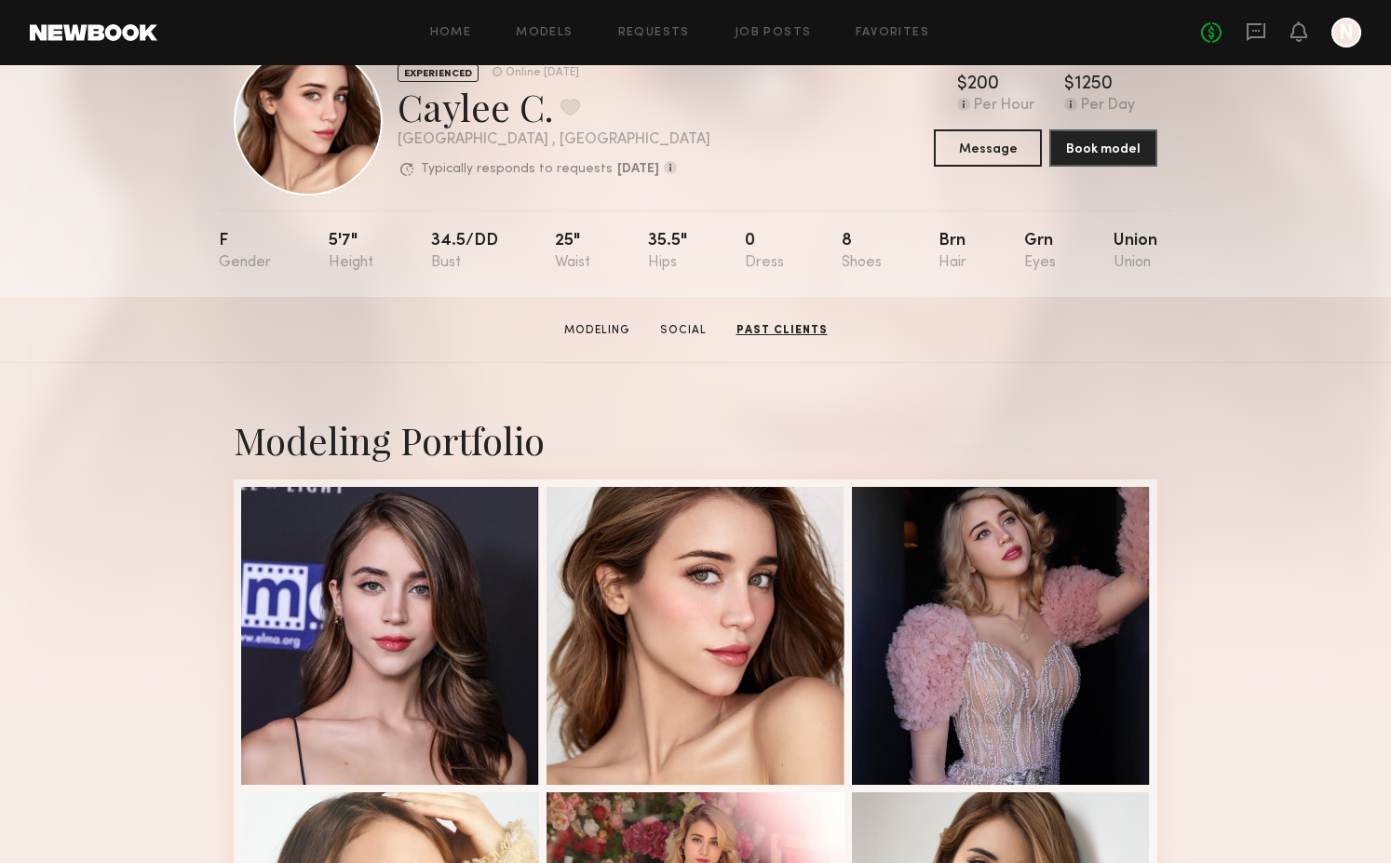
scroll to position [0, 0]
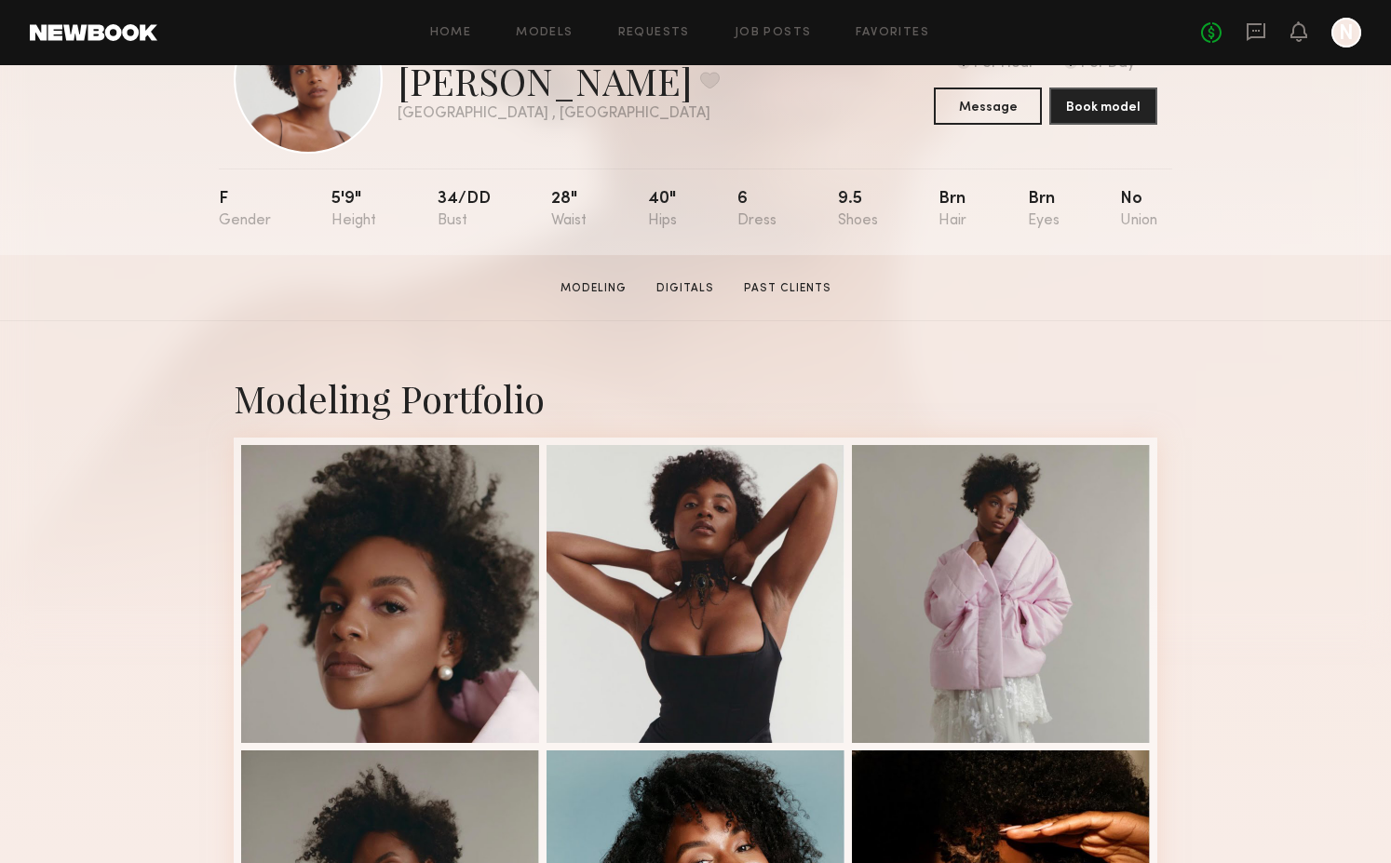
scroll to position [110, 0]
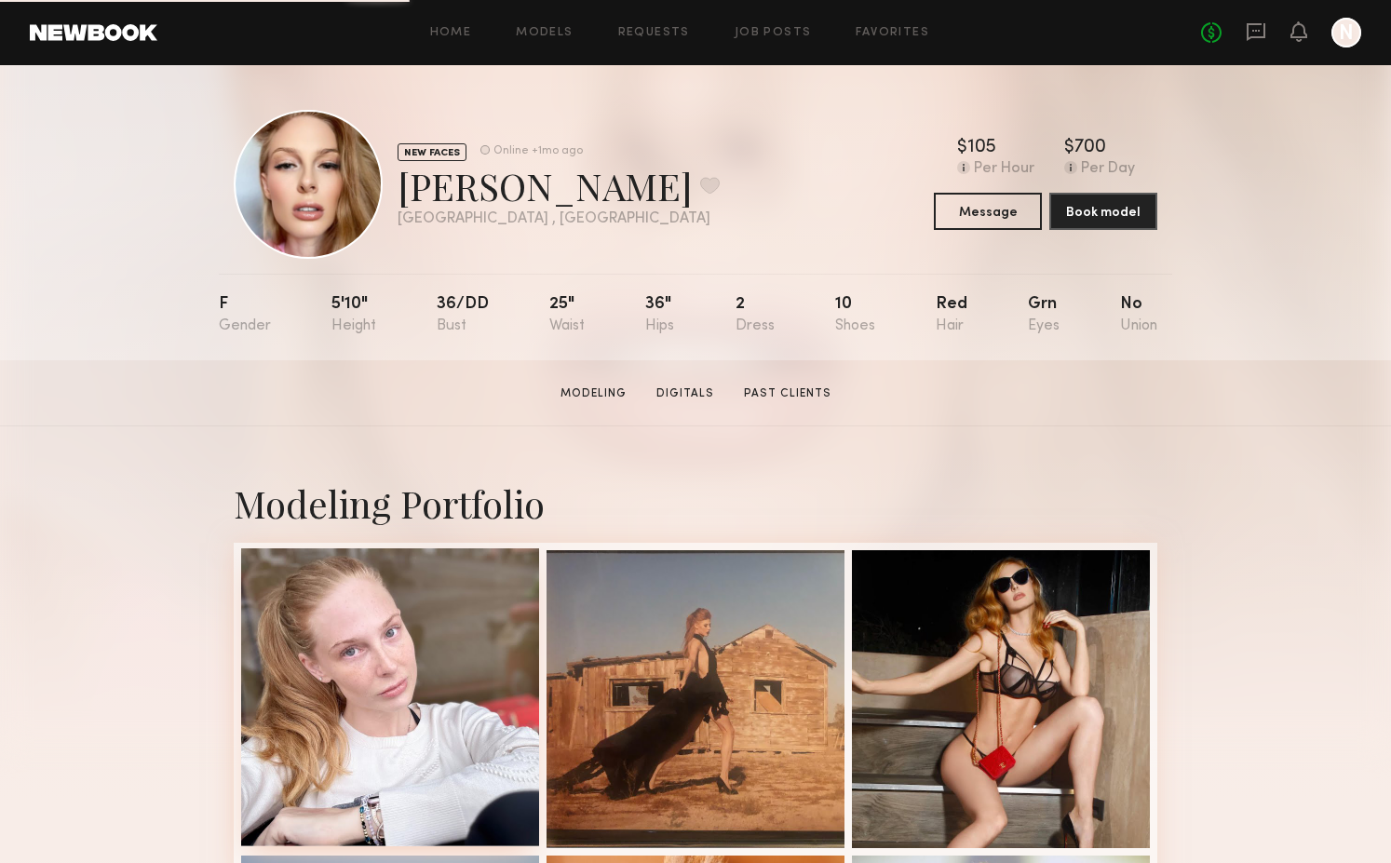
click at [445, 645] on div at bounding box center [390, 697] width 298 height 298
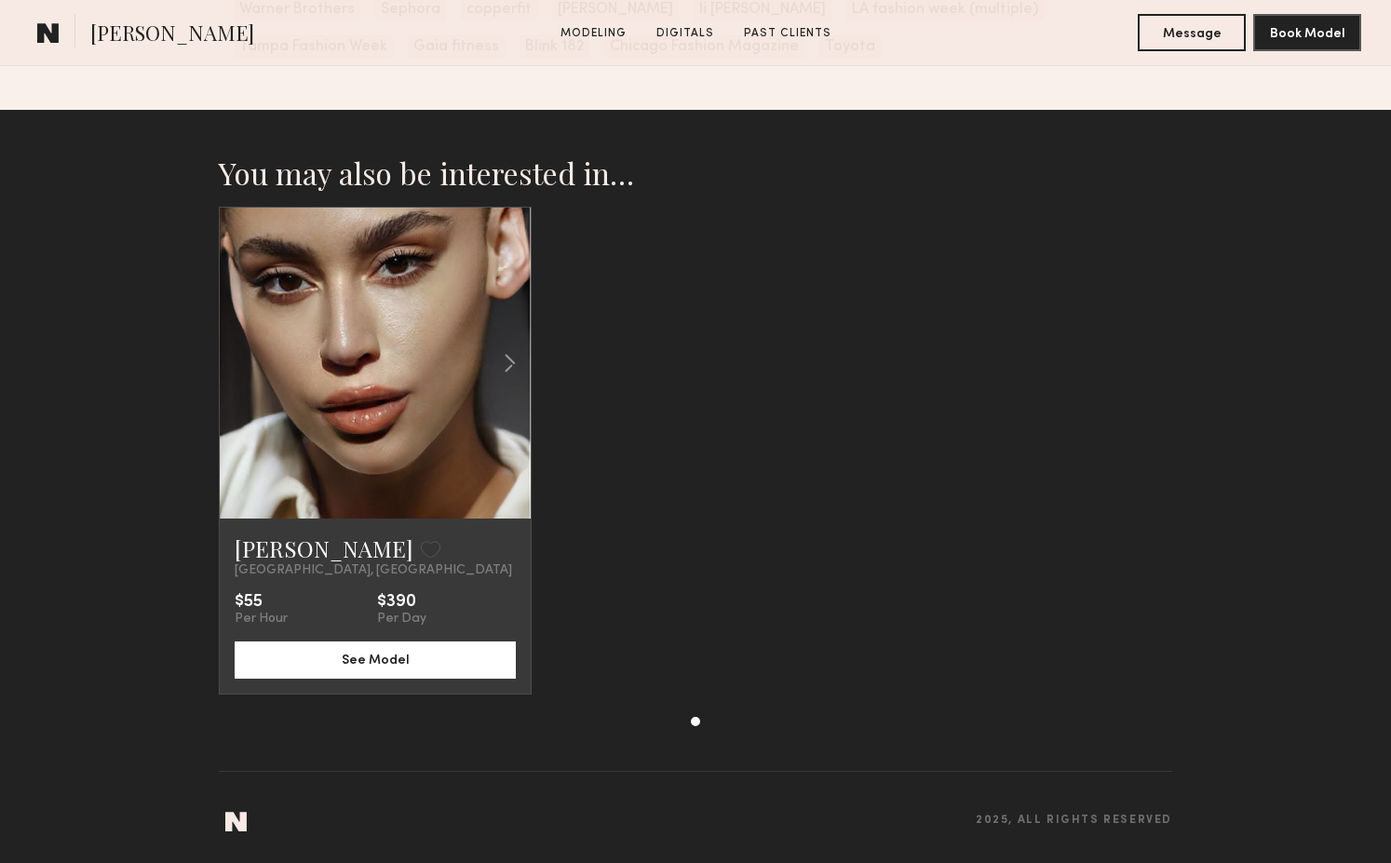
scroll to position [1383, 0]
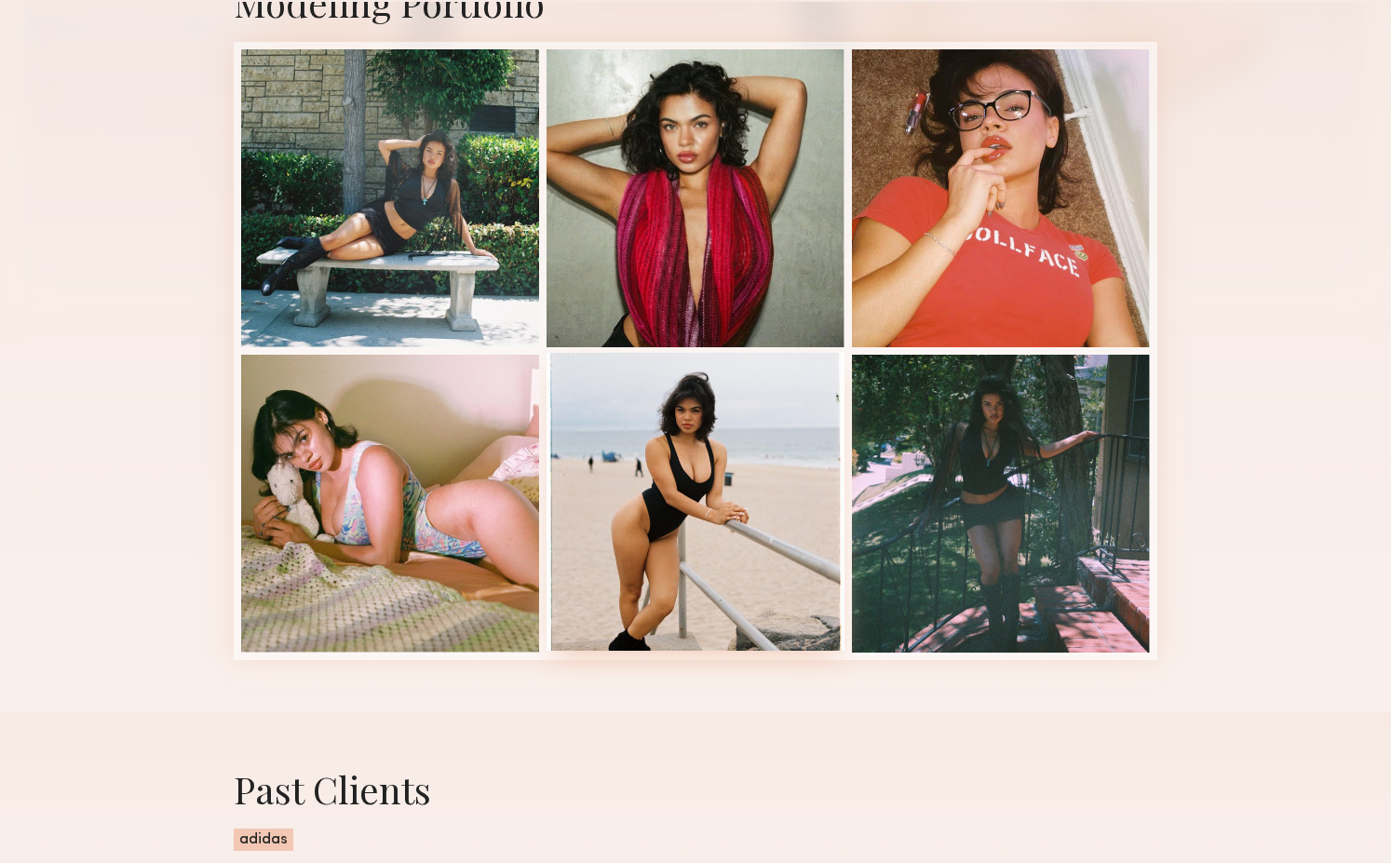
scroll to position [368, 0]
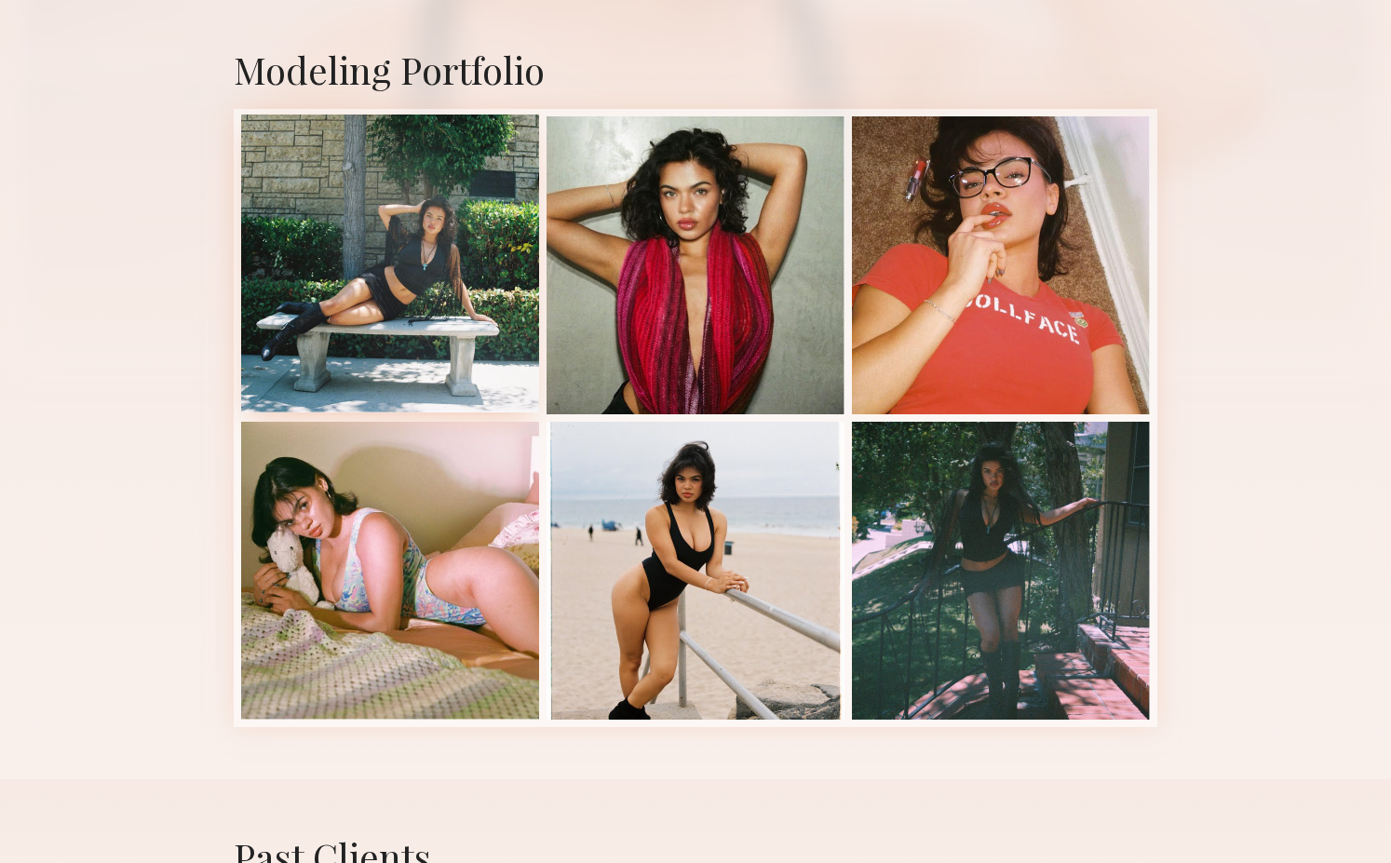
click at [381, 275] on div at bounding box center [390, 264] width 298 height 298
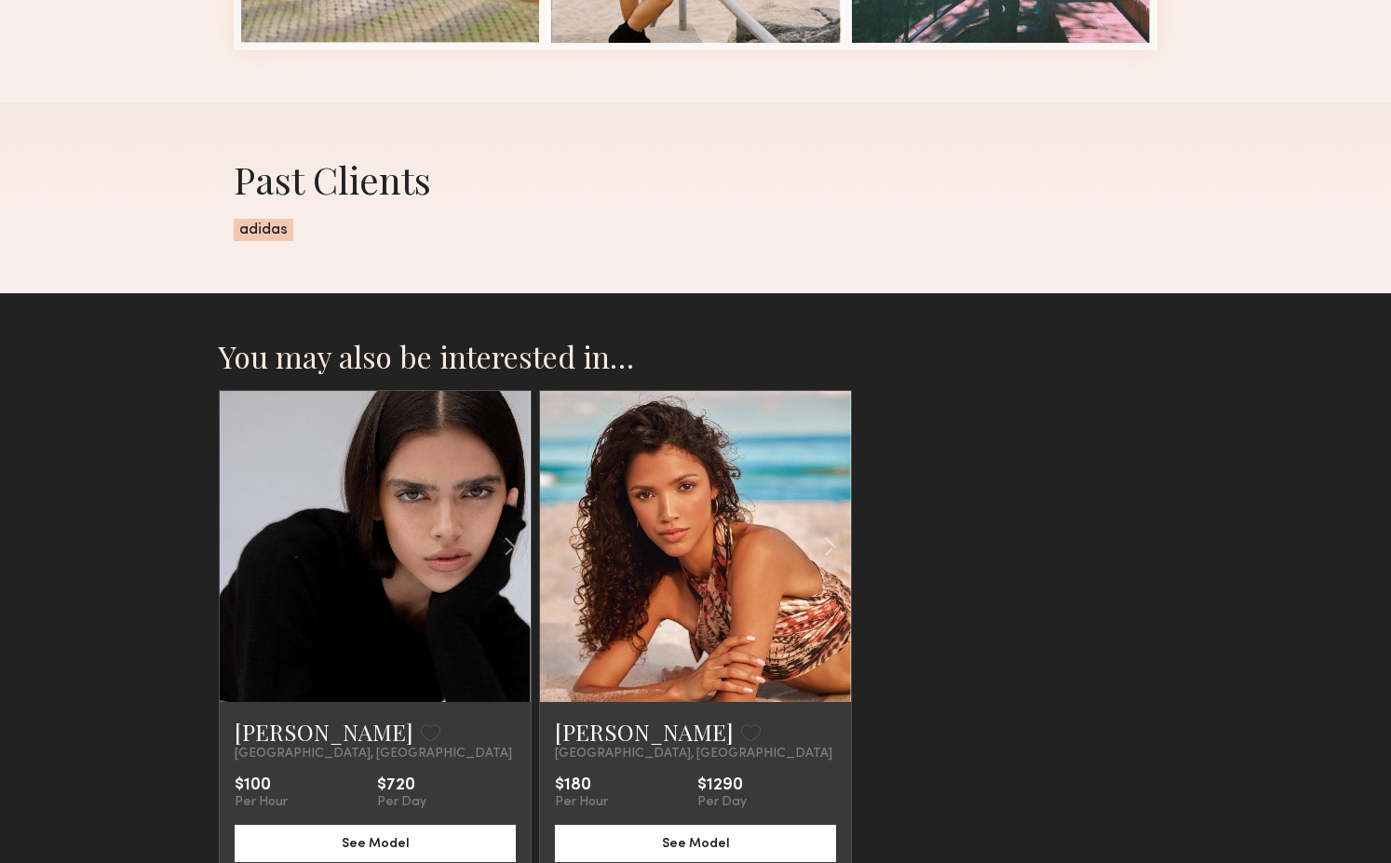
scroll to position [1065, 0]
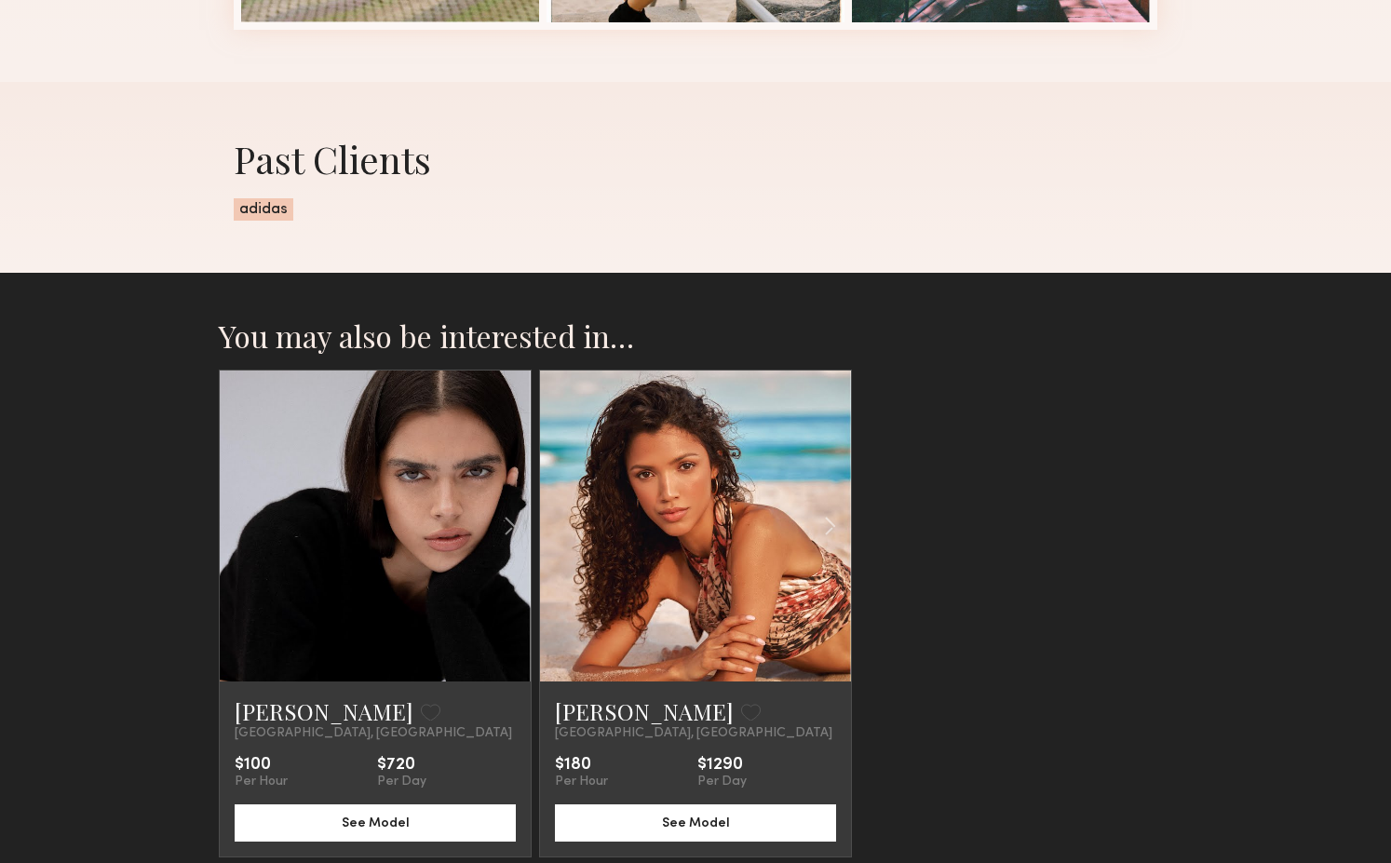
click at [378, 504] on link at bounding box center [375, 526] width 106 height 311
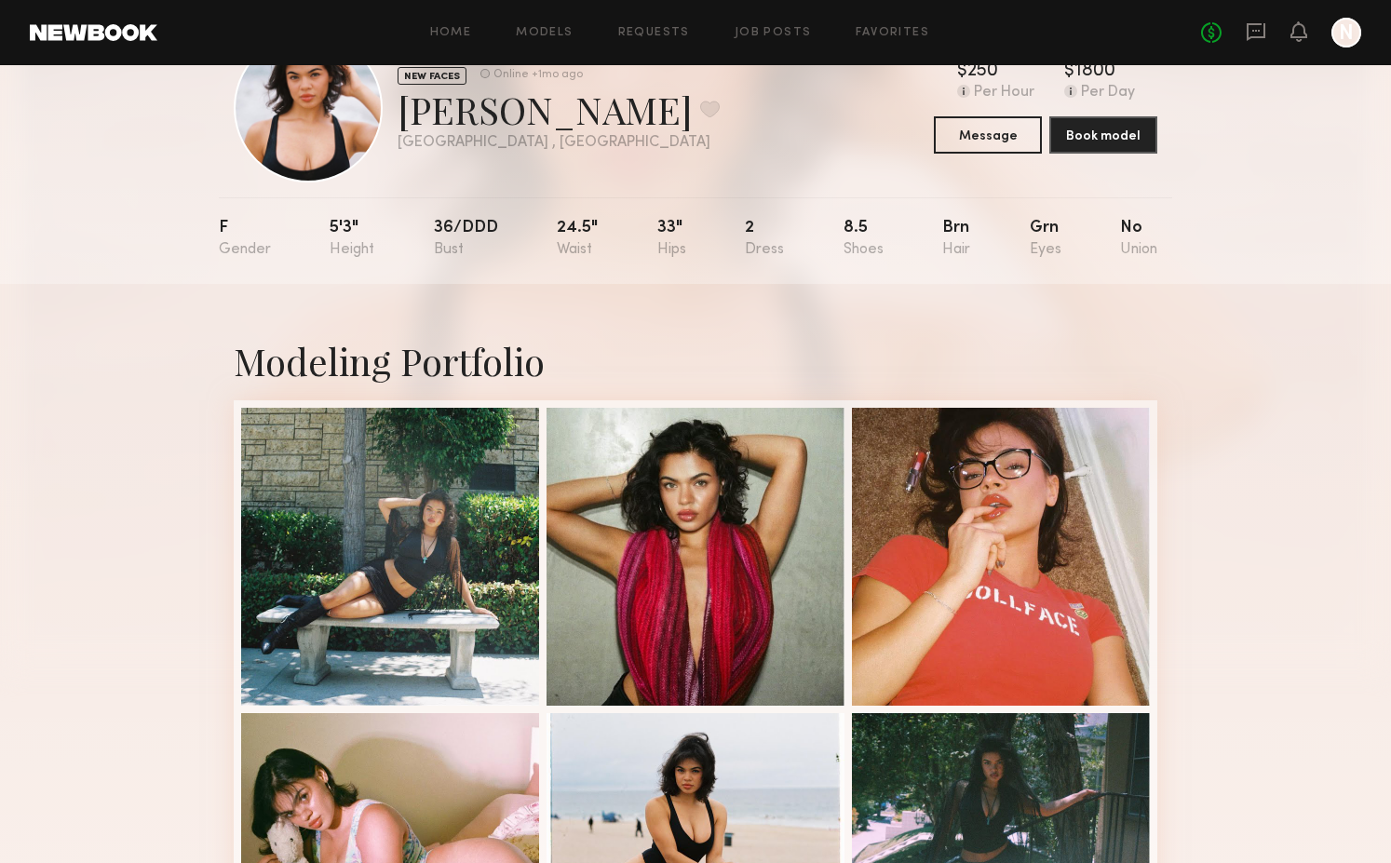
scroll to position [0, 0]
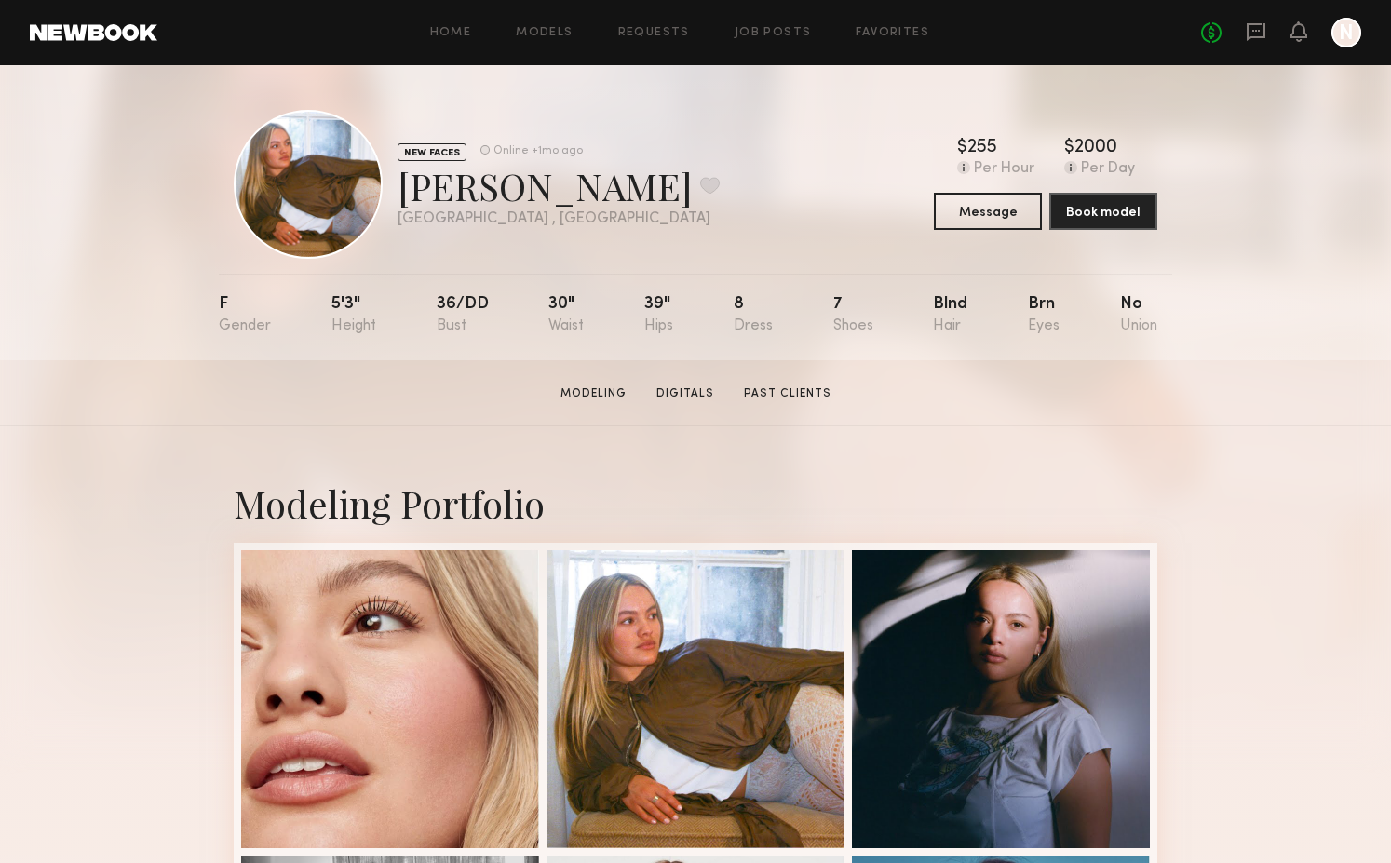
click at [238, 418] on section "[PERSON_NAME] Modeling Digitals Past Clients Message Book Model" at bounding box center [695, 393] width 1391 height 66
